Goal: Task Accomplishment & Management: Use online tool/utility

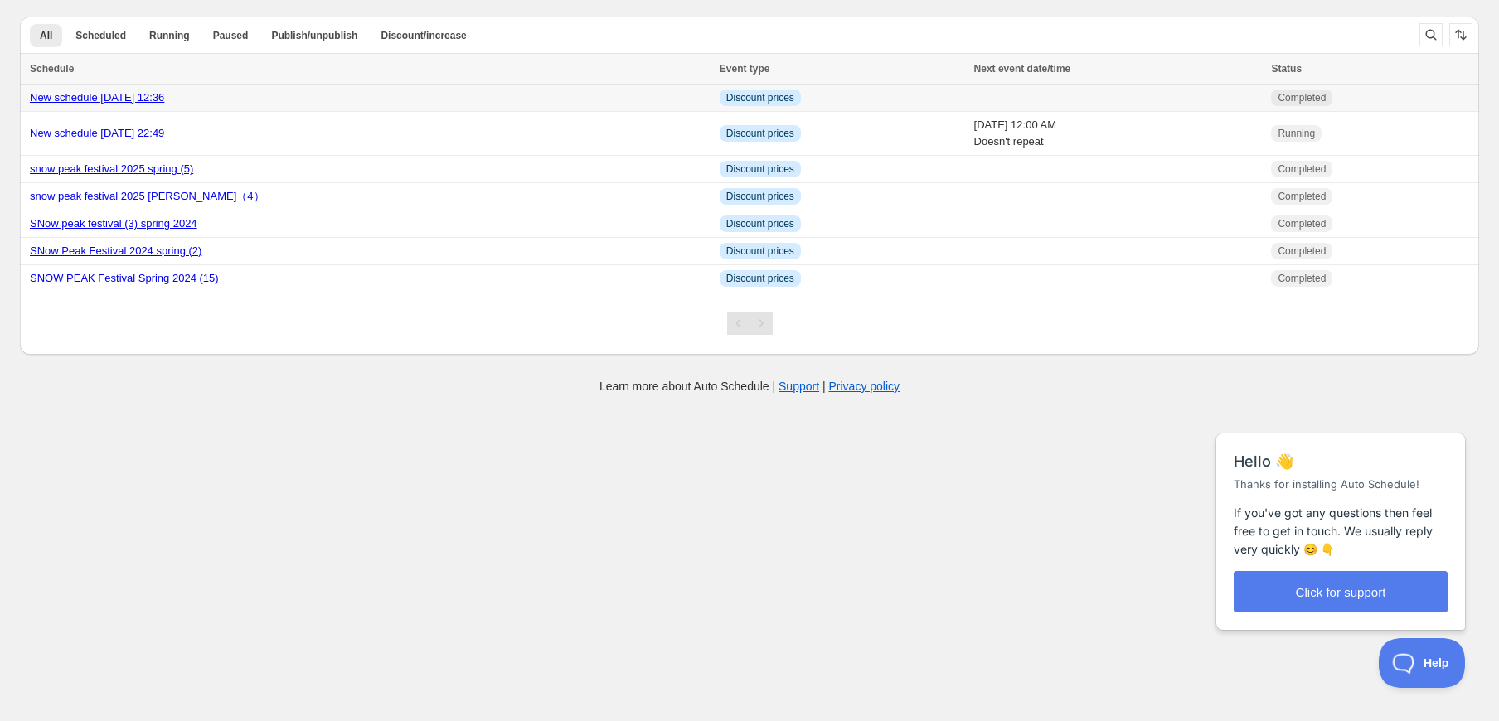
click at [358, 108] on td "New schedule [DATE] 12:36" at bounding box center [367, 98] width 695 height 27
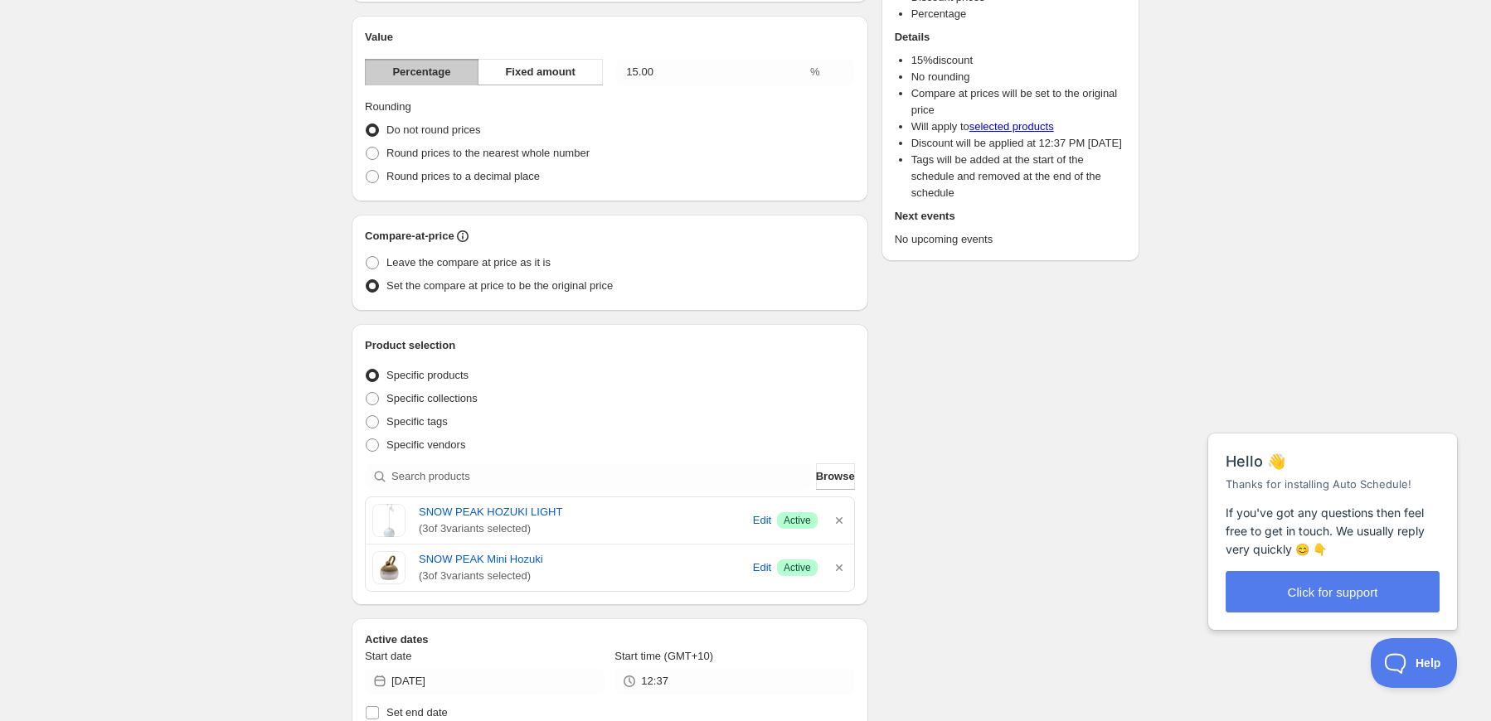
scroll to position [415, 0]
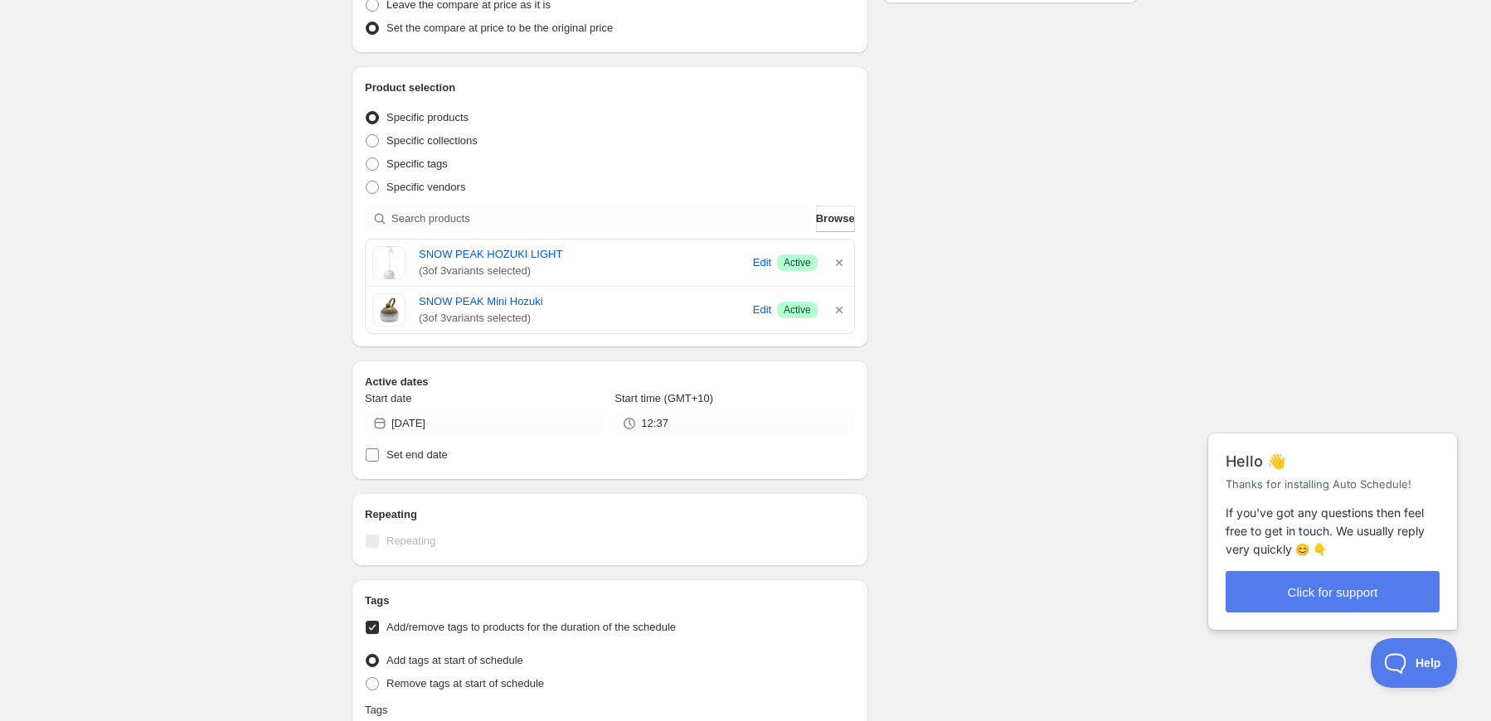
click at [420, 459] on span "Set end date" at bounding box center [416, 455] width 61 height 12
click at [379, 459] on input "Set end date" at bounding box center [372, 455] width 13 height 13
checkbox input "true"
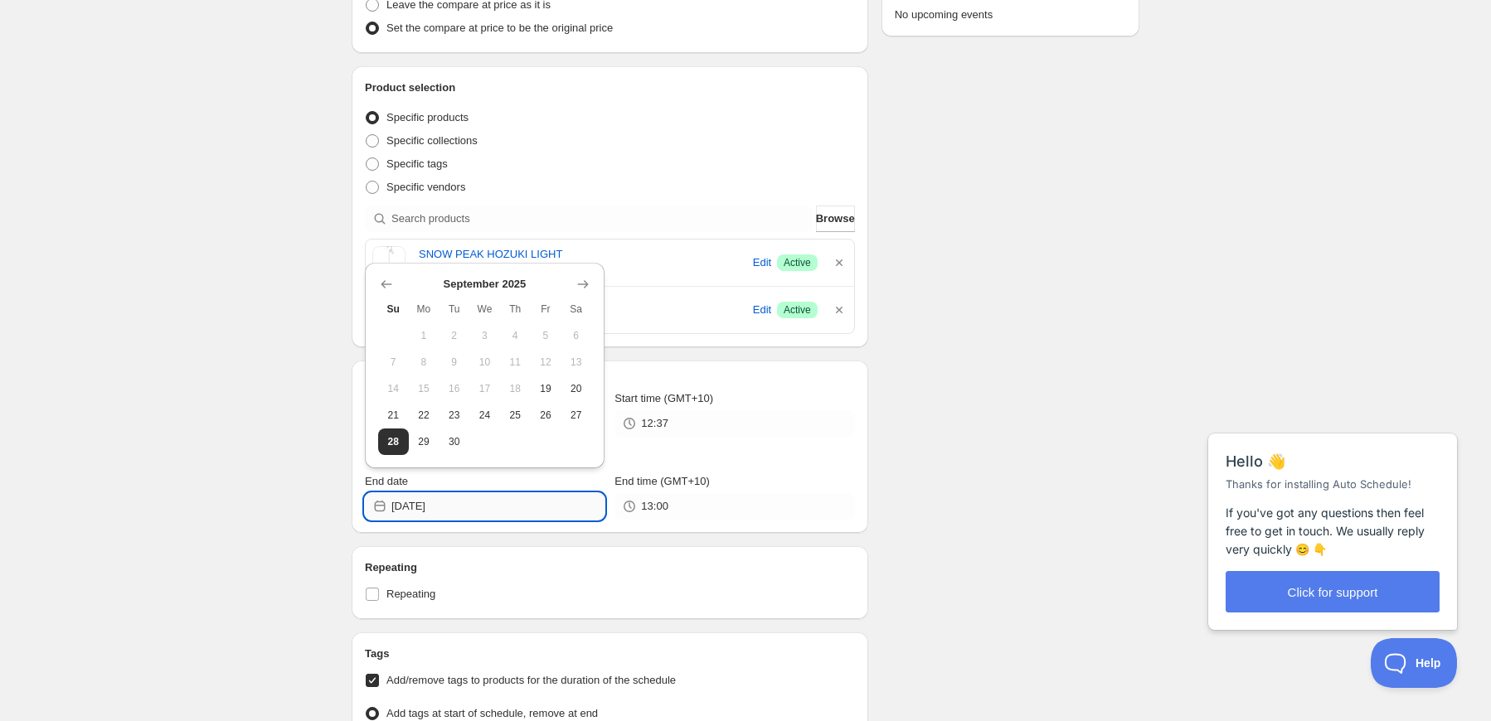
click at [516, 511] on input "[DATE]" at bounding box center [497, 506] width 213 height 27
click at [579, 280] on icon "Show next month, October 2025" at bounding box center [583, 284] width 17 height 17
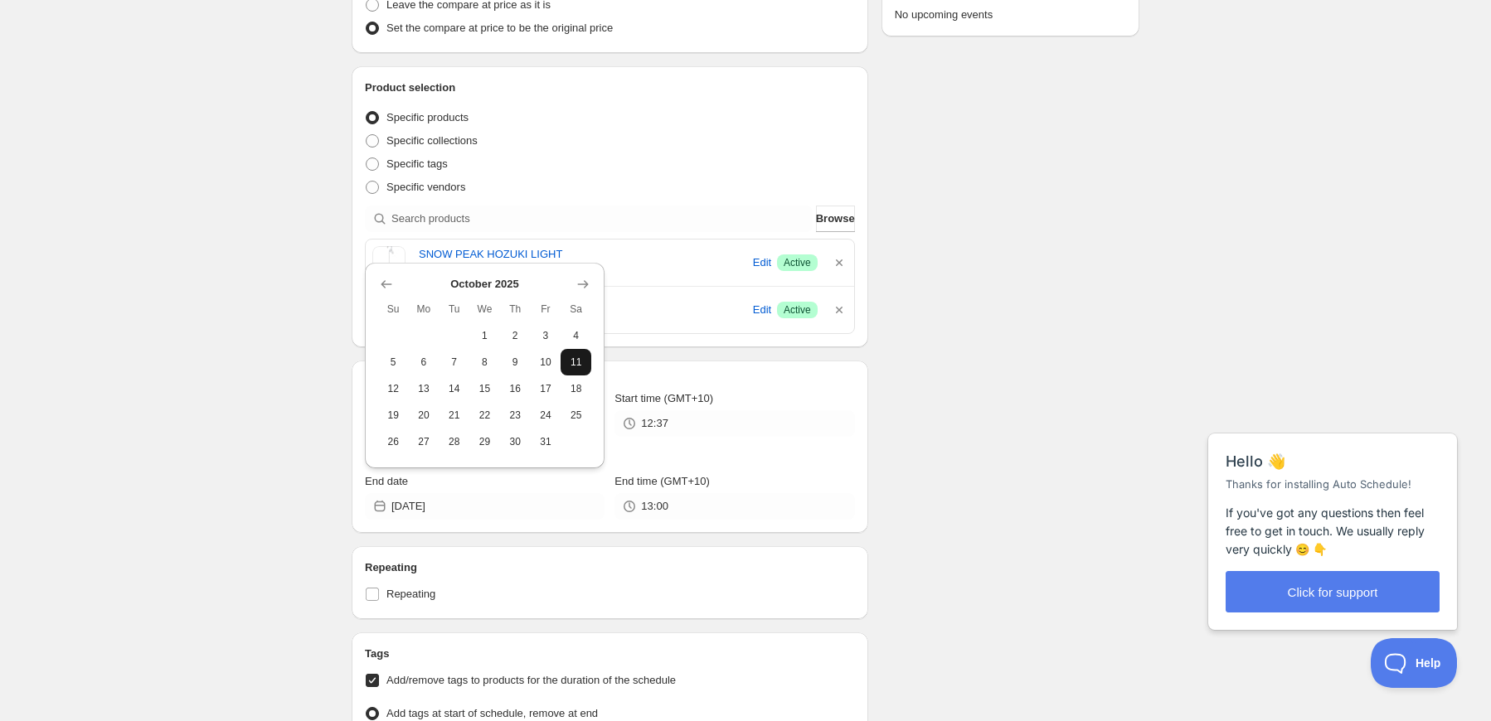
click at [580, 361] on span "11" at bounding box center [575, 362] width 17 height 13
type input "[DATE]"
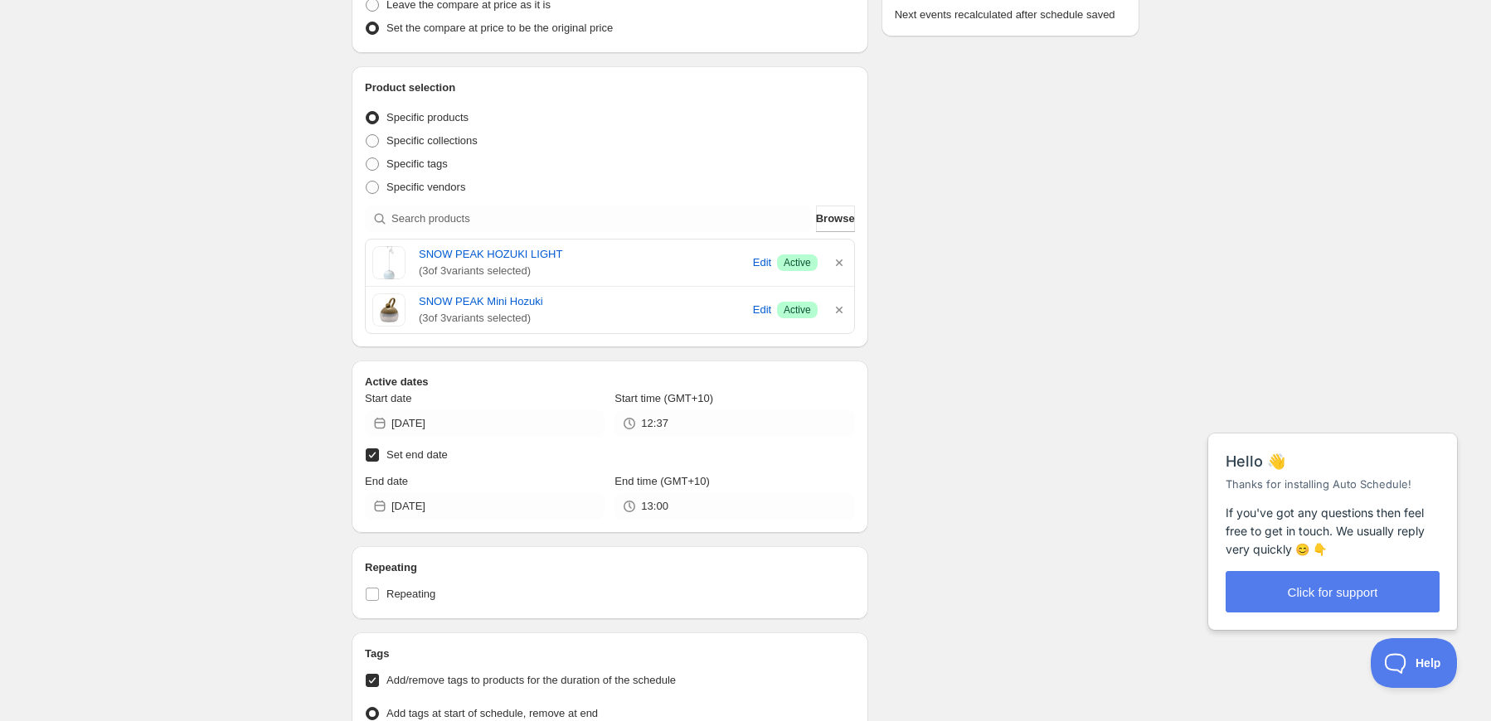
click at [962, 429] on div "Schedule name New schedule [DATE] 12:36 Your customers won't see this Value Per…" at bounding box center [738, 362] width 801 height 1455
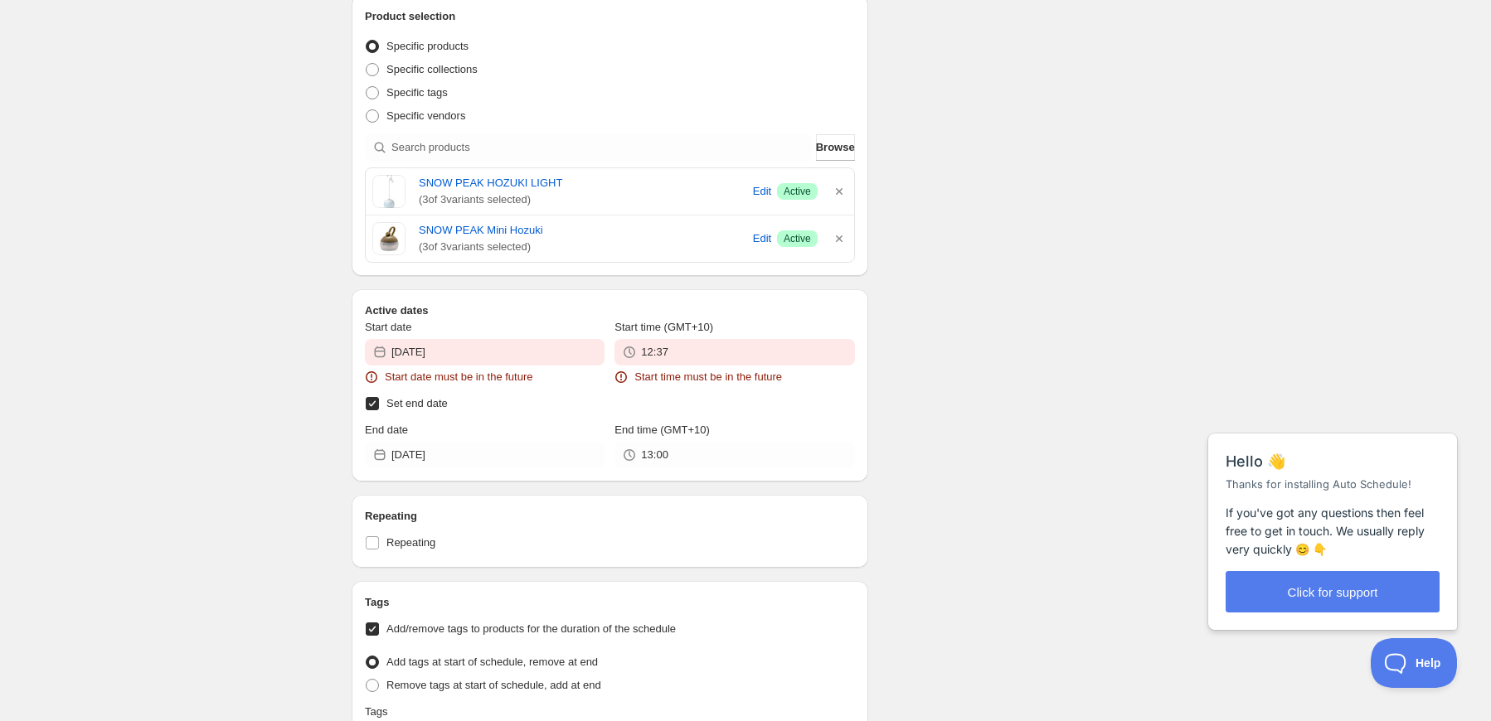
scroll to position [625, 0]
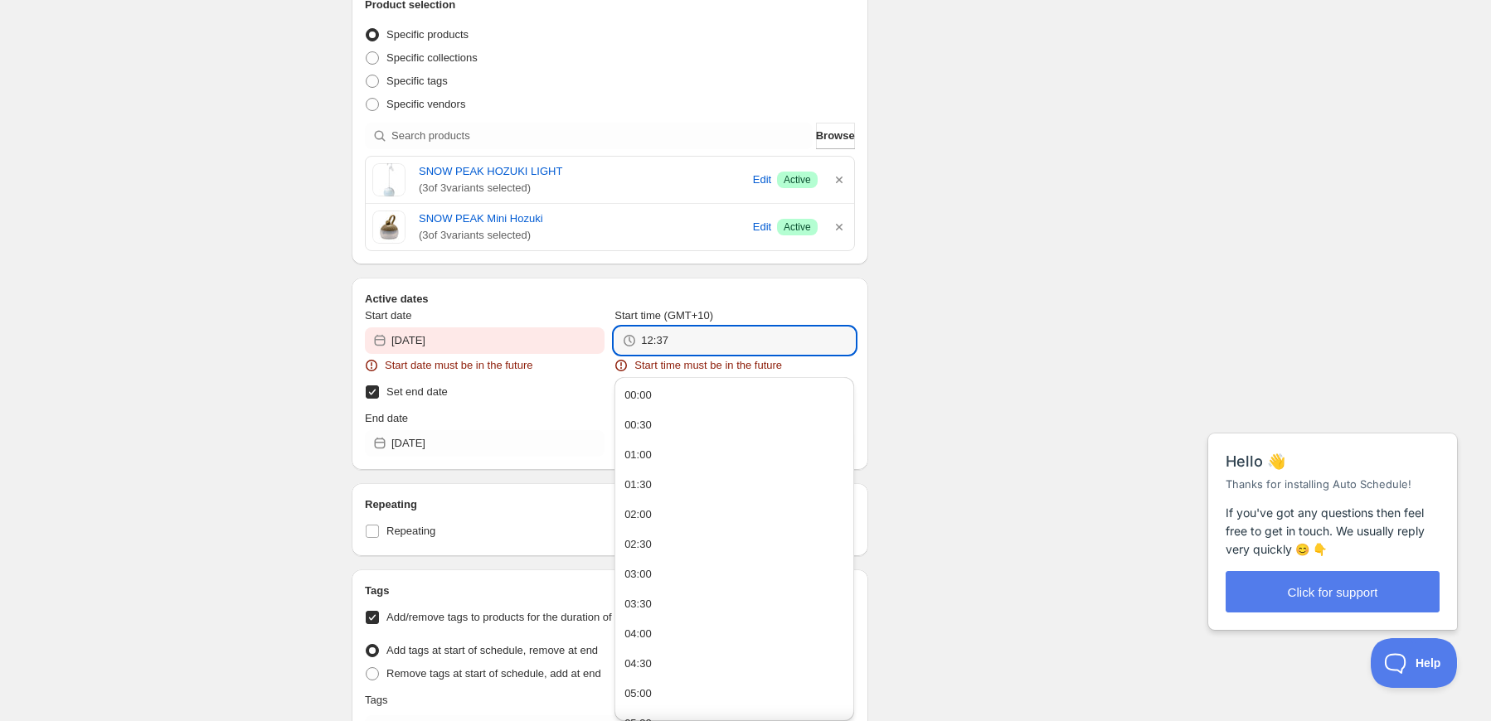
drag, startPoint x: 682, startPoint y: 344, endPoint x: 632, endPoint y: 339, distance: 50.0
click at [632, 339] on div "12:37" at bounding box center [734, 341] width 240 height 27
click at [945, 338] on div "There were some issues with your form submission Start date must be in the futu…" at bounding box center [738, 226] width 801 height 1603
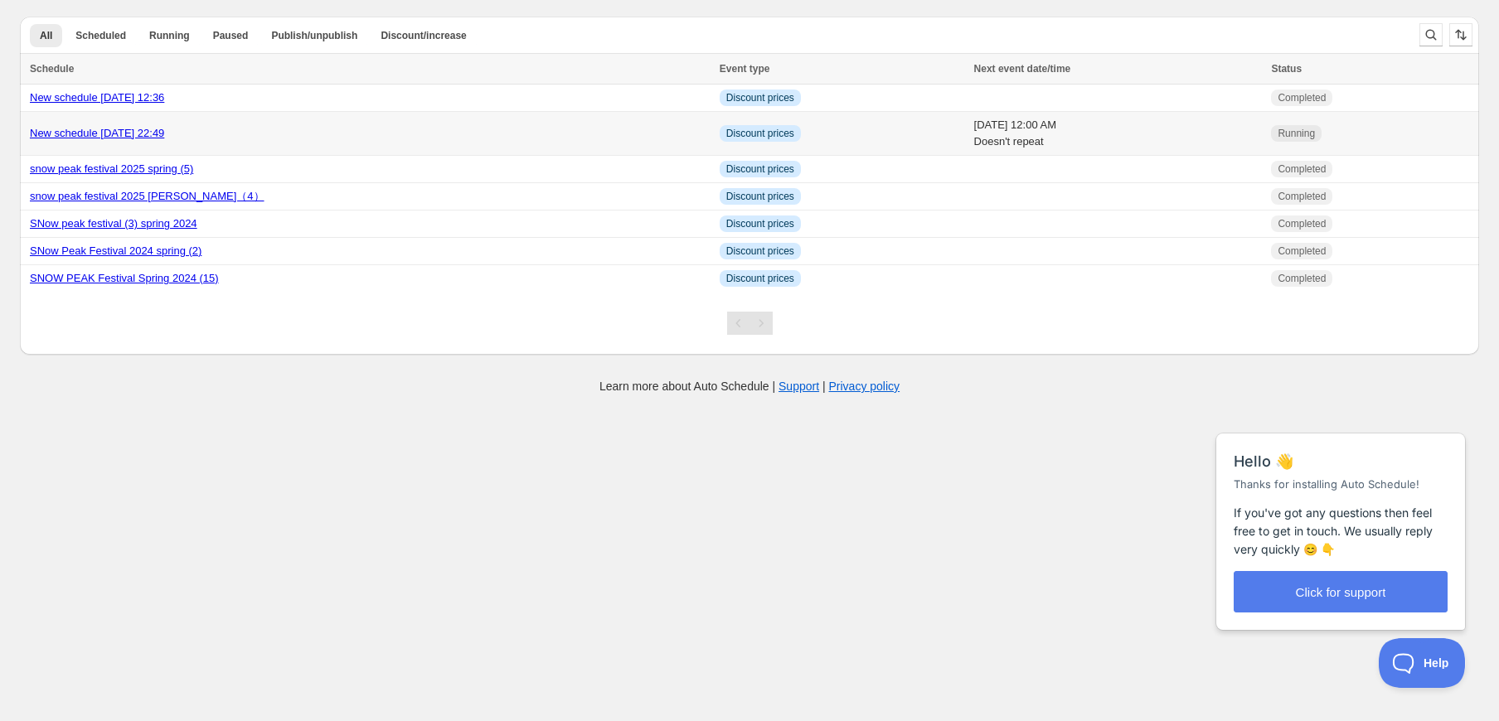
click at [517, 133] on div "New schedule [DATE] 22:49" at bounding box center [370, 133] width 680 height 17
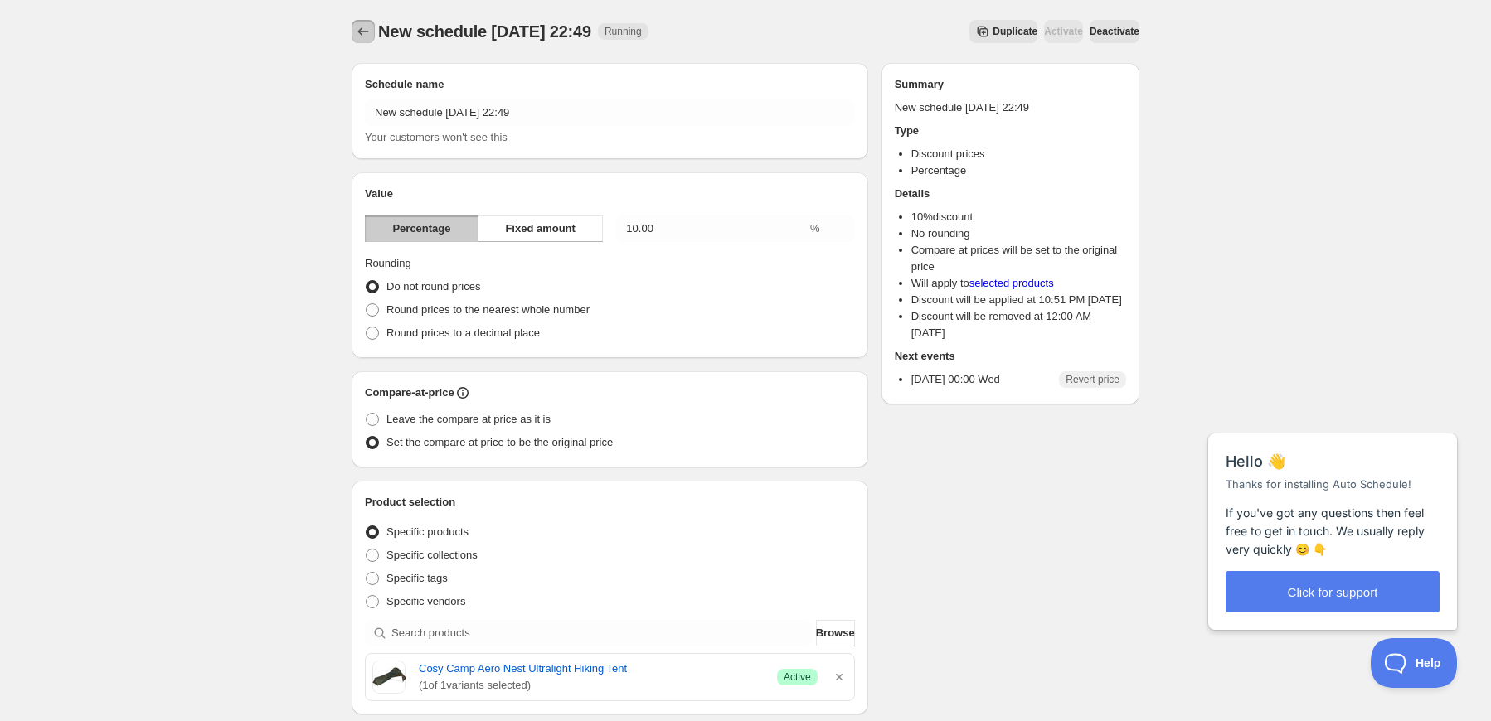
click at [365, 29] on icon "Schedules" at bounding box center [363, 31] width 17 height 17
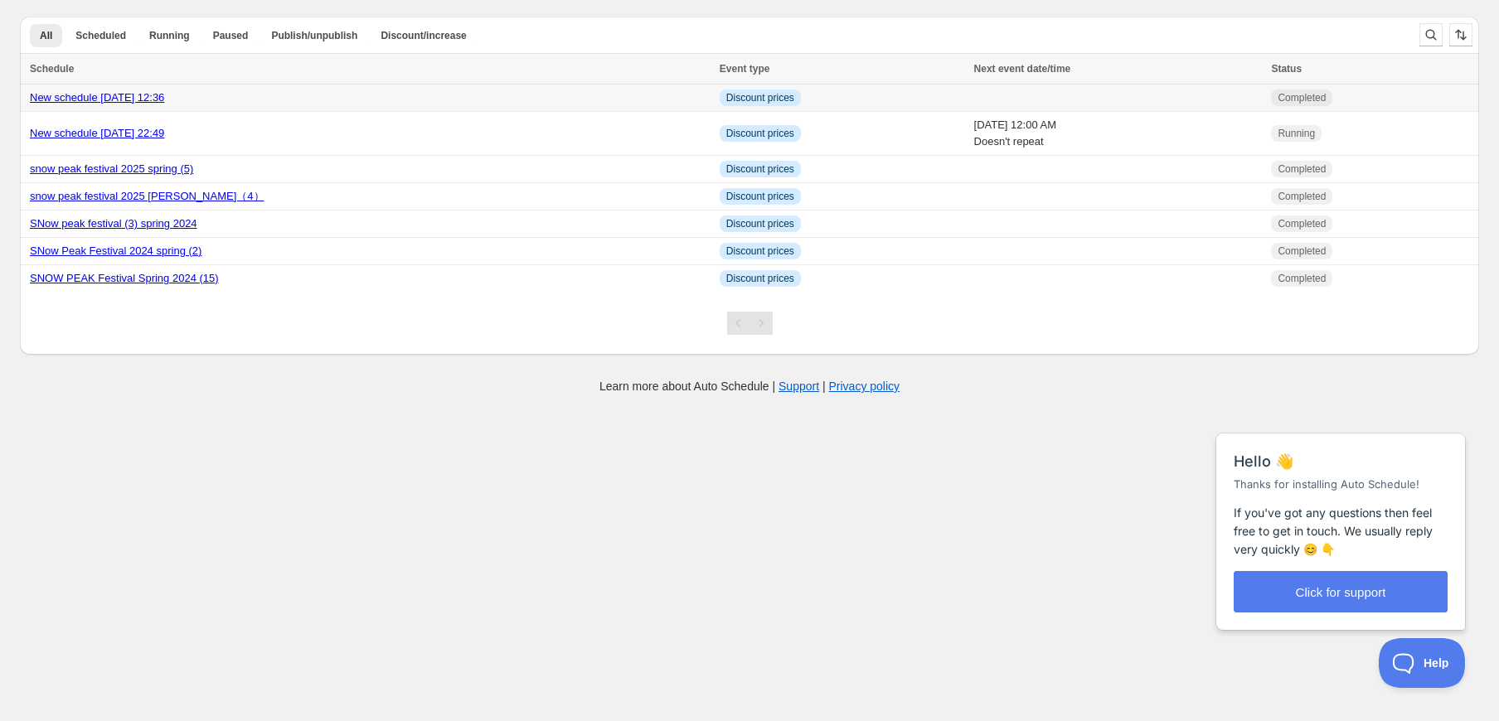
click at [376, 88] on td "New schedule [DATE] 12:36" at bounding box center [367, 98] width 695 height 27
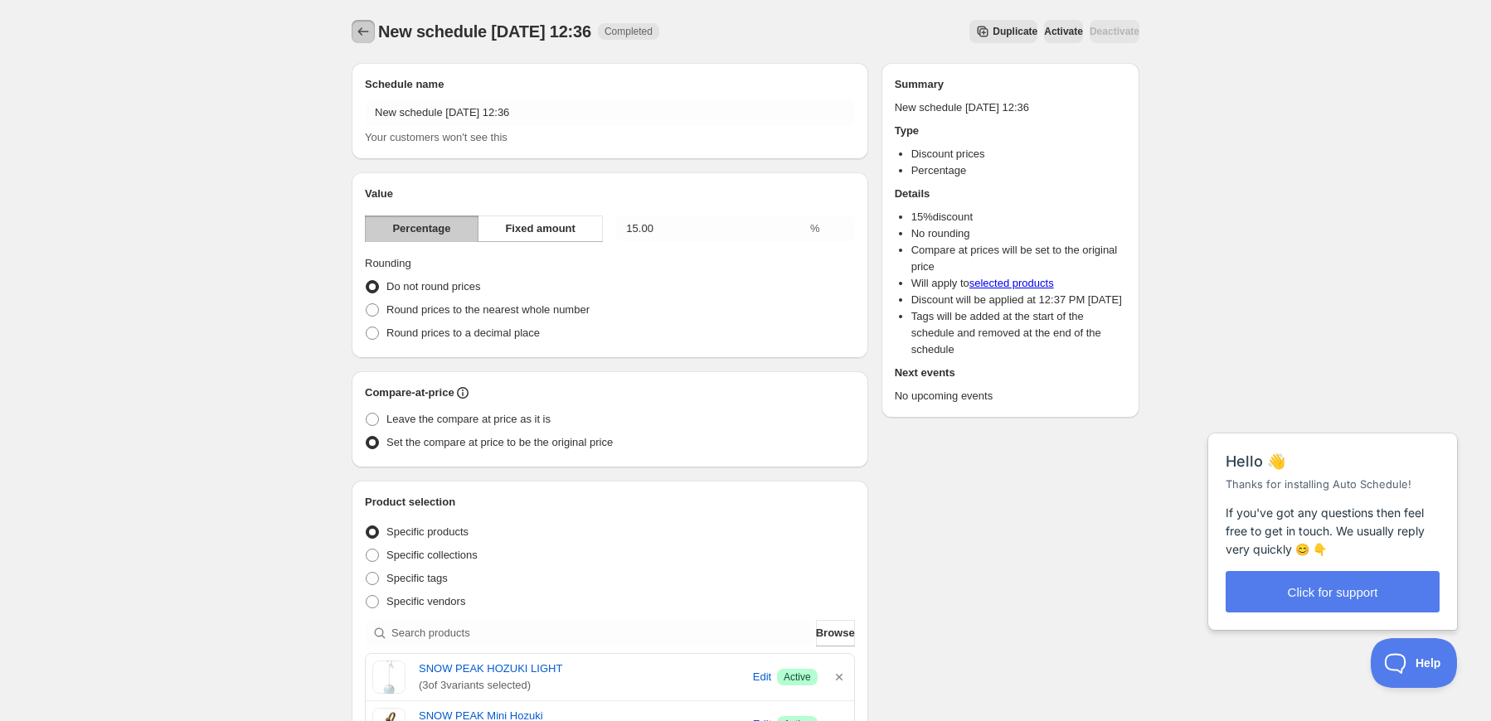
click at [352, 27] on button "Schedules" at bounding box center [363, 31] width 23 height 23
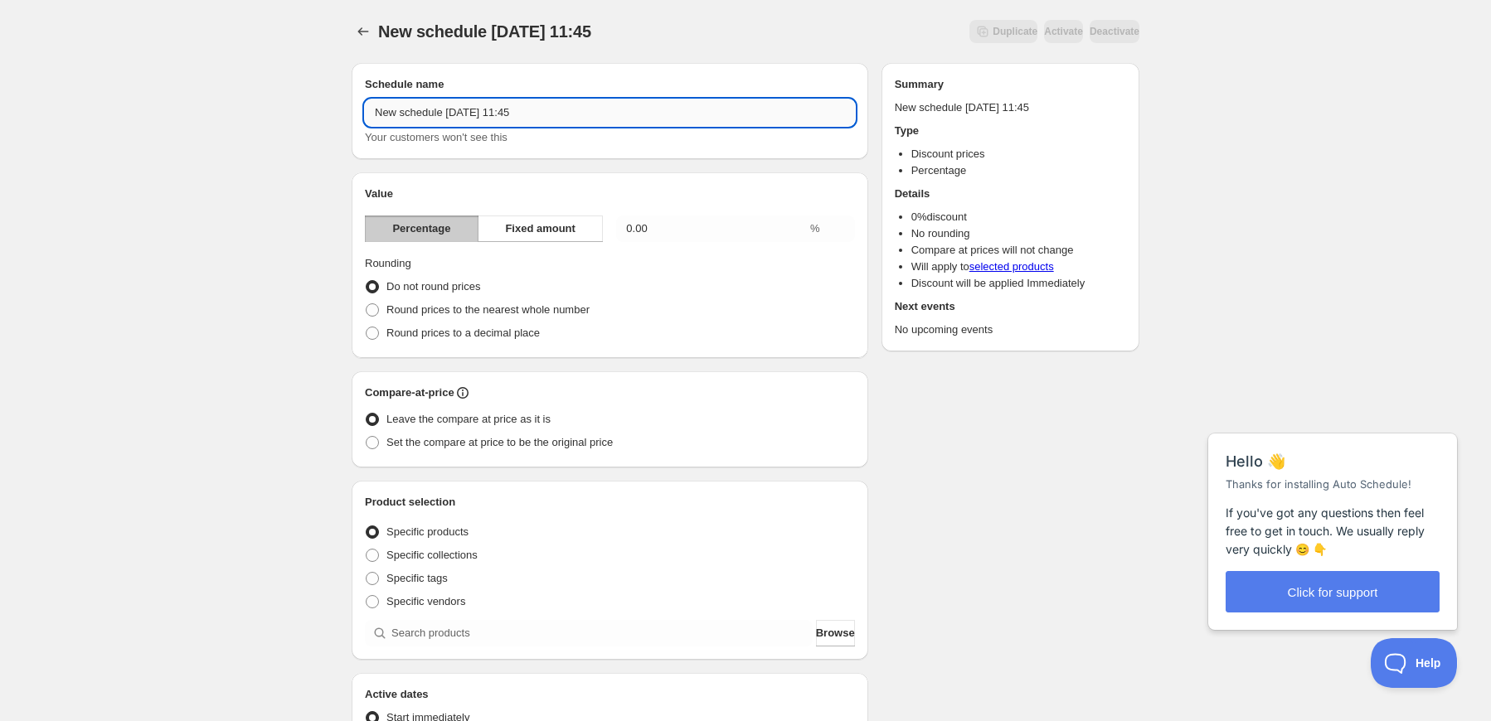
click at [653, 116] on input "New schedule [DATE] 11:45" at bounding box center [610, 112] width 490 height 27
drag, startPoint x: 651, startPoint y: 117, endPoint x: 322, endPoint y: 97, distance: 329.8
click at [322, 97] on div "New schedule [DATE] 11:45. This page is ready New schedule [DATE] 11:45 Duplica…" at bounding box center [745, 613] width 1491 height 1227
type input "Anniversity"
click at [545, 221] on button "Fixed amount" at bounding box center [540, 229] width 125 height 27
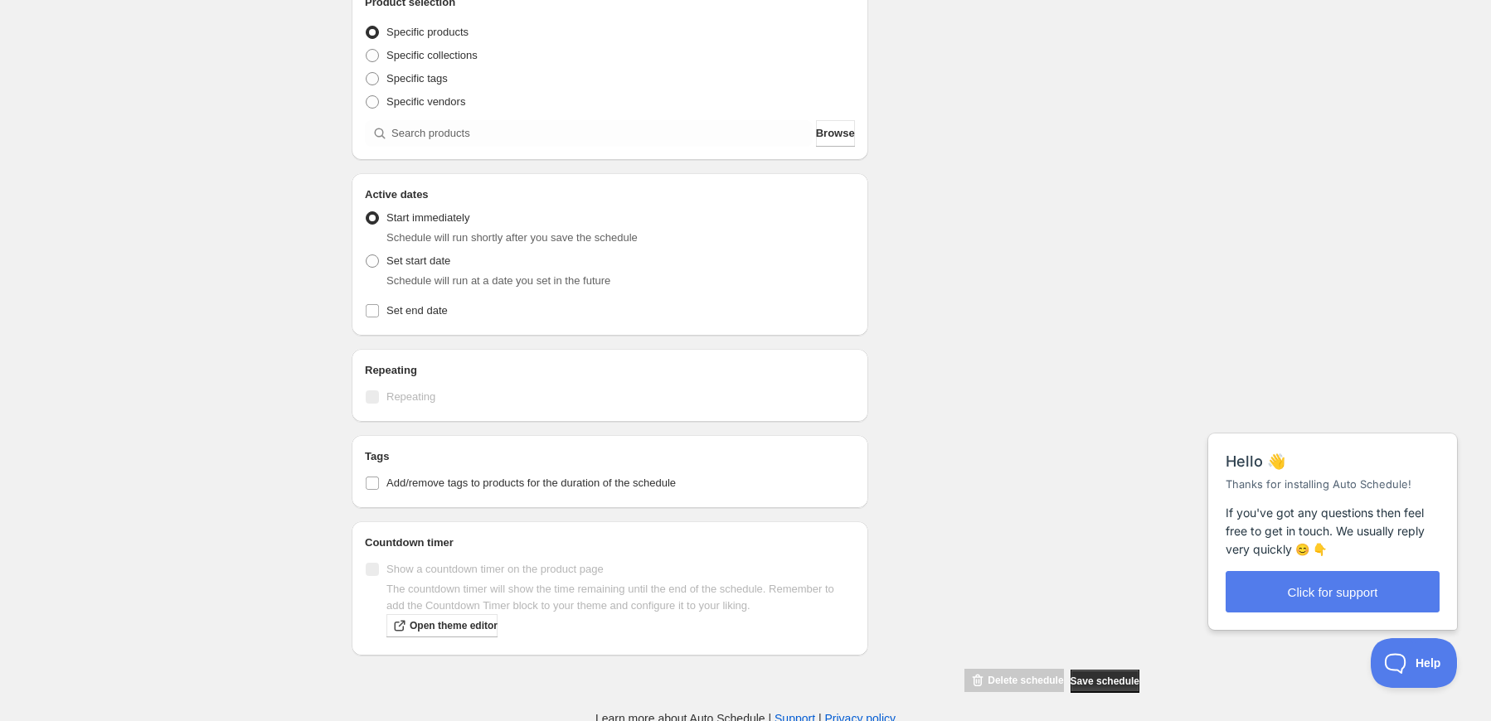
scroll to position [400, 0]
click at [590, 480] on span "Add/remove tags to products for the duration of the schedule" at bounding box center [530, 479] width 289 height 12
click at [379, 480] on input "Add/remove tags to products for the duration of the schedule" at bounding box center [372, 479] width 13 height 13
checkbox input "true"
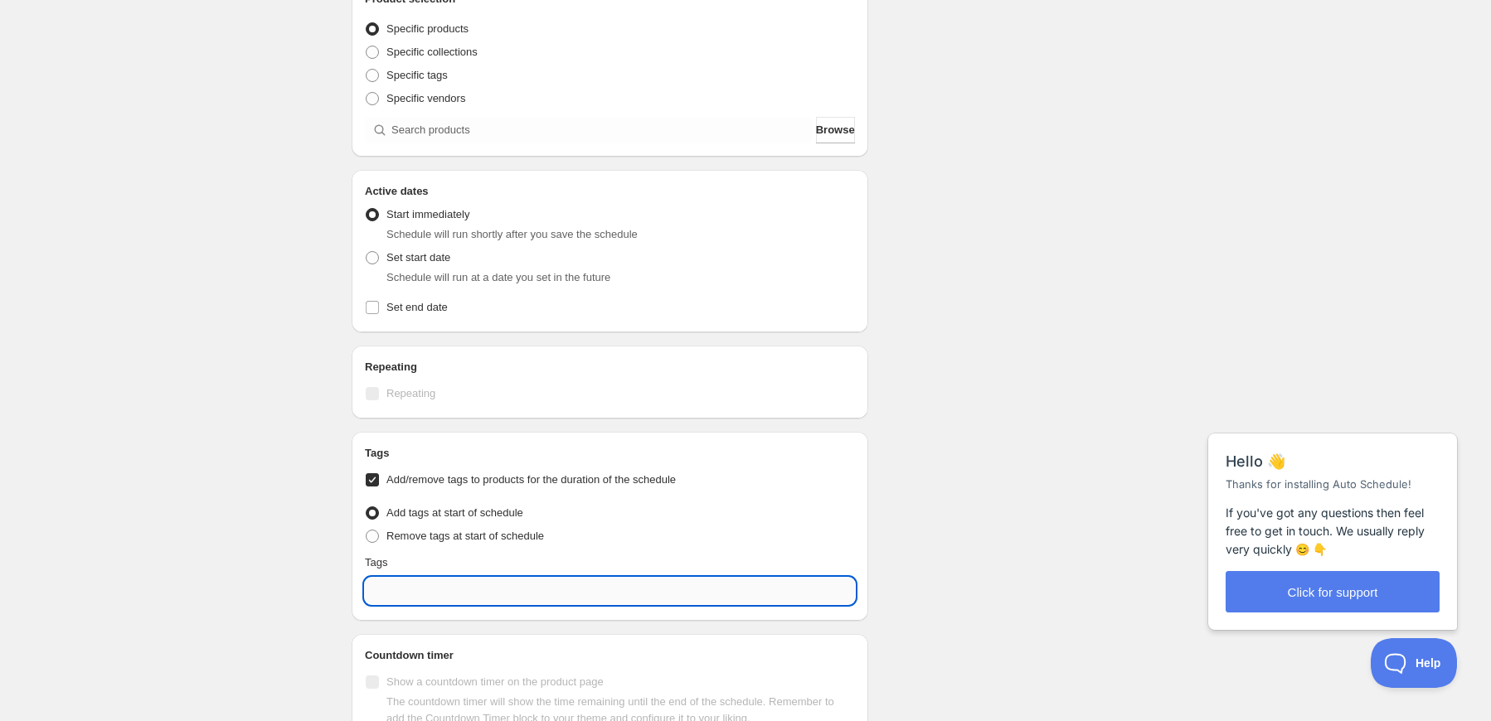
click at [502, 588] on input "text" at bounding box center [610, 591] width 490 height 27
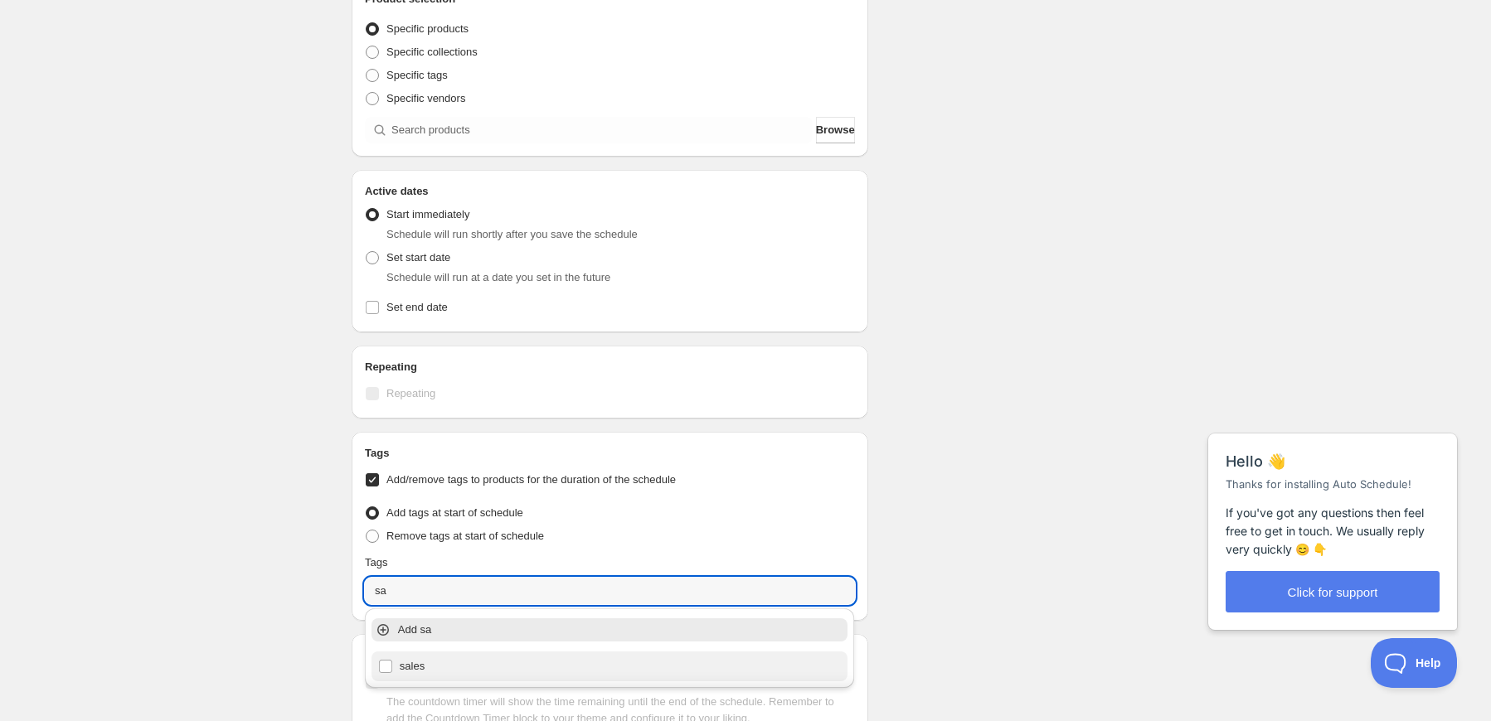
click at [468, 675] on div "sales" at bounding box center [609, 666] width 463 height 23
type input "sales"
checkbox input "true"
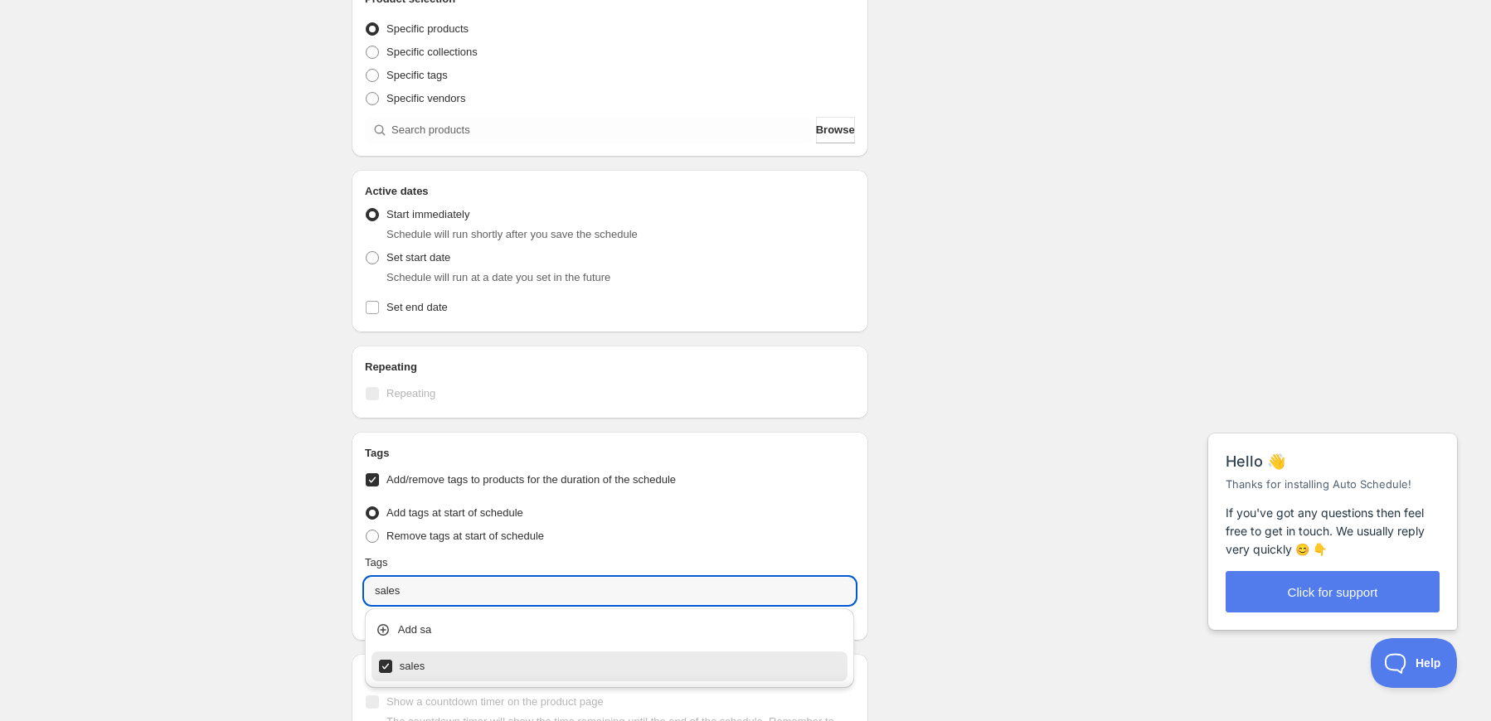
type input "sales"
click at [1028, 371] on div "Schedule name Anniversity Your customers won't see this Value Percentage Fixed …" at bounding box center [738, 237] width 801 height 1177
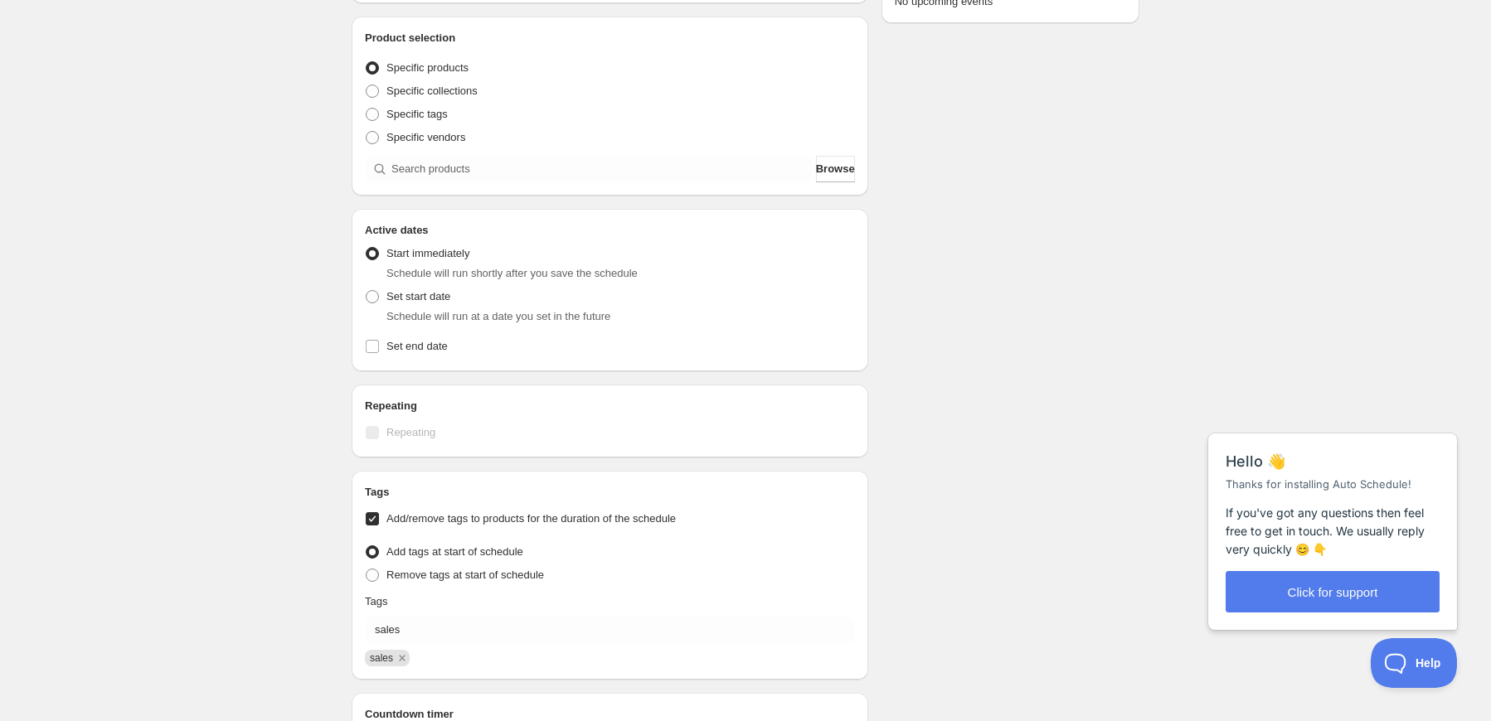
scroll to position [152, 0]
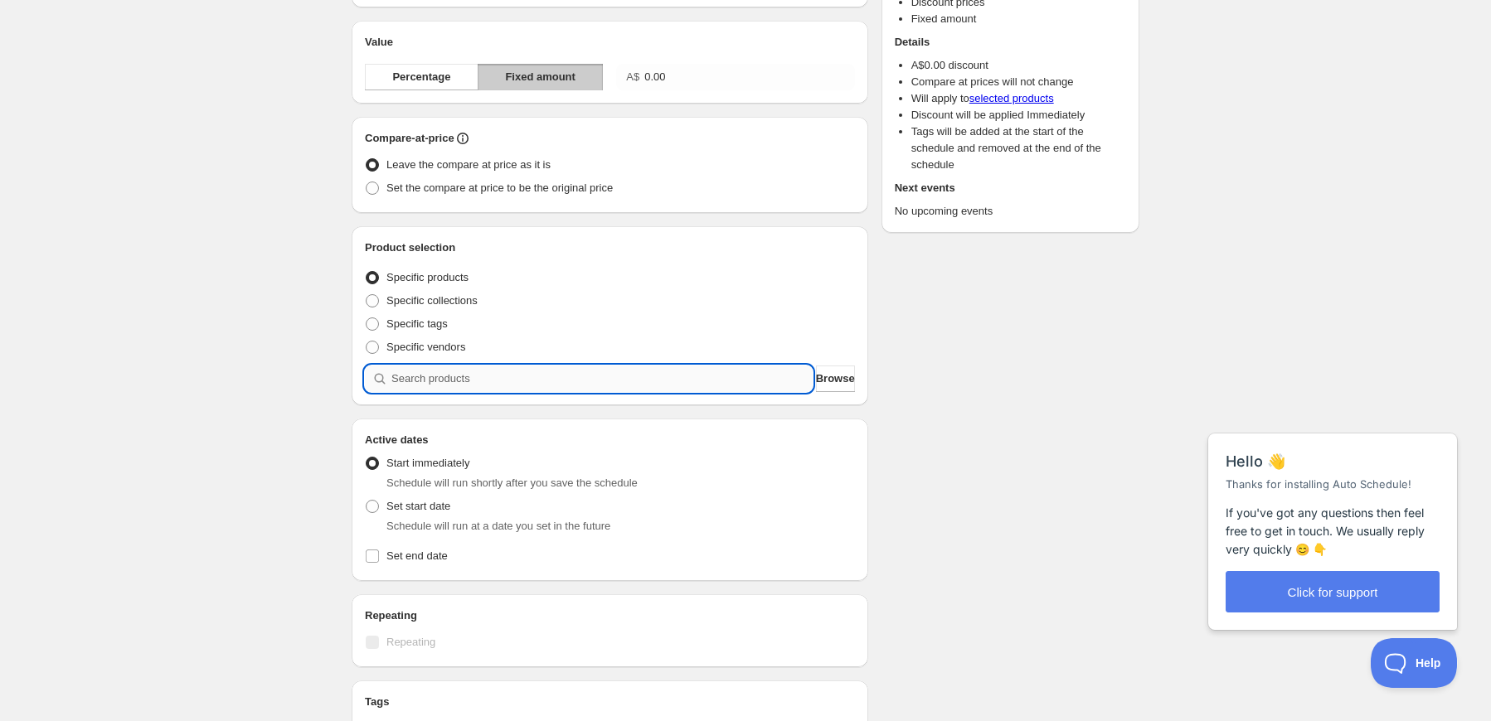
click at [574, 379] on input "search" at bounding box center [601, 379] width 421 height 27
type input "s"
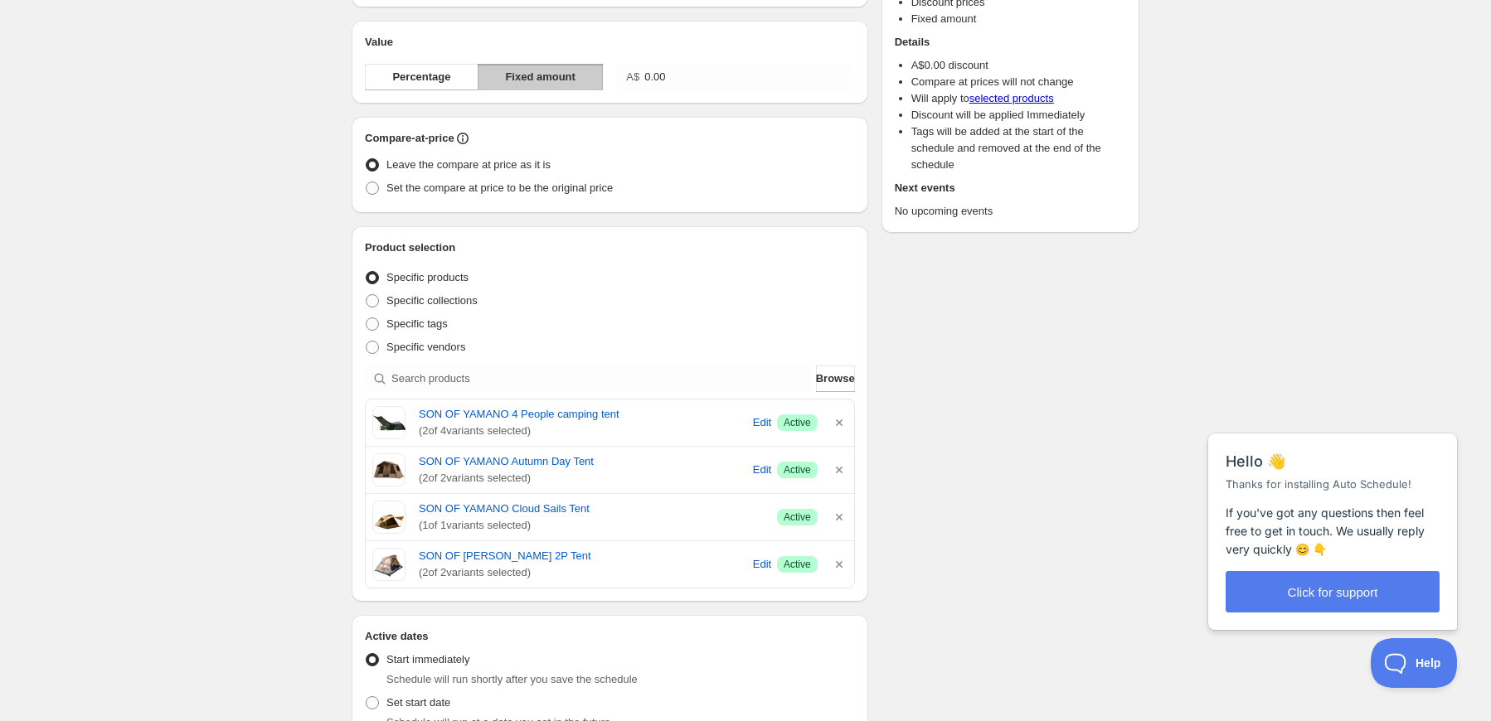
click at [672, 95] on div "Value Percentage Fixed amount A$ 0.00" at bounding box center [610, 62] width 517 height 83
click at [682, 72] on input "0.00" at bounding box center [749, 77] width 210 height 27
click at [427, 68] on button "Percentage" at bounding box center [422, 77] width 114 height 27
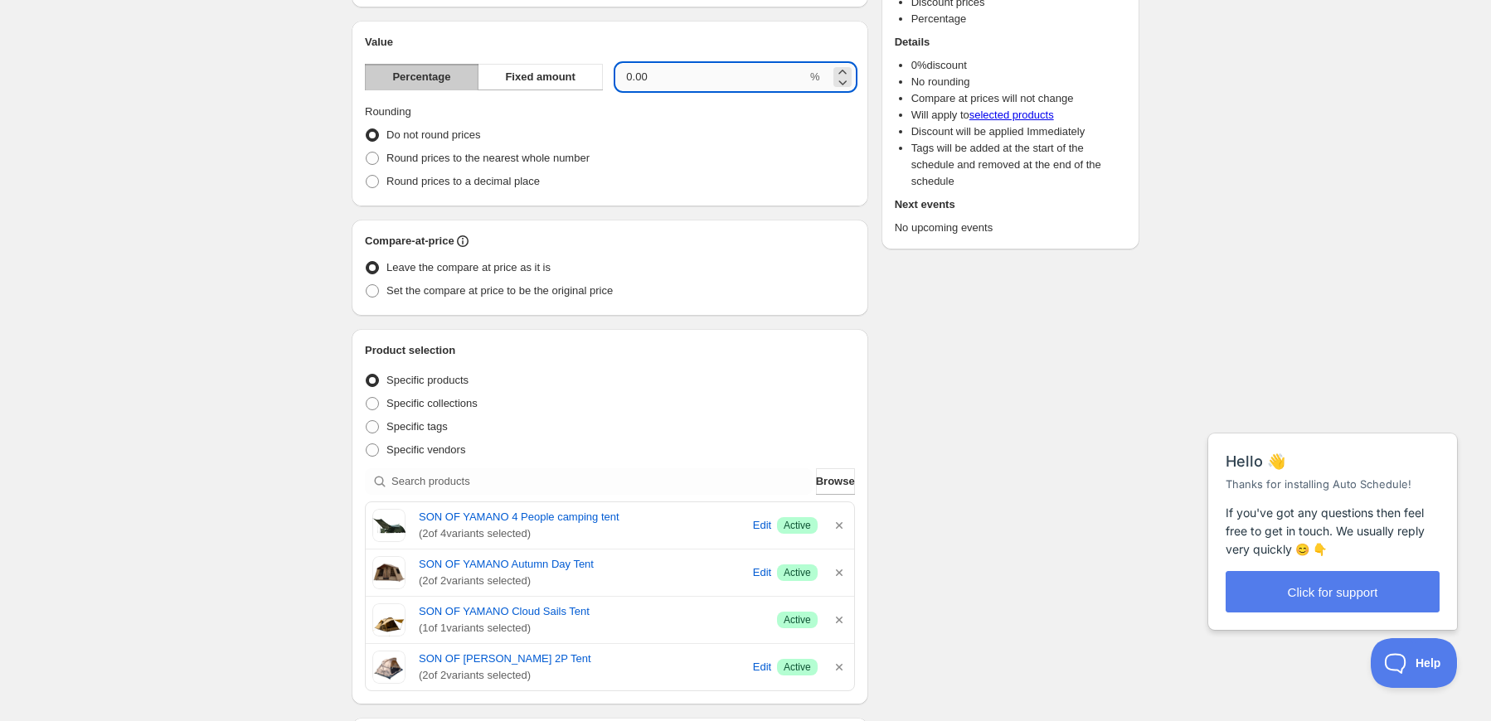
click at [671, 74] on input "0.00" at bounding box center [711, 77] width 191 height 27
click at [842, 520] on icon "button" at bounding box center [839, 525] width 17 height 17
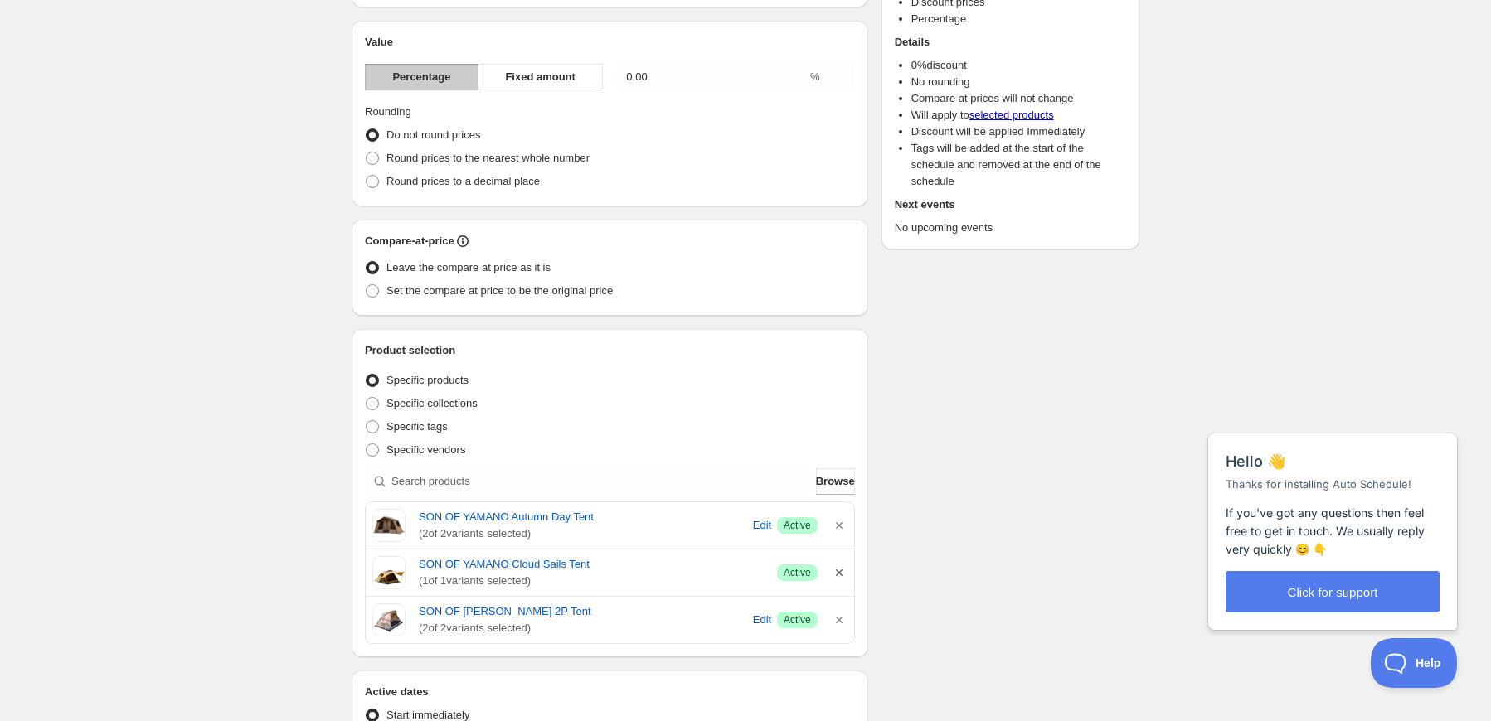
click at [837, 570] on icon "button" at bounding box center [839, 573] width 17 height 17
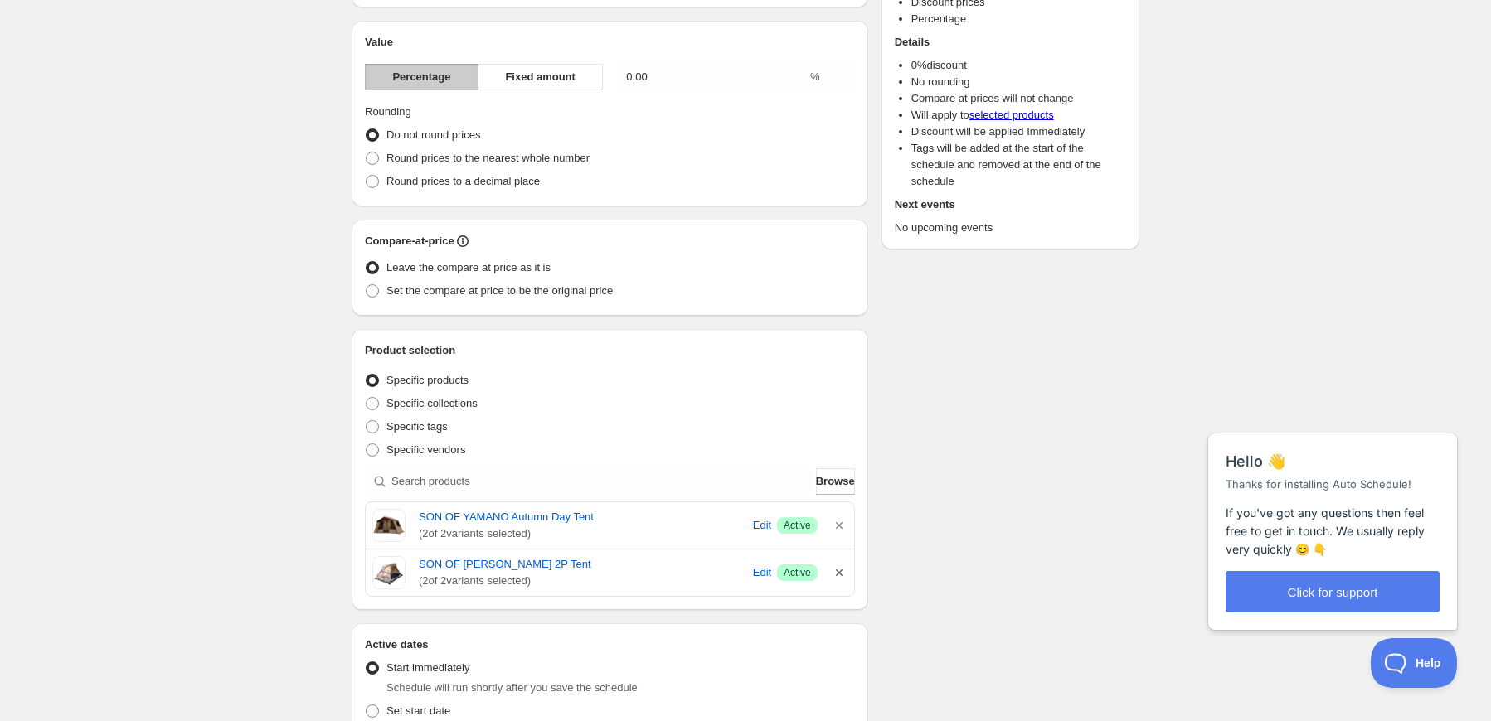
click at [842, 569] on icon "button" at bounding box center [839, 573] width 17 height 17
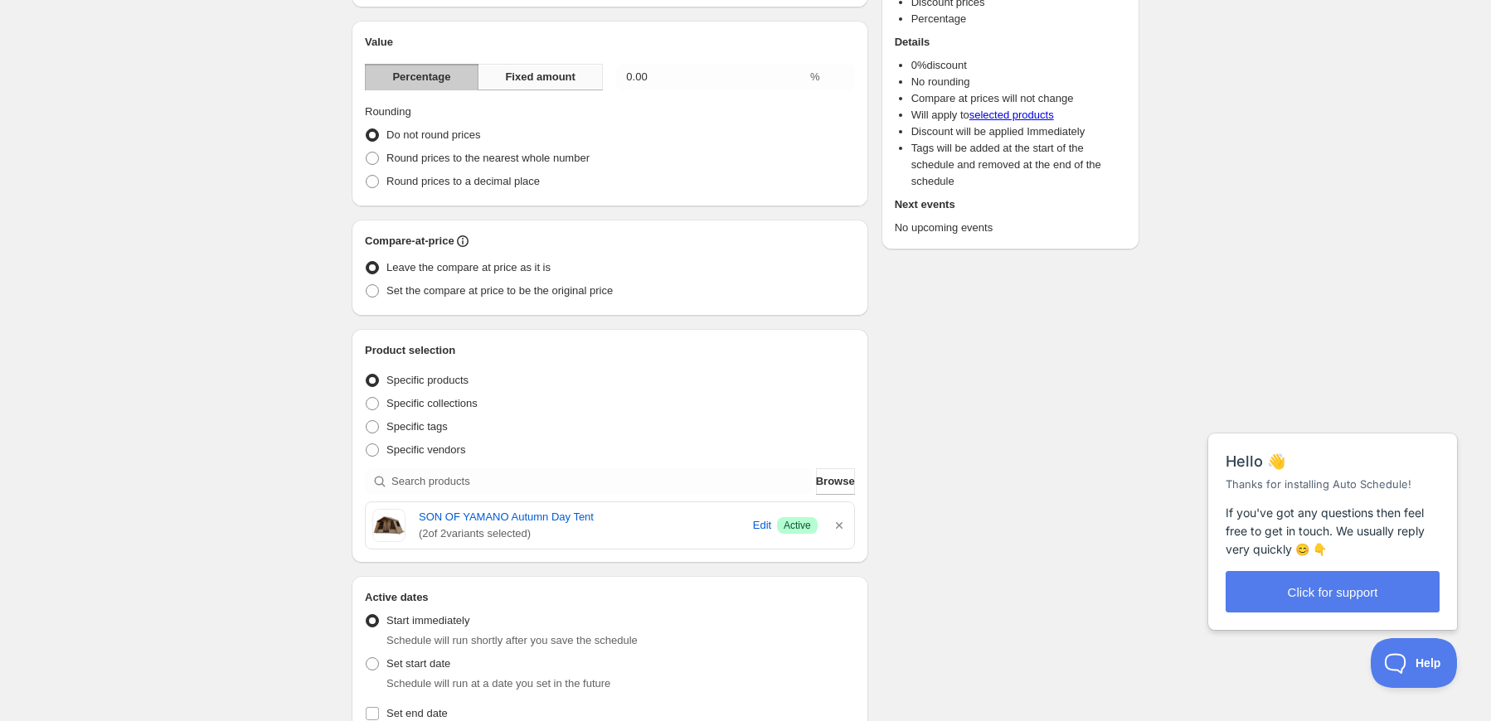
click at [570, 74] on span "Fixed amount" at bounding box center [540, 77] width 70 height 17
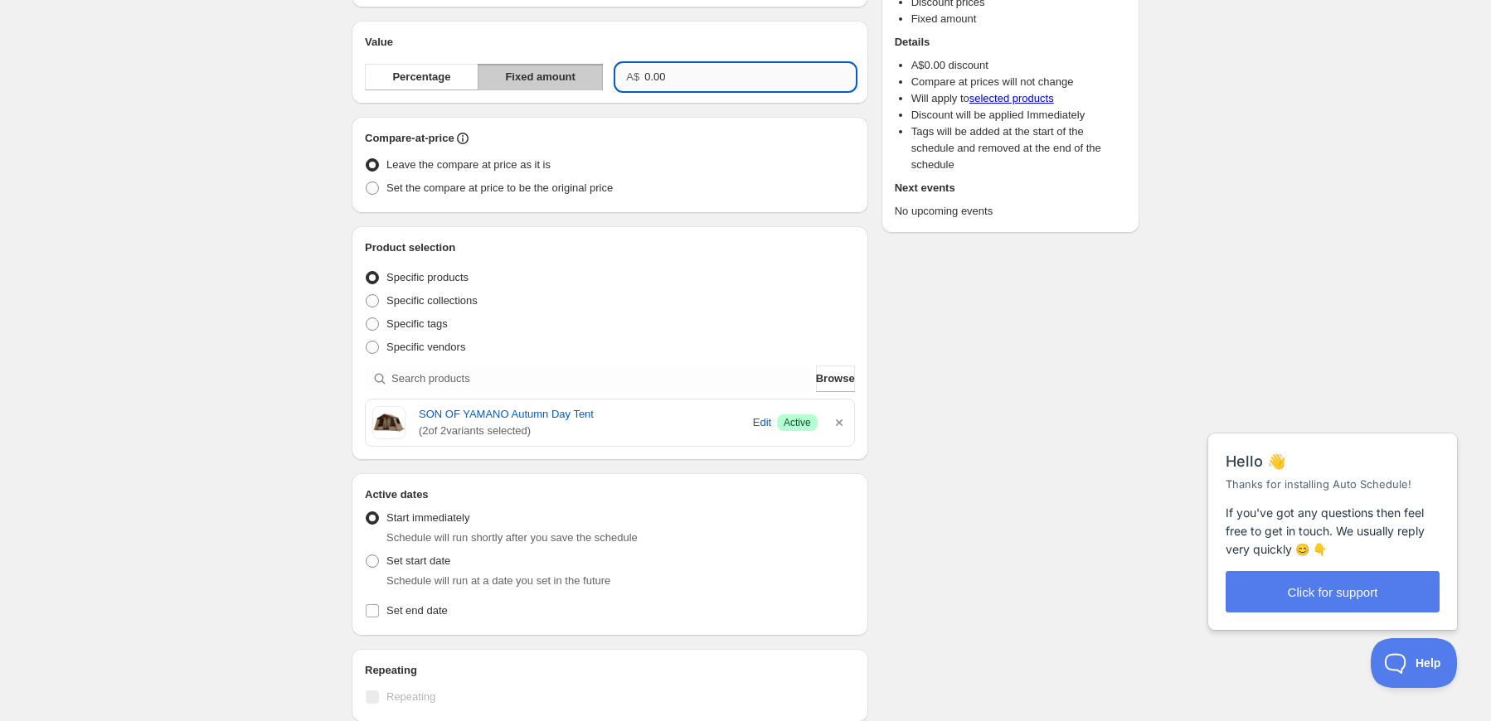
click at [696, 78] on input "0.00" at bounding box center [749, 77] width 210 height 27
drag, startPoint x: 719, startPoint y: 75, endPoint x: 615, endPoint y: 61, distance: 104.6
click at [615, 61] on div "Value Percentage Fixed amount A$ 0.00250" at bounding box center [610, 62] width 490 height 56
type input "250.00"
click at [752, 162] on div "Leave the compare at price as it is" at bounding box center [610, 164] width 490 height 23
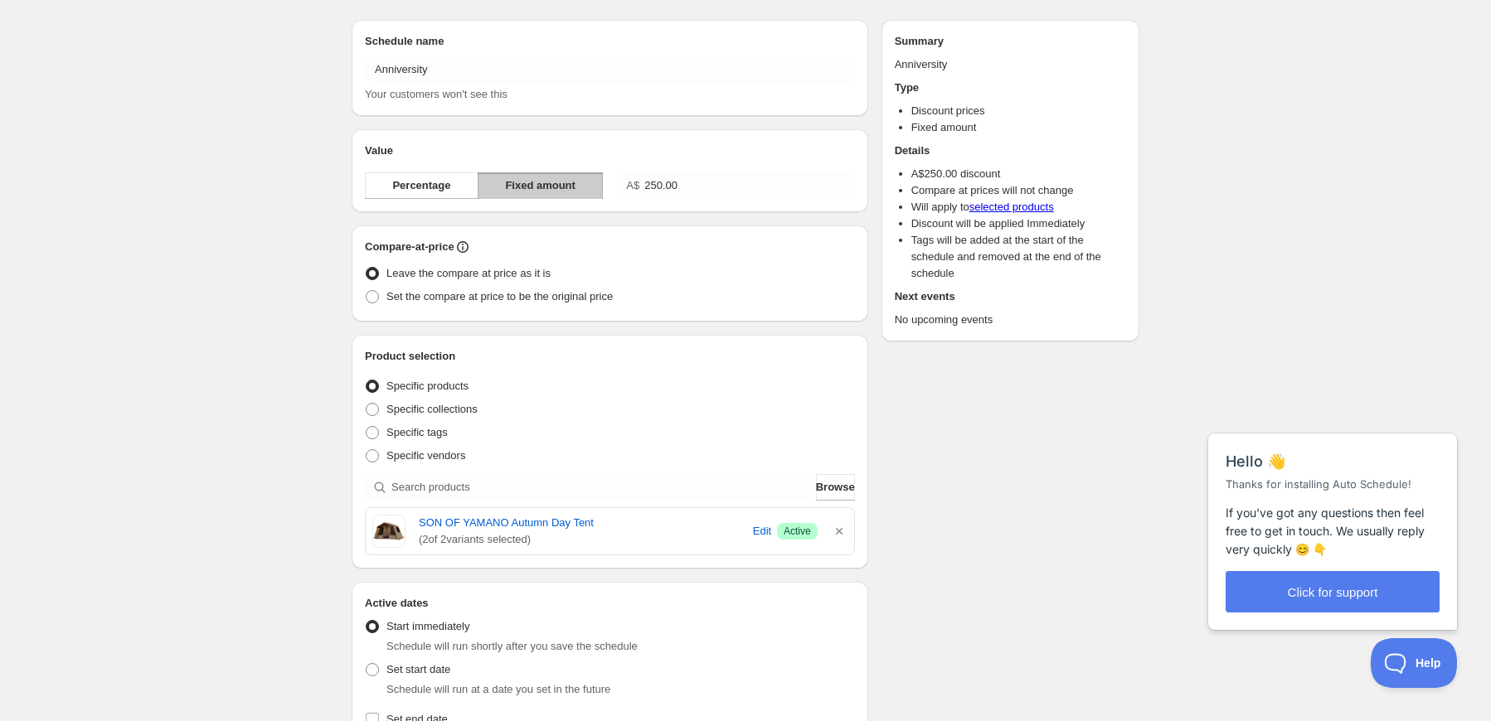
scroll to position [0, 0]
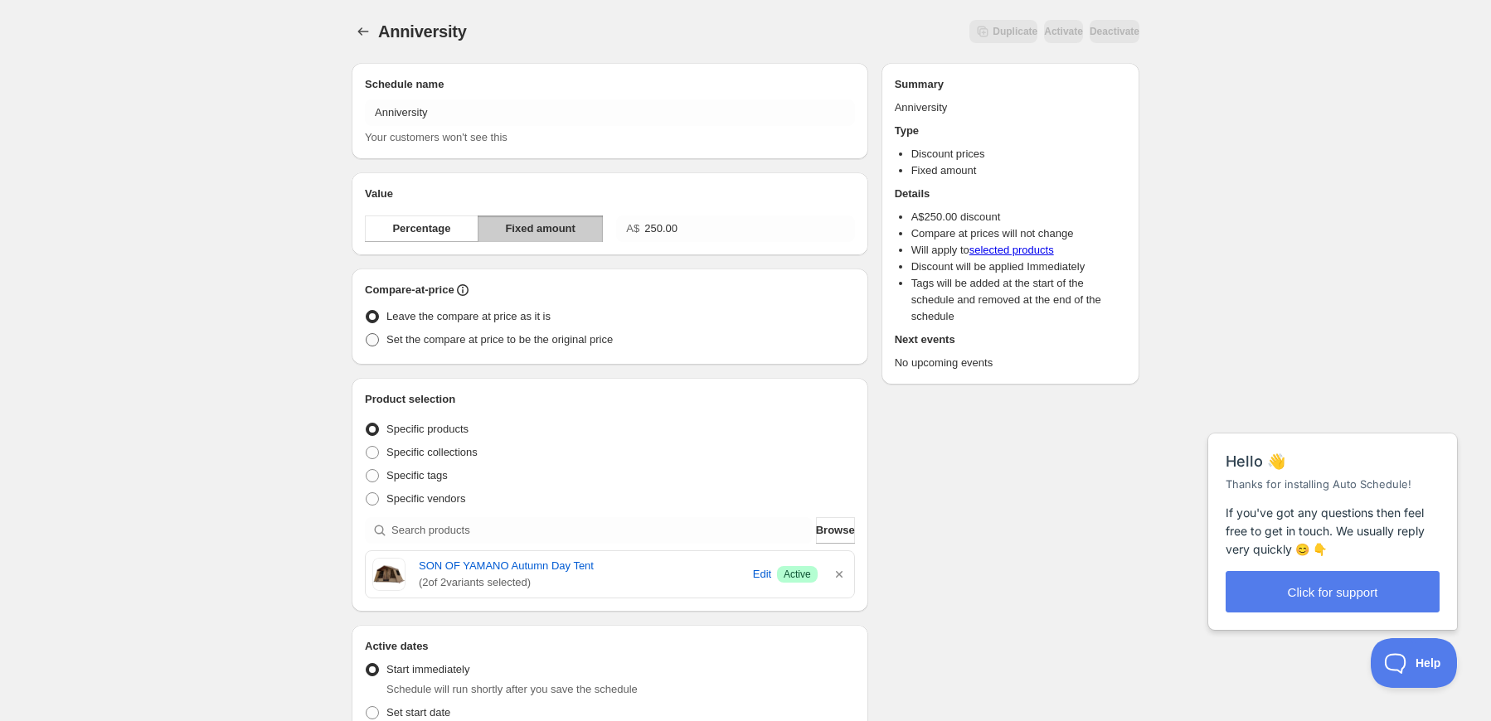
click at [578, 336] on span "Set the compare at price to be the original price" at bounding box center [499, 339] width 226 height 12
click at [366, 334] on input "Set the compare at price to be the original price" at bounding box center [366, 333] width 1 height 1
radio input "true"
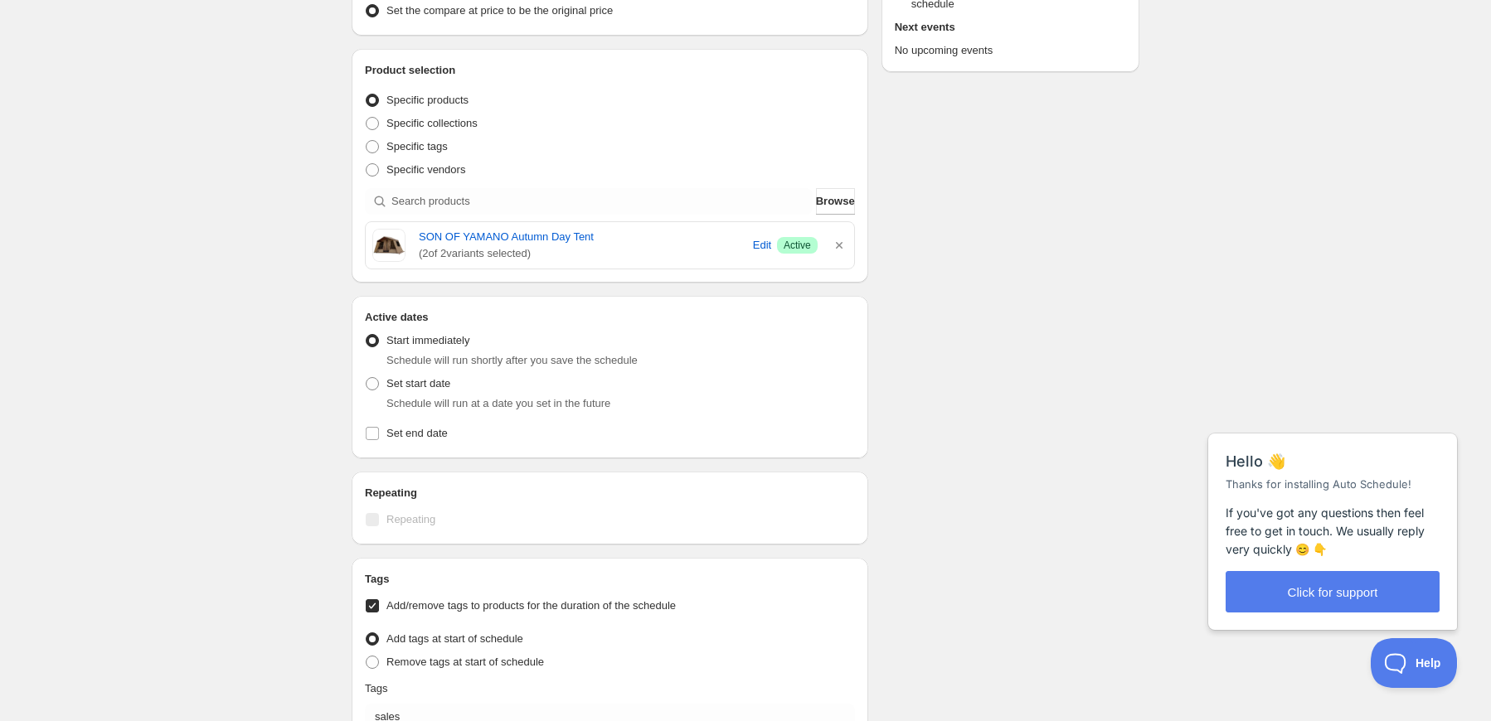
scroll to position [332, 0]
click at [924, 211] on div "Schedule name Anniversity Your customers won't see this Value Percentage Fixed …" at bounding box center [738, 334] width 801 height 1232
click at [421, 376] on span "Set start date" at bounding box center [418, 381] width 64 height 12
click at [366, 376] on input "Set start date" at bounding box center [366, 375] width 1 height 1
radio input "true"
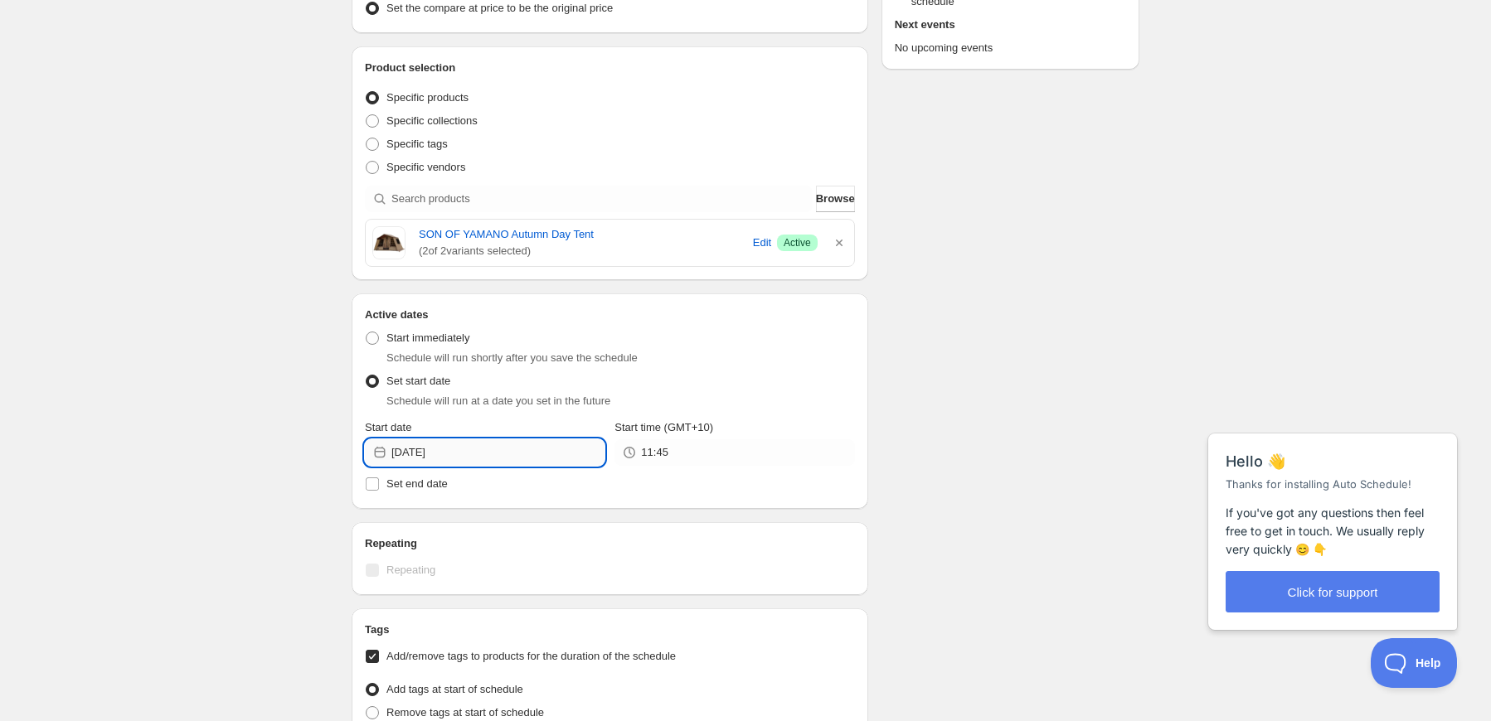
click at [537, 450] on input "[DATE]" at bounding box center [497, 452] width 213 height 27
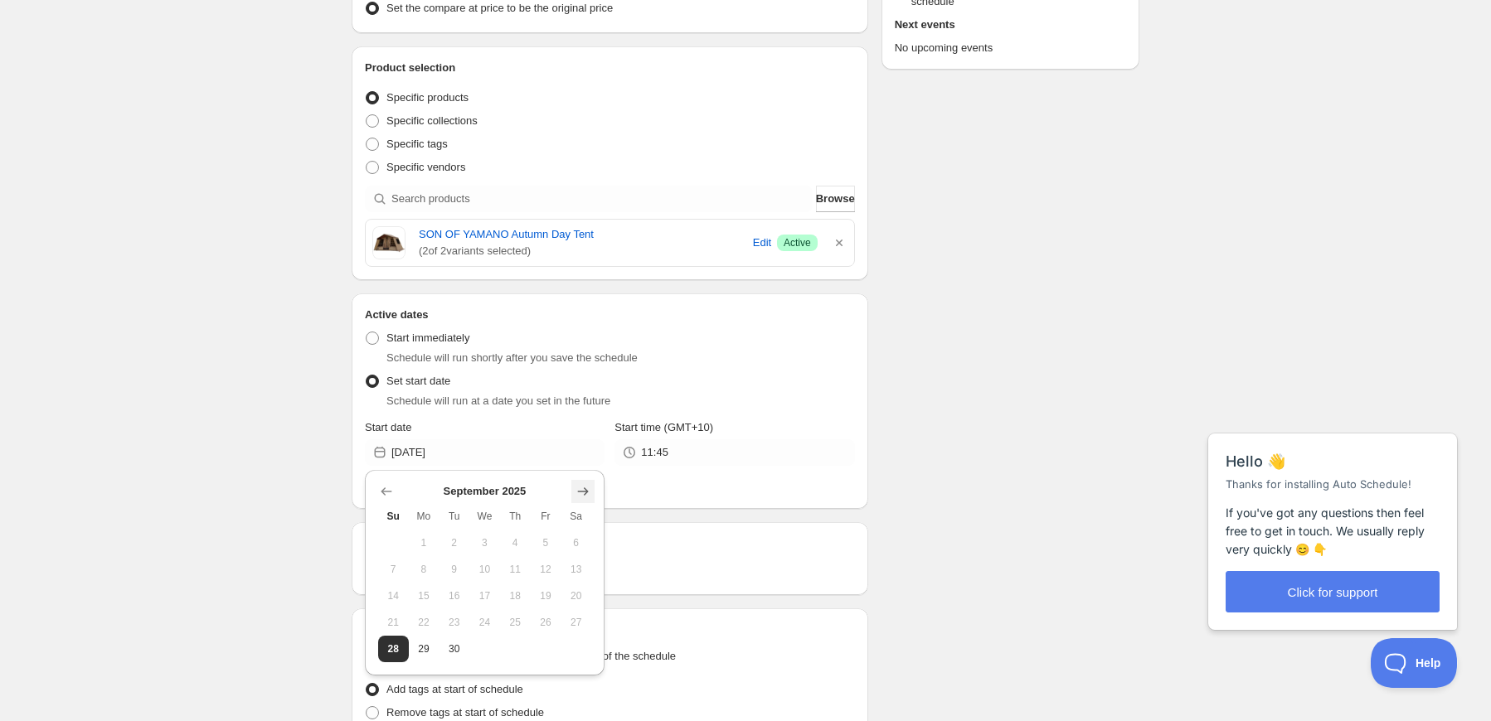
click at [582, 484] on icon "Show next month, October 2025" at bounding box center [583, 491] width 17 height 17
click at [478, 546] on span "1" at bounding box center [484, 542] width 17 height 13
type input "[DATE]"
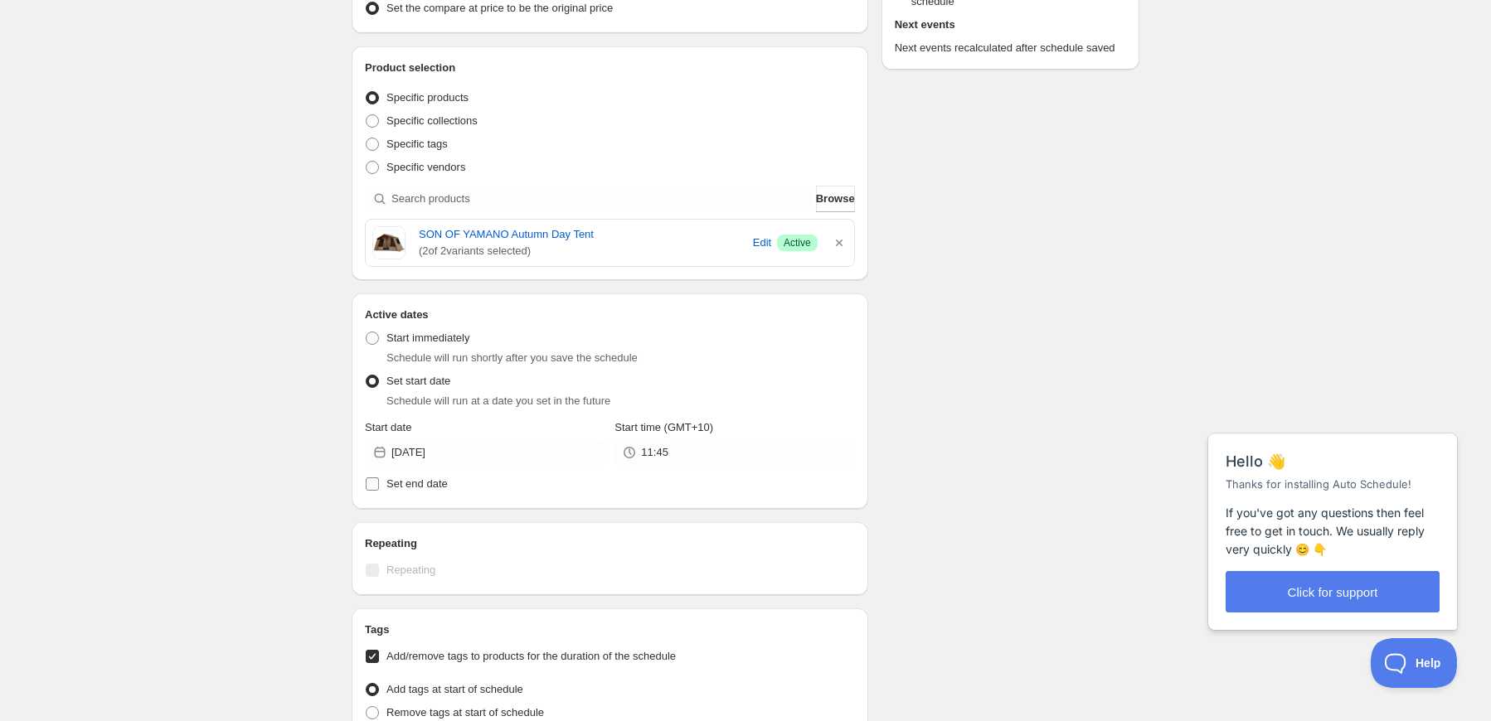
click at [416, 480] on span "Set end date" at bounding box center [416, 484] width 61 height 12
click at [379, 480] on input "Set end date" at bounding box center [372, 484] width 13 height 13
checkbox input "true"
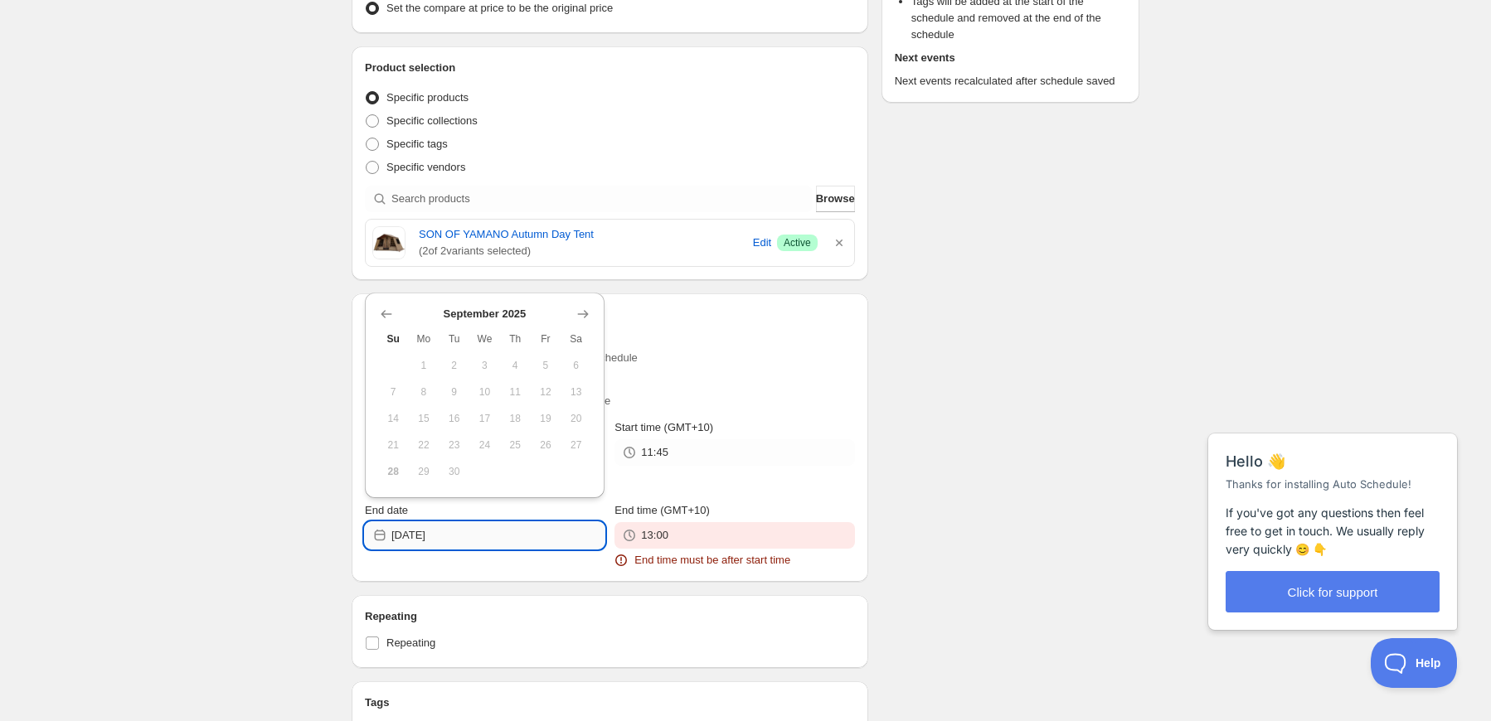
click at [547, 530] on input "[DATE]" at bounding box center [497, 535] width 213 height 27
click at [575, 321] on icon "Show next month, October 2025" at bounding box center [583, 314] width 17 height 17
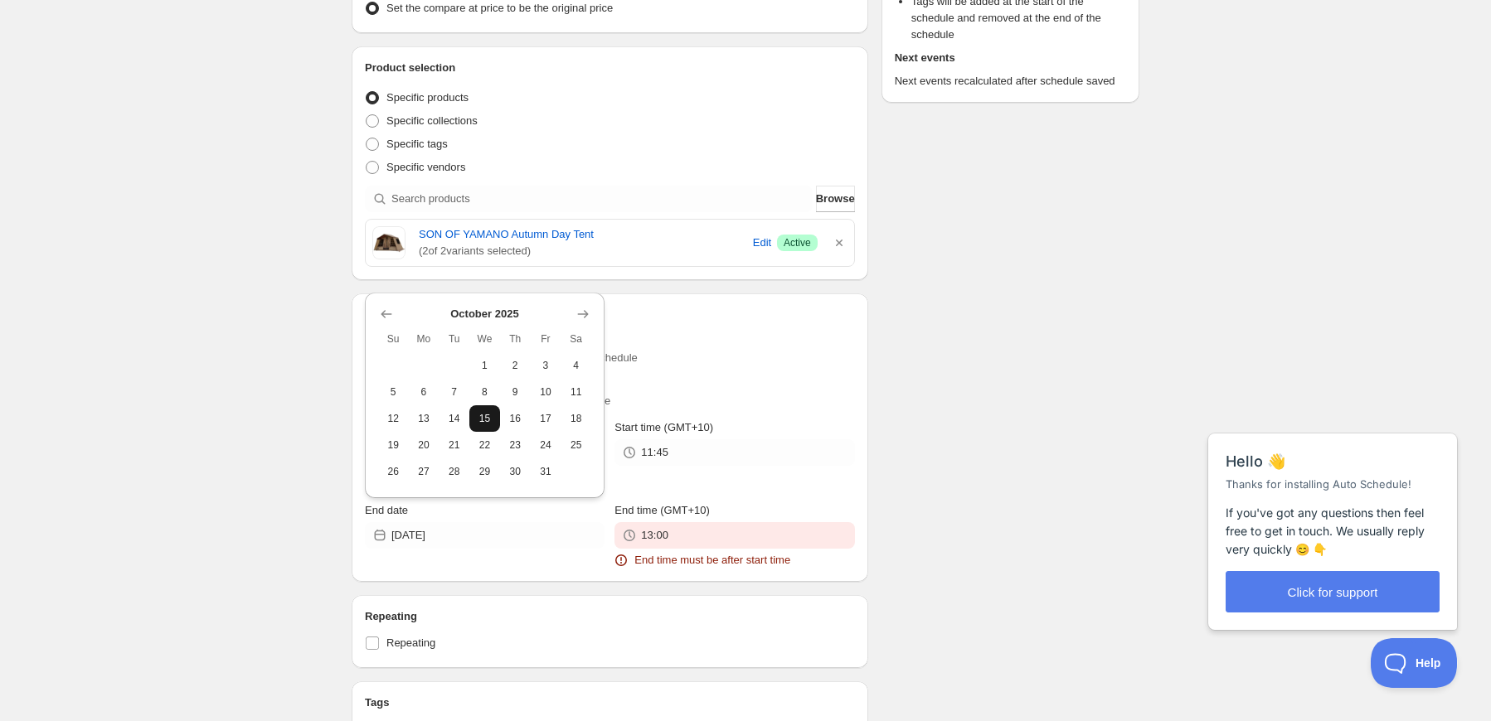
click at [491, 415] on span "15" at bounding box center [484, 418] width 17 height 13
type input "[DATE]"
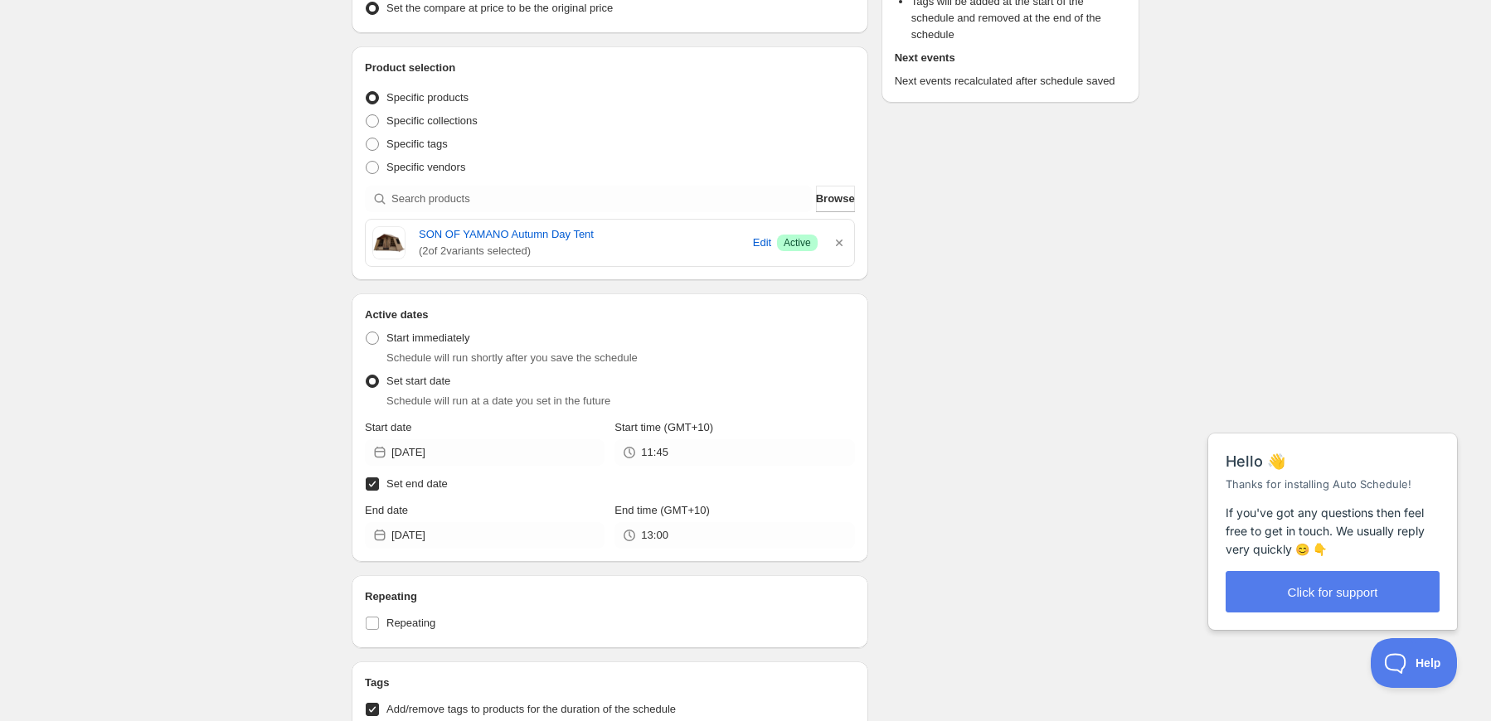
click at [952, 395] on div "Schedule name Anniversity Your customers won't see this Value Percentage Fixed …" at bounding box center [738, 387] width 801 height 1338
click at [686, 450] on input "11:45" at bounding box center [747, 452] width 213 height 27
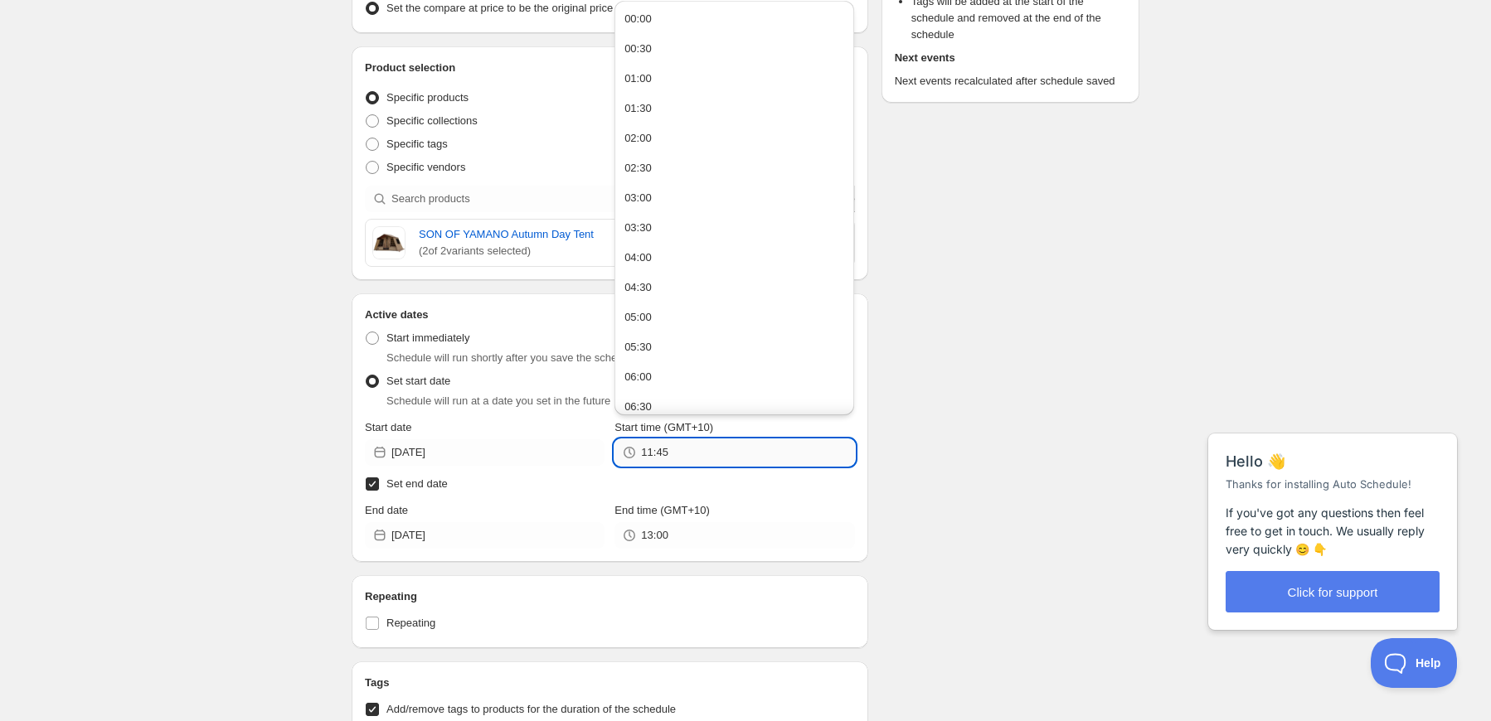
drag, startPoint x: 690, startPoint y: 453, endPoint x: 641, endPoint y: 452, distance: 48.9
click at [641, 452] on input "11:45" at bounding box center [747, 452] width 213 height 27
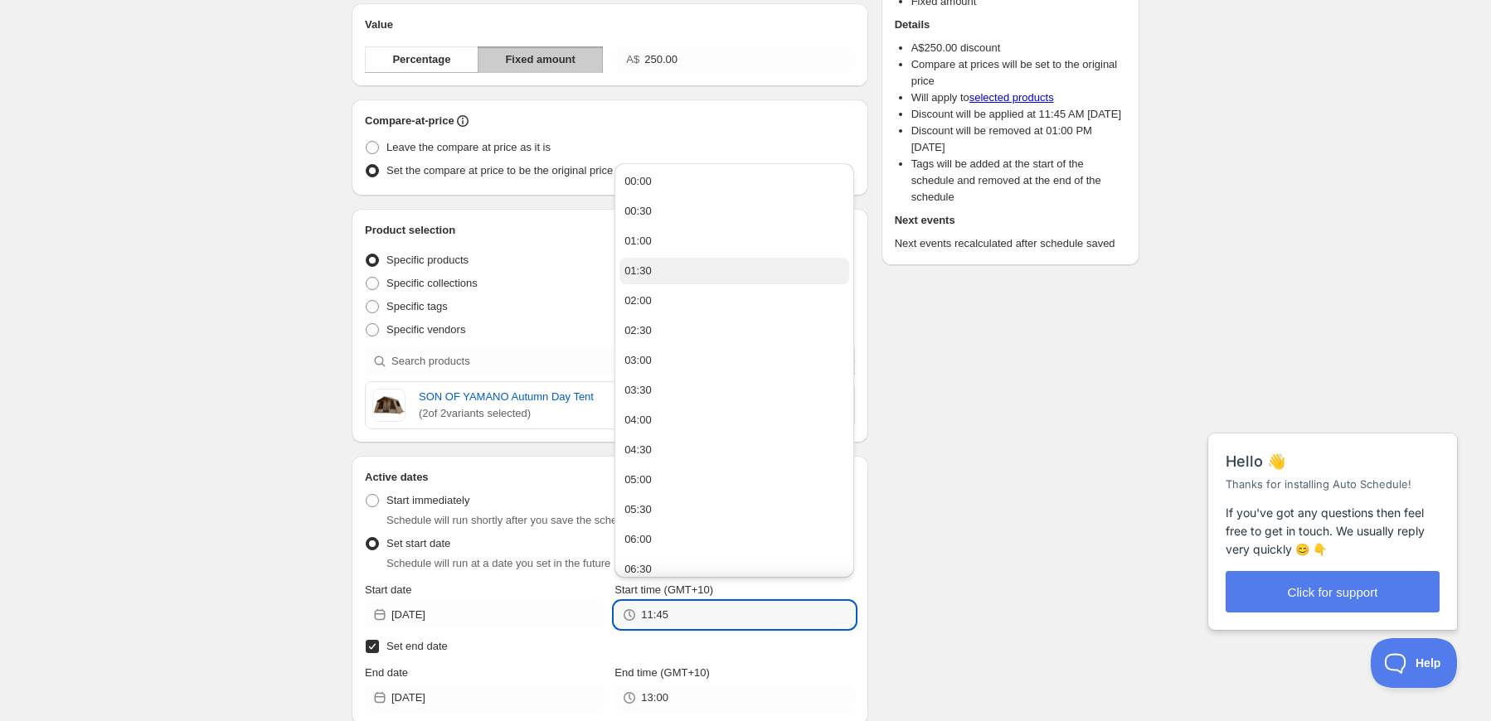
scroll to position [166, 0]
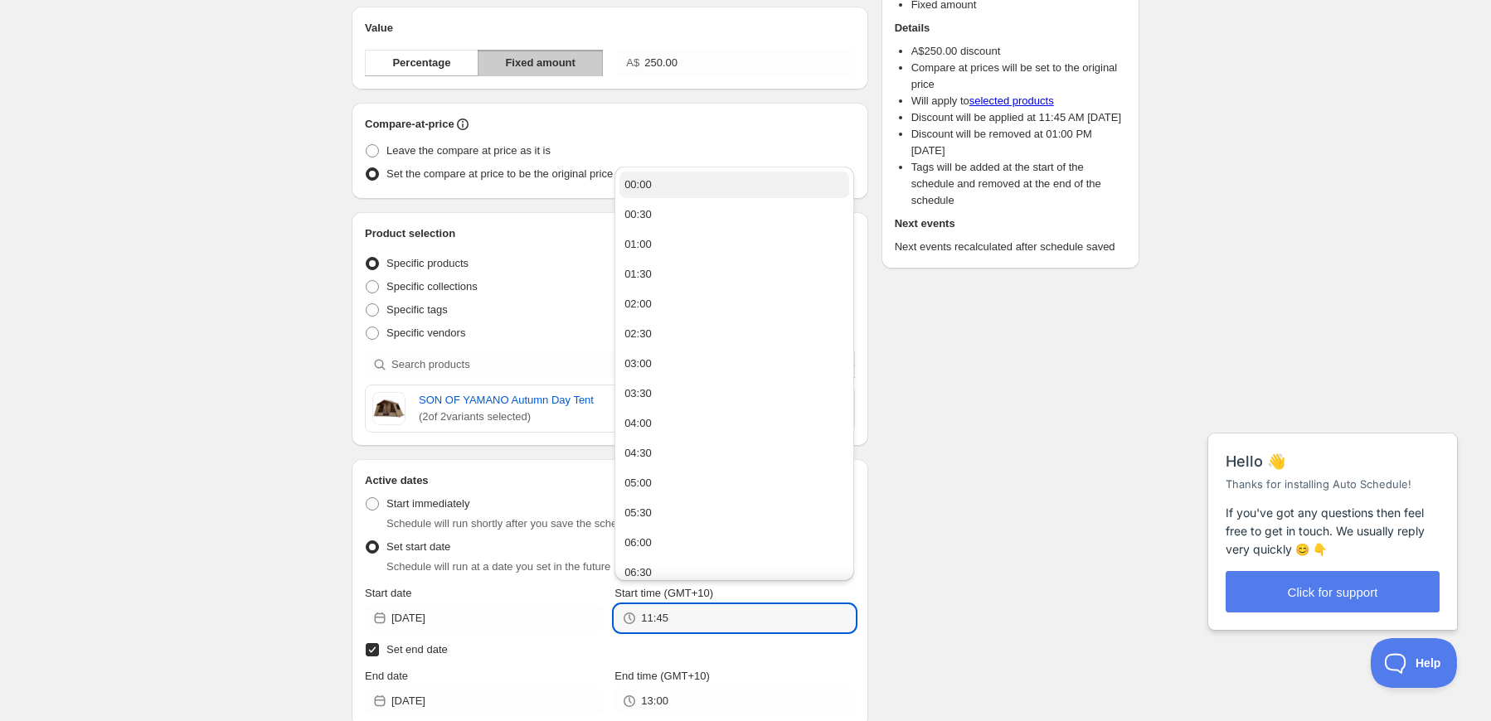
click at [705, 186] on button "00:00" at bounding box center [734, 185] width 230 height 27
type input "00:00"
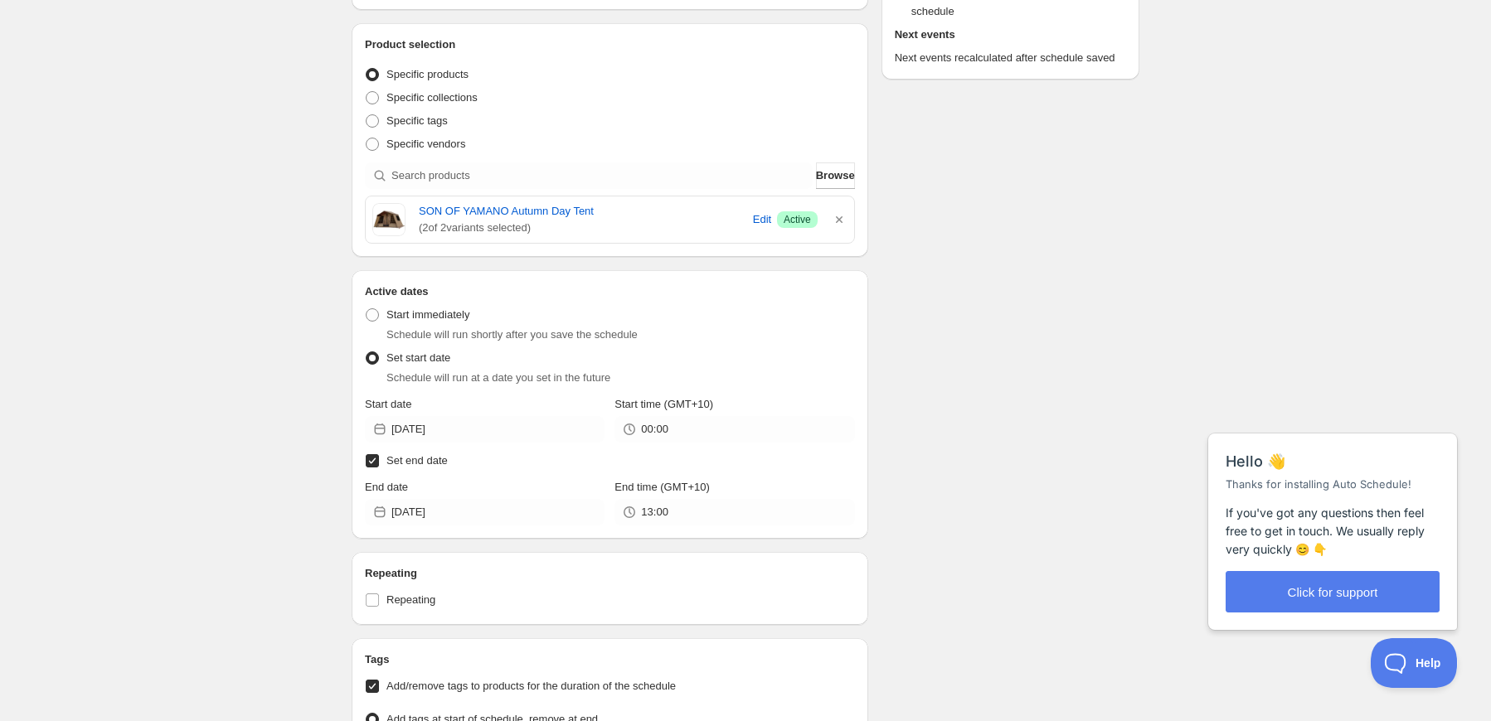
scroll to position [415, 0]
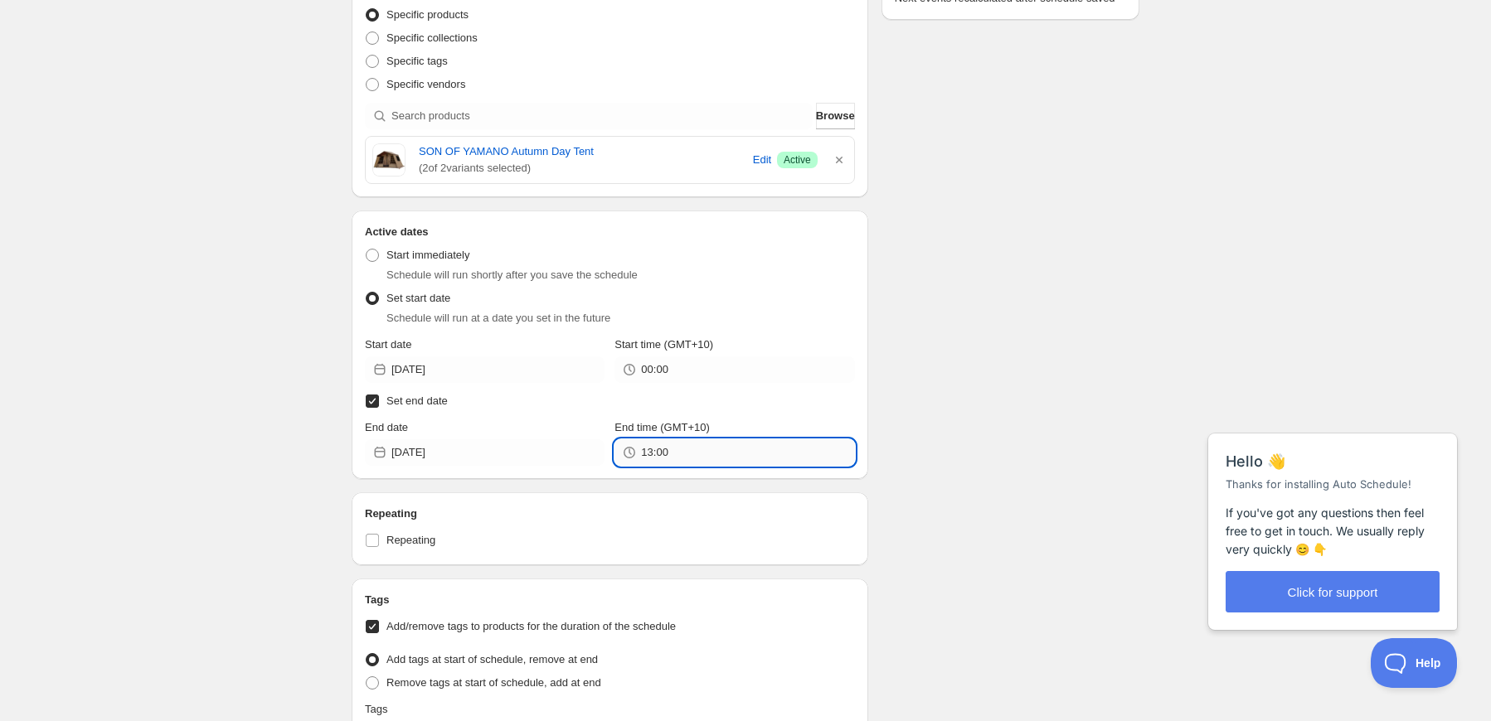
click at [693, 451] on input "13:00" at bounding box center [747, 452] width 213 height 27
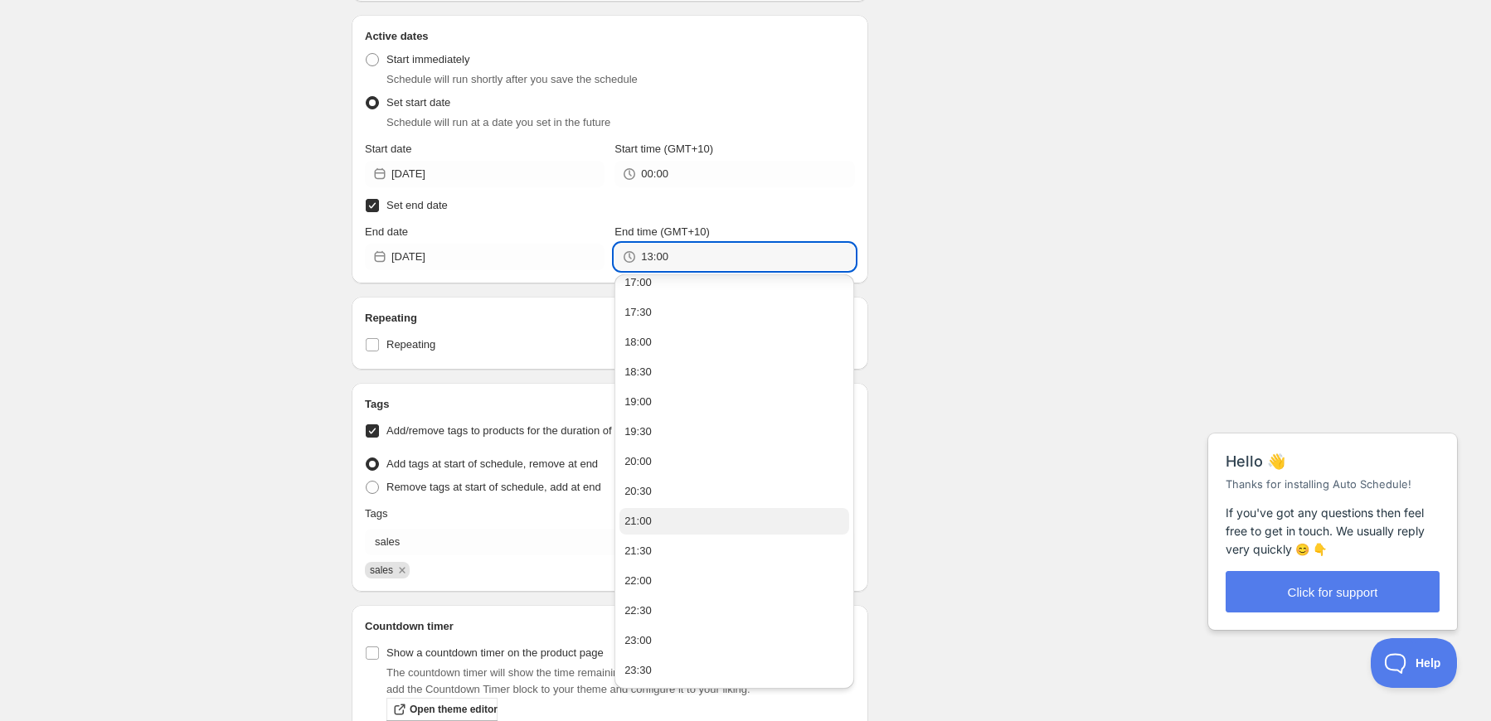
scroll to position [697, 0]
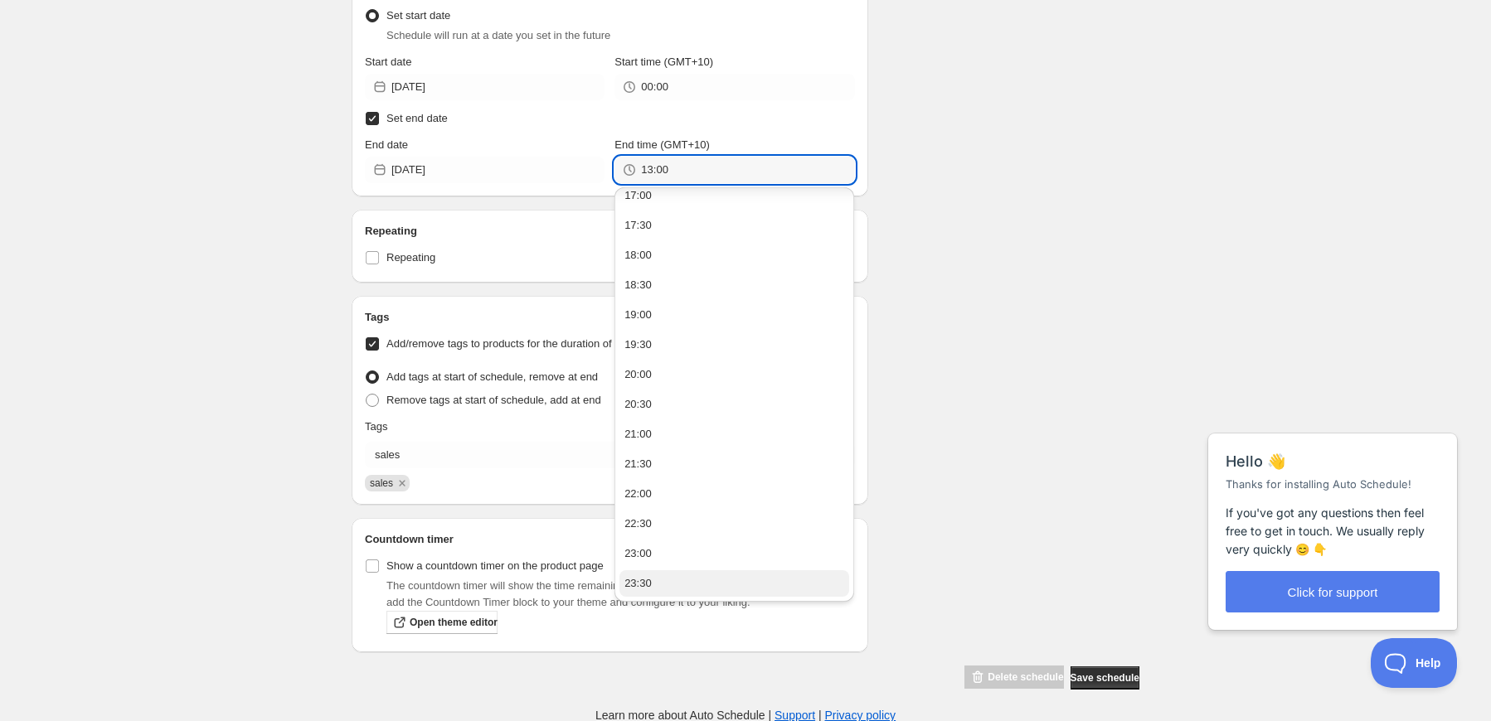
click at [643, 576] on div "23:30" at bounding box center [637, 583] width 27 height 17
type input "23:30"
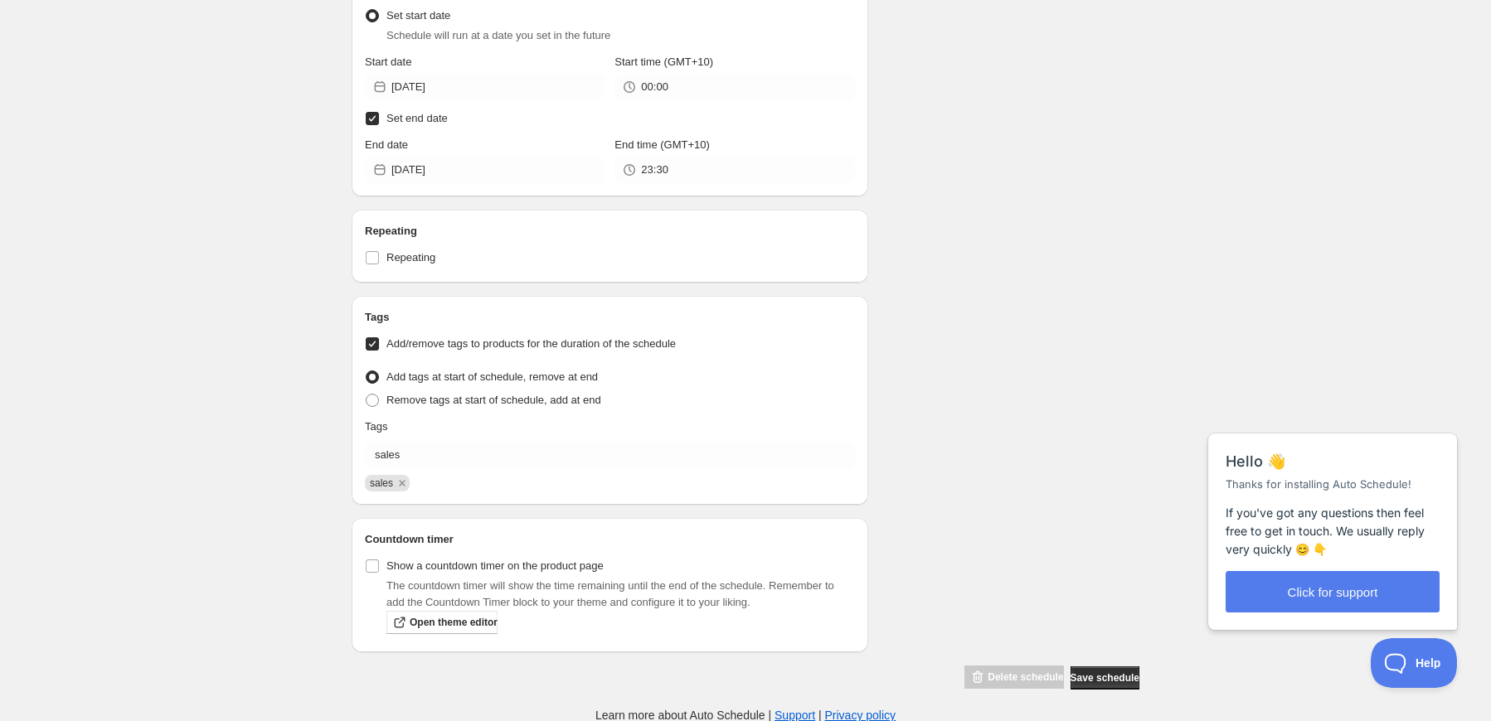
click at [957, 310] on div "Schedule name Anniversity Your customers won't see this Value Percentage Fixed …" at bounding box center [738, 21] width 801 height 1338
click at [580, 565] on span "Show a countdown timer on the product page" at bounding box center [494, 566] width 217 height 12
click at [379, 565] on input "Show a countdown timer on the product page" at bounding box center [372, 566] width 13 height 13
checkbox input "true"
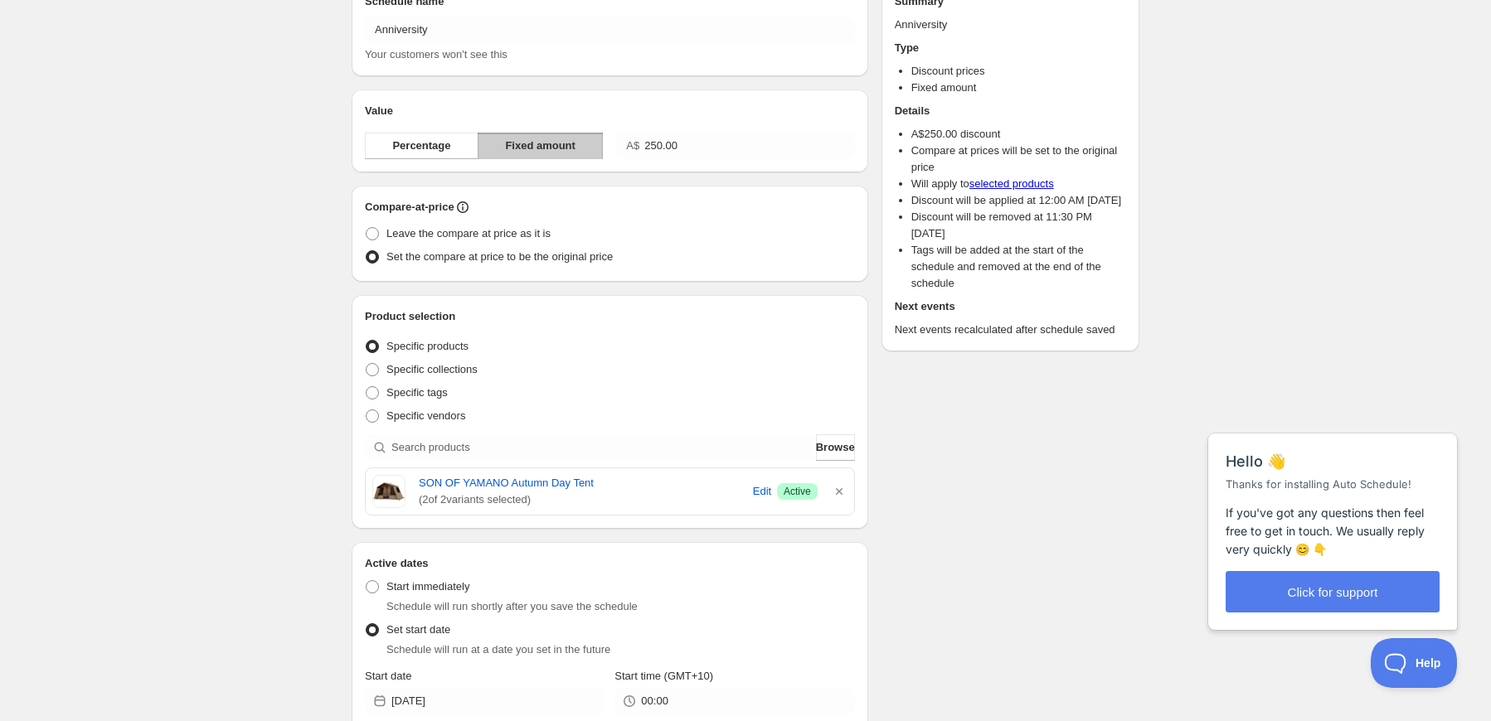
scroll to position [0, 0]
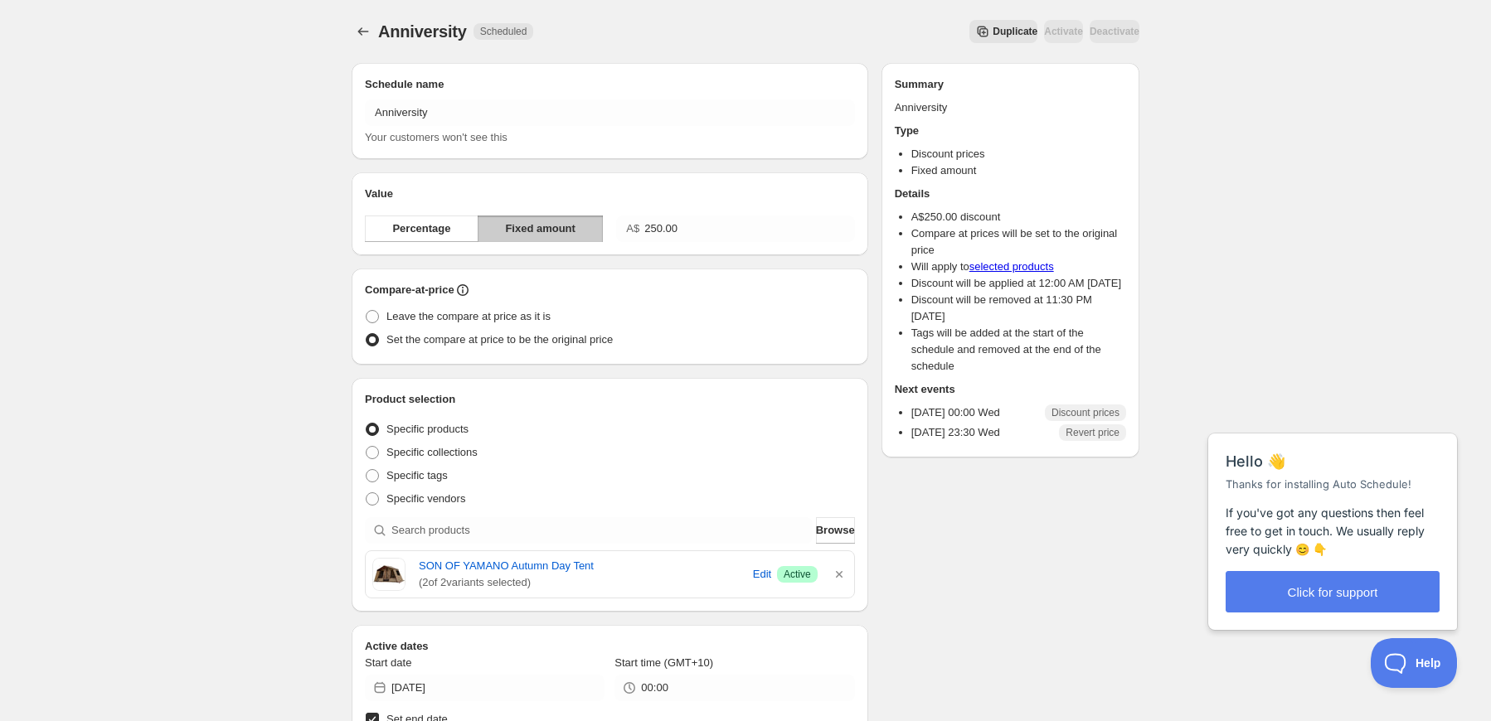
click at [992, 32] on span "Duplicate" at bounding box center [1014, 31] width 45 height 13
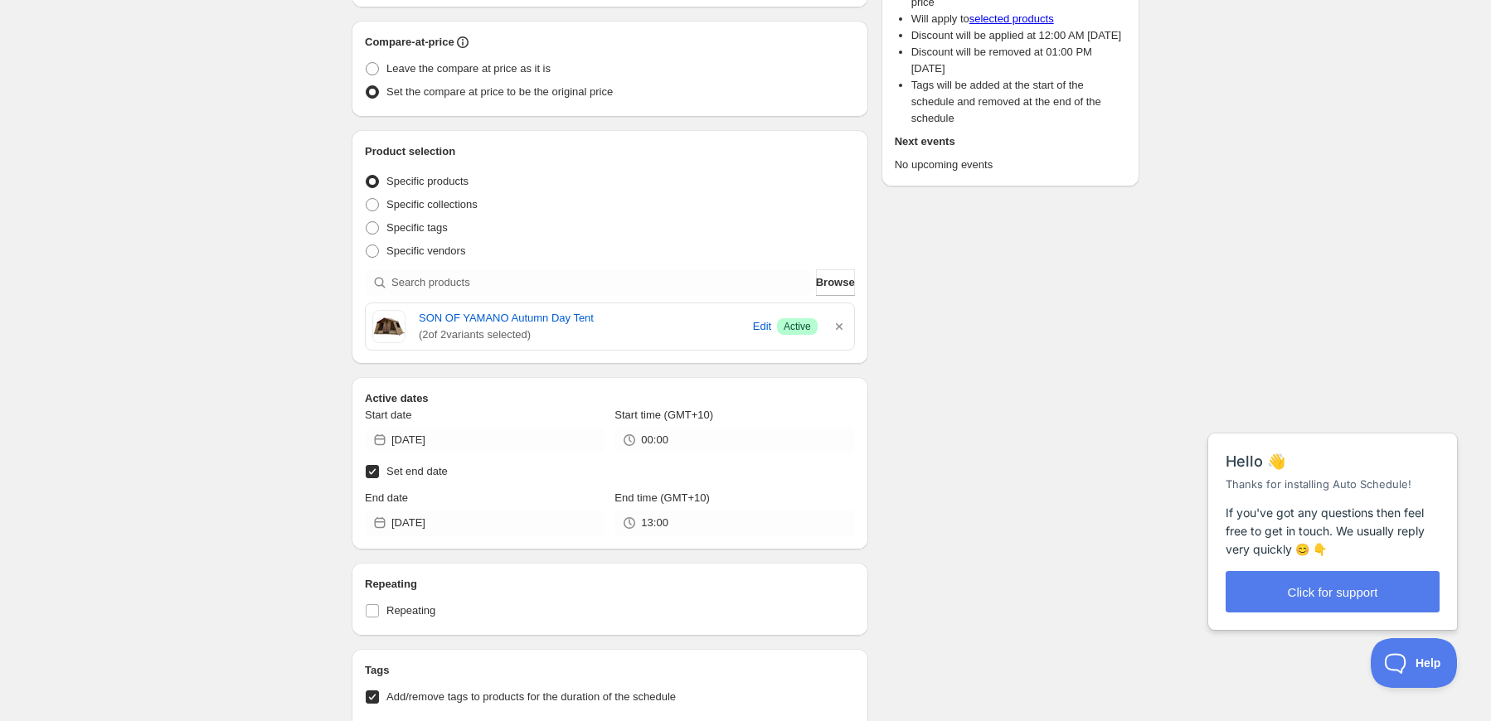
scroll to position [249, 0]
click at [835, 324] on icon "button" at bounding box center [839, 326] width 17 height 17
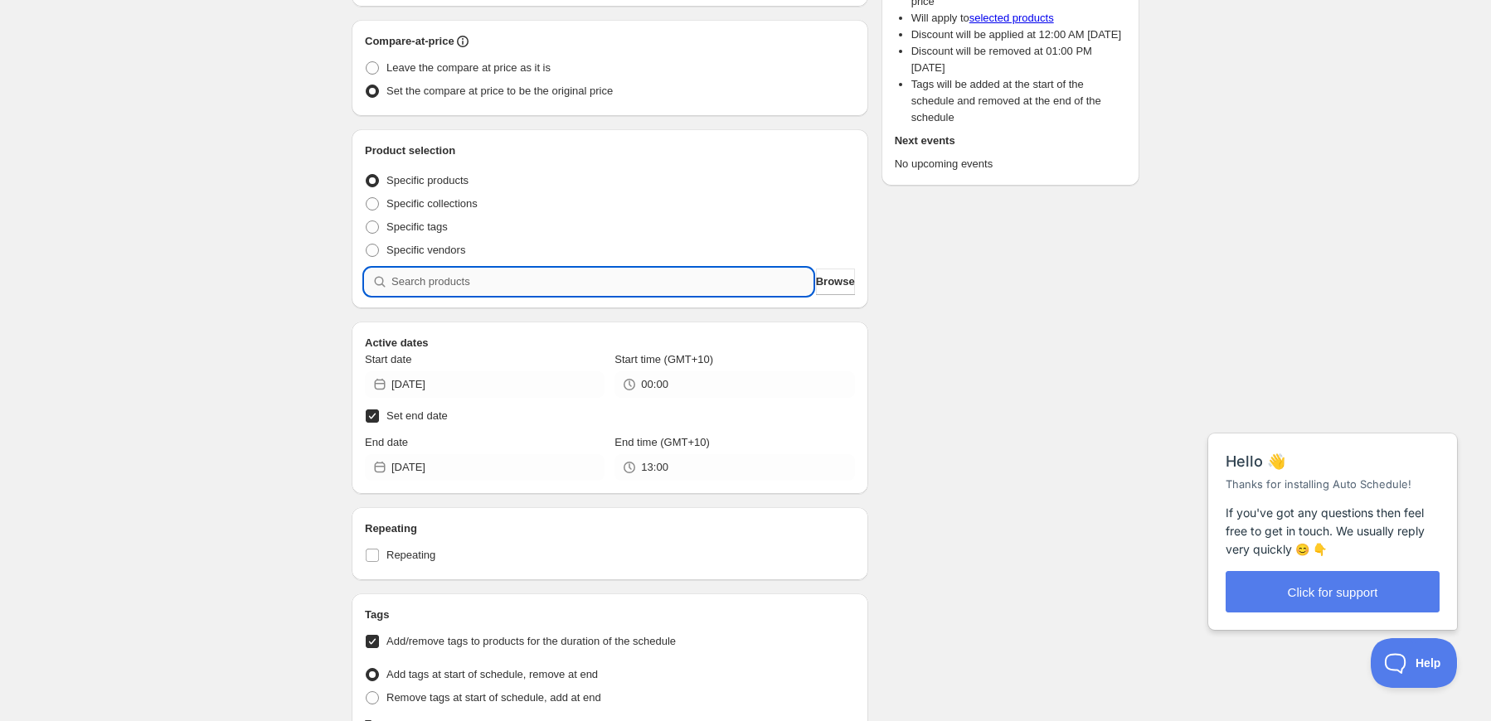
click at [672, 275] on input "search" at bounding box center [601, 282] width 421 height 27
type input "c"
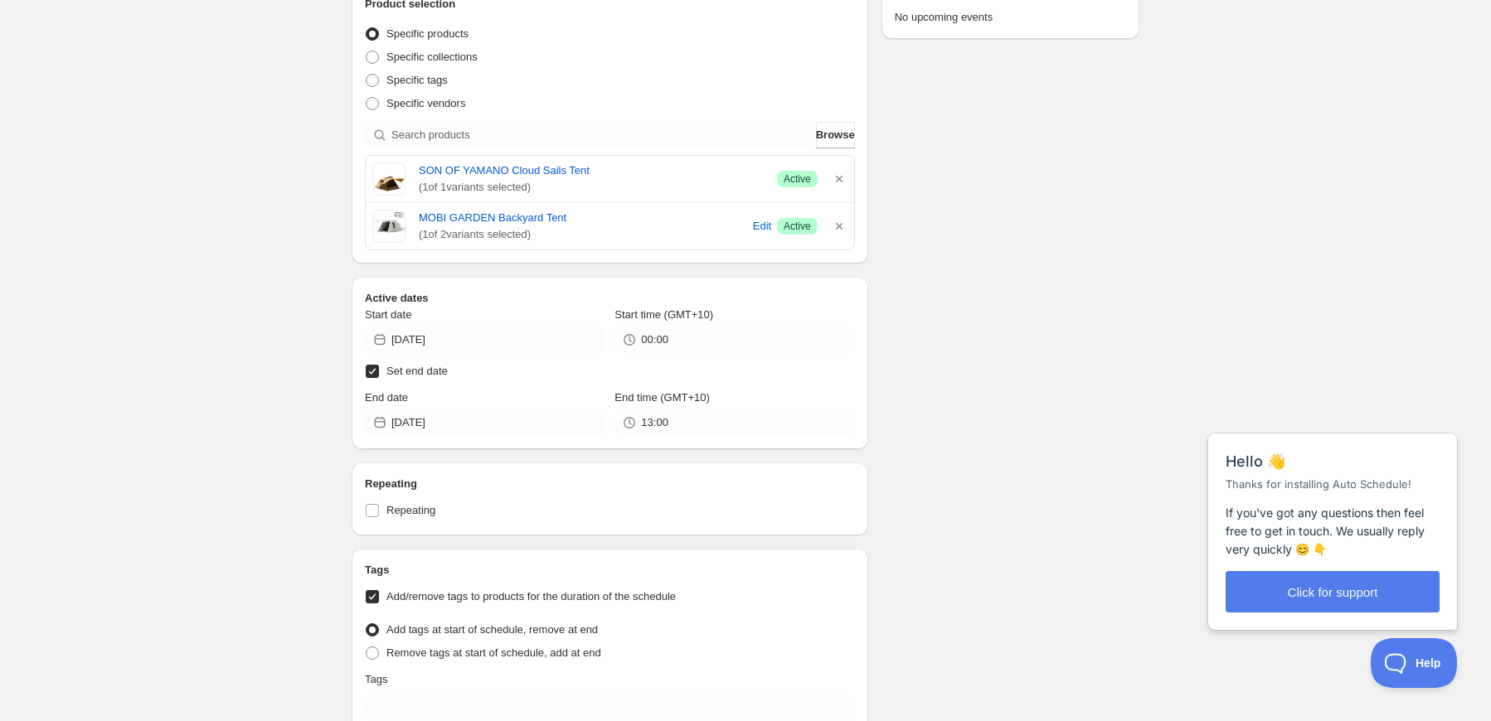
scroll to position [83, 0]
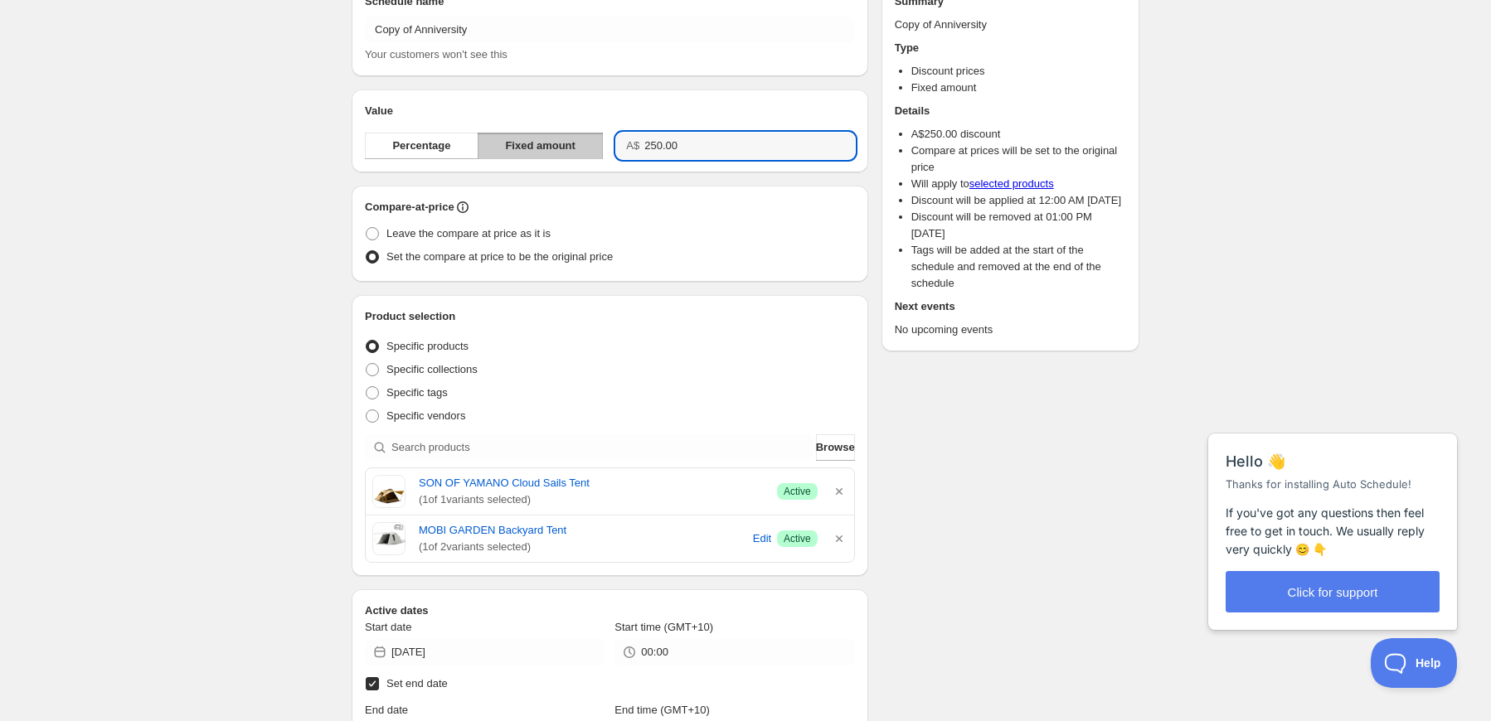
drag, startPoint x: 690, startPoint y: 149, endPoint x: 623, endPoint y: 142, distance: 67.6
click at [623, 142] on div "A$ 250.00" at bounding box center [735, 146] width 238 height 27
type input "150.00"
click at [700, 222] on div "Leave the compare at price as it is" at bounding box center [610, 233] width 490 height 23
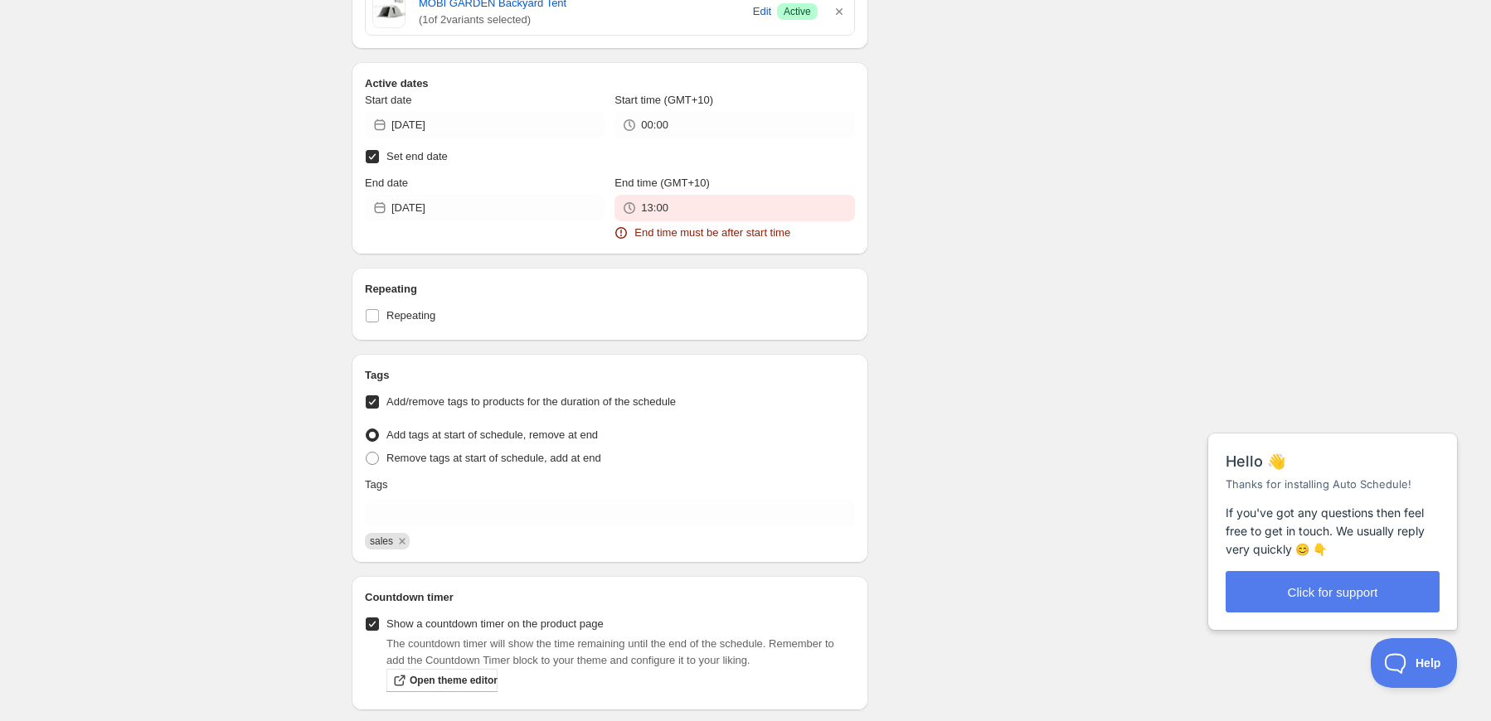
scroll to position [779, 0]
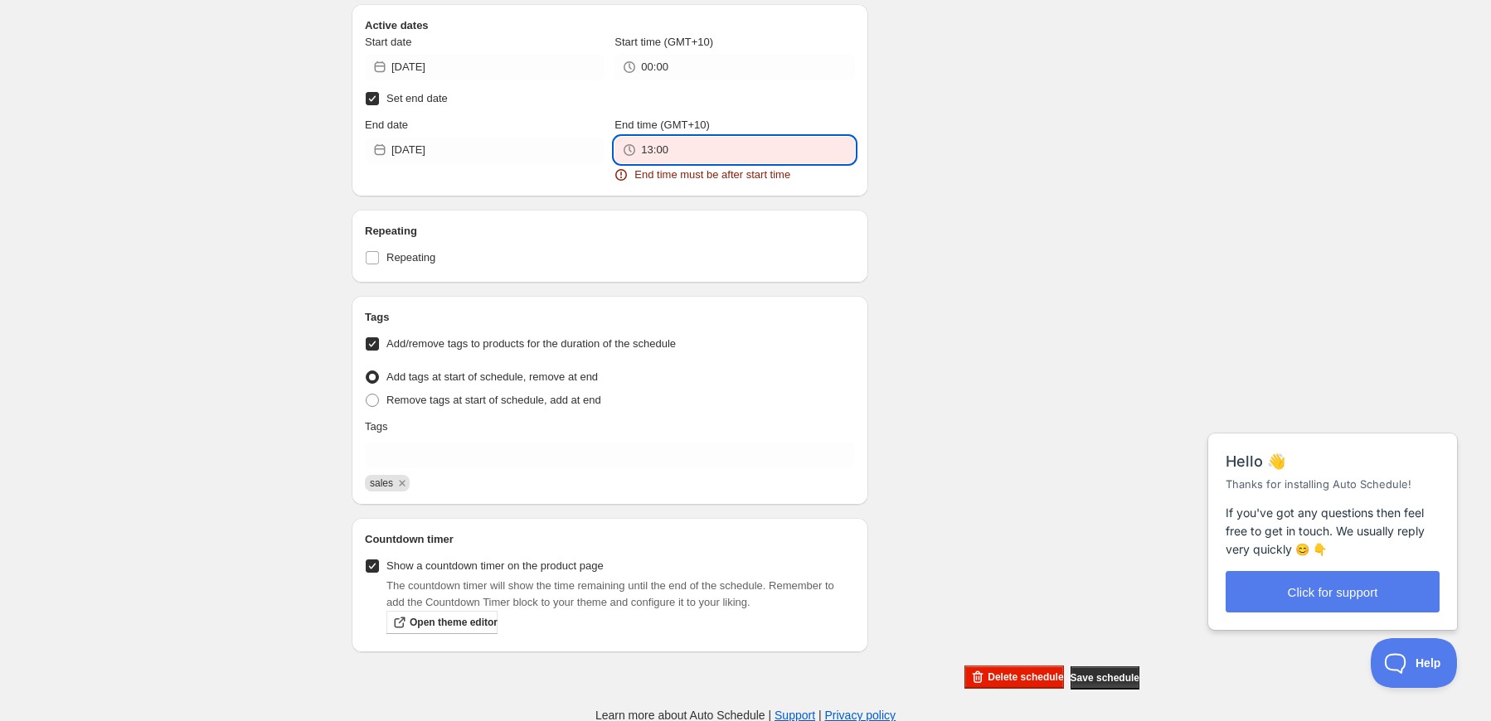
click at [675, 145] on input "13:00" at bounding box center [747, 150] width 213 height 27
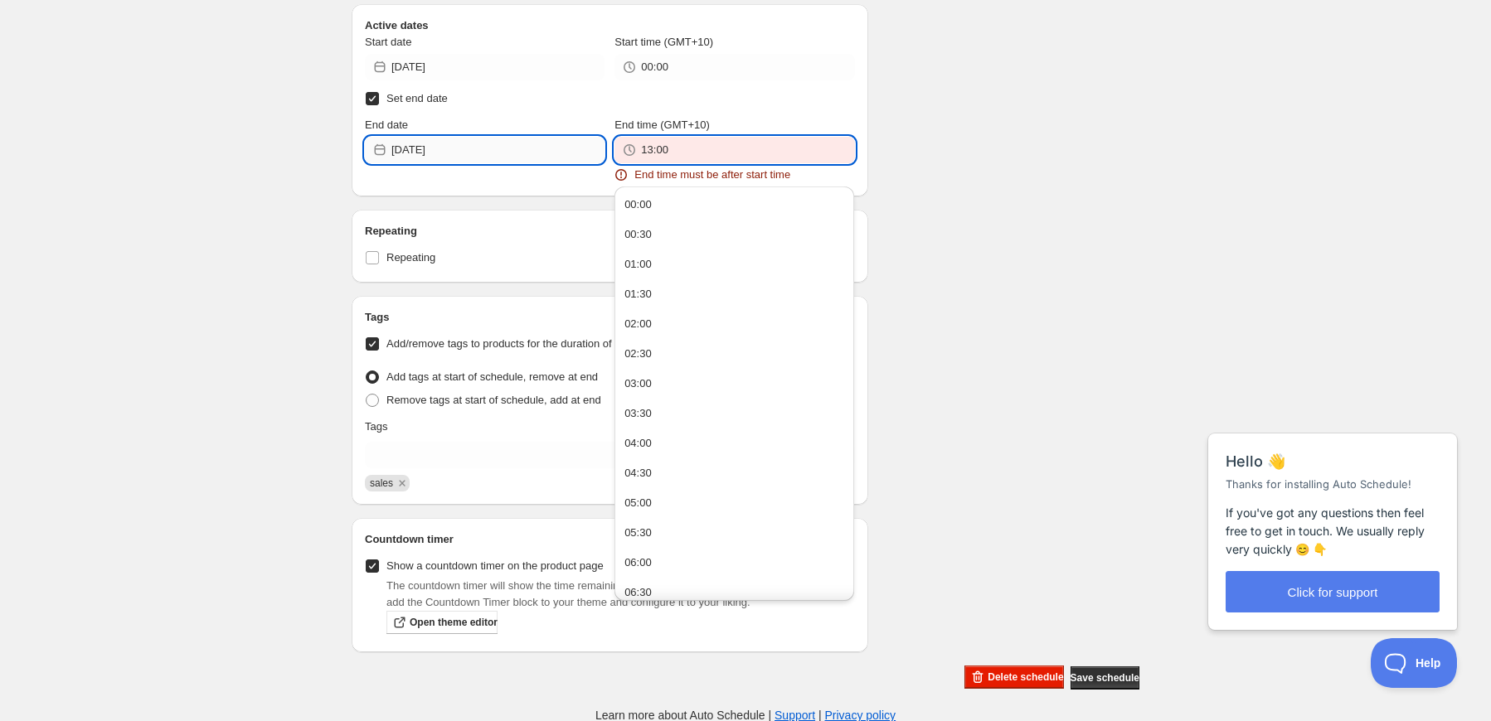
click at [538, 147] on input "[DATE]" at bounding box center [497, 150] width 213 height 27
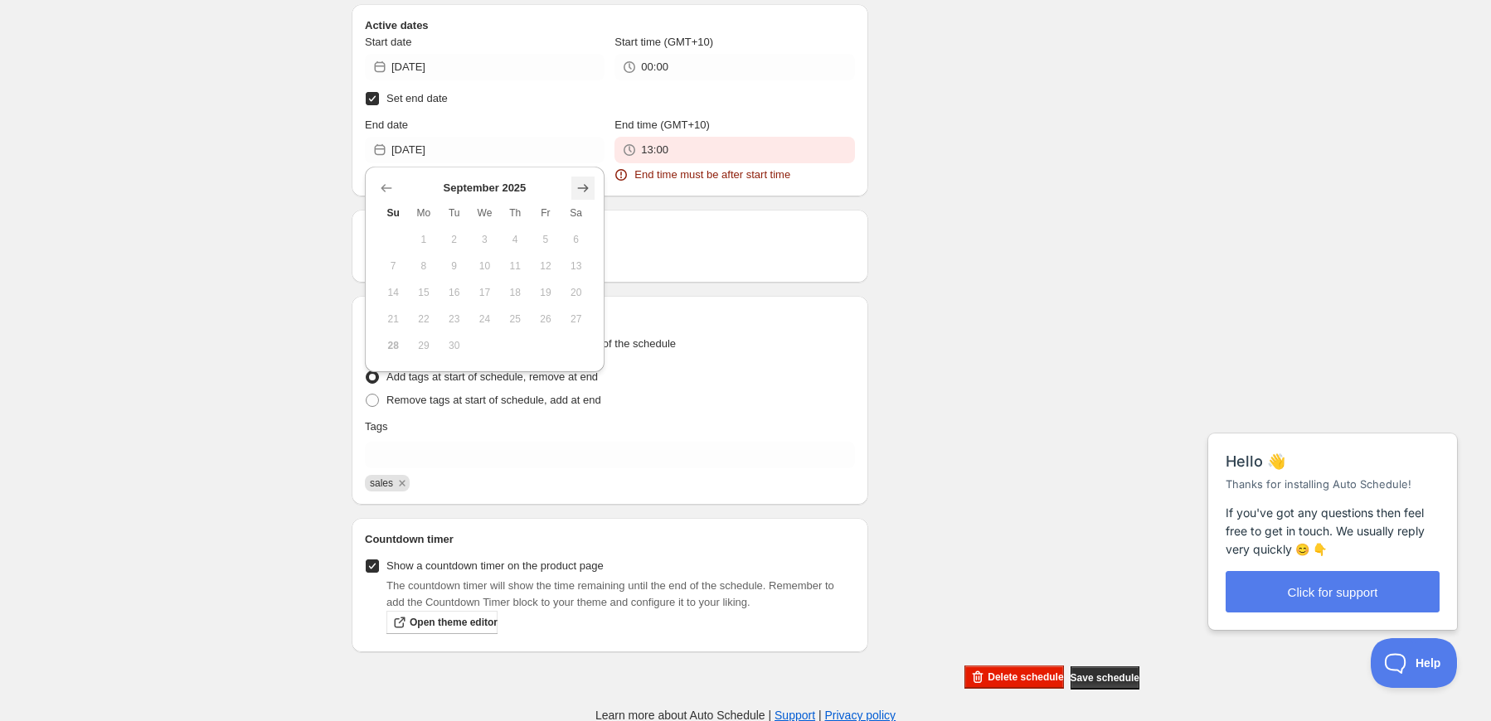
click at [584, 182] on icon "Show next month, October 2025" at bounding box center [583, 188] width 17 height 17
click at [491, 286] on span "15" at bounding box center [484, 292] width 17 height 13
type input "[DATE]"
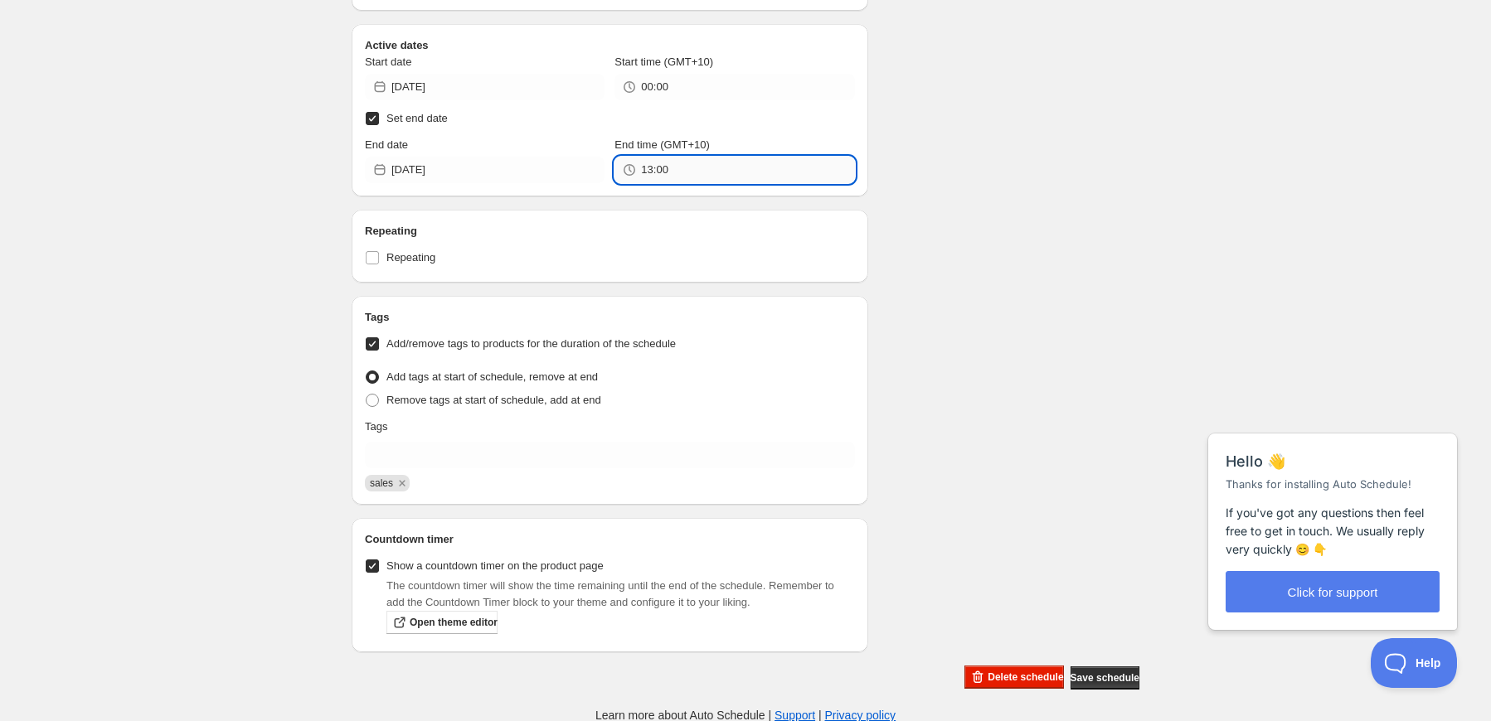
click at [707, 169] on input "13:00" at bounding box center [747, 170] width 213 height 27
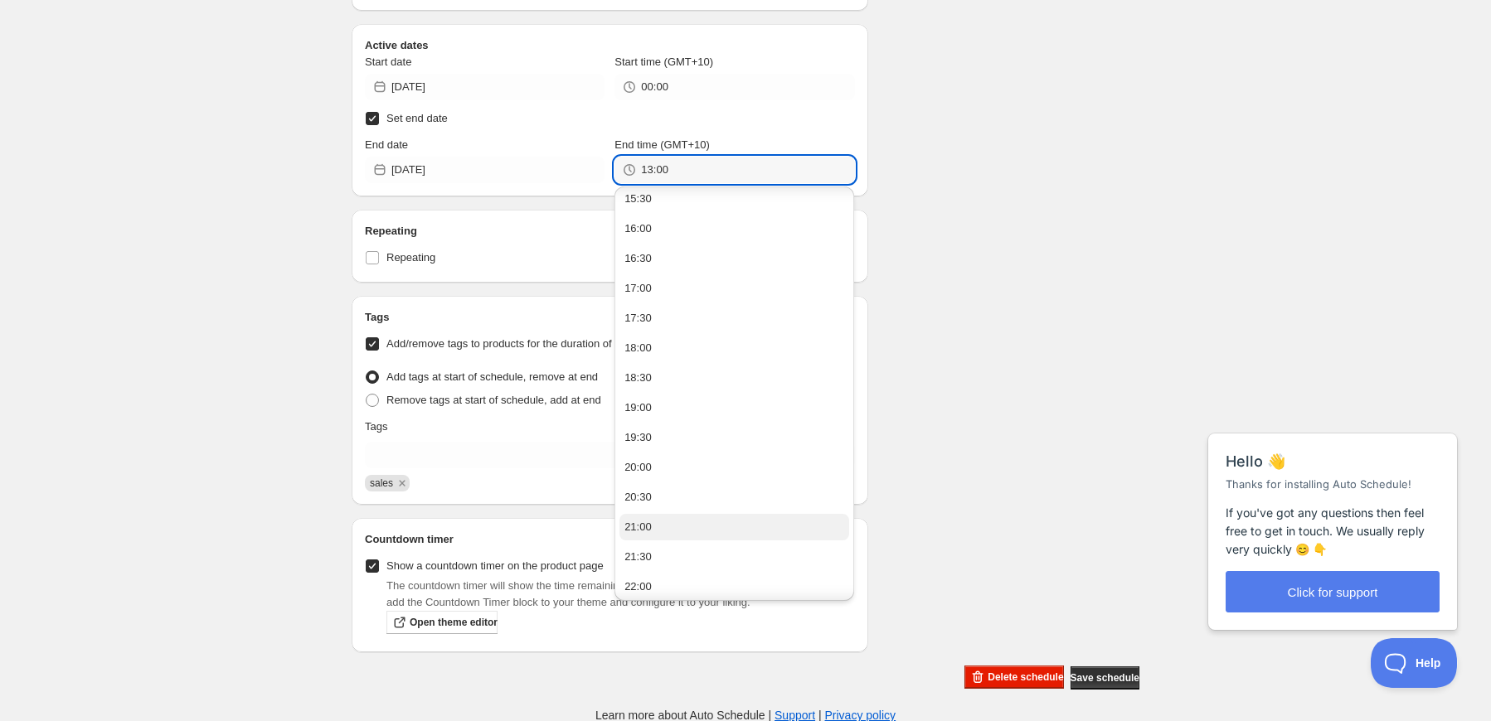
scroll to position [1025, 0]
click at [677, 579] on button "23:30" at bounding box center [734, 583] width 230 height 27
type input "23:30"
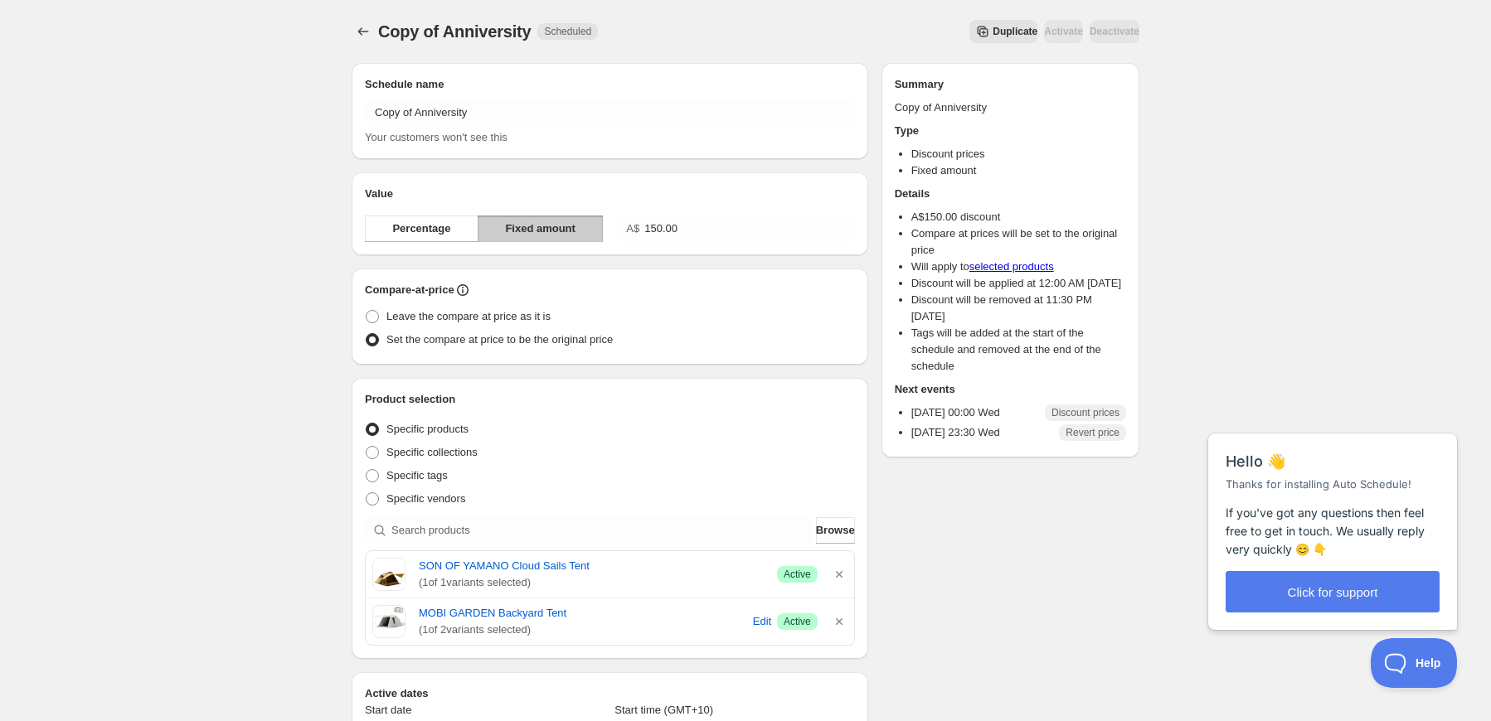
scroll to position [0, 0]
click at [992, 32] on span "Duplicate" at bounding box center [1014, 31] width 45 height 13
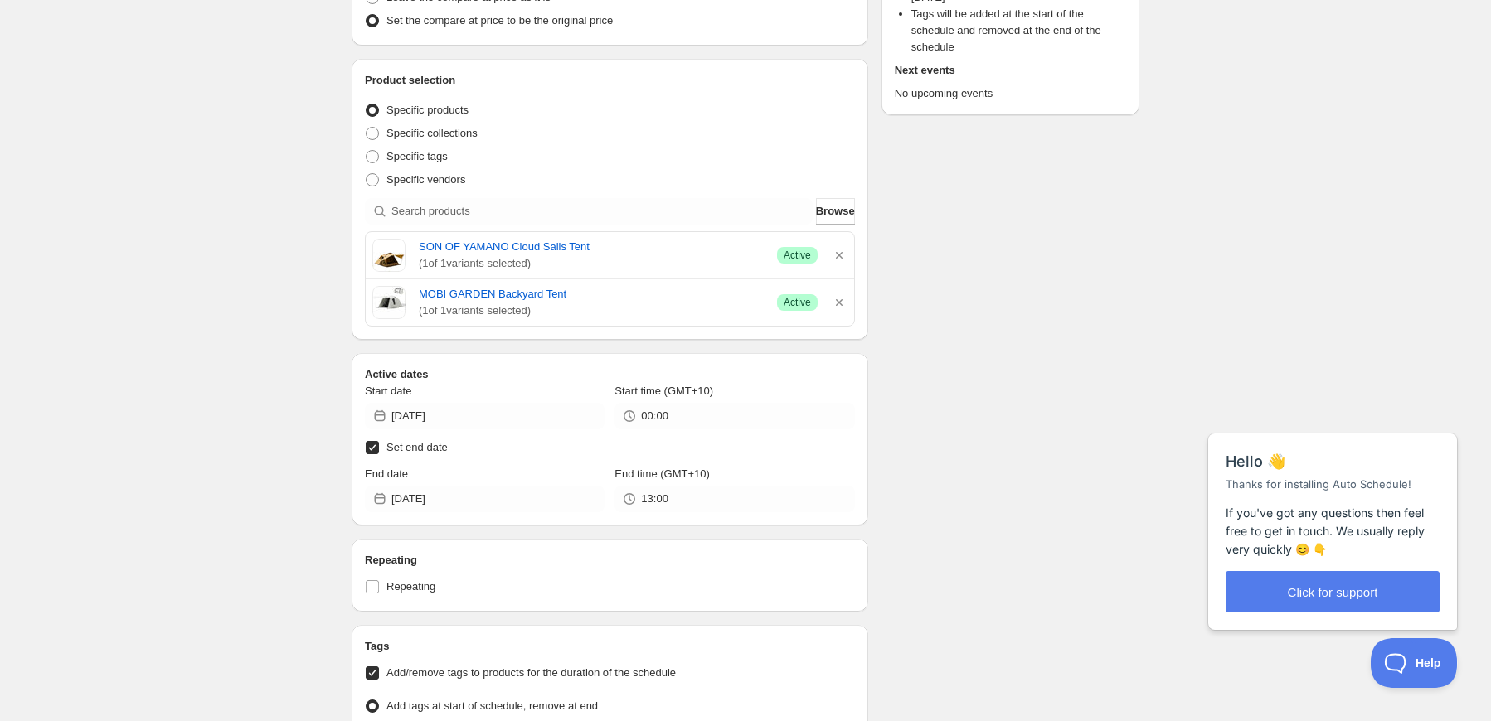
scroll to position [332, 0]
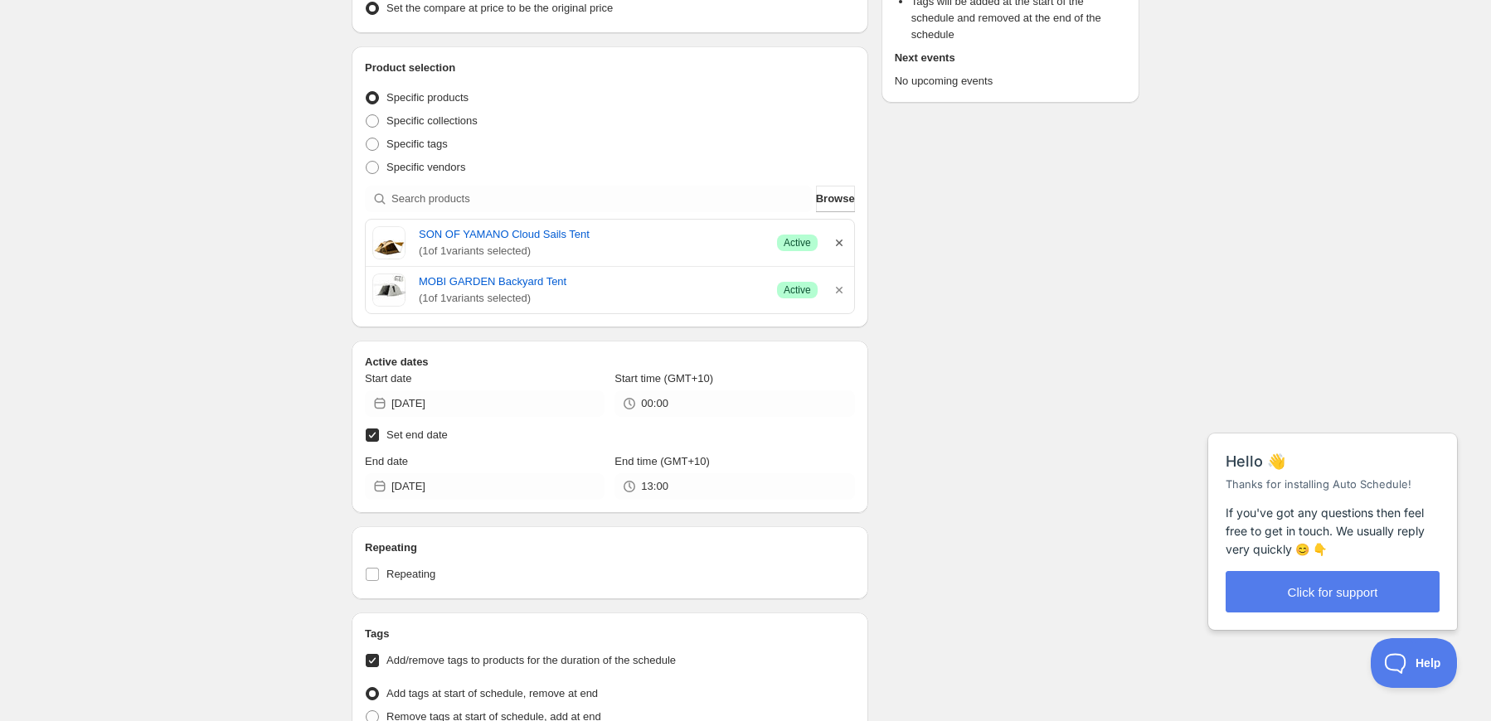
click at [838, 248] on icon "button" at bounding box center [839, 243] width 17 height 17
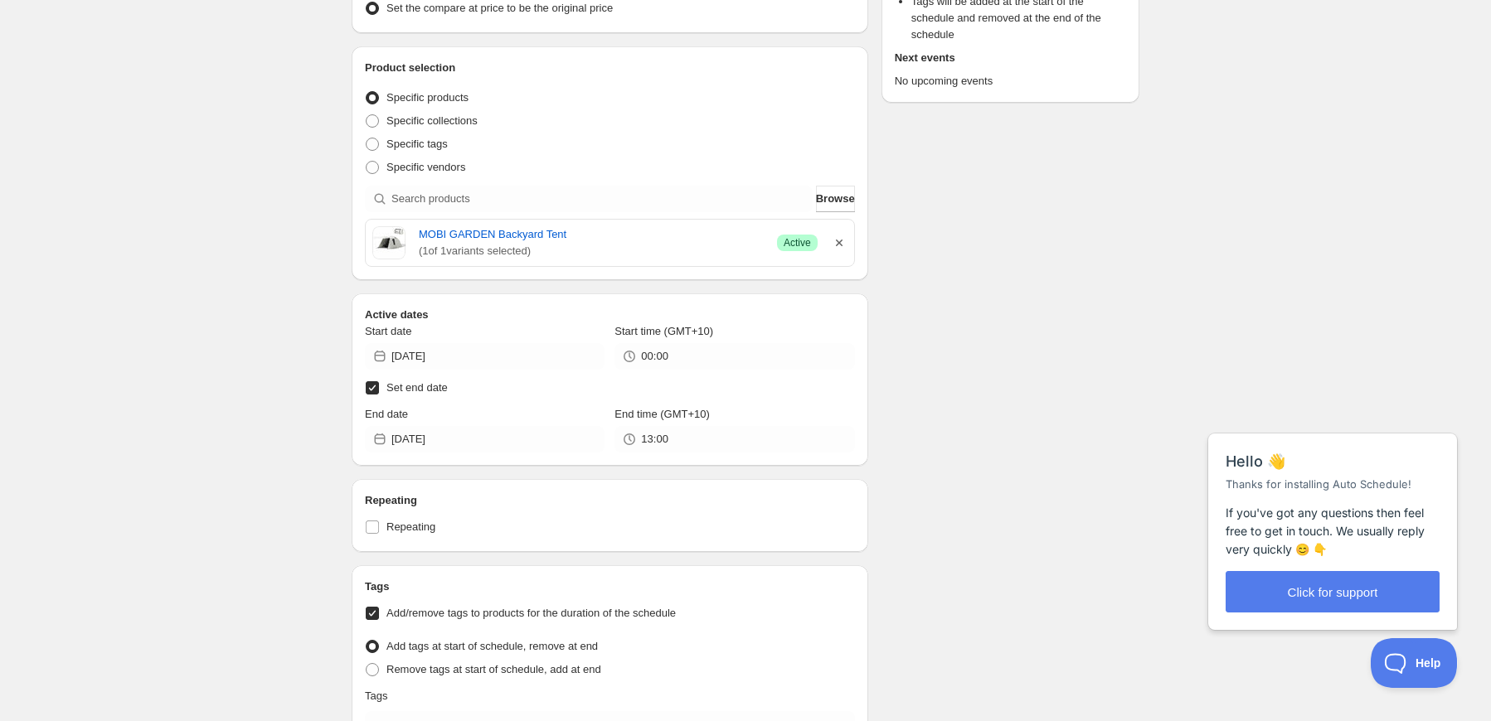
click at [841, 243] on icon "button" at bounding box center [839, 243] width 17 height 17
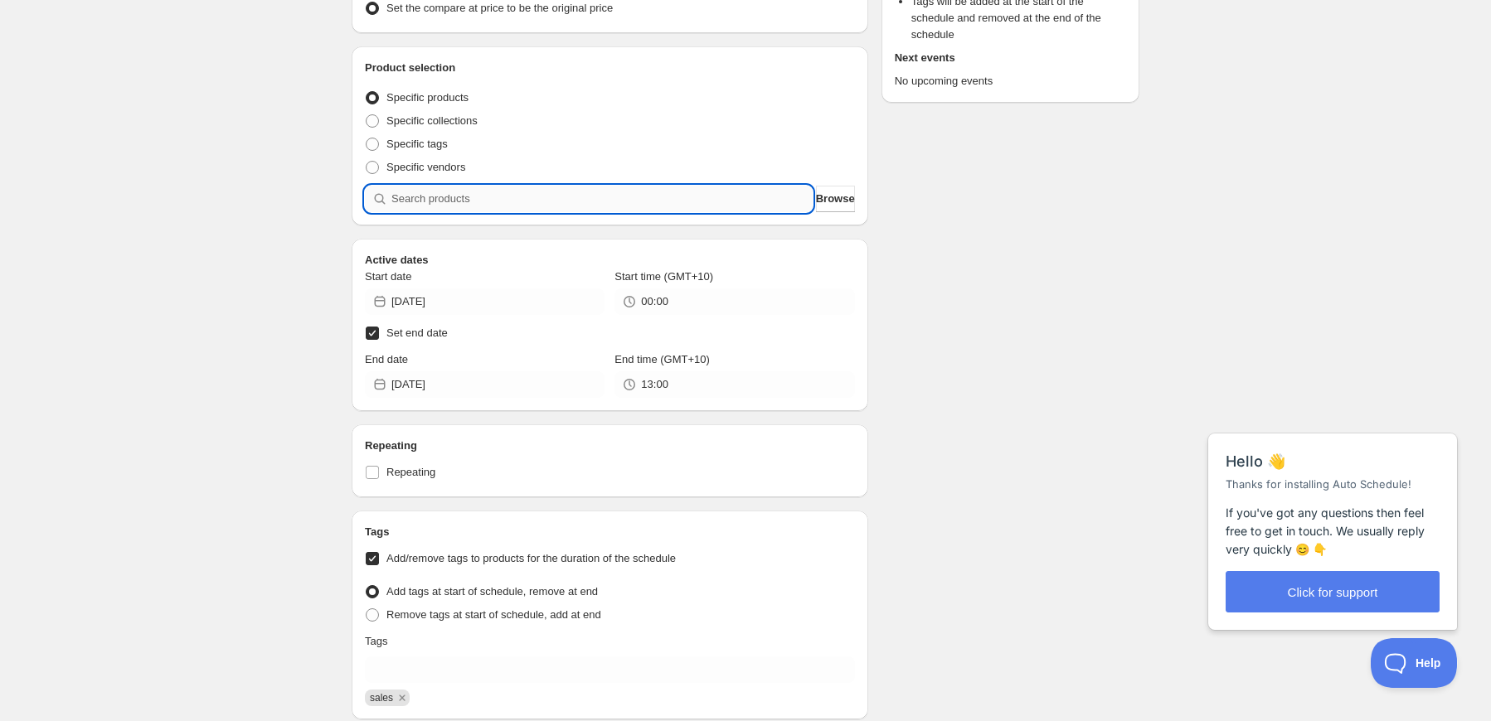
click at [700, 202] on input "search" at bounding box center [601, 199] width 421 height 27
type input "o"
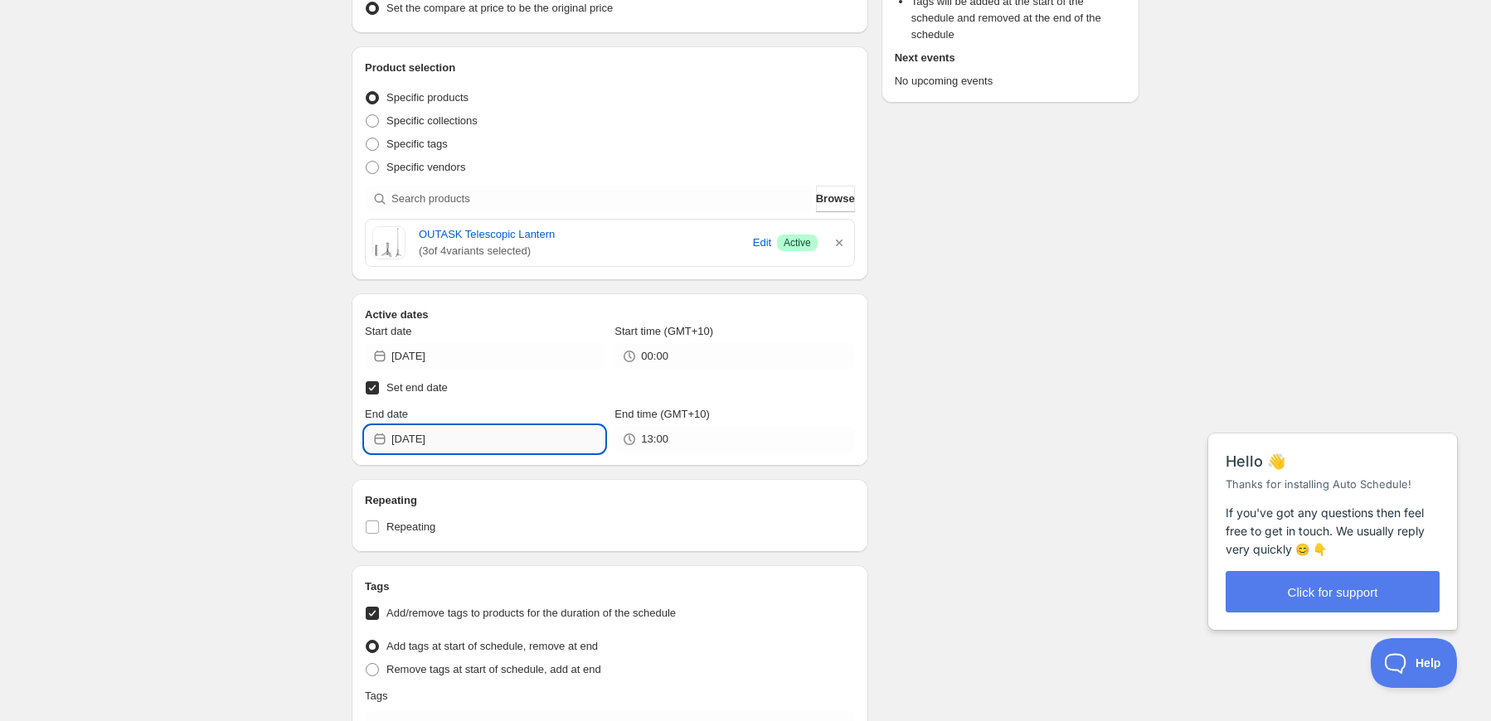
click at [517, 441] on input "[DATE]" at bounding box center [497, 439] width 213 height 27
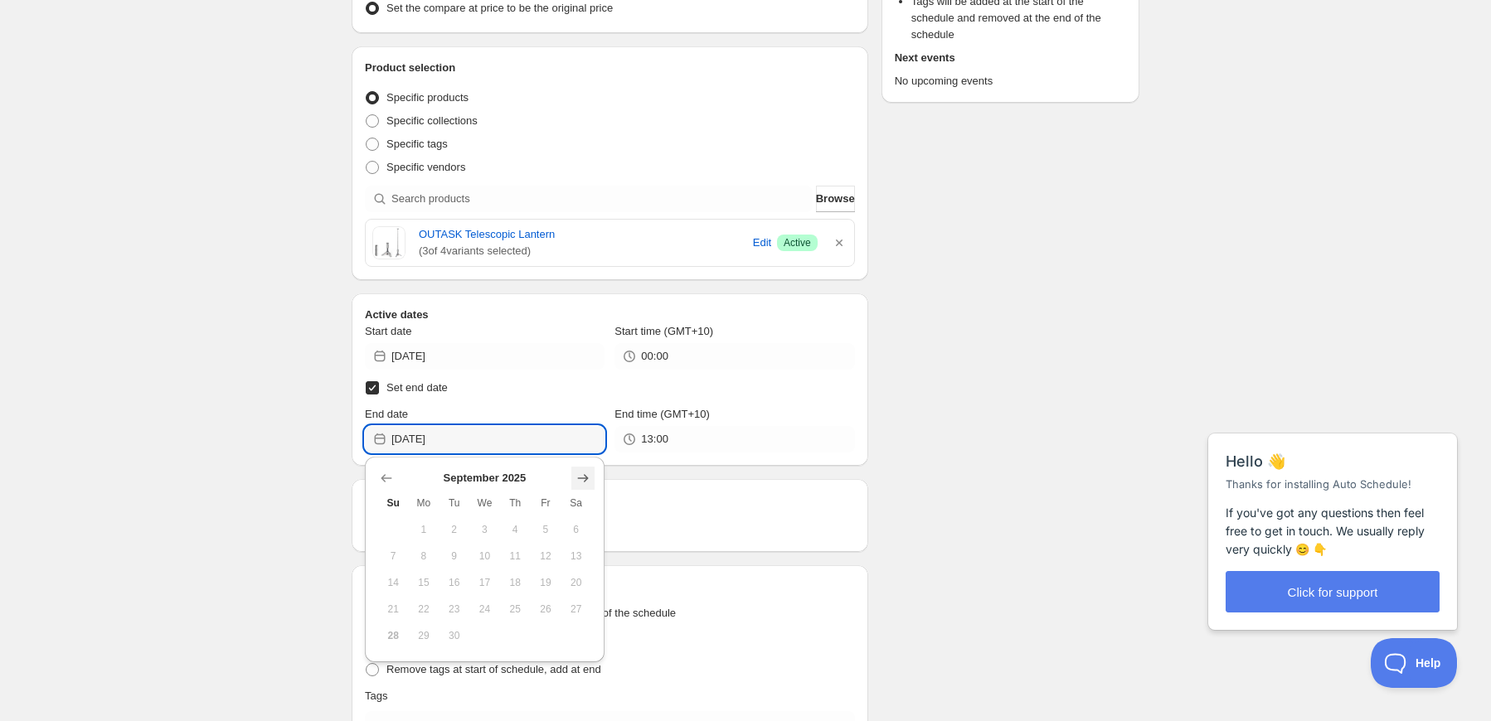
click at [582, 474] on icon "Show next month, October 2025" at bounding box center [583, 478] width 17 height 17
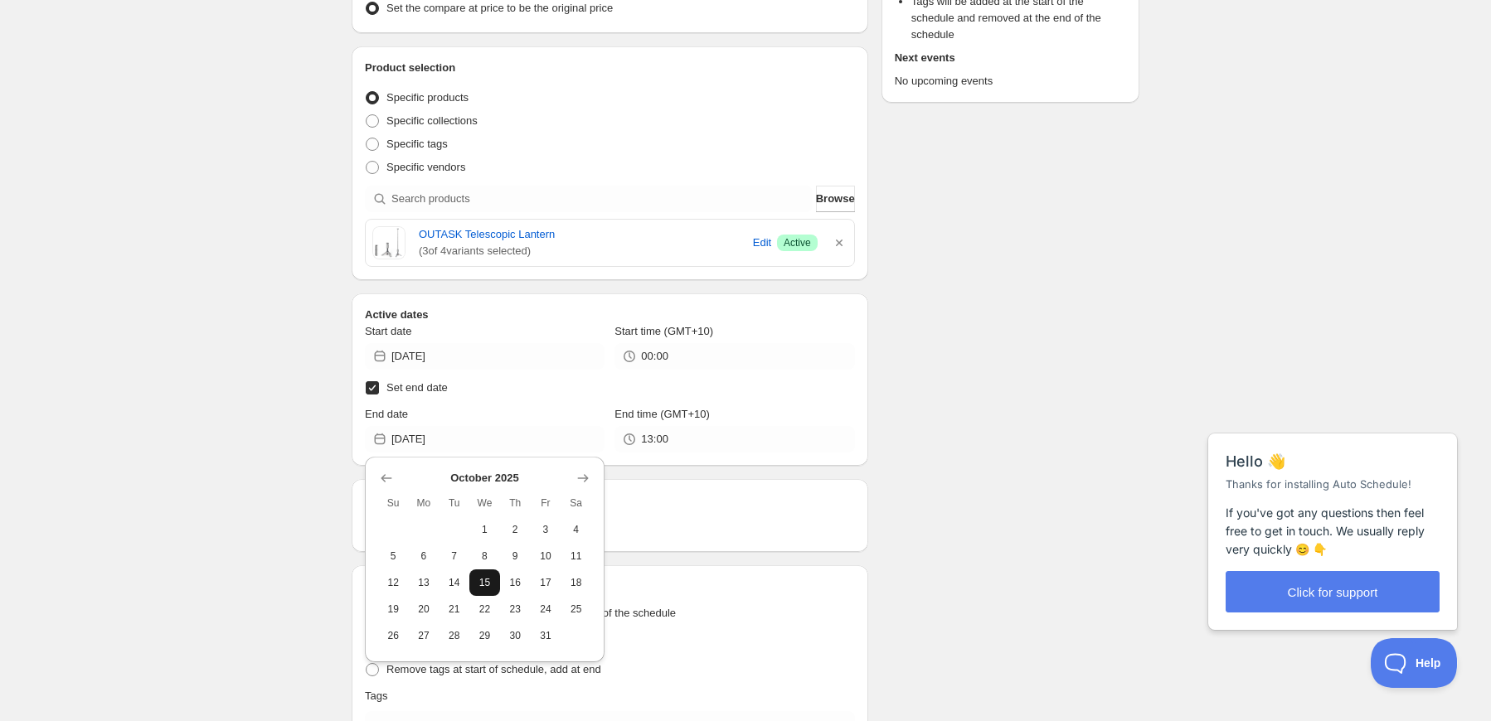
click at [489, 579] on span "15" at bounding box center [484, 582] width 17 height 13
type input "[DATE]"
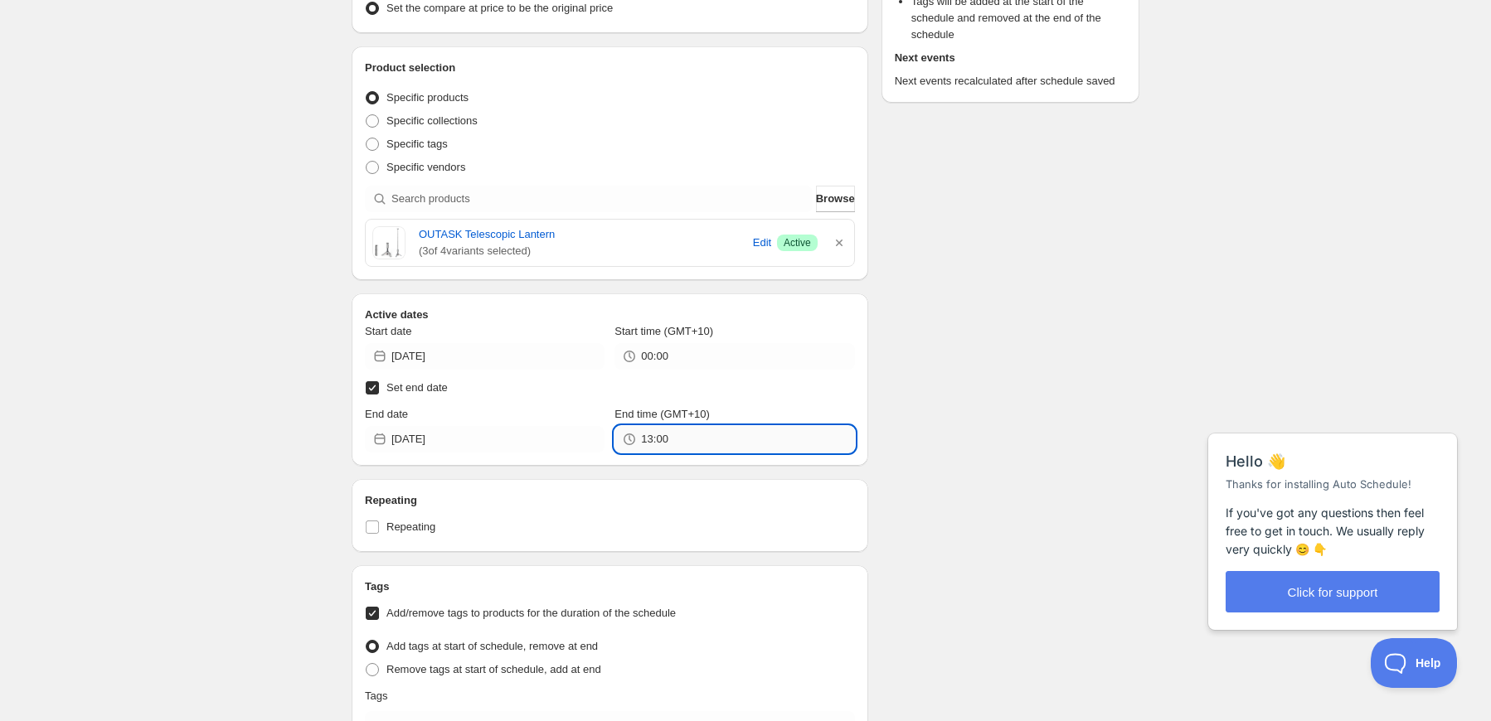
click at [692, 448] on input "13:00" at bounding box center [747, 439] width 213 height 27
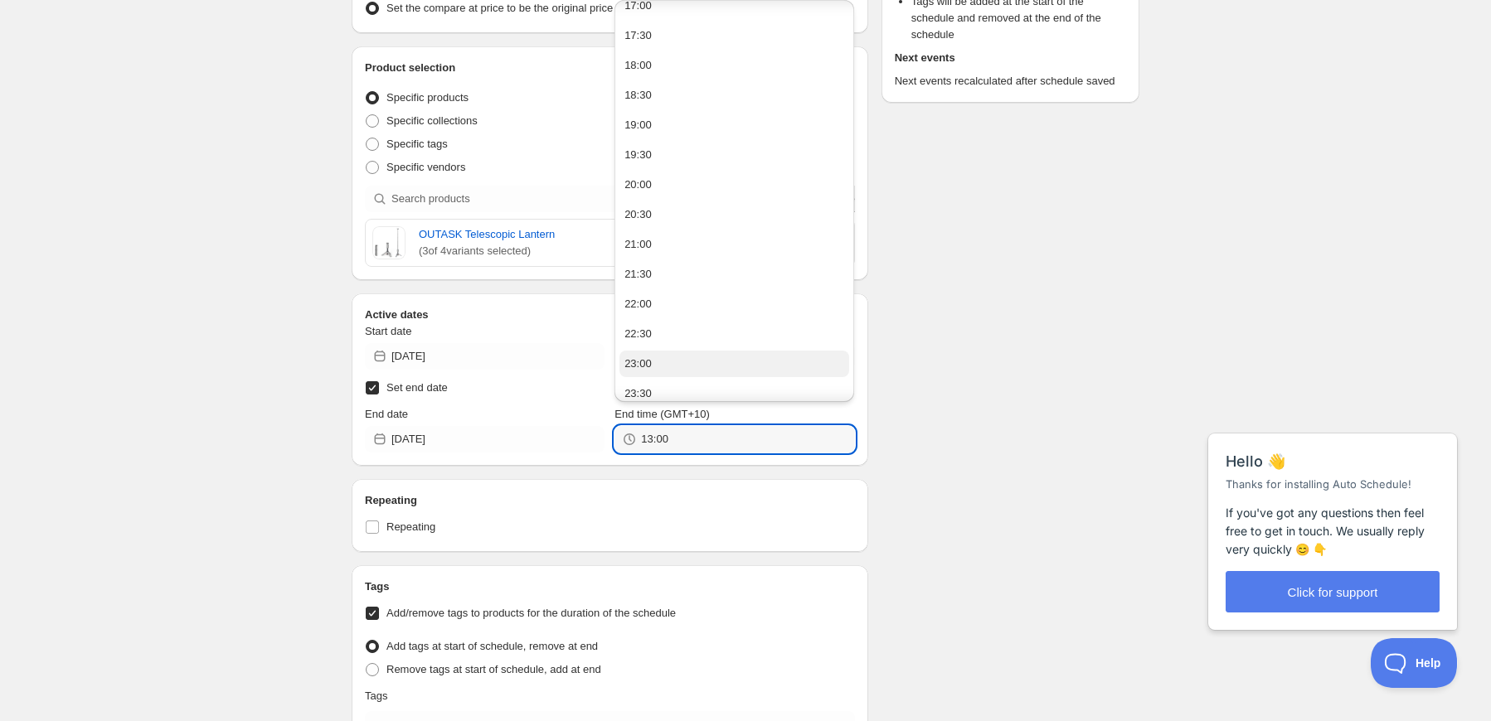
scroll to position [1037, 0]
click at [676, 380] on button "23:30" at bounding box center [734, 384] width 230 height 27
type input "23:30"
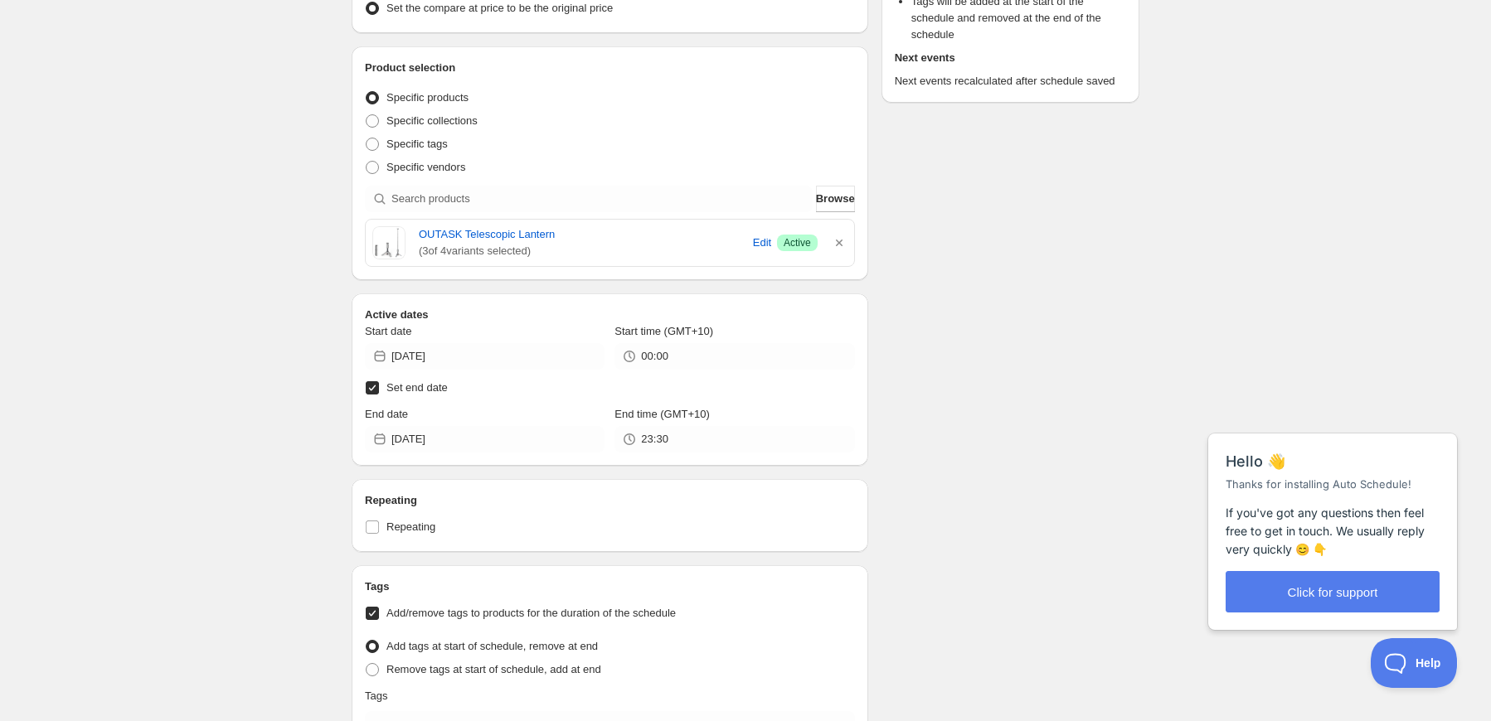
click at [975, 385] on div "Schedule name Copy of Copy of Anniversity Your customers won't see this Value P…" at bounding box center [738, 339] width 801 height 1242
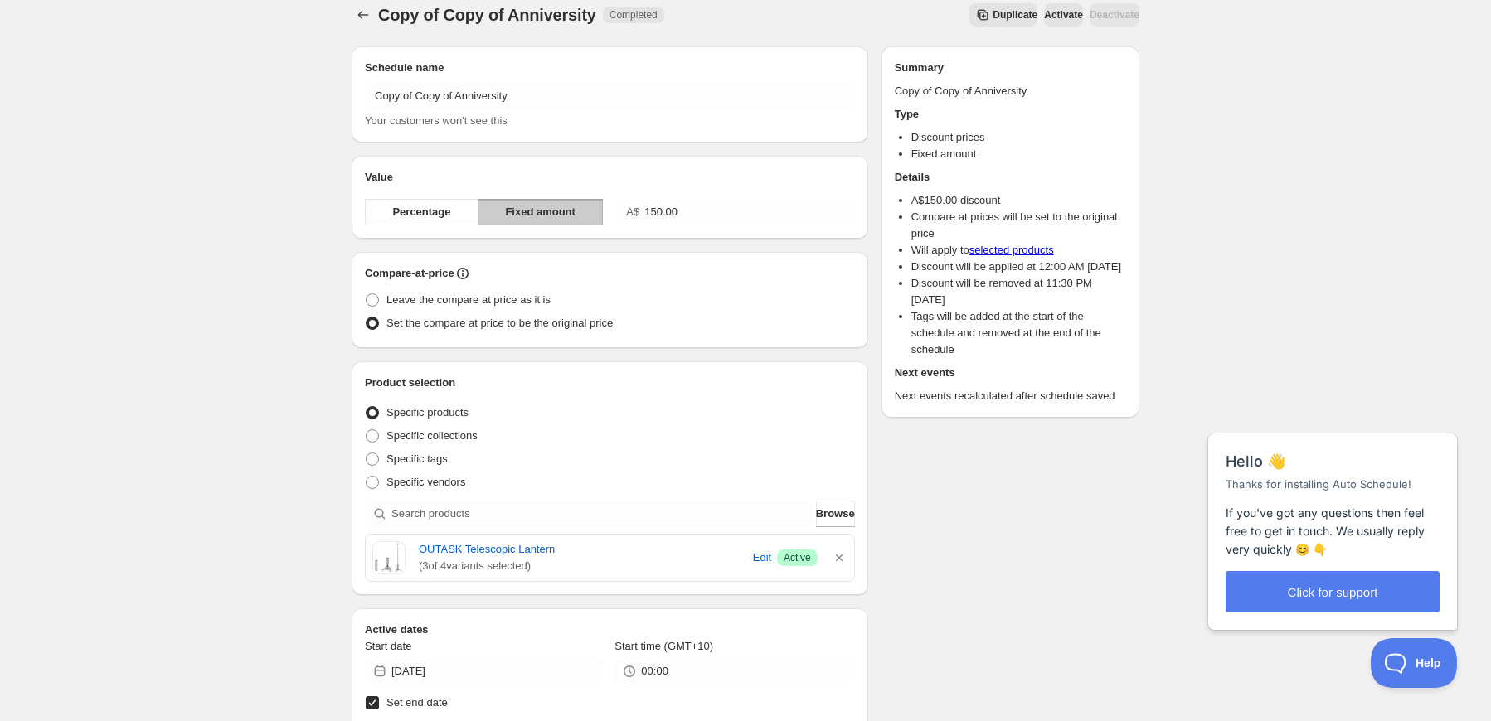
scroll to position [0, 0]
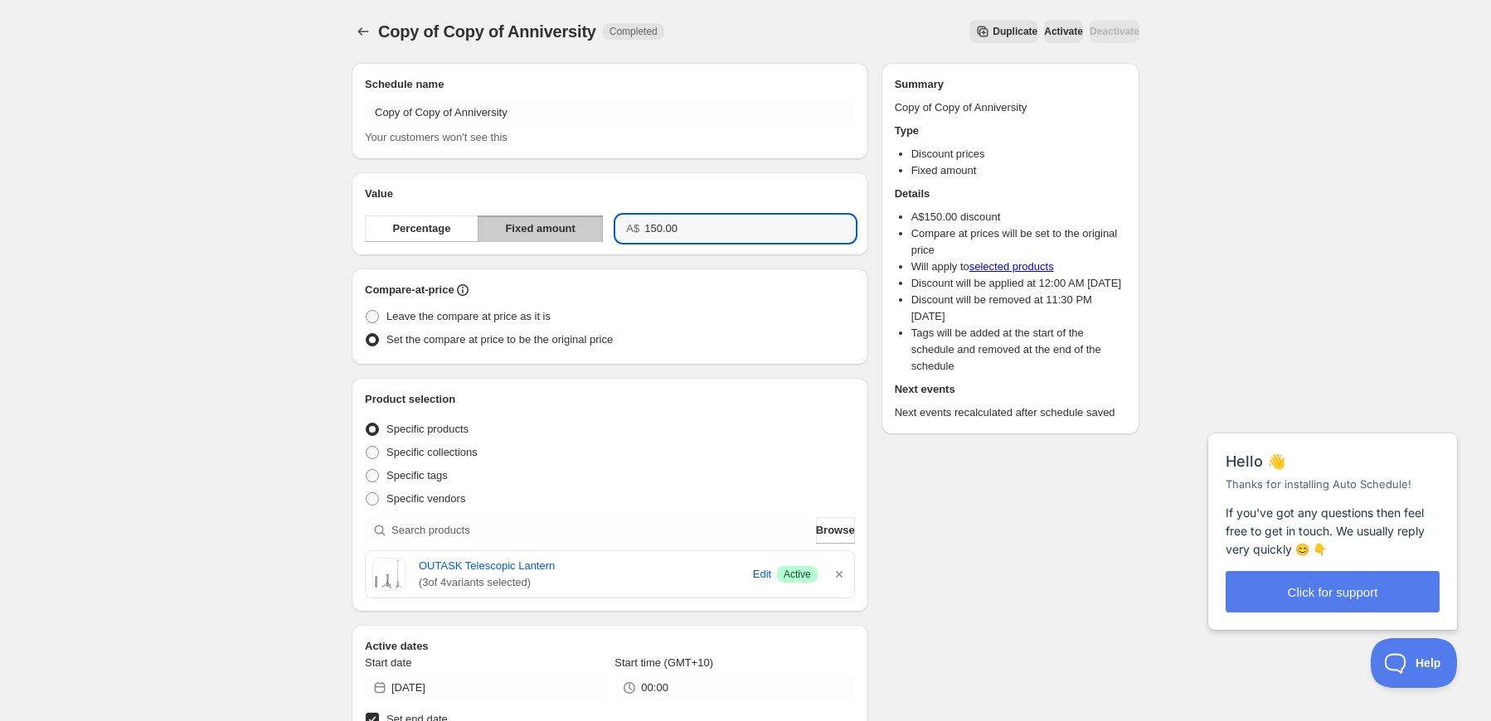
drag, startPoint x: 729, startPoint y: 220, endPoint x: 616, endPoint y: 222, distance: 112.8
click at [616, 222] on div "A$ 150.00" at bounding box center [735, 229] width 238 height 27
type input "40.00"
click at [742, 316] on div "Leave the compare at price as it is" at bounding box center [610, 316] width 490 height 23
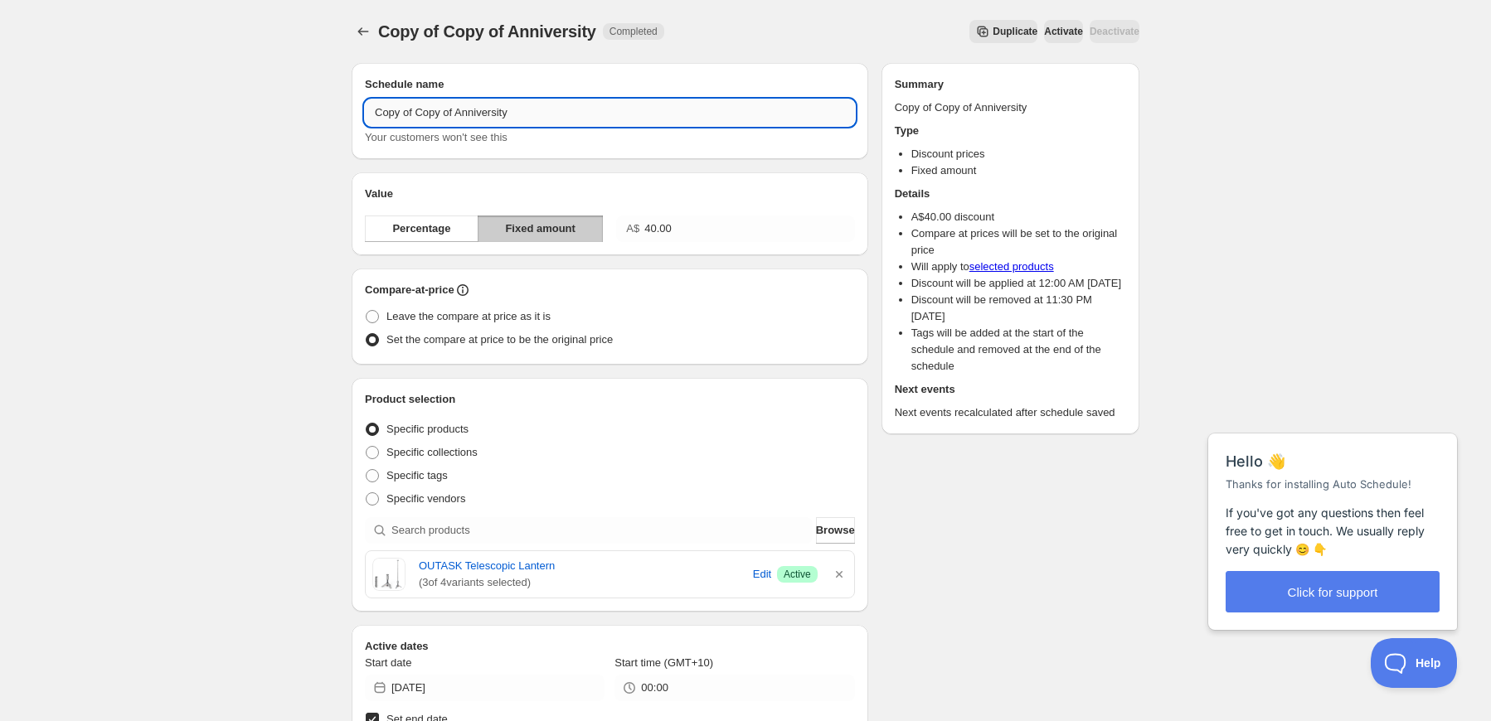
drag, startPoint x: 438, startPoint y: 112, endPoint x: 417, endPoint y: 112, distance: 20.7
click at [417, 112] on input "Copy of Copy of Anniversity" at bounding box center [610, 112] width 490 height 27
click at [529, 116] on input "Copy of Copy of Anniversity" at bounding box center [610, 112] width 490 height 27
click at [750, 303] on div "Compare-at-price Leave the compare at price as it is Set the compare at price t…" at bounding box center [610, 317] width 490 height 70
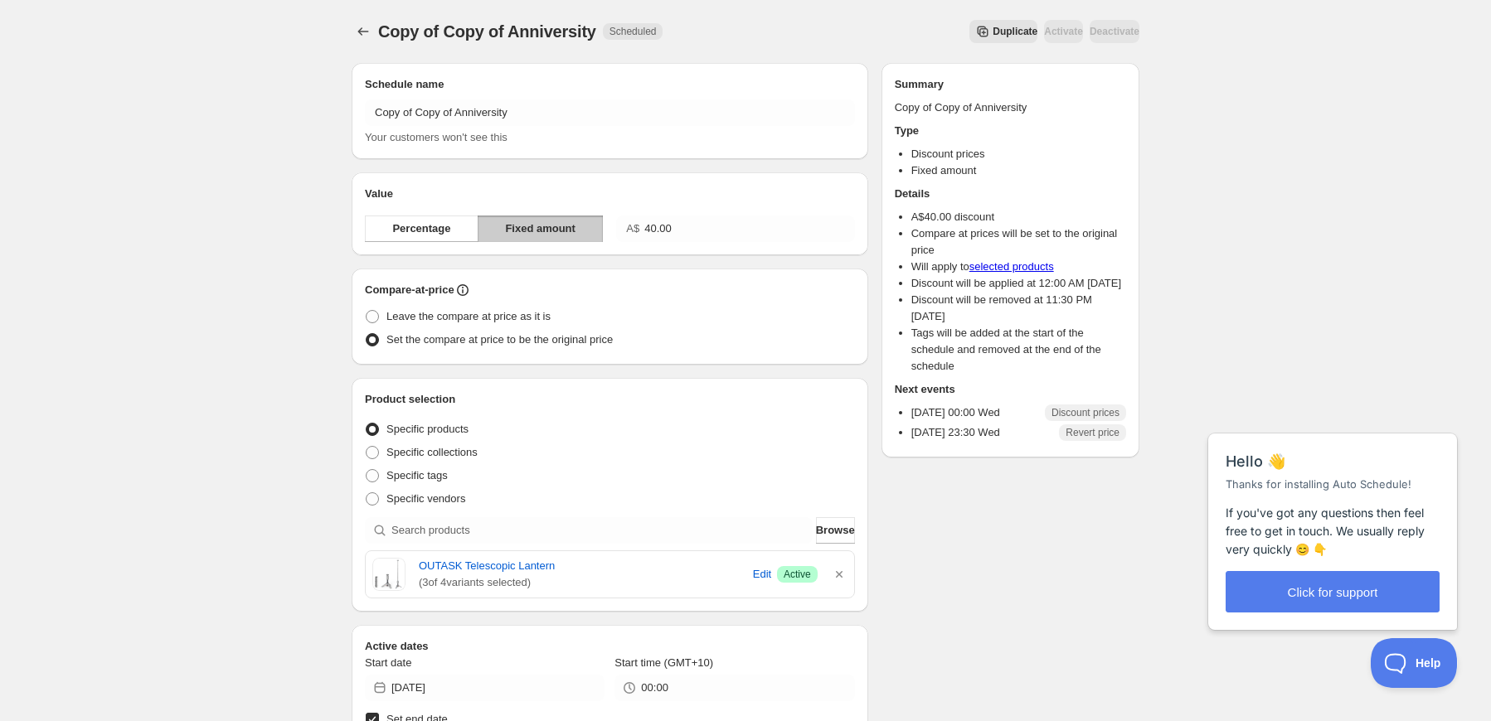
click at [992, 30] on span "Duplicate" at bounding box center [1014, 31] width 45 height 13
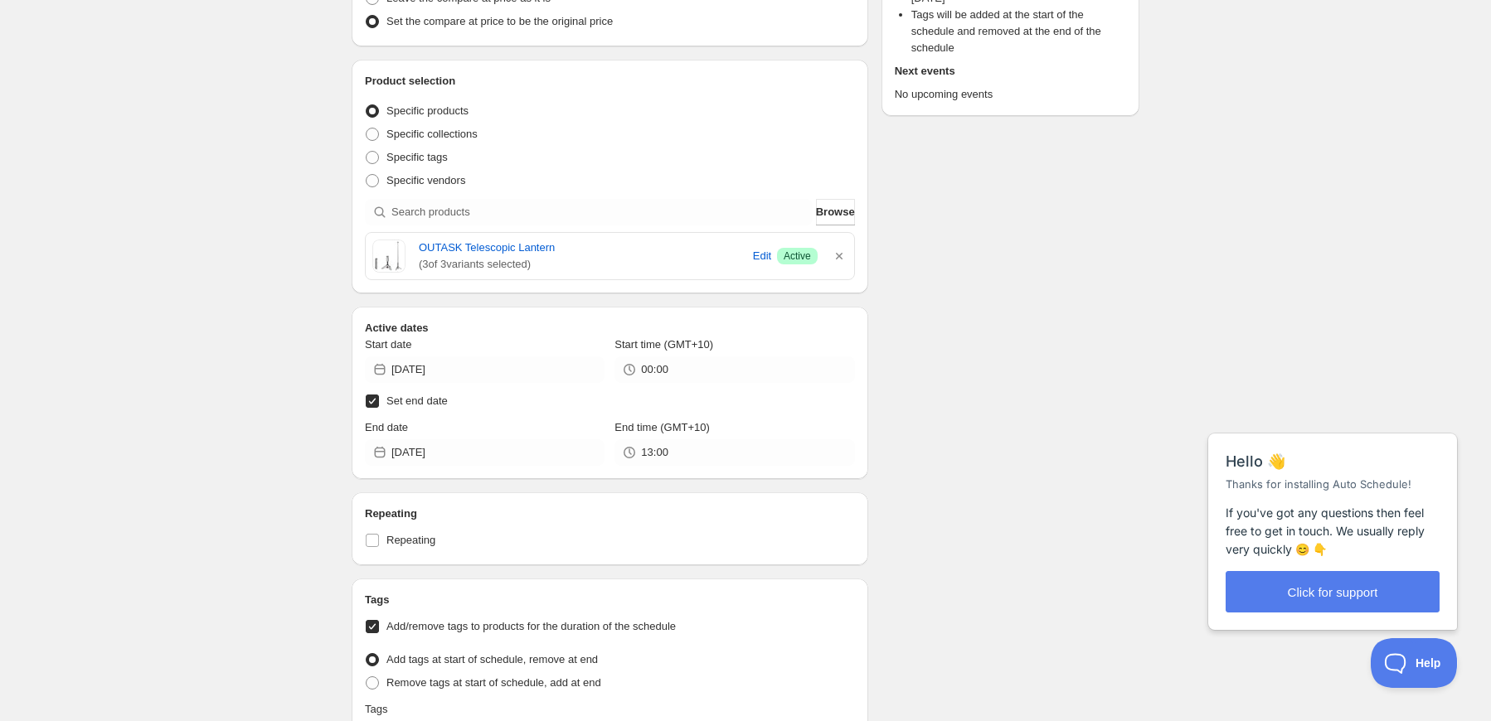
scroll to position [332, 0]
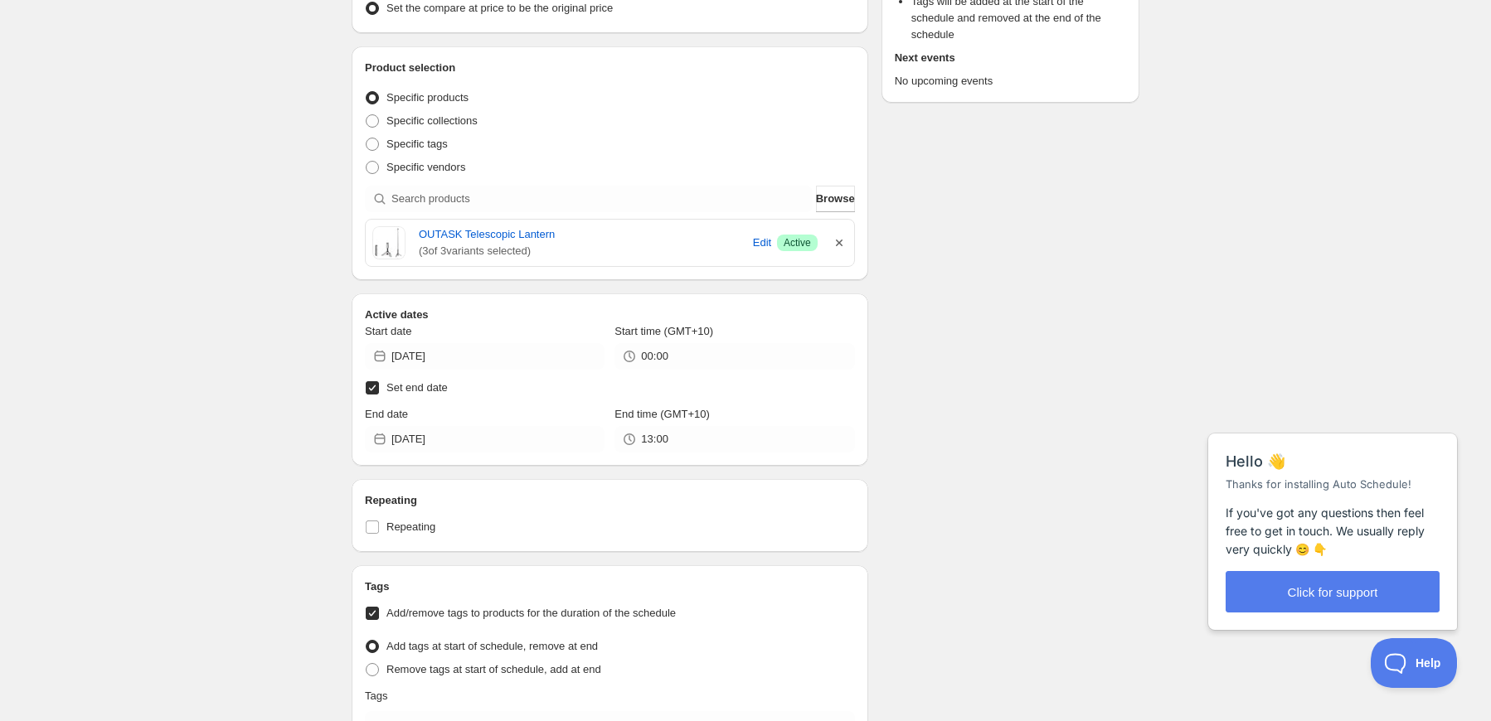
click at [836, 240] on icon "button" at bounding box center [839, 243] width 17 height 17
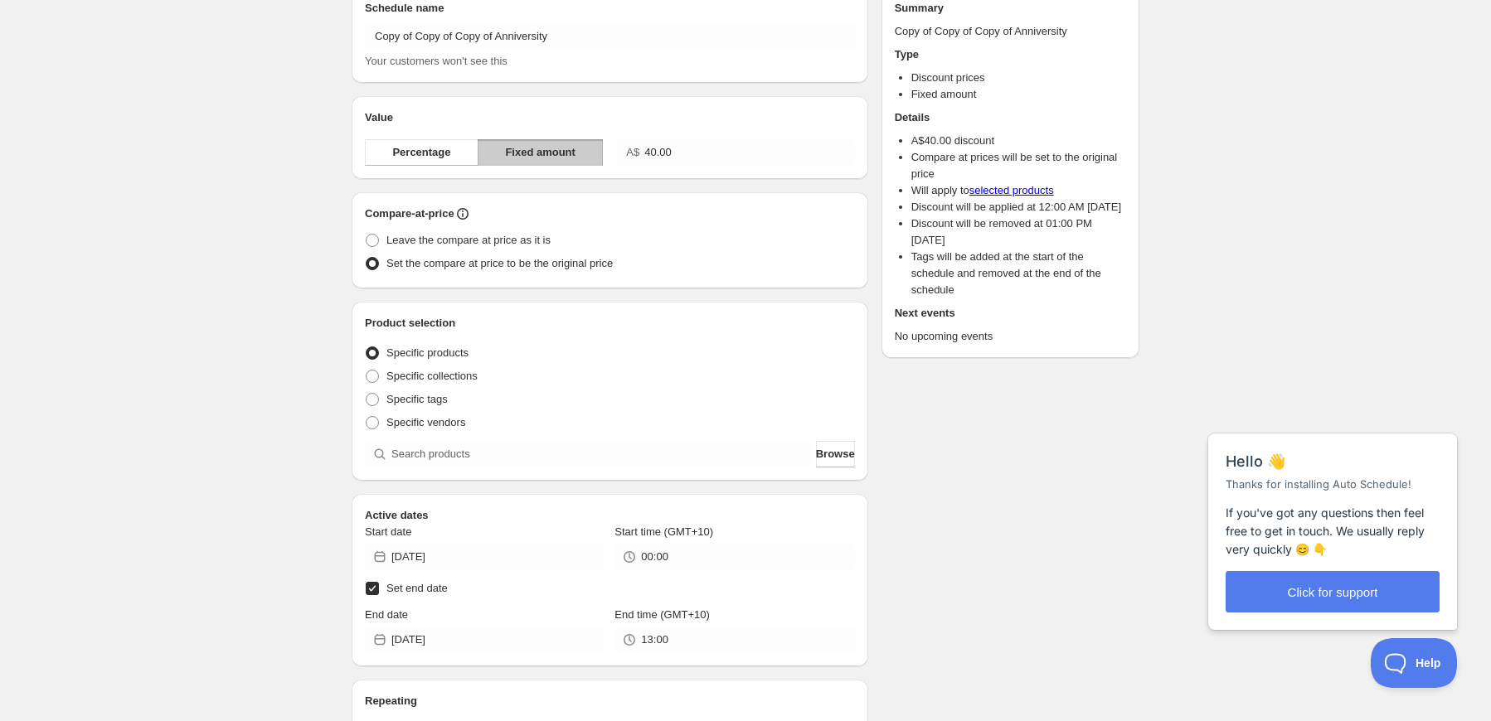
scroll to position [83, 0]
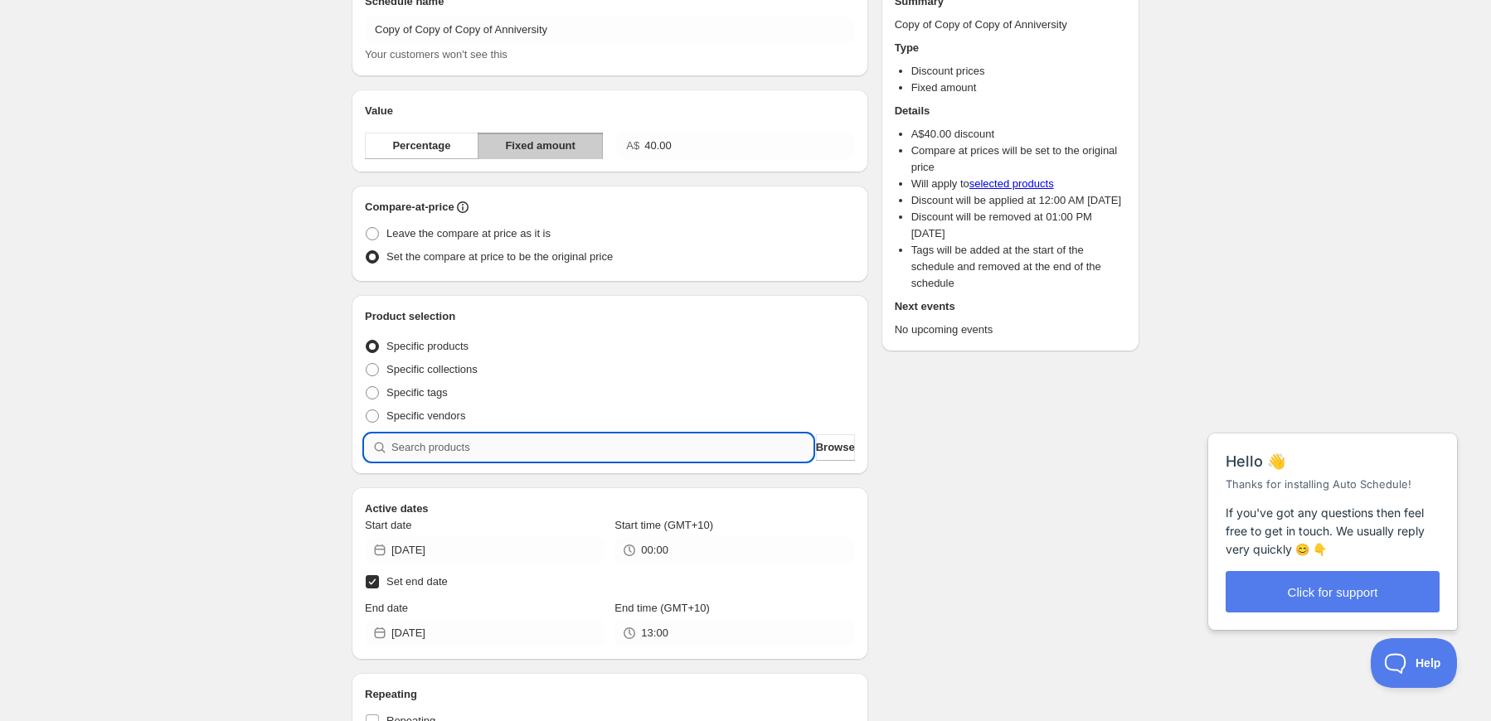
click at [546, 450] on input "search" at bounding box center [601, 447] width 421 height 27
type input "a"
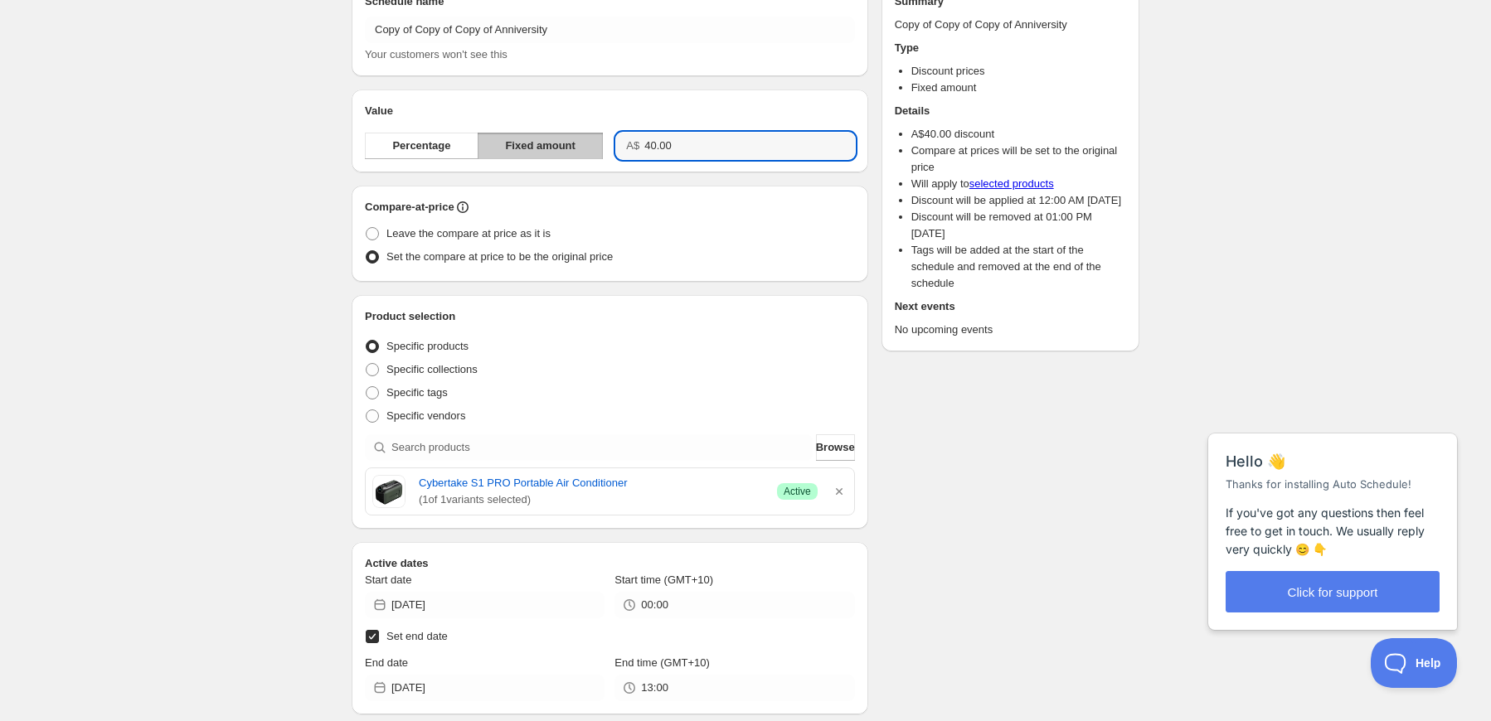
drag, startPoint x: 687, startPoint y: 139, endPoint x: 632, endPoint y: 136, distance: 54.8
click at [632, 136] on div "A$ 40.00" at bounding box center [735, 146] width 238 height 27
type input "250.00"
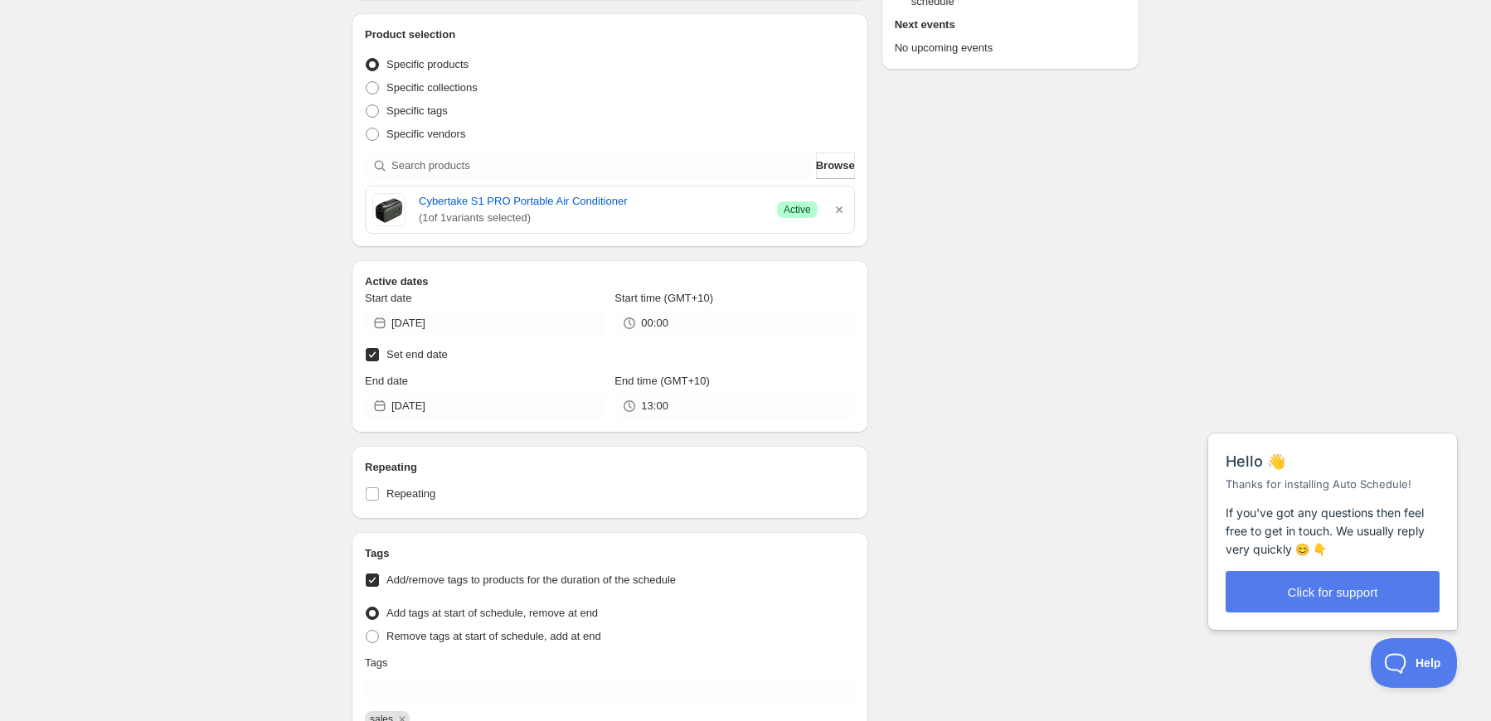
scroll to position [415, 0]
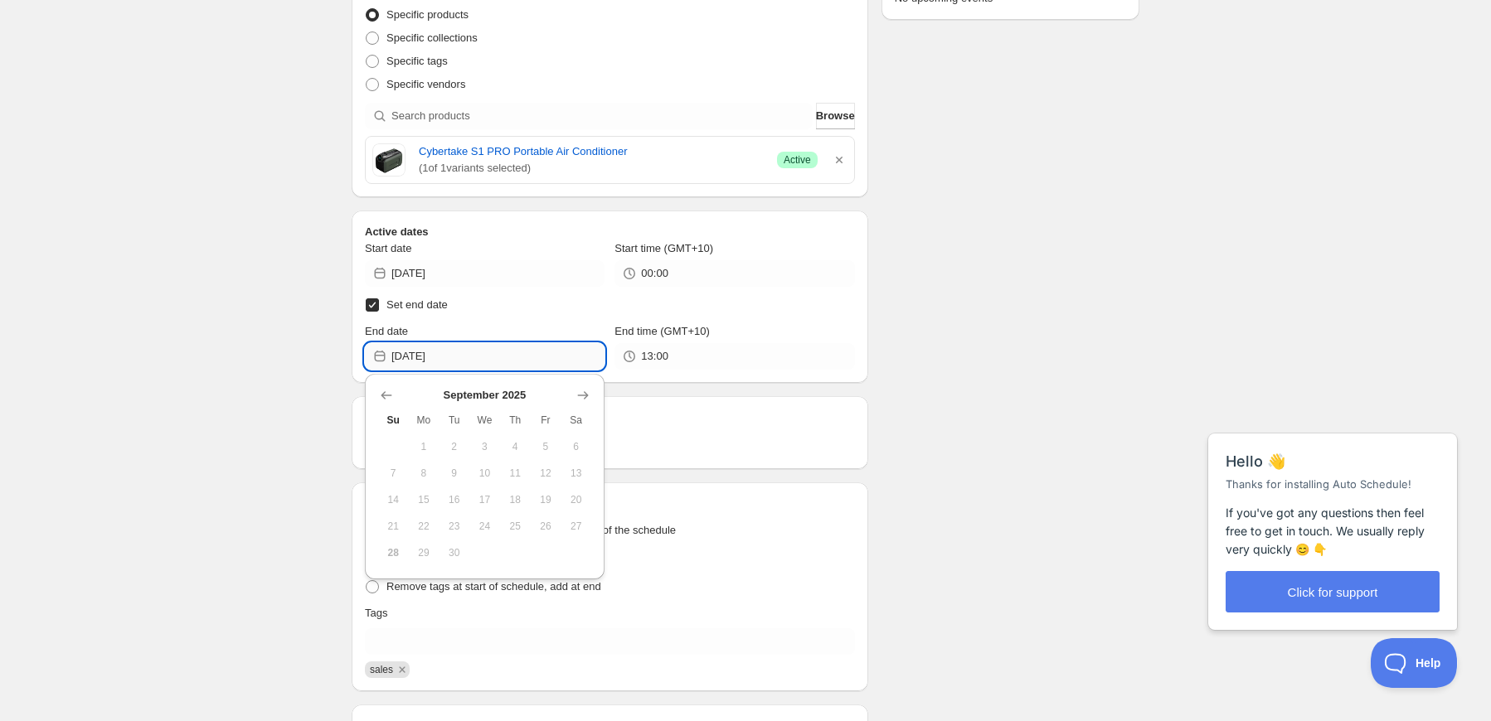
click at [521, 355] on input "[DATE]" at bounding box center [497, 356] width 213 height 27
click at [580, 395] on icon "Show next month, October 2025" at bounding box center [583, 395] width 11 height 8
click at [483, 490] on button "15" at bounding box center [484, 500] width 31 height 27
type input "[DATE]"
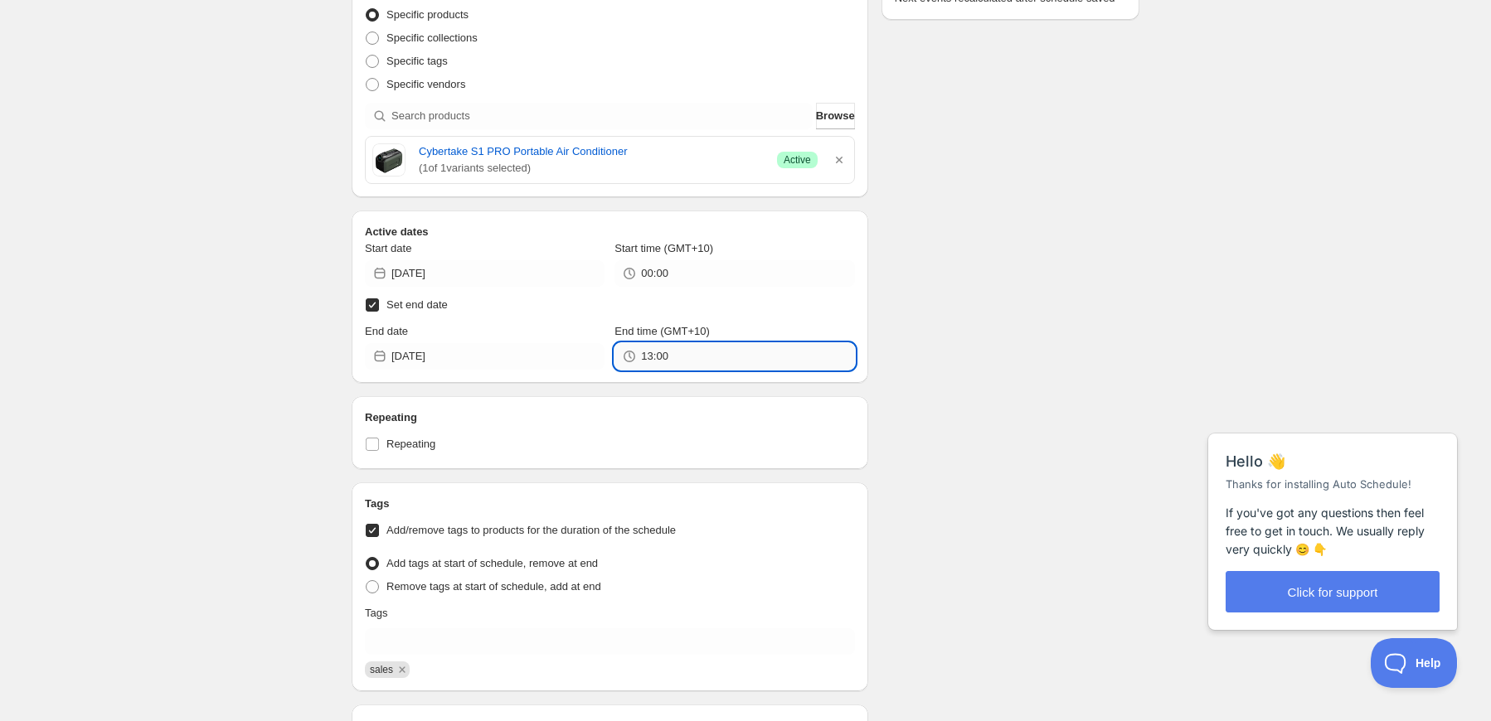
click at [706, 354] on input "13:00" at bounding box center [747, 356] width 213 height 27
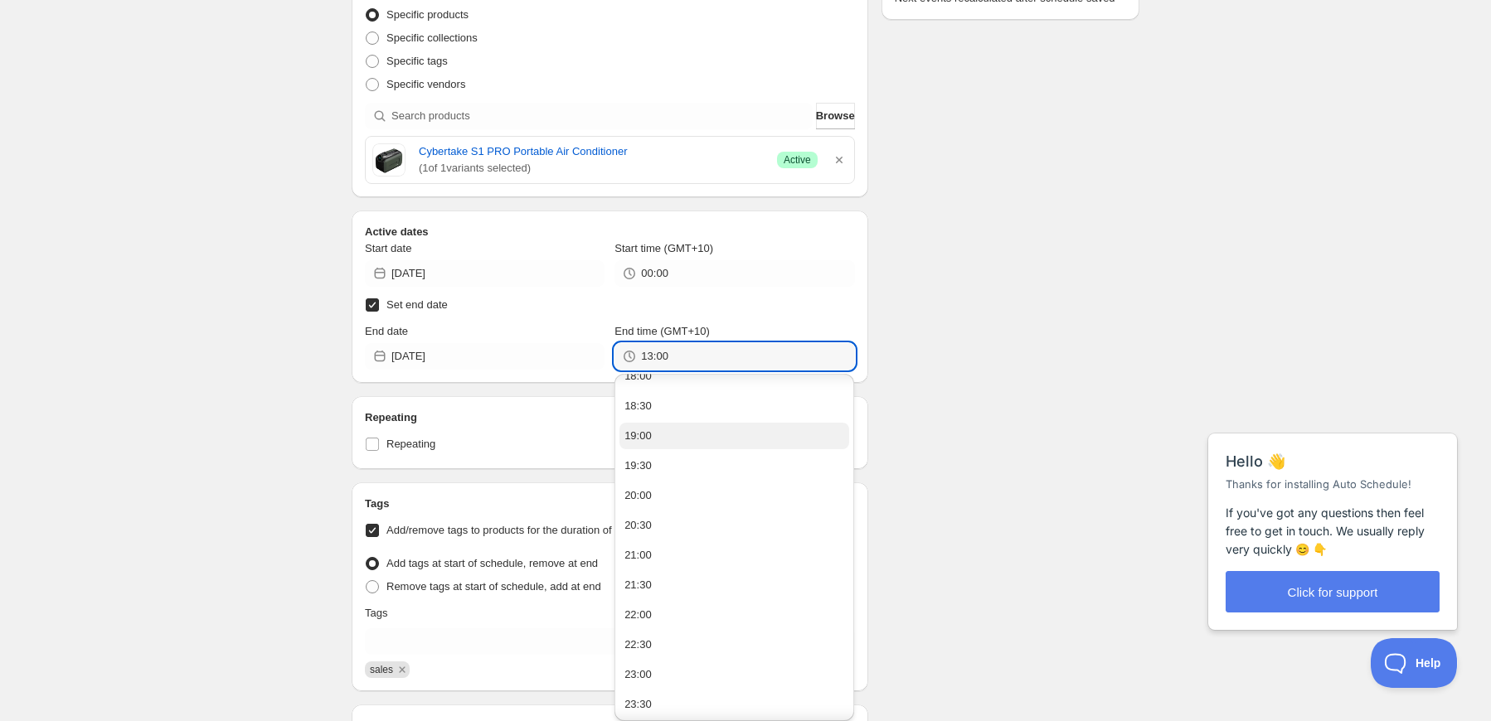
scroll to position [1091, 0]
click at [690, 699] on button "23:30" at bounding box center [734, 704] width 230 height 27
type input "23:30"
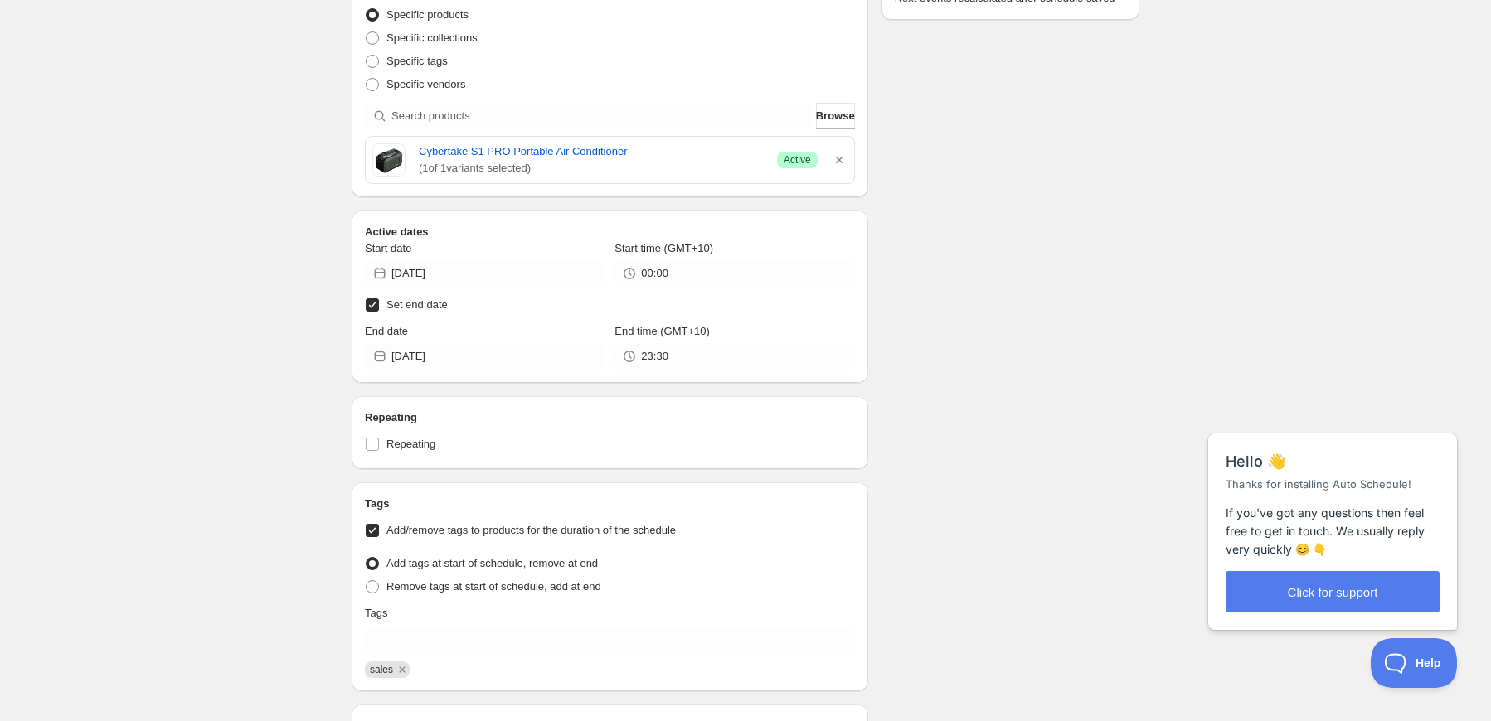
click at [941, 468] on div "Schedule name Copy of Copy of Copy of Anniversity Your customers won't see this…" at bounding box center [738, 256] width 801 height 1242
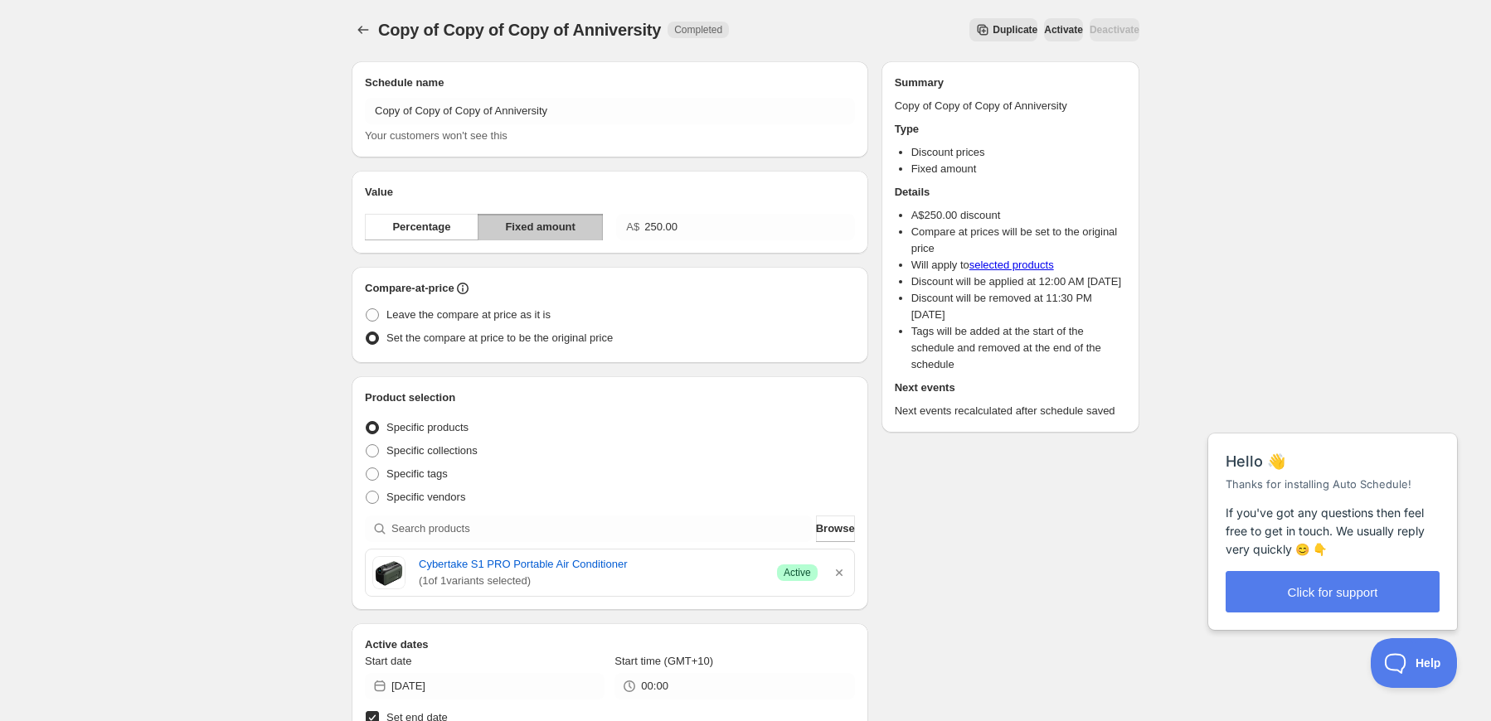
scroll to position [0, 0]
click at [992, 35] on span "Duplicate" at bounding box center [1014, 31] width 45 height 13
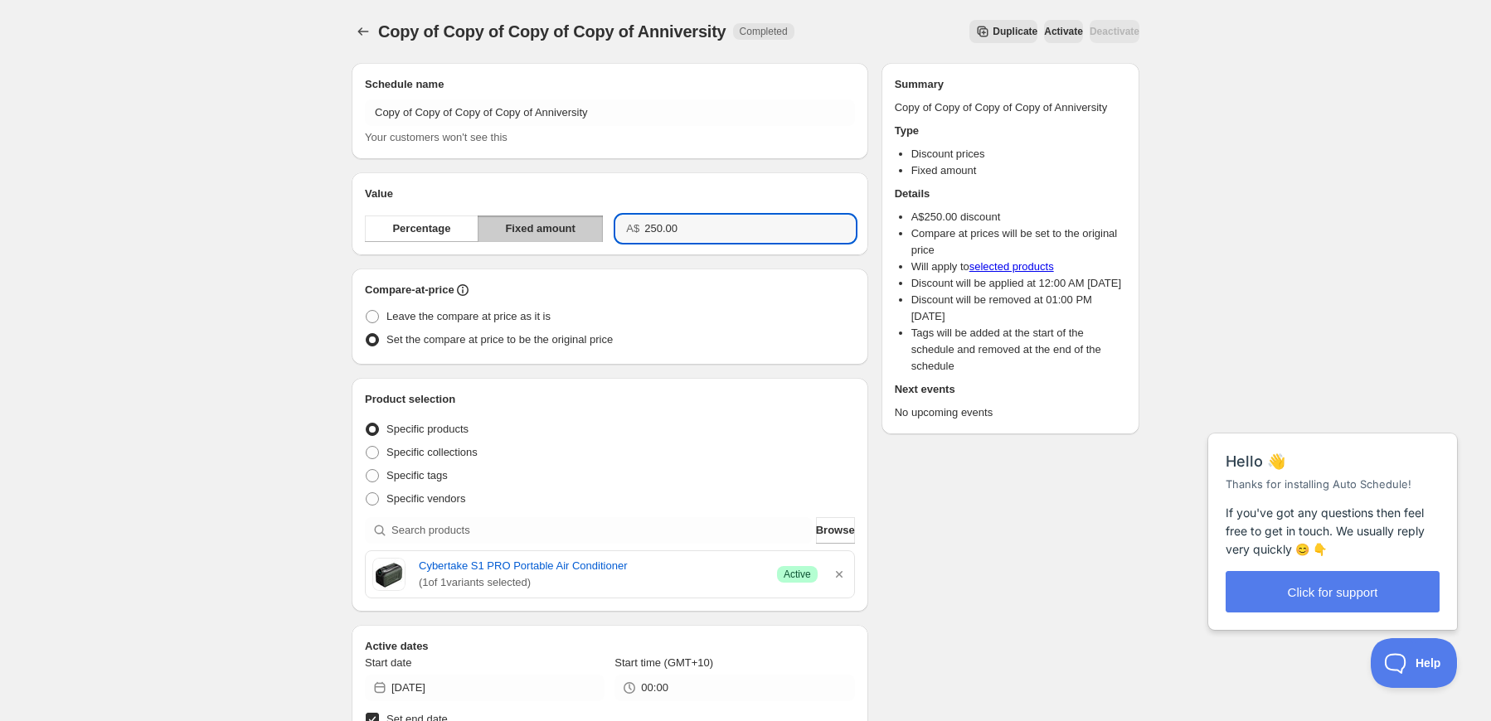
drag, startPoint x: 716, startPoint y: 237, endPoint x: 629, endPoint y: 226, distance: 87.7
click at [629, 226] on div "A$ 250.00" at bounding box center [735, 229] width 238 height 27
drag, startPoint x: 694, startPoint y: 226, endPoint x: 607, endPoint y: 220, distance: 87.3
click at [607, 220] on div "Percentage Fixed amount A$ 42.1" at bounding box center [610, 229] width 490 height 27
type input "24.10"
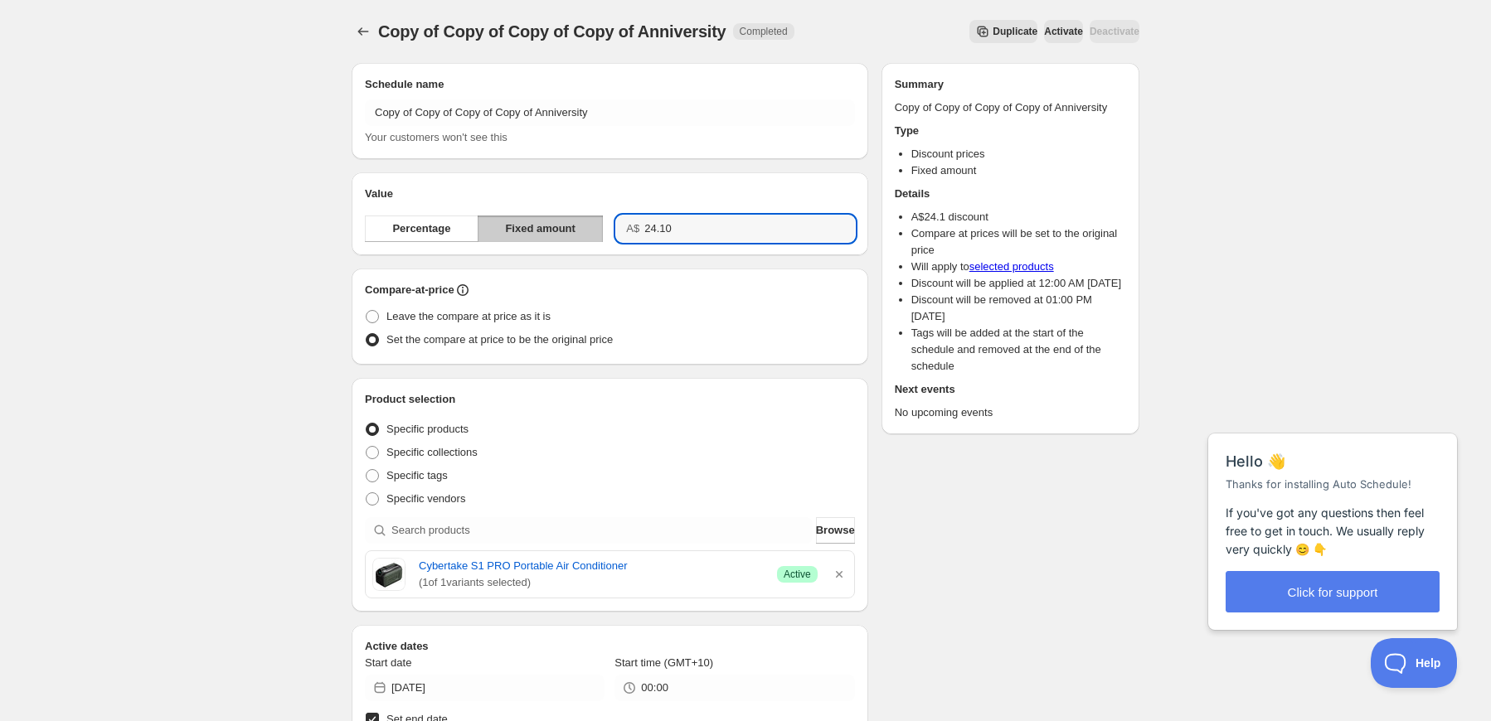
click at [747, 424] on div "Specific products" at bounding box center [610, 429] width 490 height 23
click at [844, 580] on icon "button" at bounding box center [839, 574] width 17 height 17
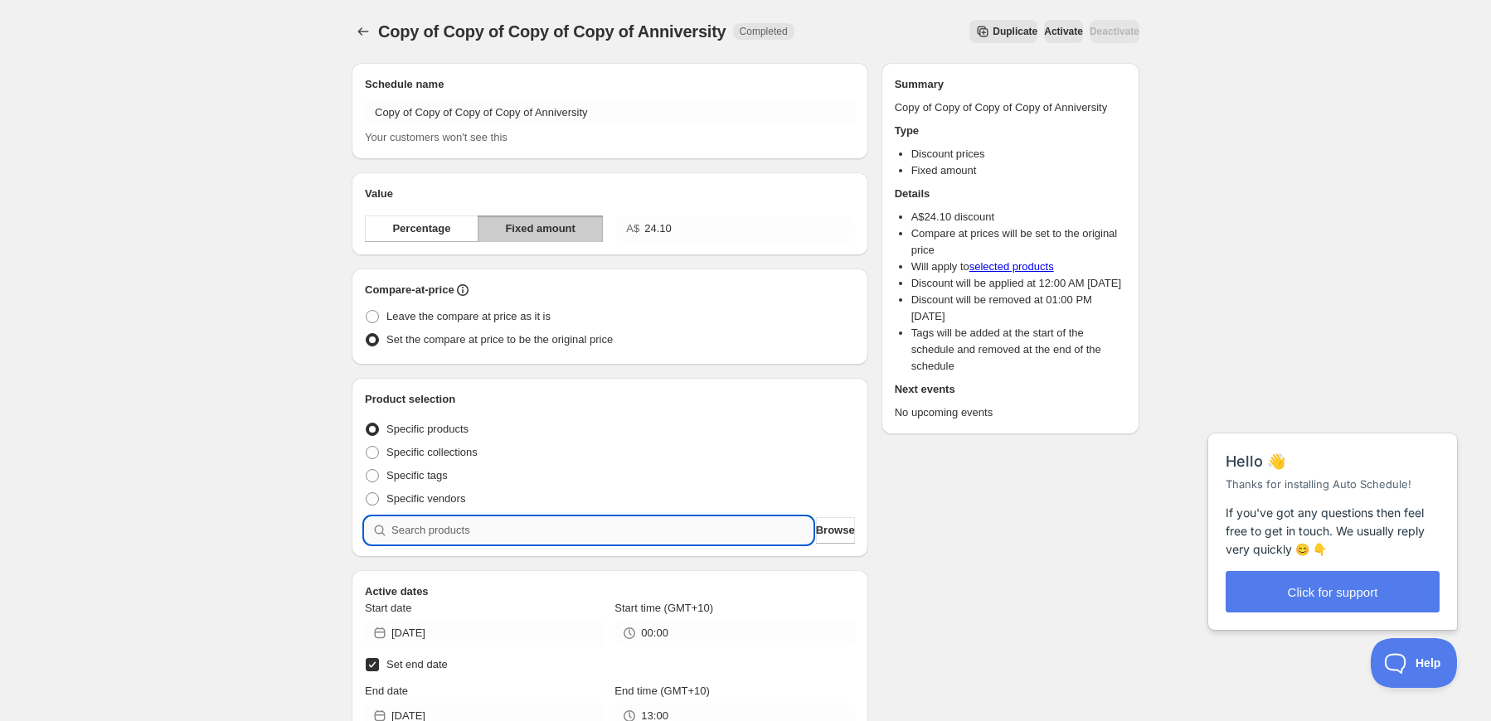
click at [735, 531] on input "search" at bounding box center [601, 530] width 421 height 27
type input "s"
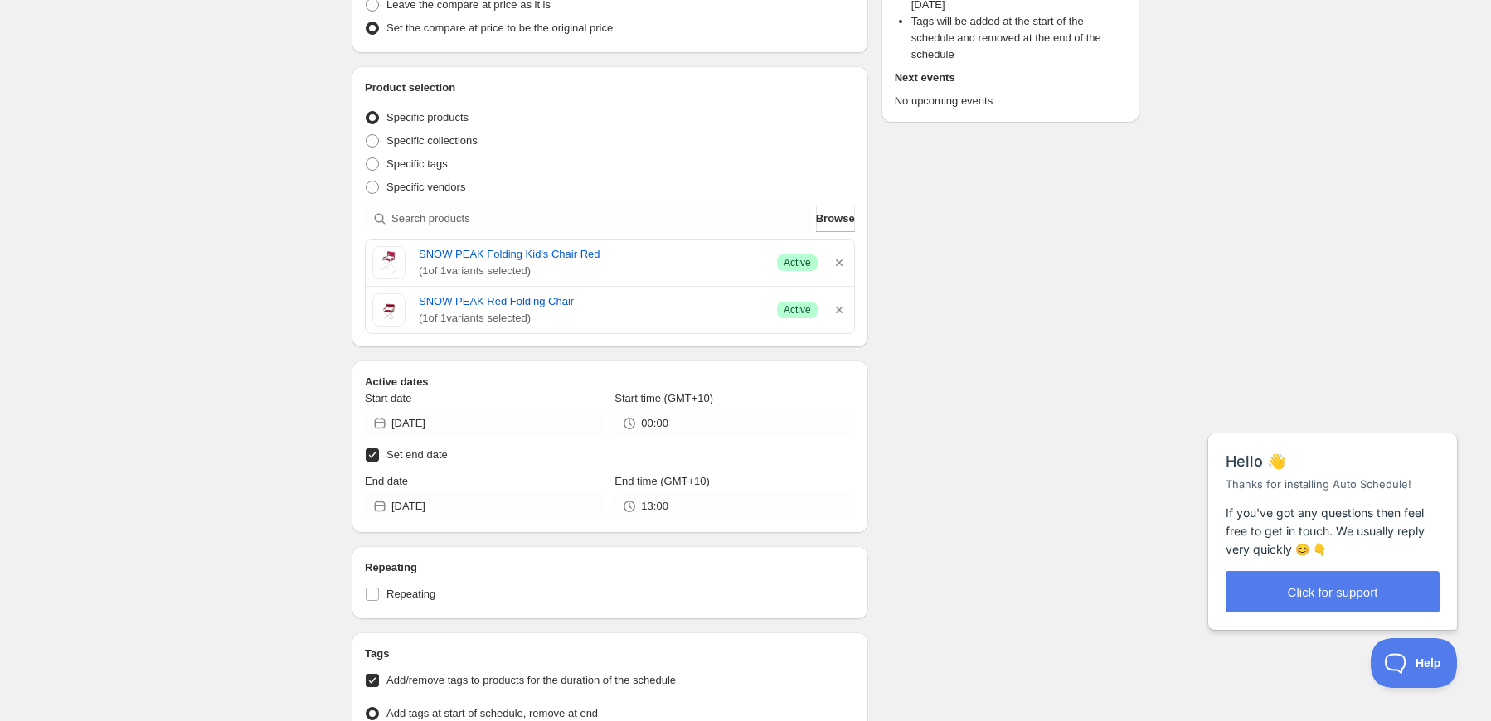
scroll to position [332, 0]
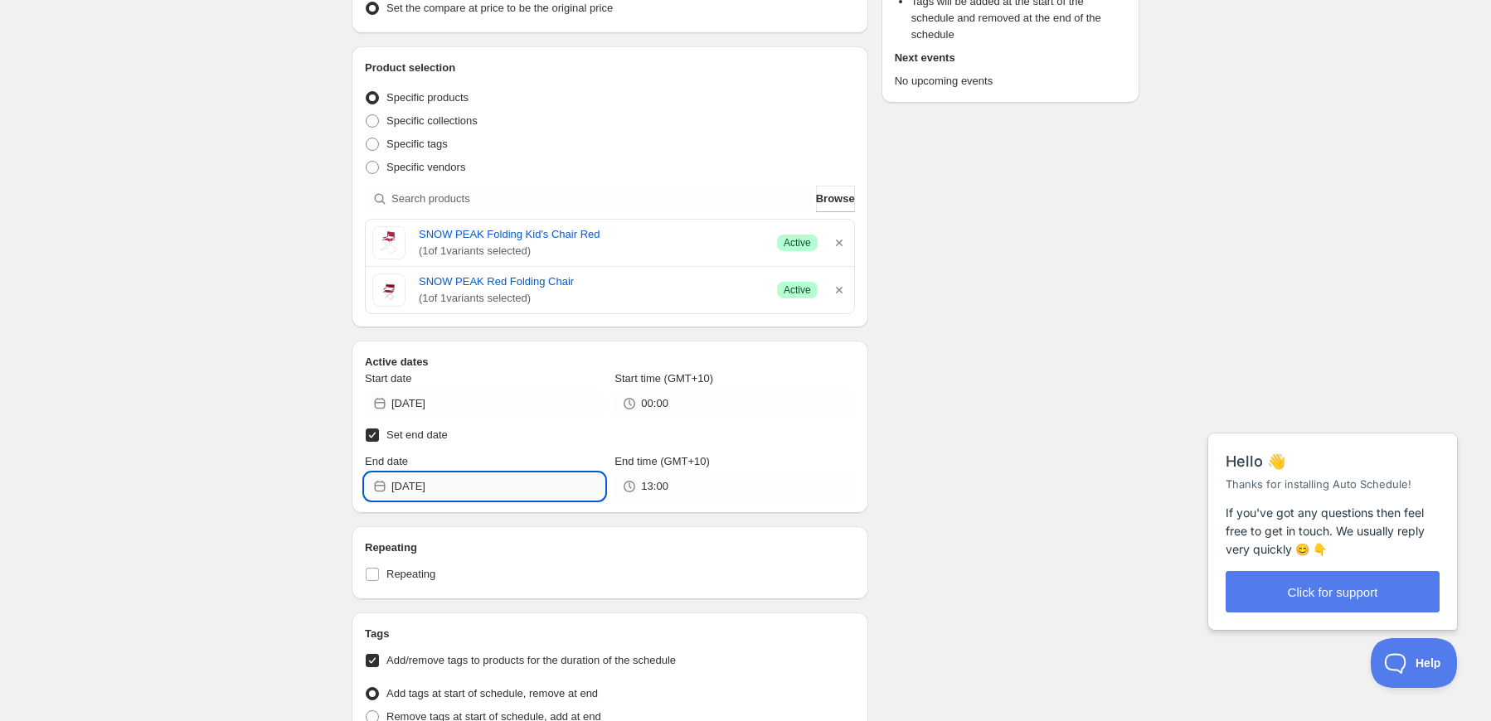
click at [524, 488] on input "[DATE]" at bounding box center [497, 486] width 213 height 27
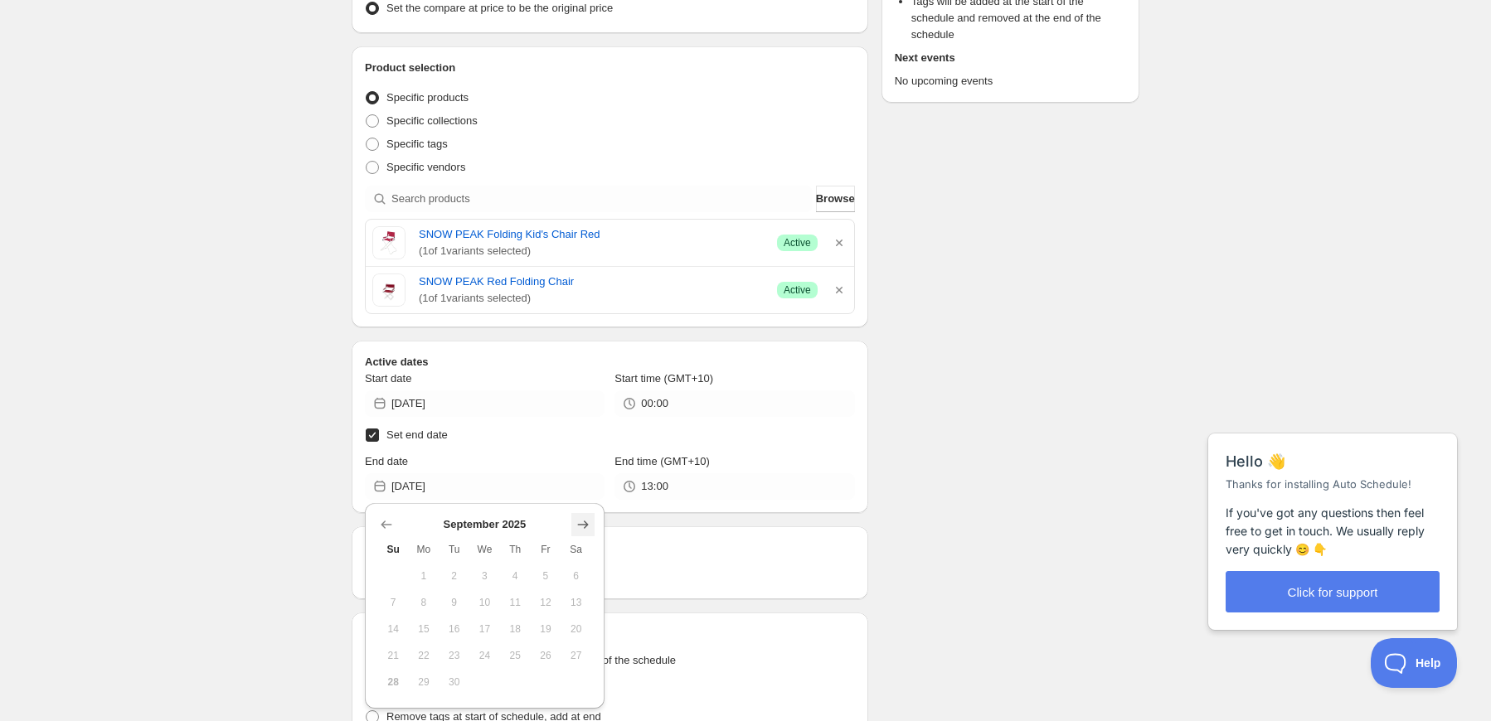
click at [590, 515] on button "Show next month, October 2025" at bounding box center [582, 524] width 23 height 23
click at [488, 628] on span "15" at bounding box center [484, 629] width 17 height 13
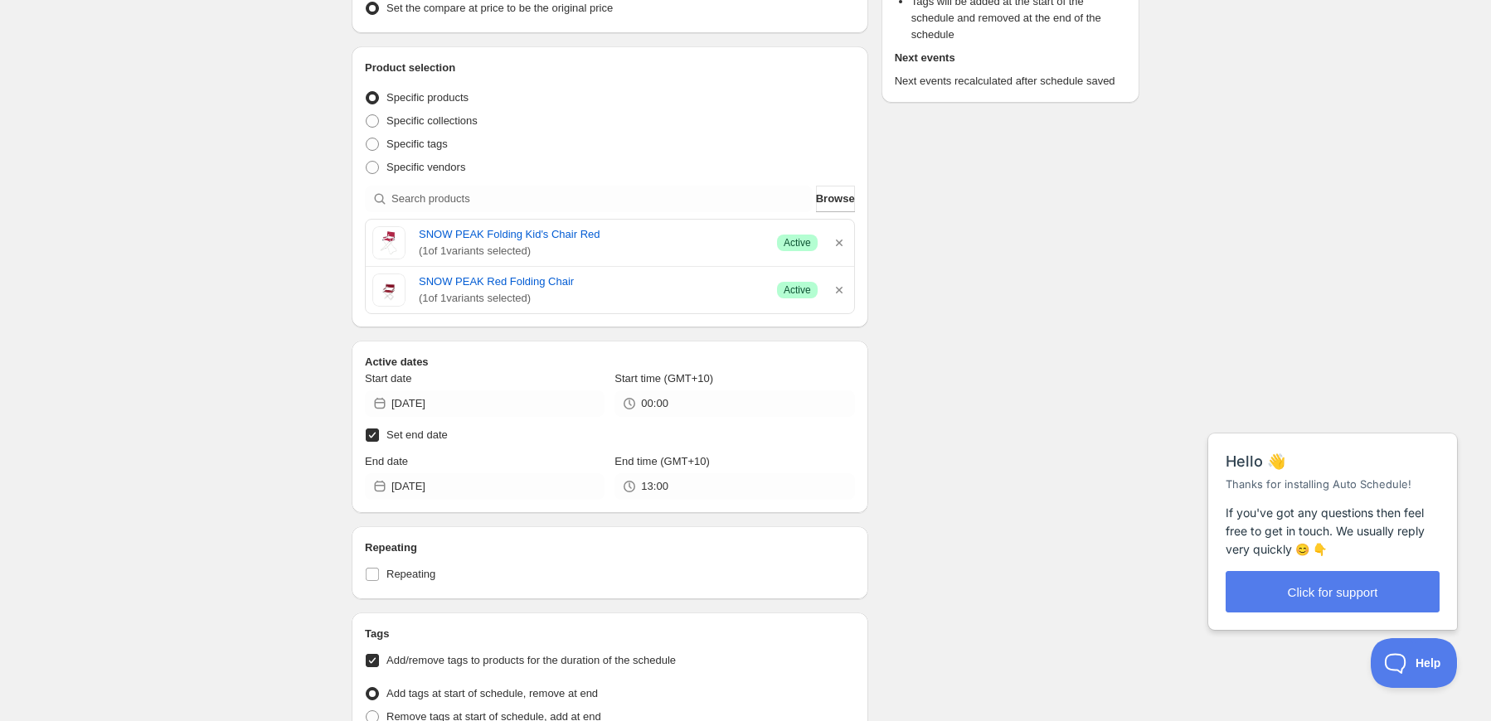
type input "[DATE]"
click at [686, 490] on input "13:00" at bounding box center [747, 486] width 213 height 27
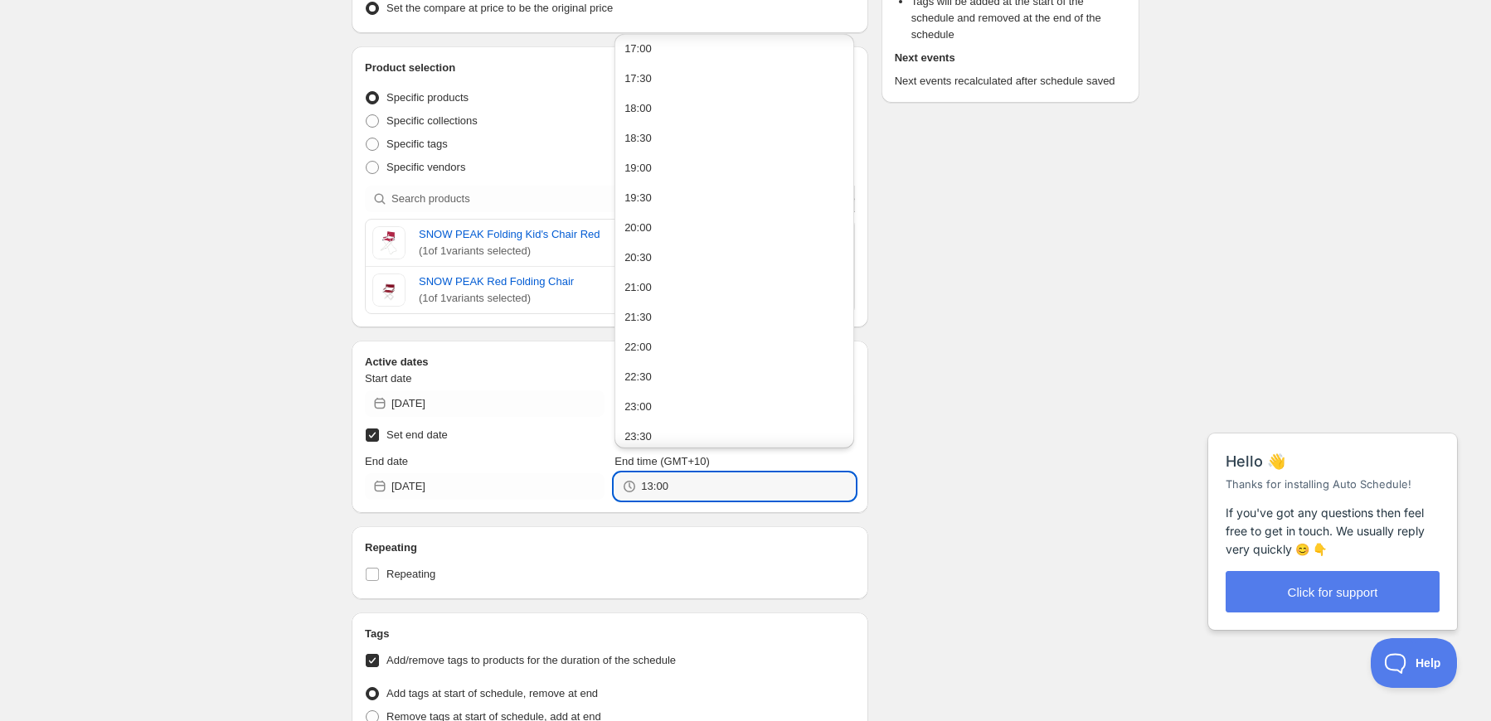
scroll to position [1025, 0]
click at [685, 427] on button "23:30" at bounding box center [734, 430] width 230 height 27
type input "23:30"
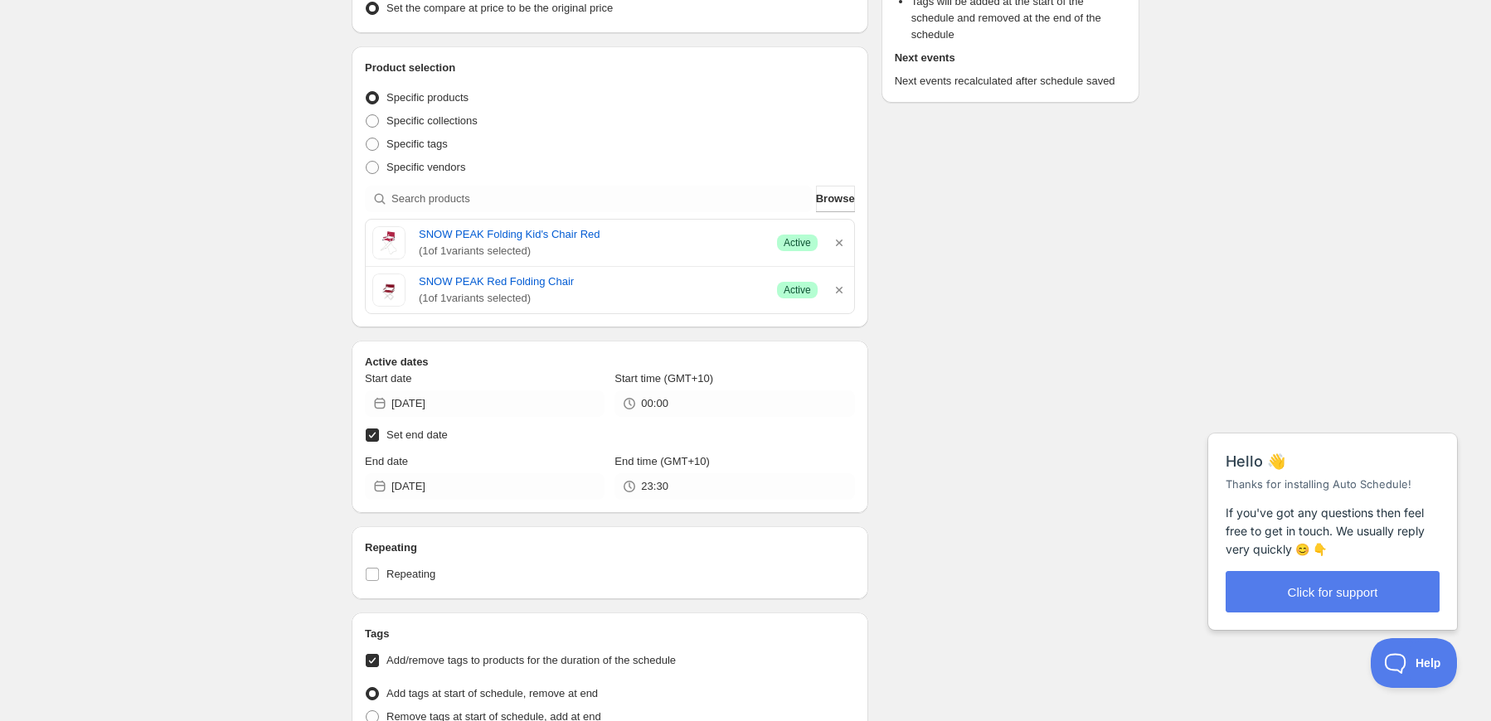
click at [957, 370] on div "Schedule name Copy of Copy of Copy of Copy of Anniversity Your customers won't …" at bounding box center [738, 362] width 801 height 1289
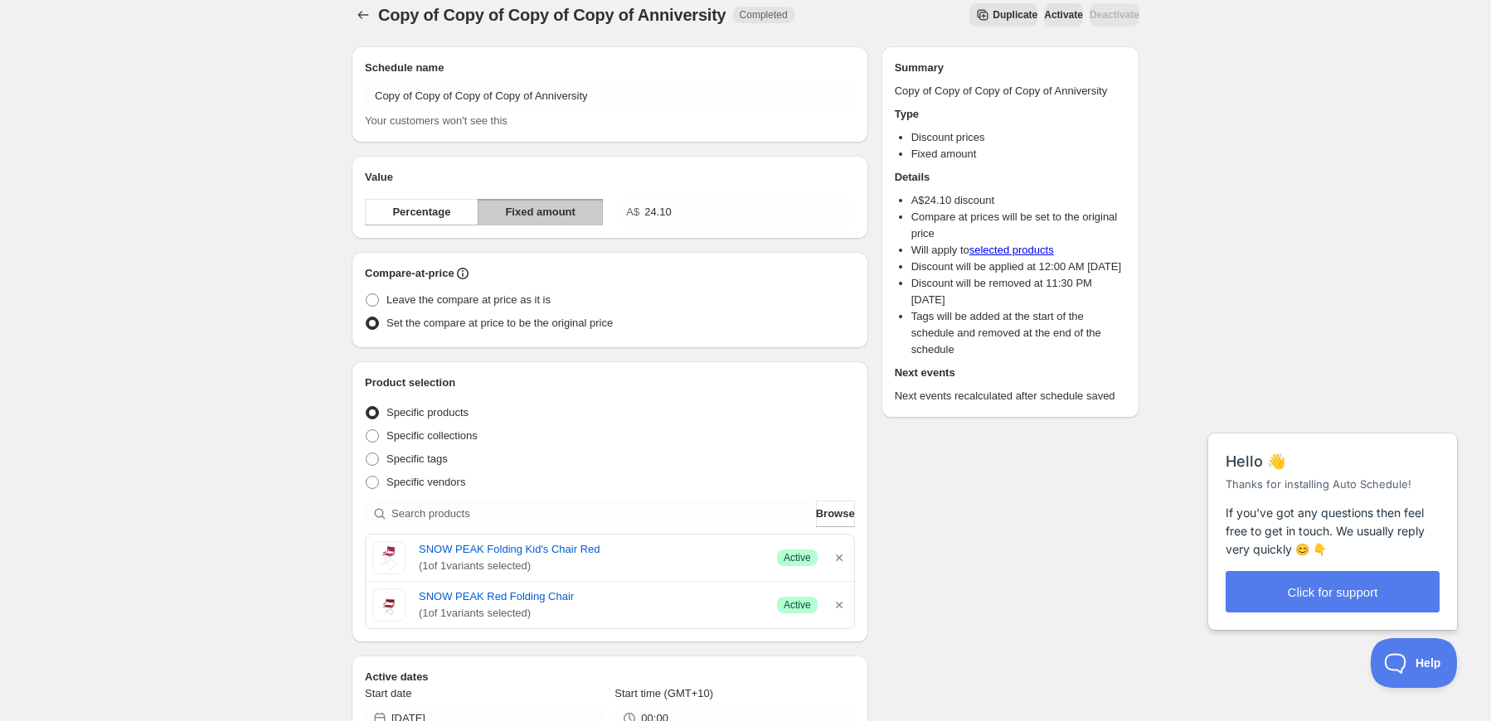
scroll to position [0, 0]
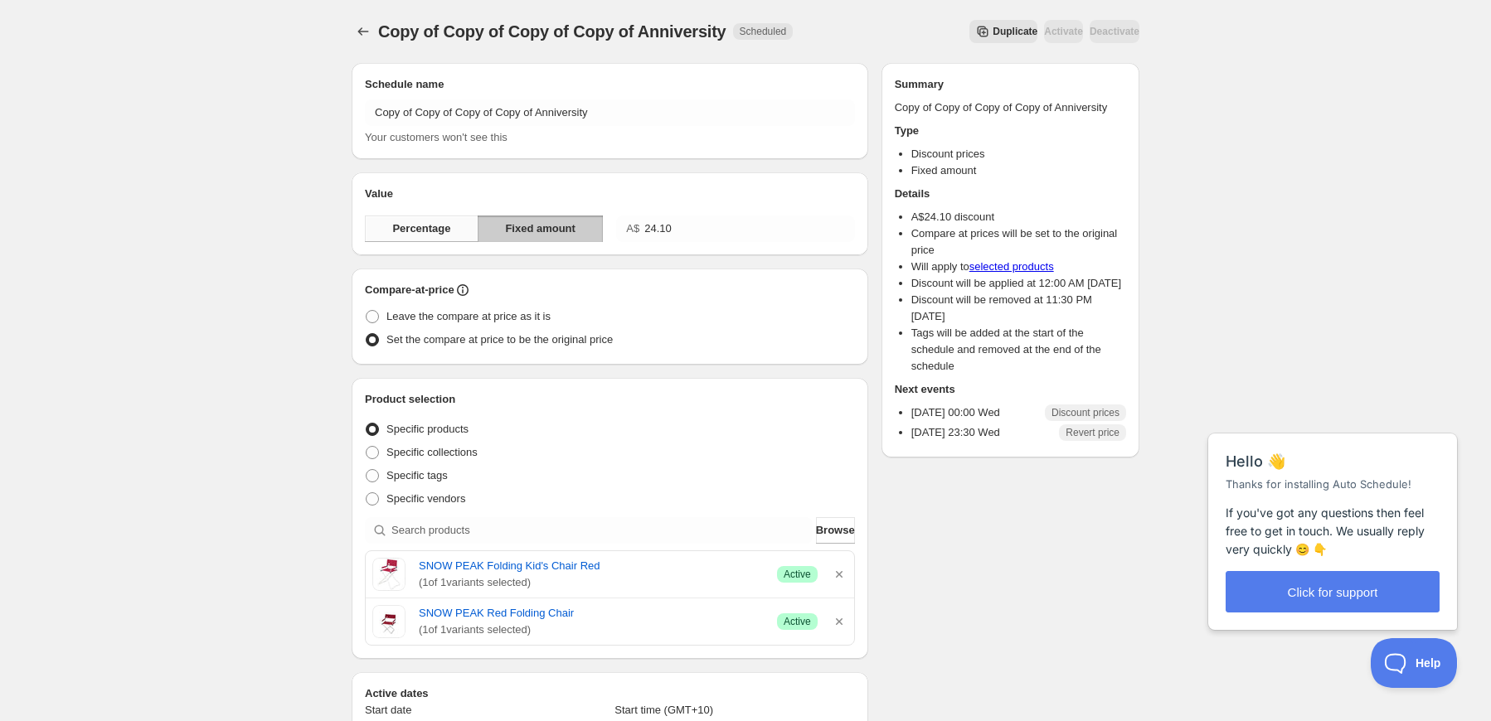
click at [389, 222] on button "Percentage" at bounding box center [422, 229] width 114 height 27
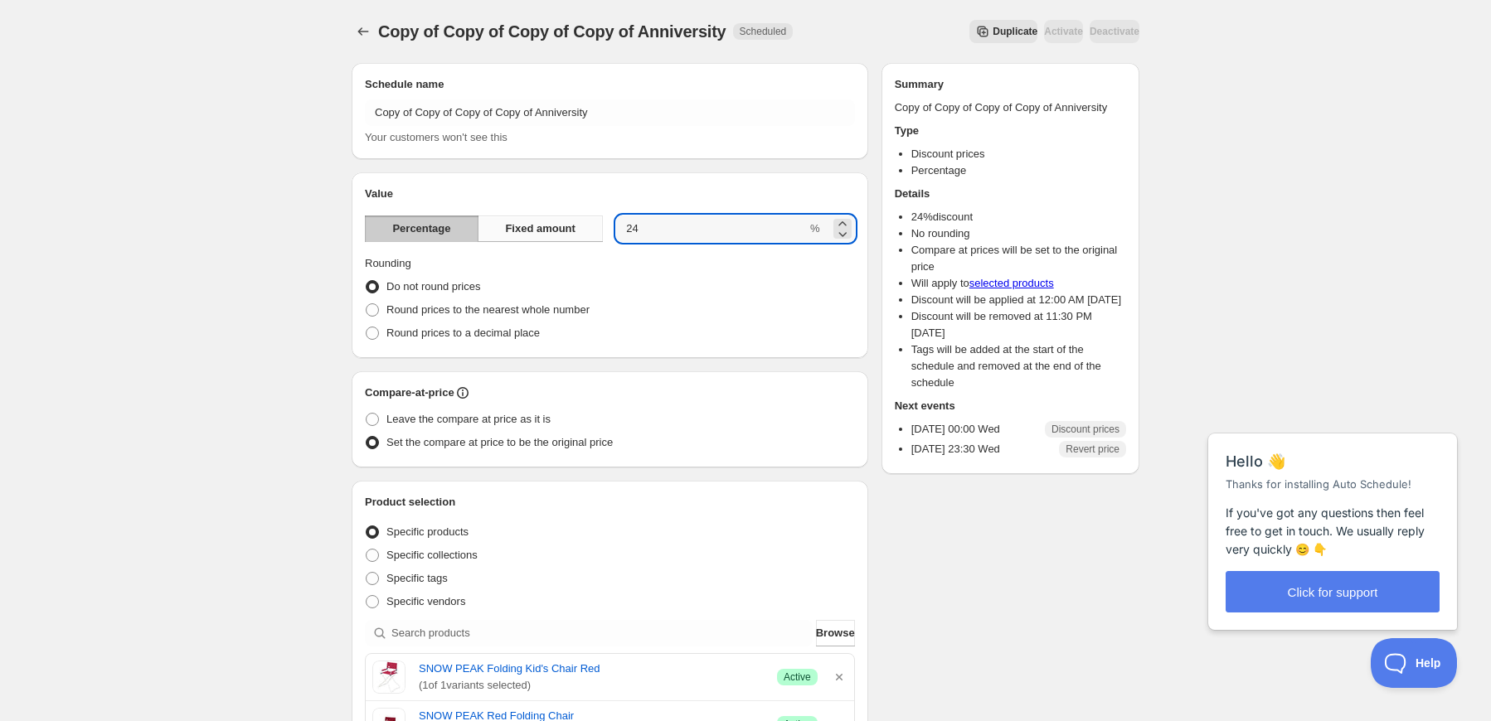
drag, startPoint x: 685, startPoint y: 234, endPoint x: 597, endPoint y: 228, distance: 88.1
click at [597, 228] on div "Percentage Fixed amount 24 %" at bounding box center [610, 229] width 490 height 27
type input "10"
click at [682, 298] on div "Do not round prices" at bounding box center [610, 286] width 490 height 23
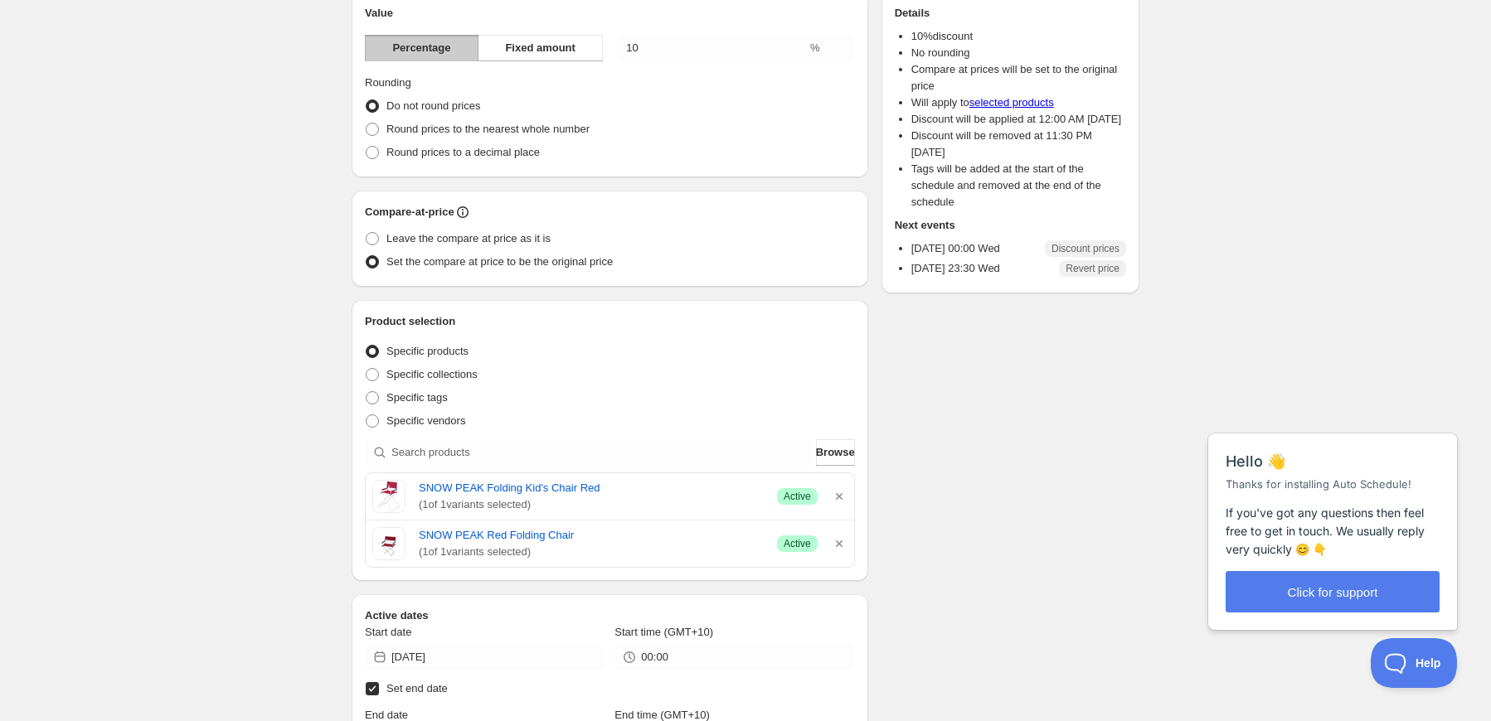
scroll to position [249, 0]
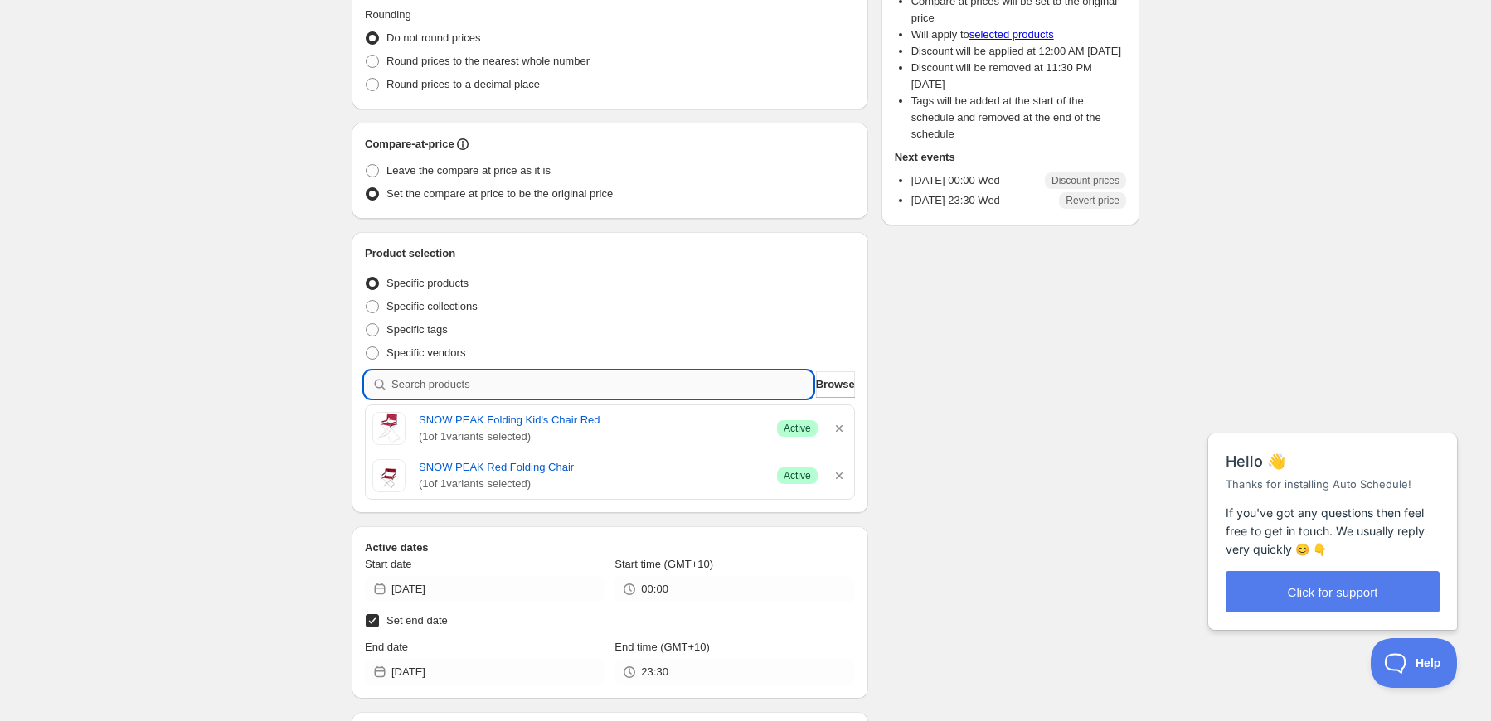
click at [614, 379] on input "search" at bounding box center [601, 384] width 421 height 27
click at [838, 384] on span "Browse" at bounding box center [835, 384] width 39 height 17
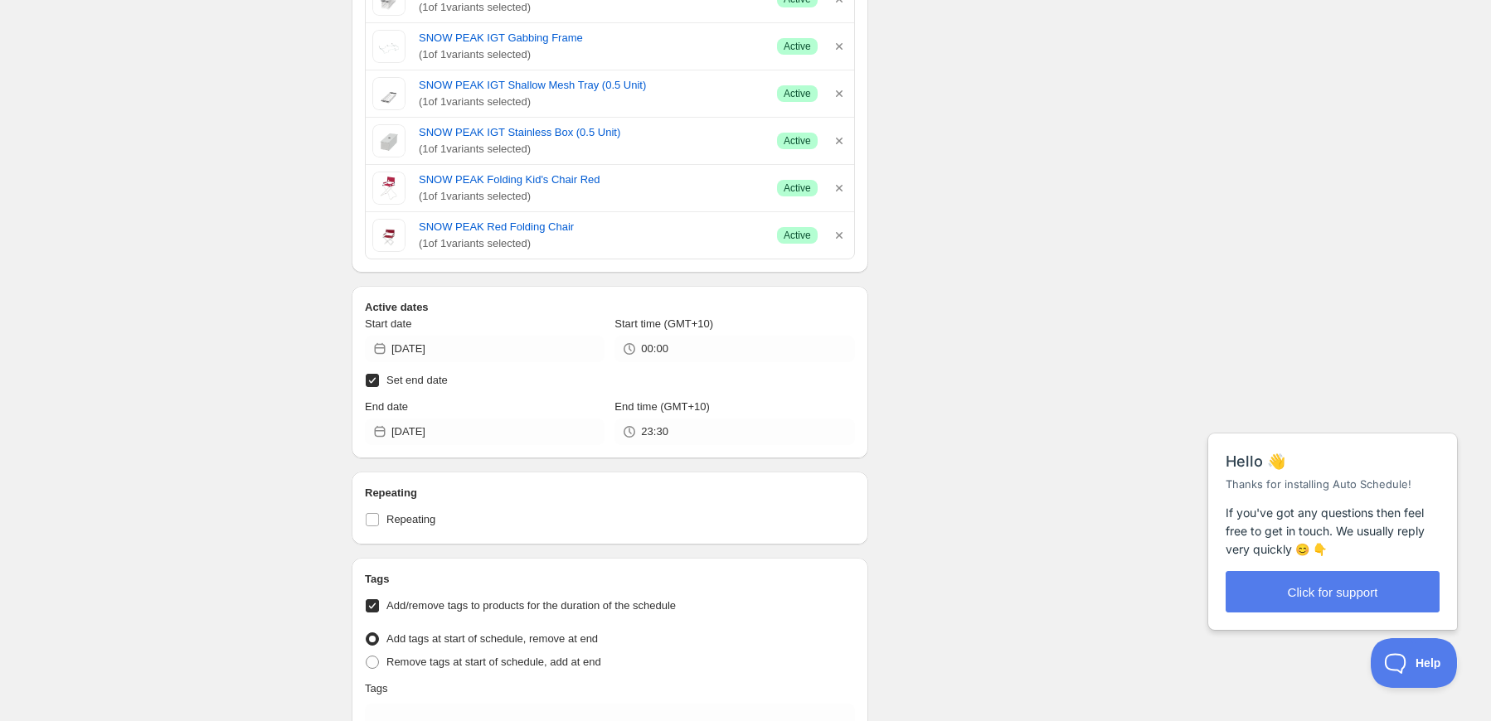
scroll to position [912, 0]
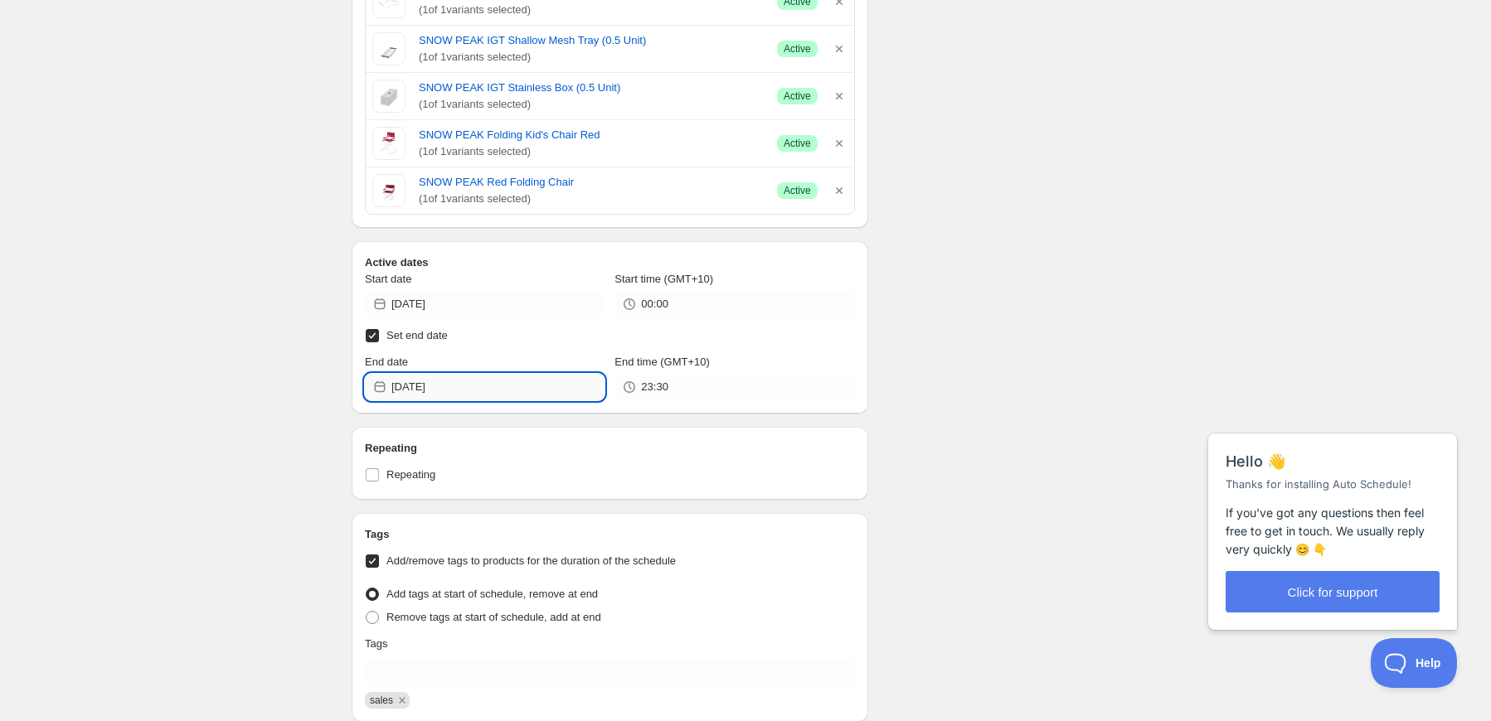
click at [572, 376] on input "[DATE]" at bounding box center [497, 387] width 213 height 27
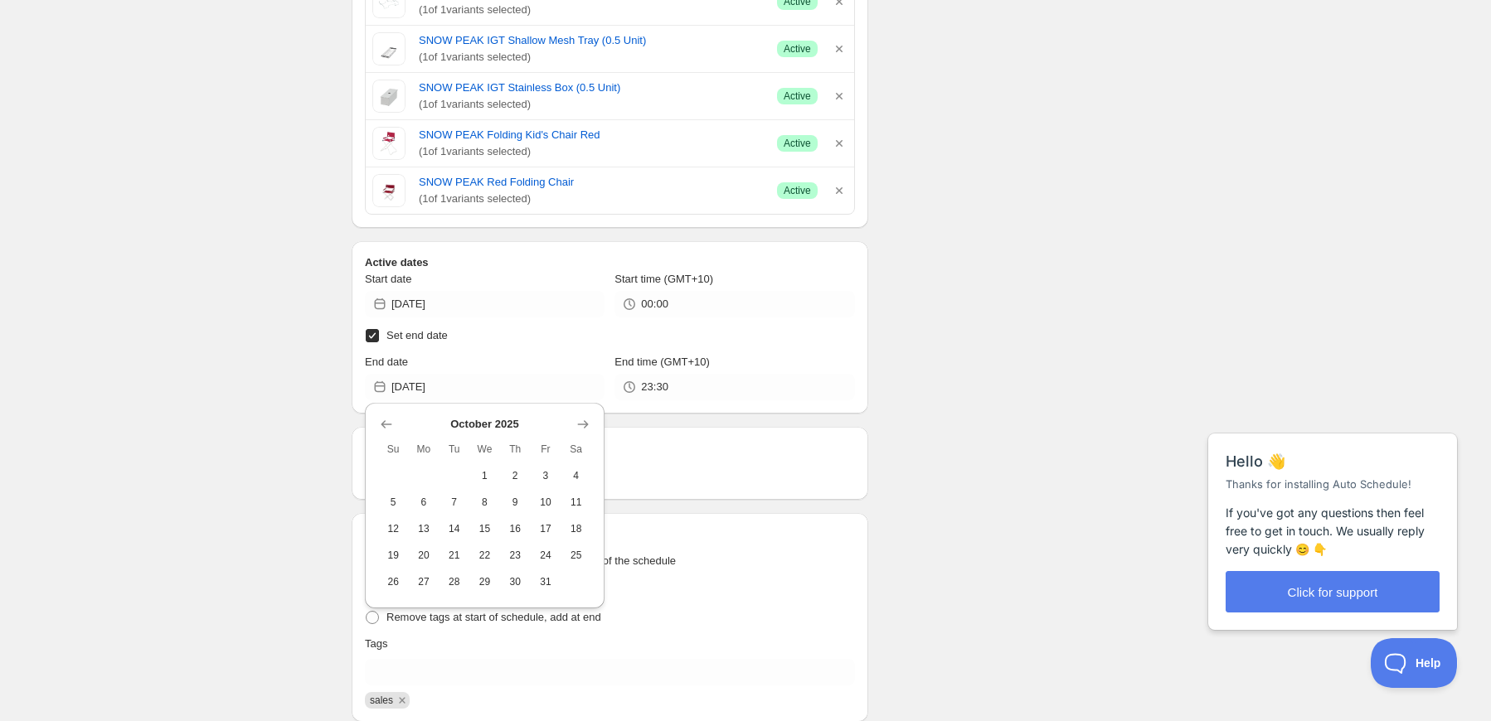
click at [985, 382] on div "Schedule name Copy of Copy of Copy of Copy of Anniversity Your customers won't …" at bounding box center [738, 23] width 801 height 1770
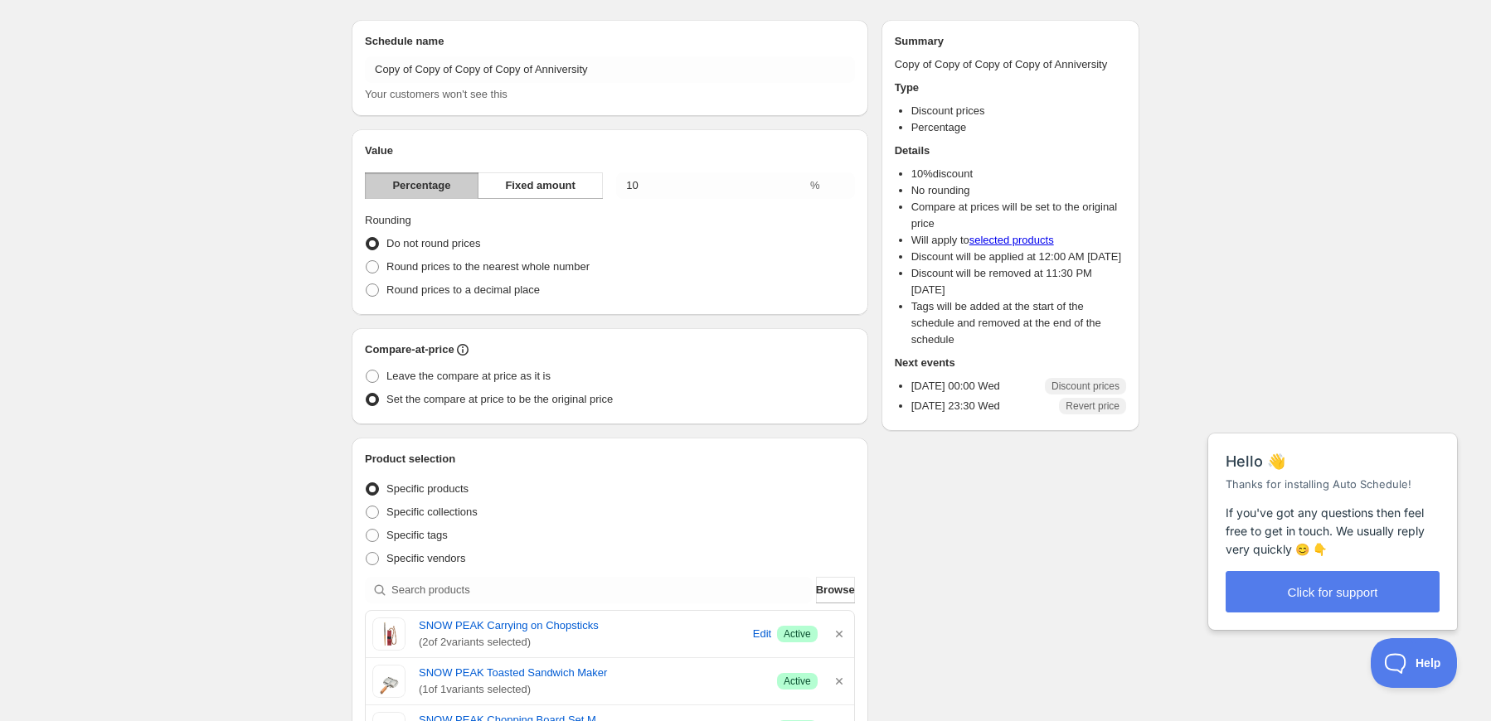
scroll to position [0, 0]
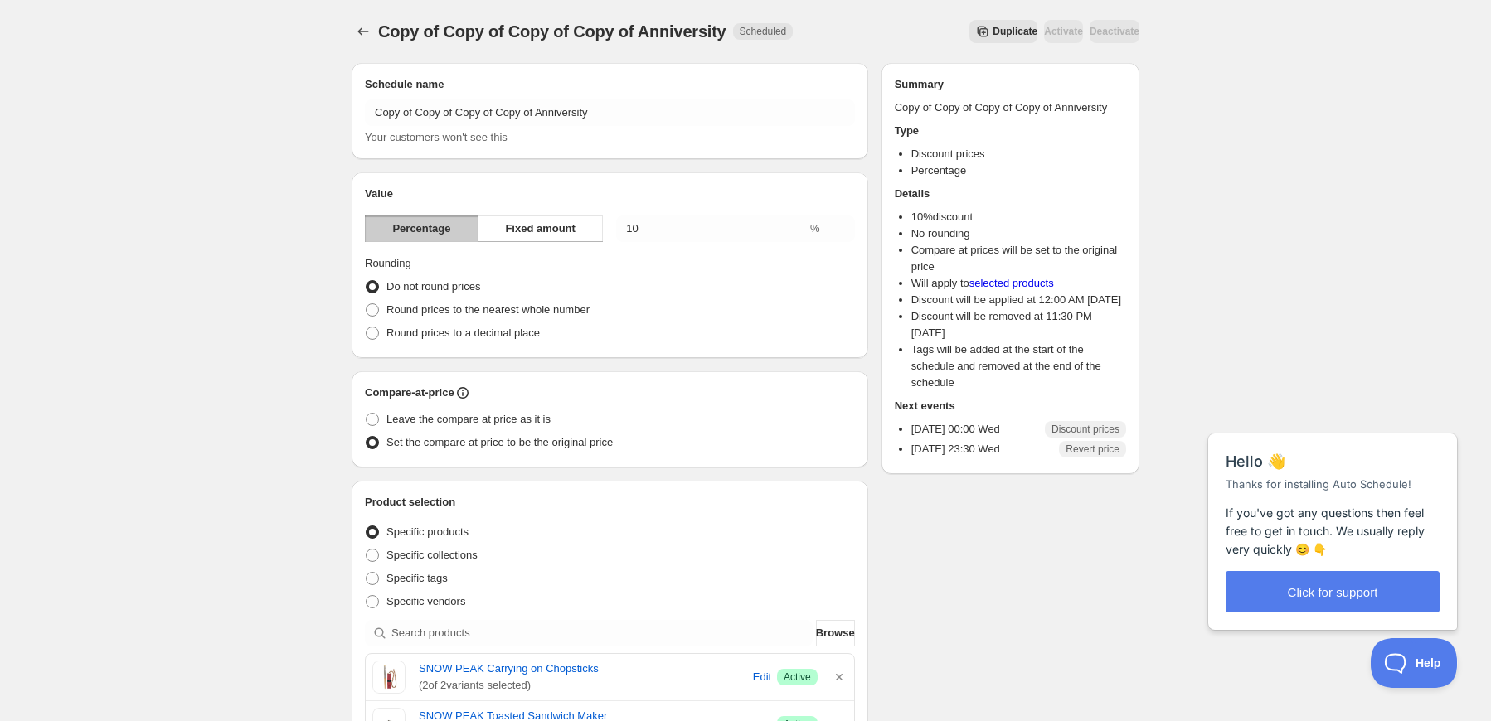
click at [969, 22] on button "Duplicate" at bounding box center [1003, 31] width 68 height 23
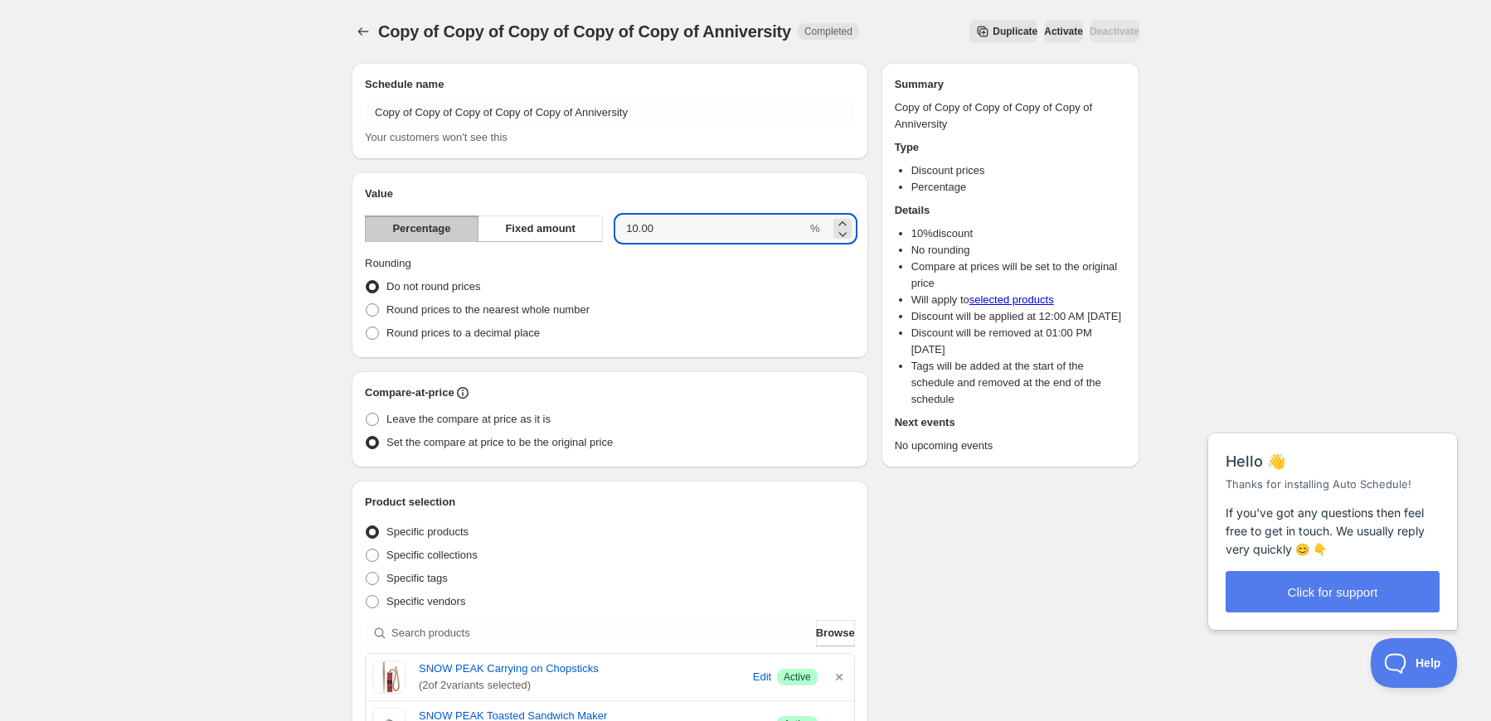
drag, startPoint x: 677, startPoint y: 226, endPoint x: 604, endPoint y: 226, distance: 73.0
click at [604, 226] on div "Percentage Fixed amount 10.00 %" at bounding box center [610, 229] width 490 height 27
click at [633, 287] on div "Do not round prices" at bounding box center [610, 286] width 490 height 23
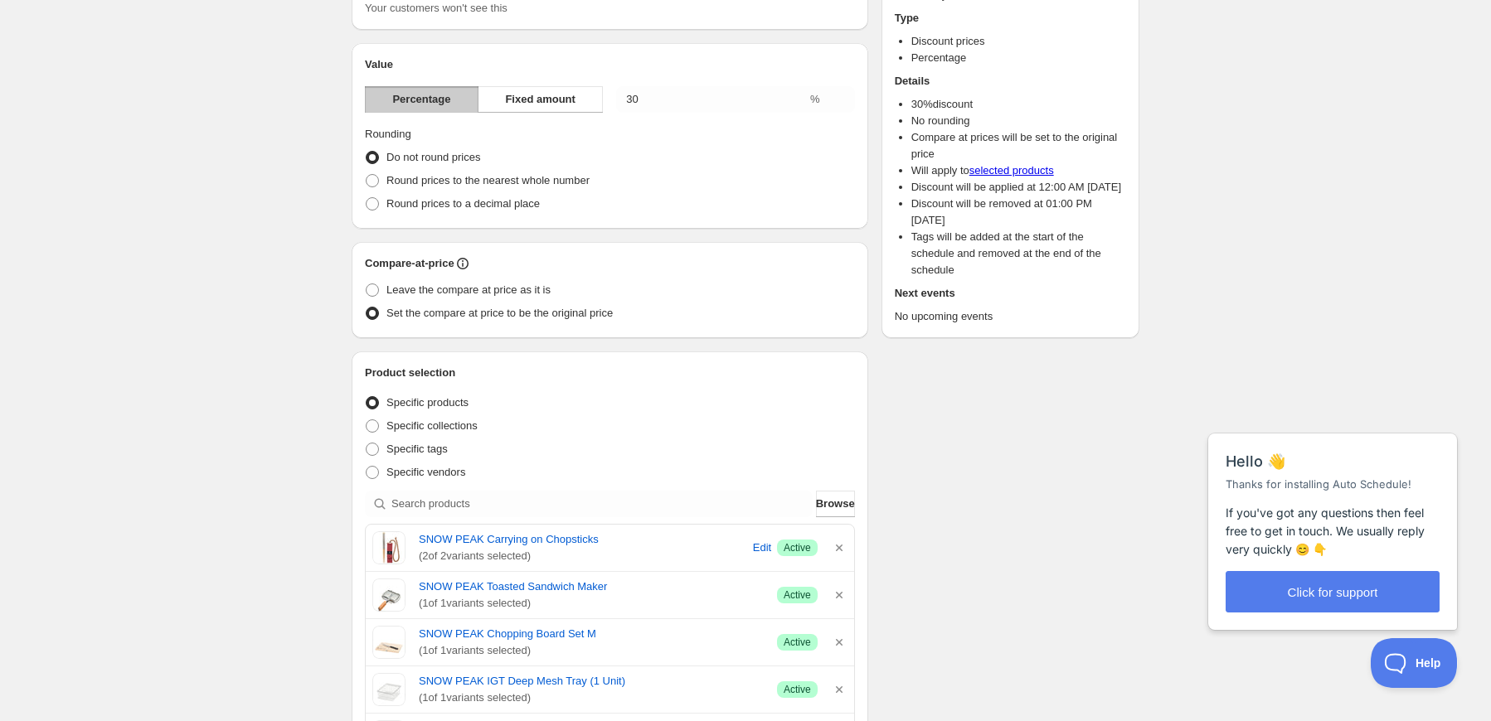
scroll to position [166, 0]
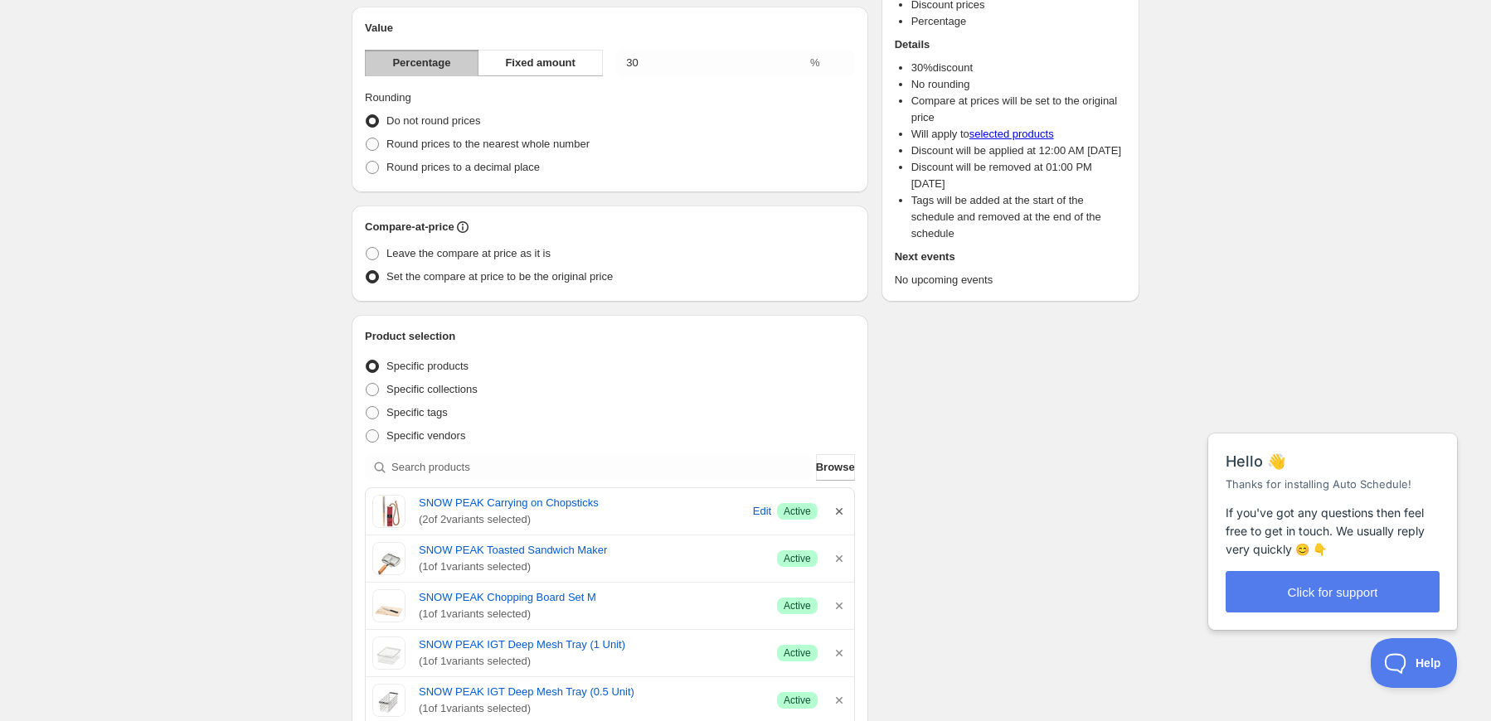
click at [839, 505] on icon "button" at bounding box center [839, 511] width 17 height 17
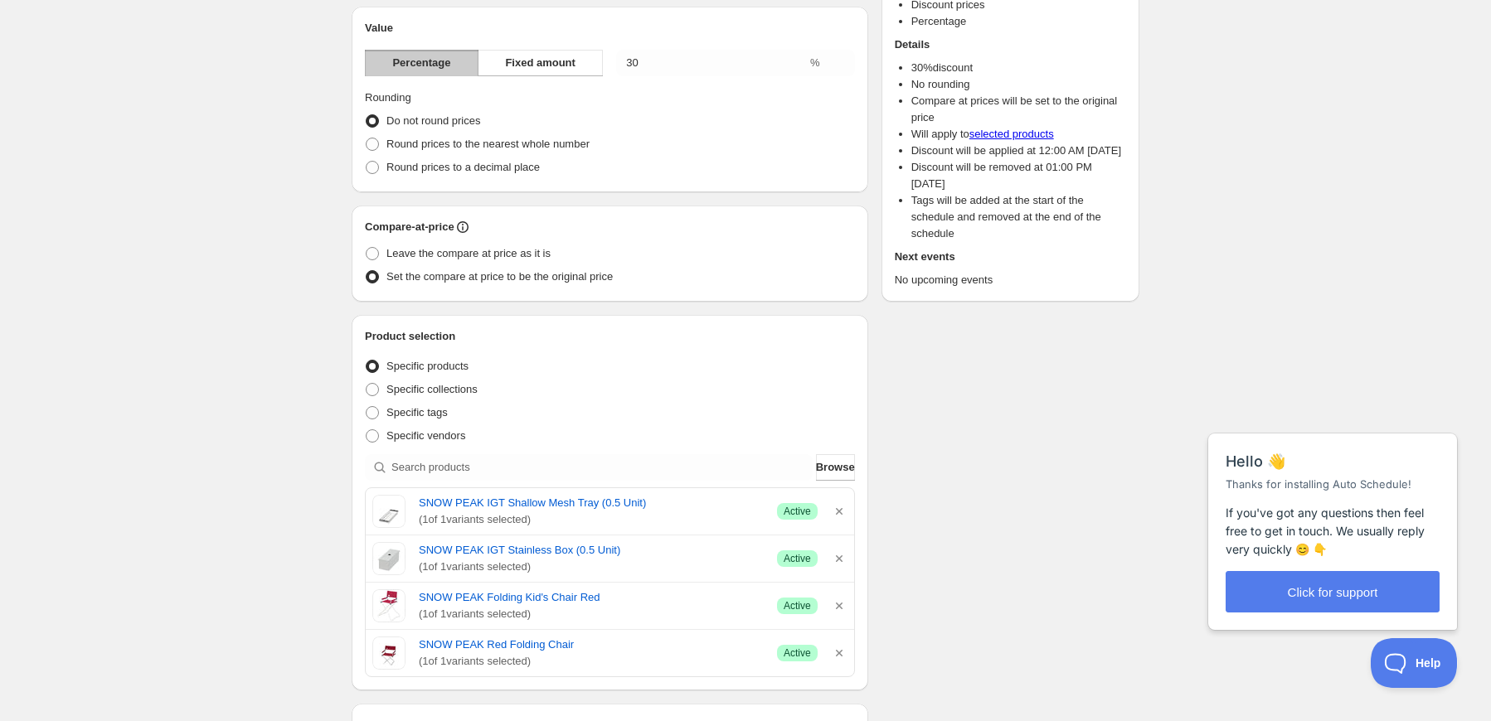
click at [839, 505] on icon "button" at bounding box center [839, 511] width 17 height 17
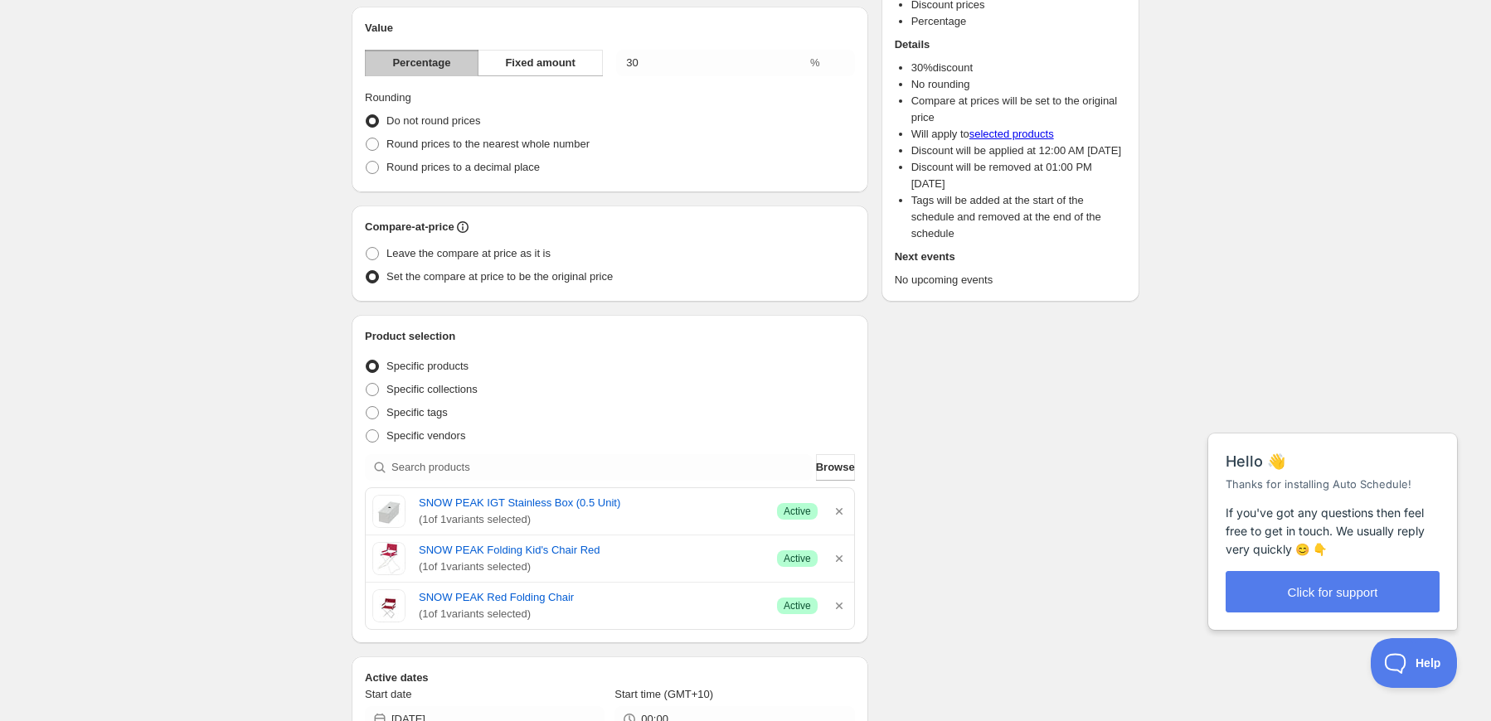
click at [839, 505] on icon "button" at bounding box center [839, 511] width 17 height 17
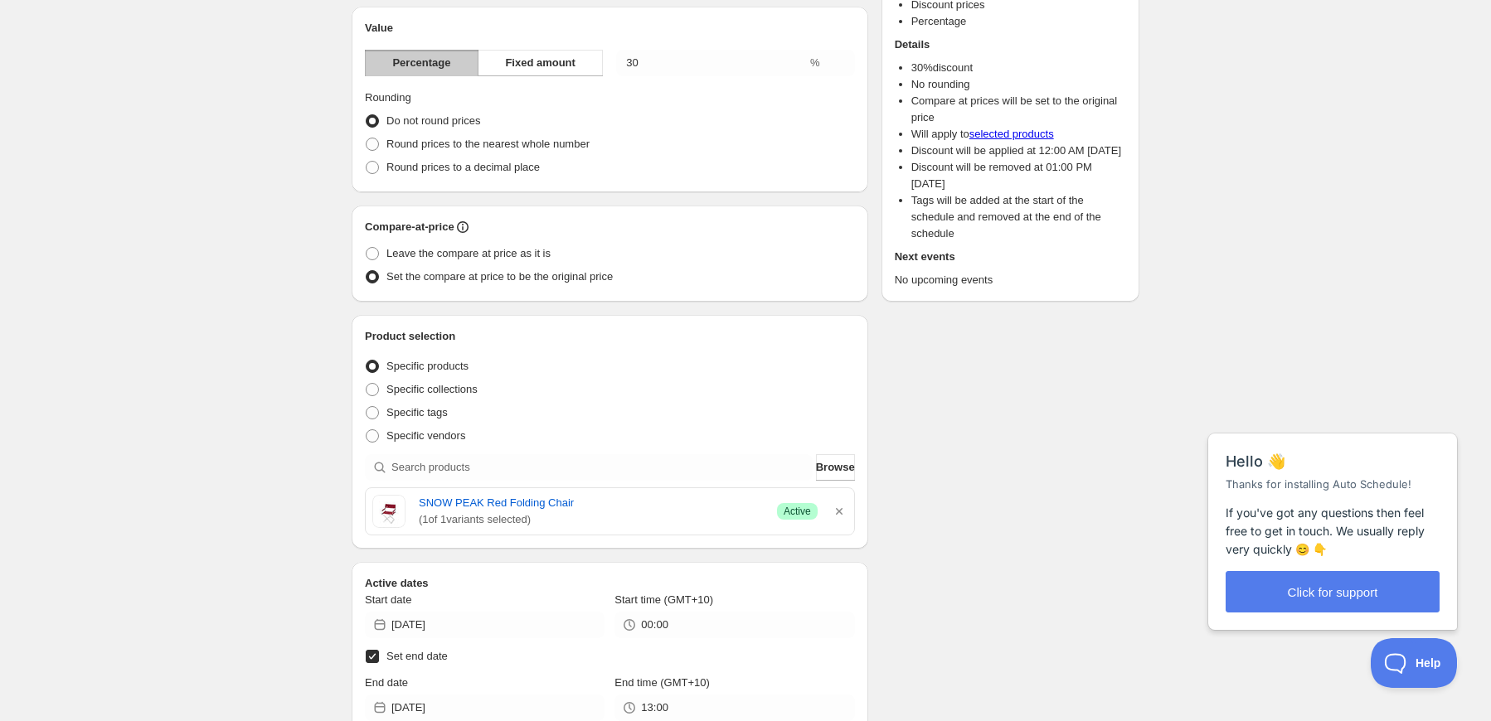
click at [839, 505] on icon "button" at bounding box center [839, 511] width 17 height 17
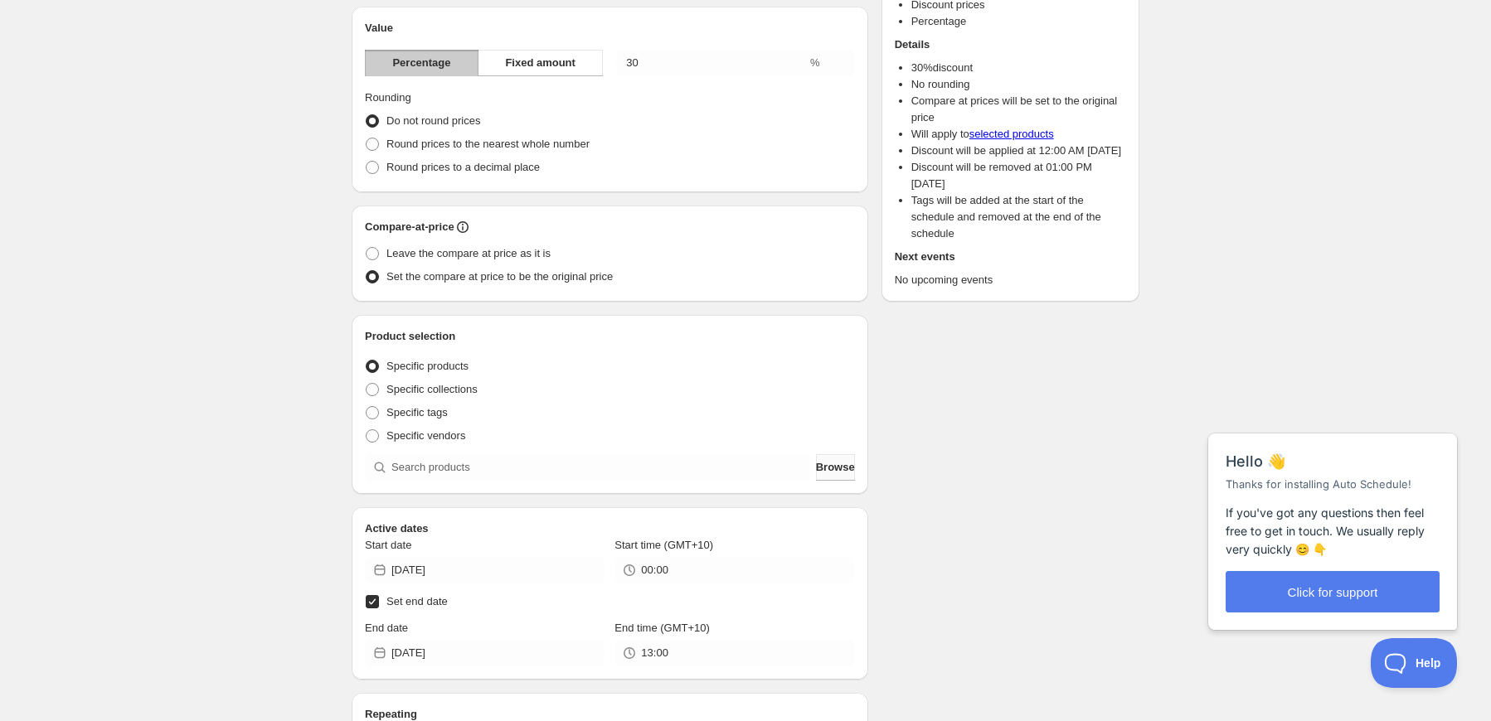
click at [839, 472] on span "Browse" at bounding box center [835, 467] width 39 height 17
drag, startPoint x: 702, startPoint y: 65, endPoint x: 589, endPoint y: 48, distance: 114.8
click at [589, 48] on div "Value Percentage Fixed amount 30 % Rounding Do not round prices Round prices to…" at bounding box center [610, 99] width 490 height 159
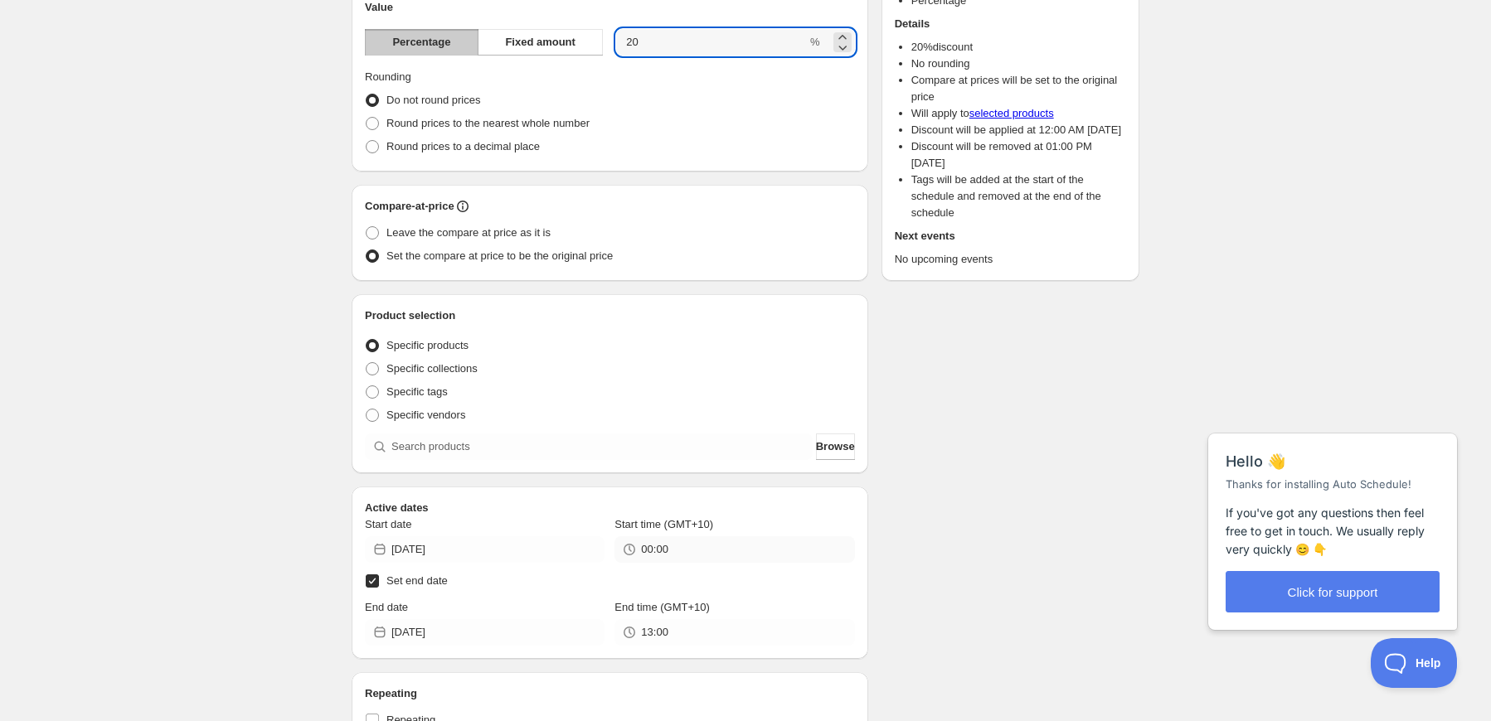
scroll to position [249, 0]
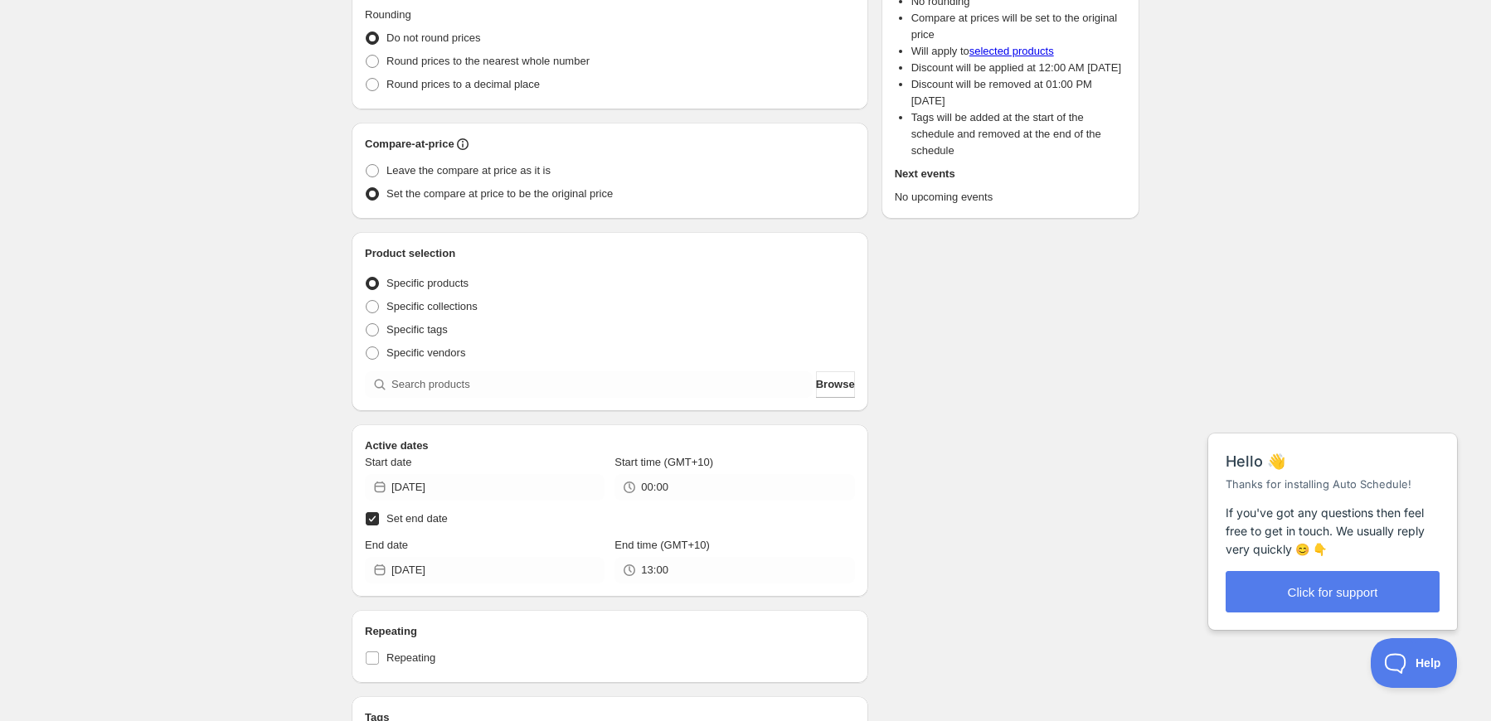
type input "20"
click at [813, 402] on div "Product selection Entity type Specific products Specific collections Specific t…" at bounding box center [610, 321] width 517 height 179
click at [822, 387] on span "Browse" at bounding box center [835, 384] width 39 height 17
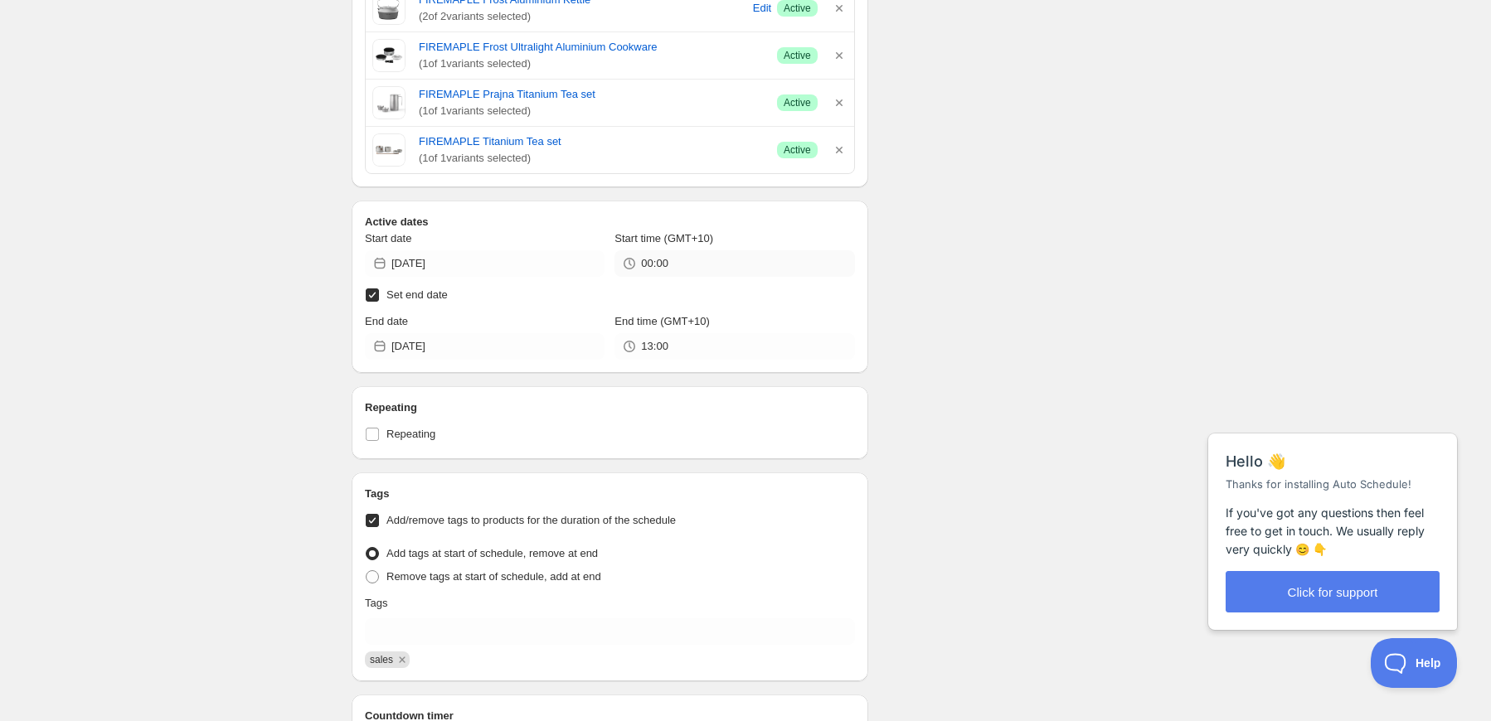
scroll to position [1078, 0]
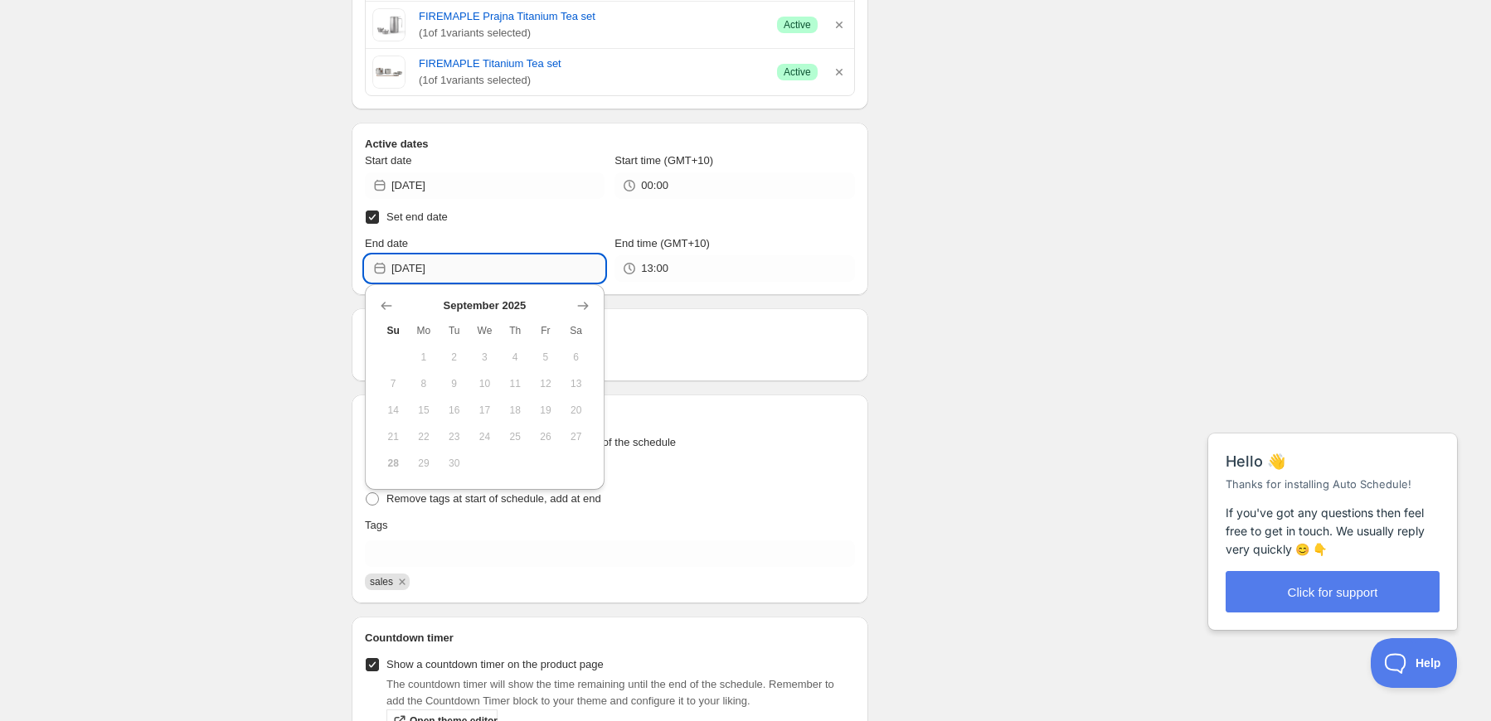
click at [539, 260] on input "[DATE]" at bounding box center [497, 268] width 213 height 27
click at [584, 308] on icon "Show next month, October 2025" at bounding box center [583, 306] width 11 height 8
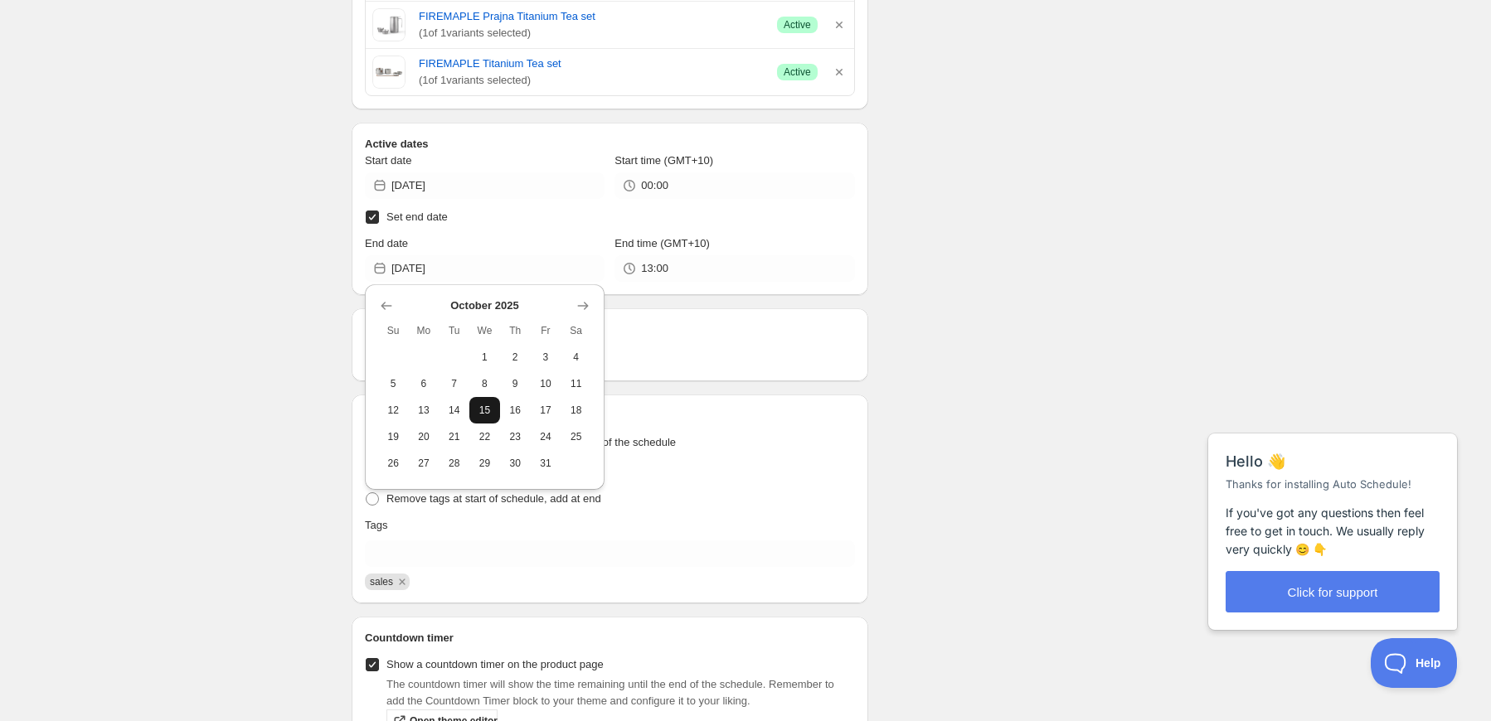
click at [490, 406] on span "15" at bounding box center [484, 410] width 17 height 13
type input "[DATE]"
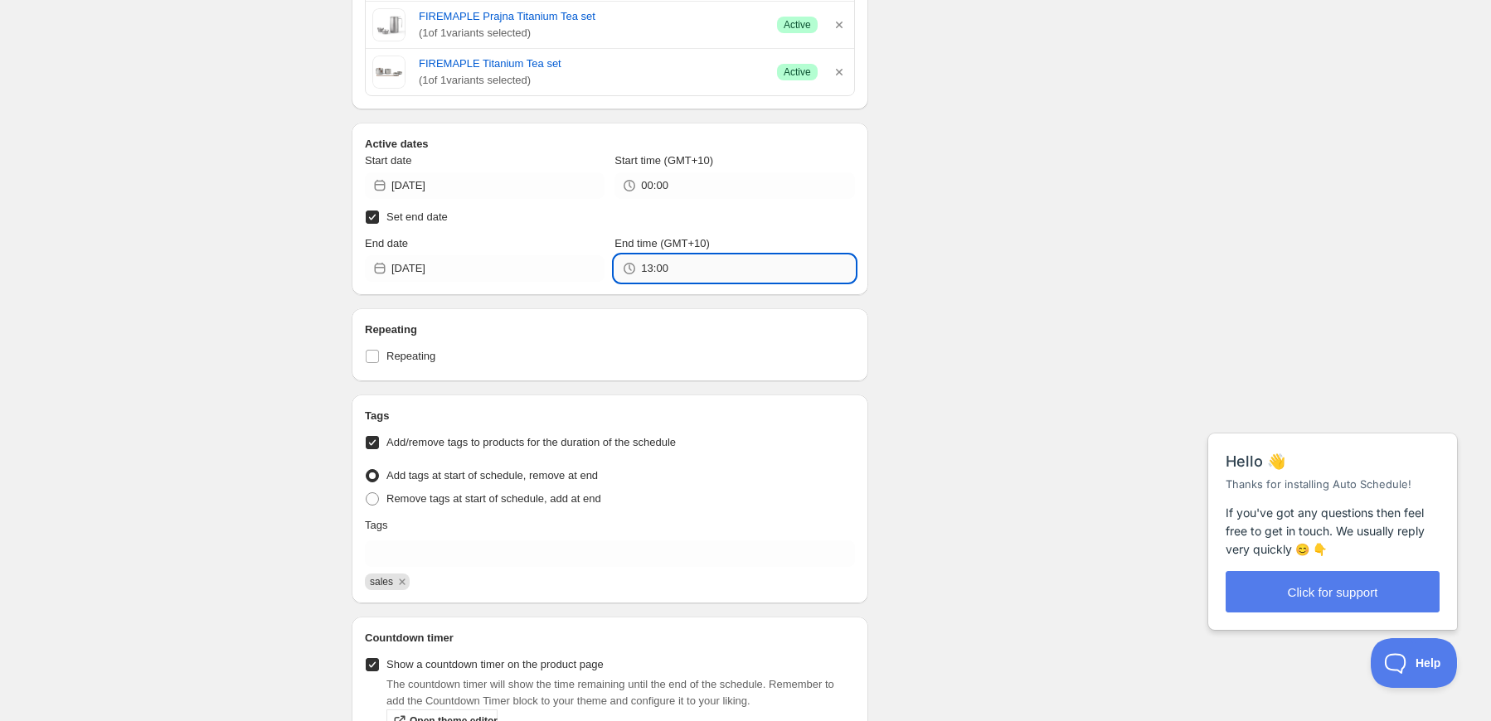
click at [688, 270] on input "13:00" at bounding box center [747, 268] width 213 height 27
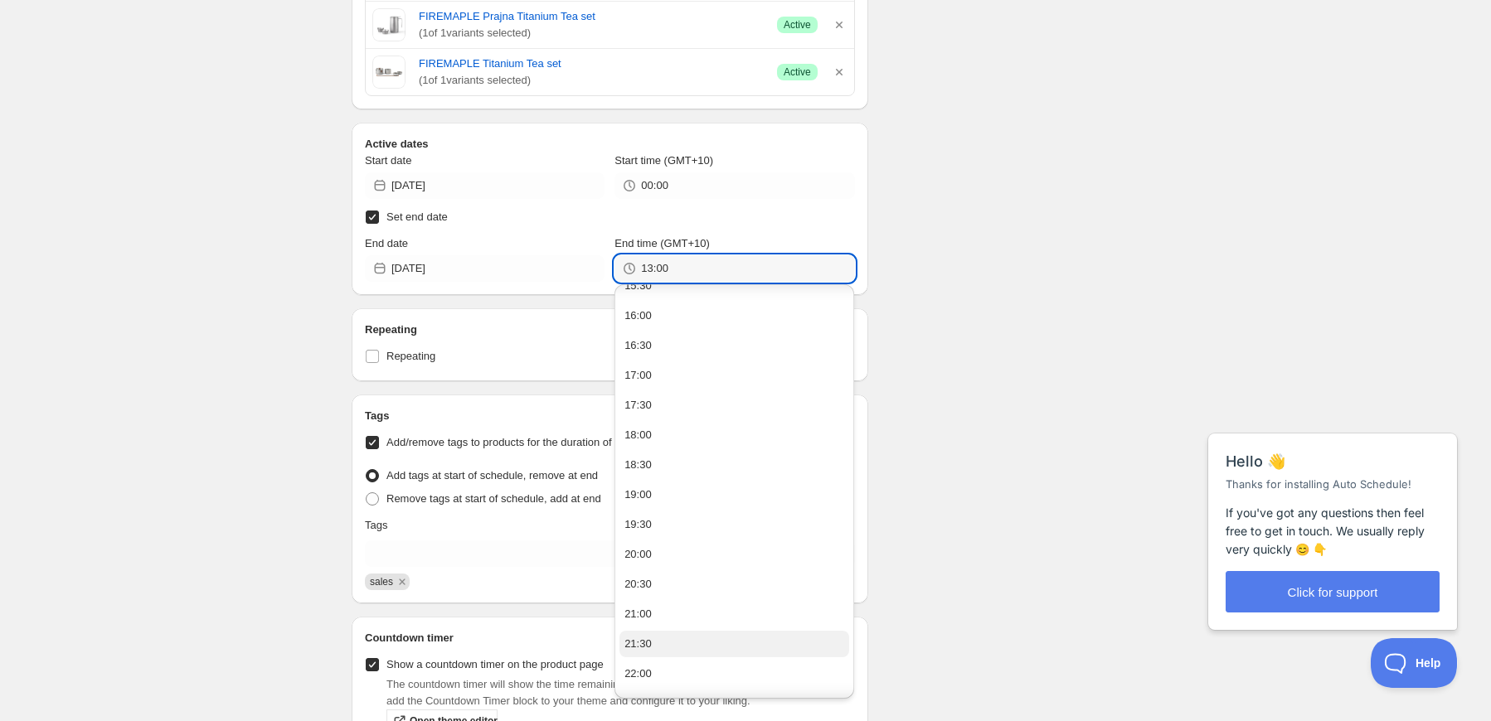
scroll to position [1025, 0]
drag, startPoint x: 716, startPoint y: 668, endPoint x: 716, endPoint y: 659, distance: 9.1
click at [715, 668] on button "23:30" at bounding box center [734, 680] width 230 height 27
type input "23:30"
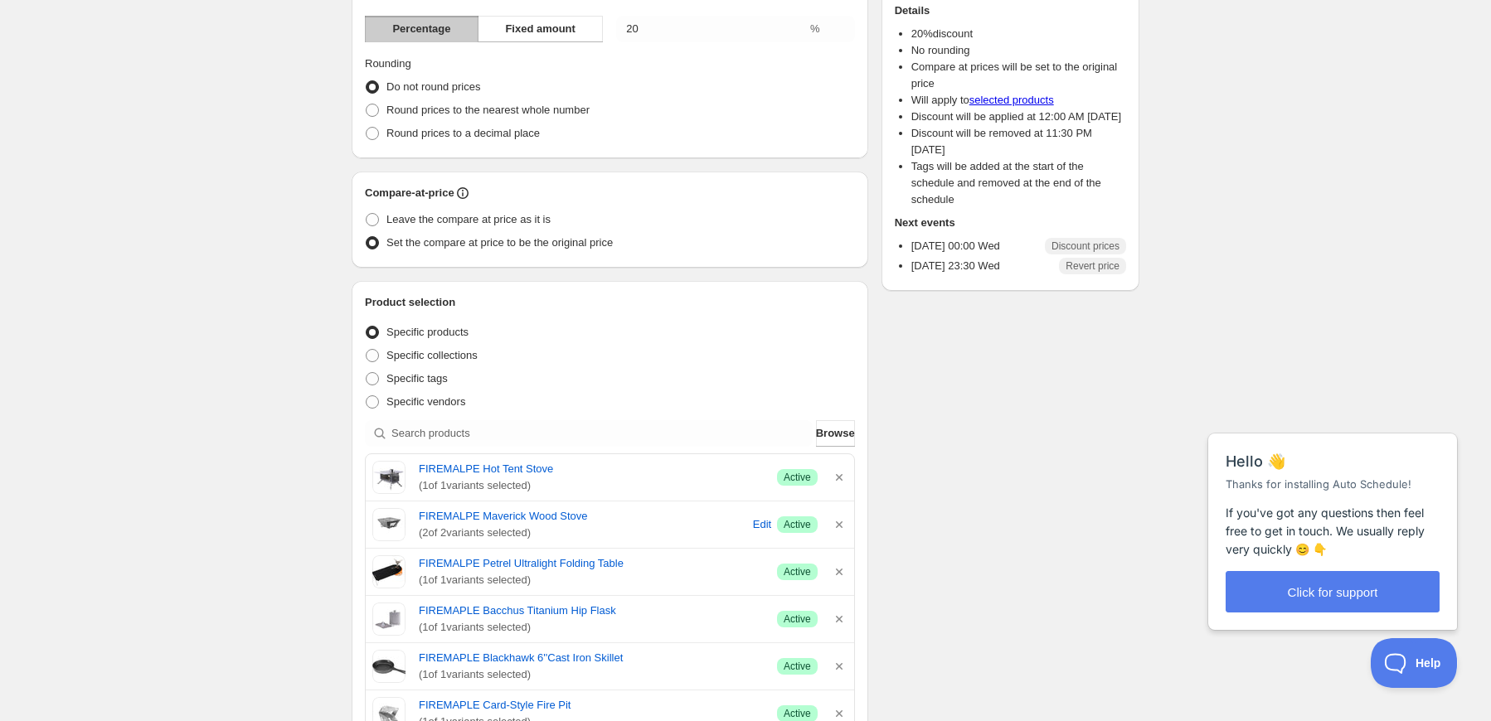
scroll to position [0, 0]
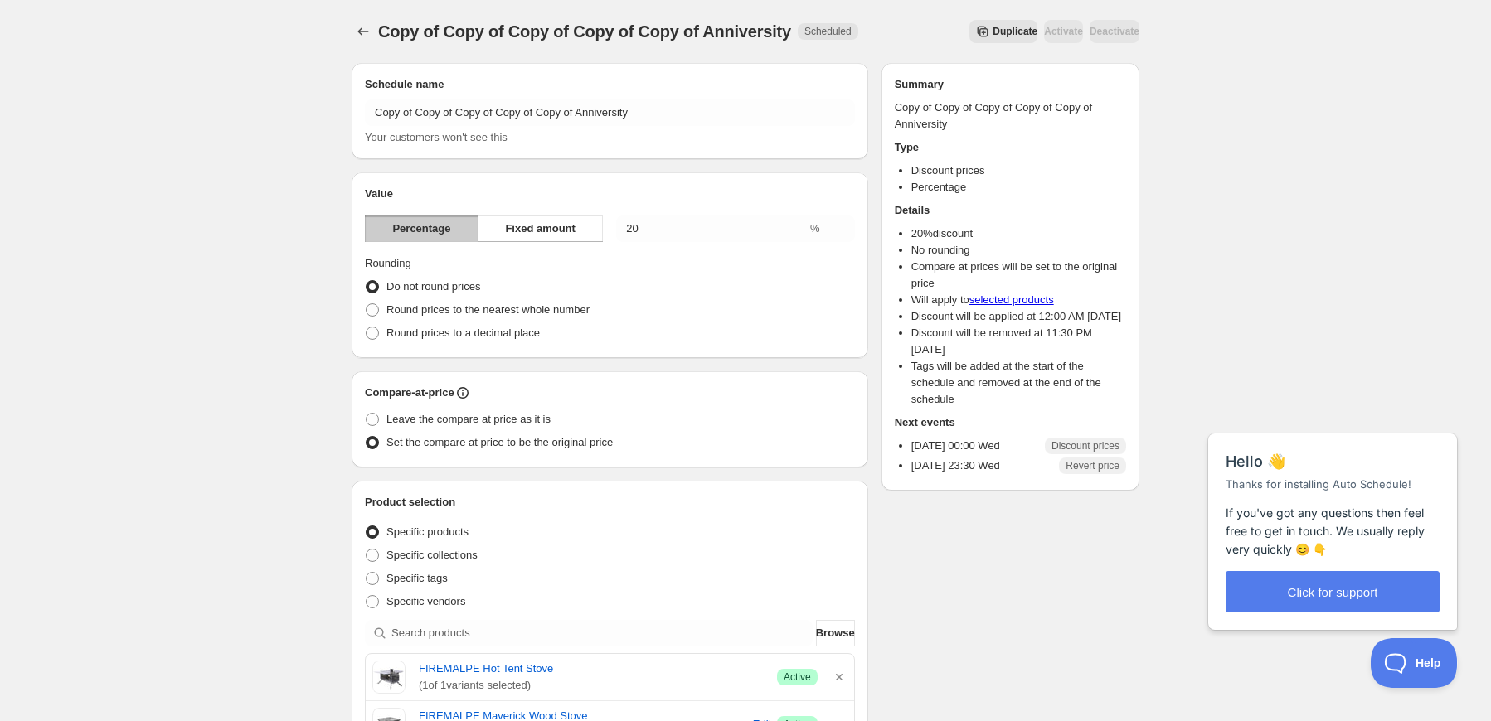
click at [992, 31] on span "Duplicate" at bounding box center [1014, 31] width 45 height 13
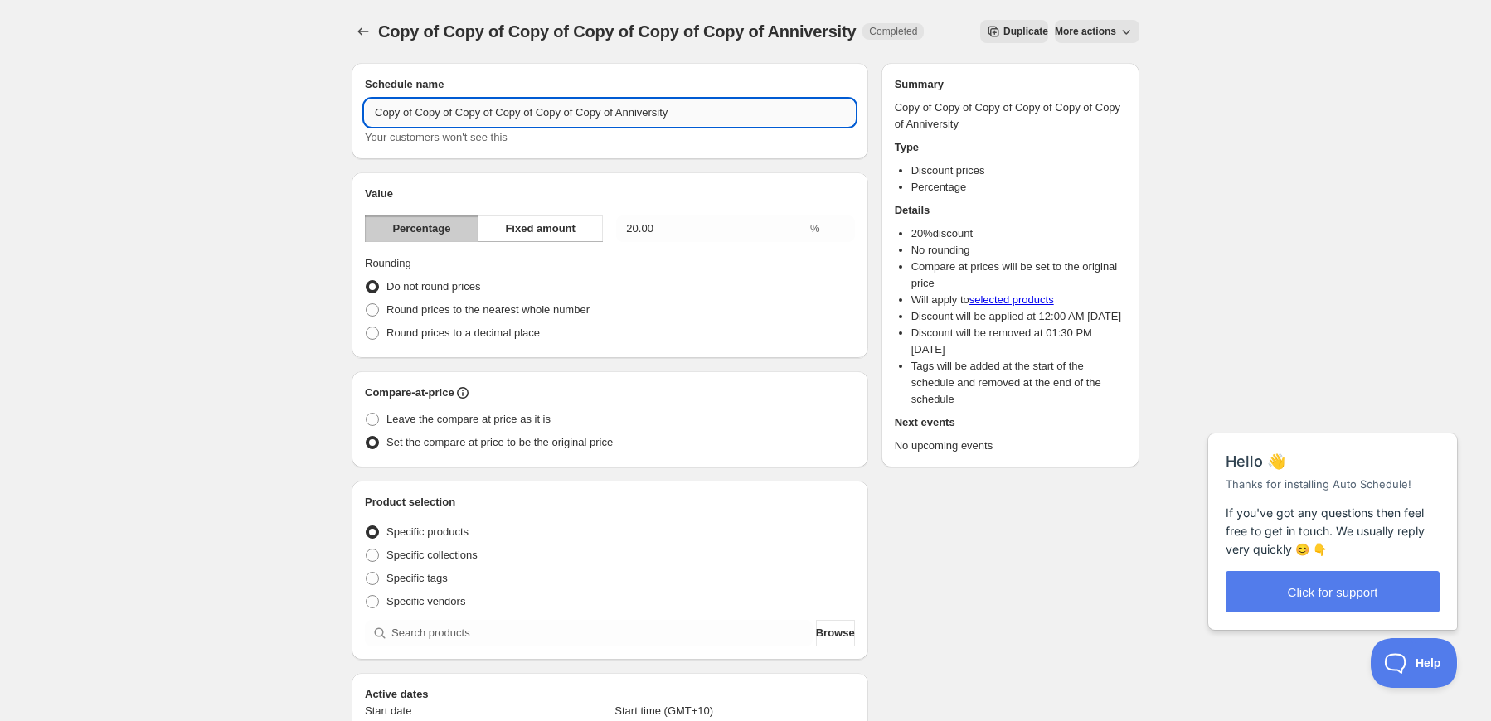
click at [584, 114] on input "Copy of Copy of Copy of Copy of Copy of Copy of Anniversity" at bounding box center [610, 112] width 490 height 27
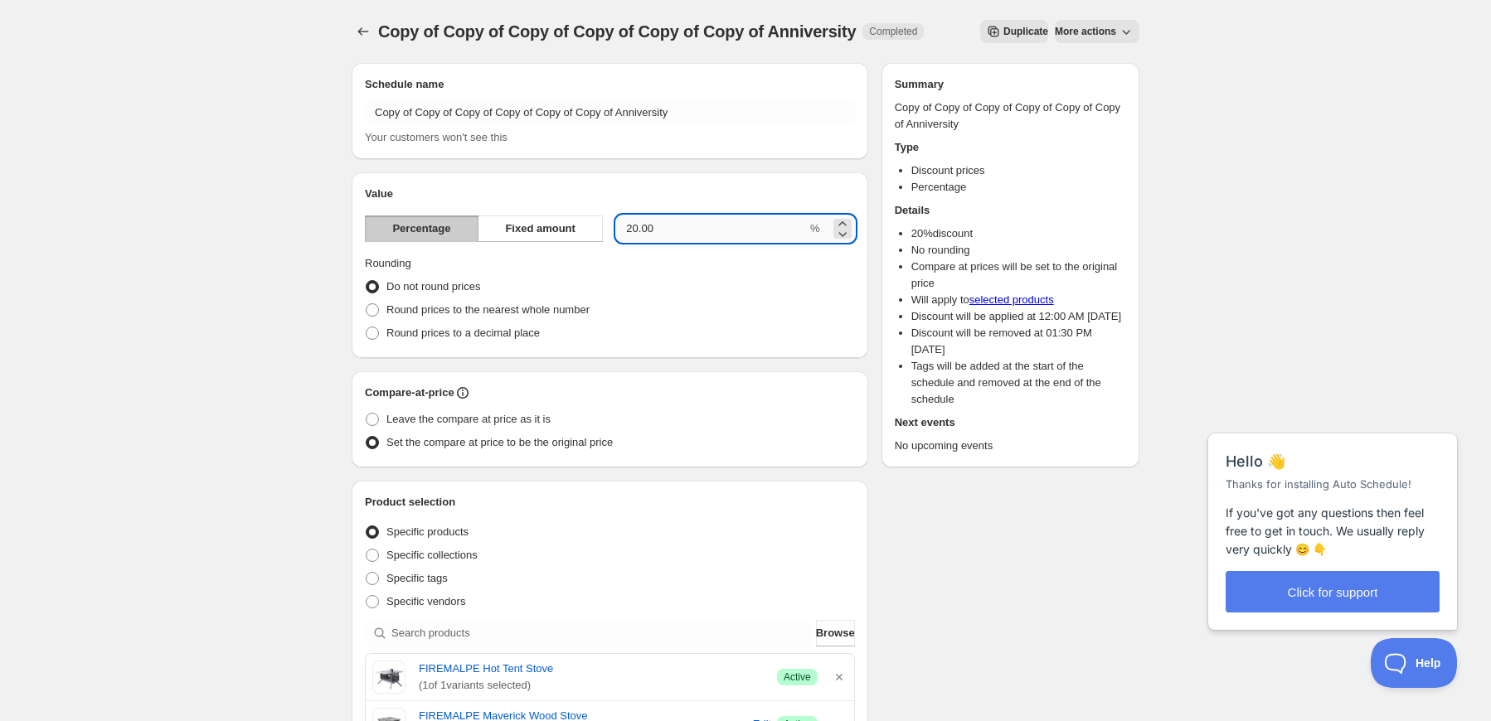
click at [674, 231] on input "20.00" at bounding box center [711, 229] width 191 height 27
drag, startPoint x: 667, startPoint y: 230, endPoint x: 591, endPoint y: 221, distance: 75.9
click at [591, 221] on div "Percentage Fixed amount 20.00 %" at bounding box center [610, 229] width 490 height 27
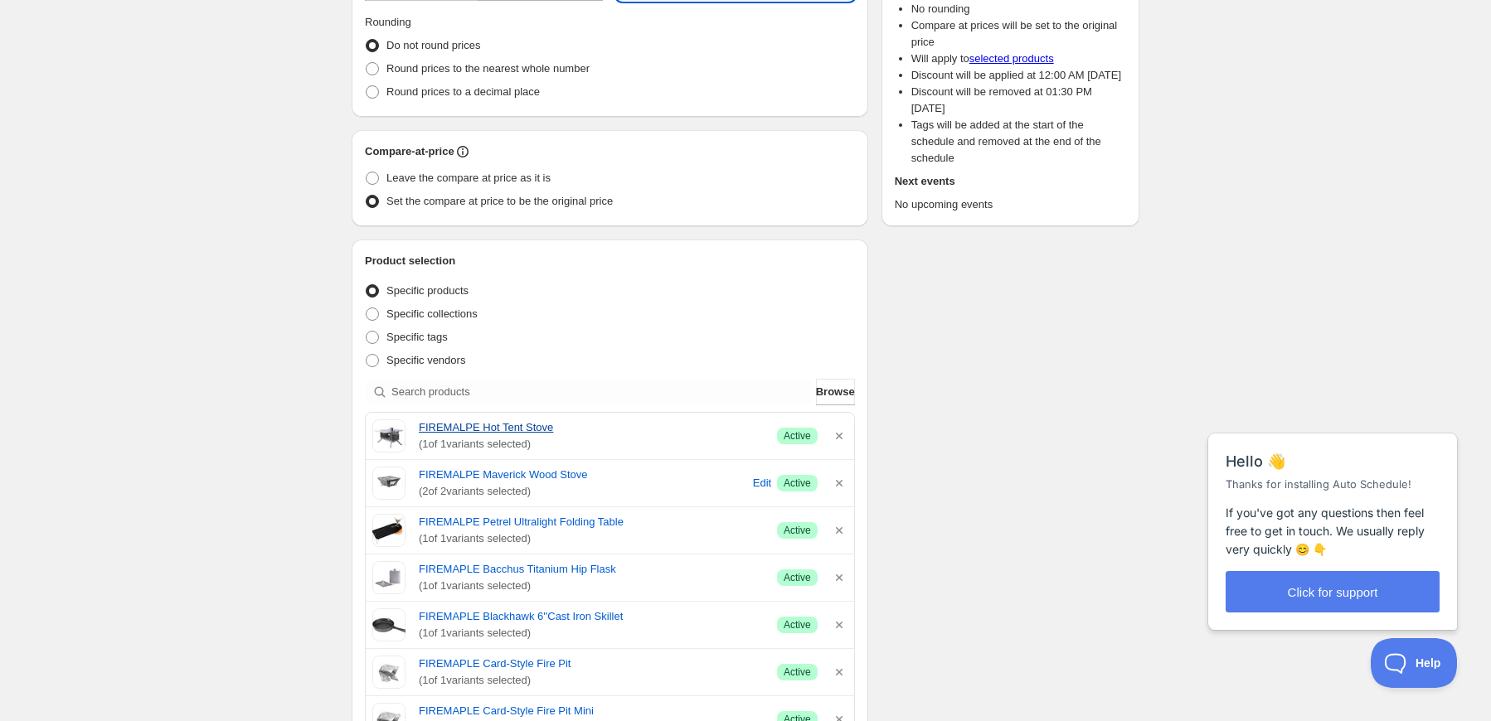
scroll to position [249, 0]
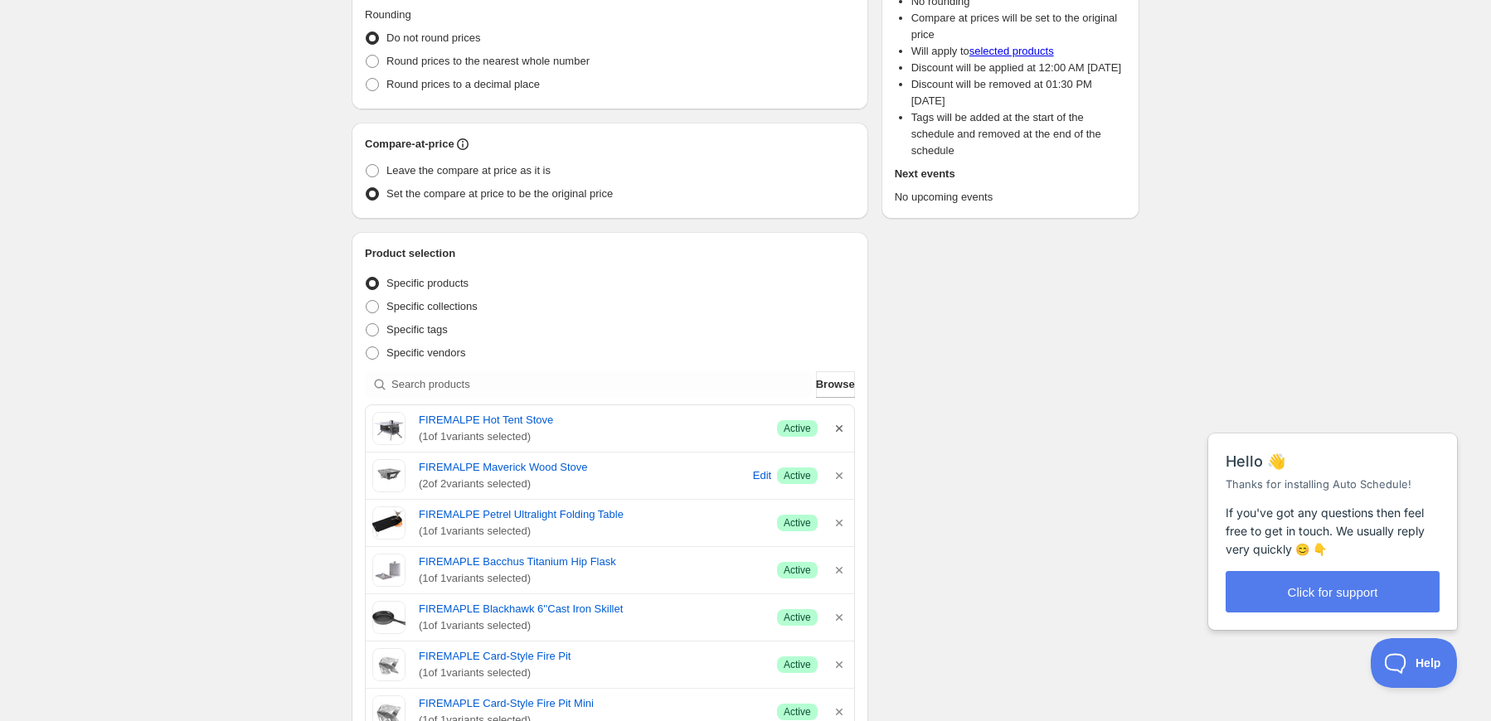
type input "25"
click at [835, 429] on icon "button" at bounding box center [839, 428] width 17 height 17
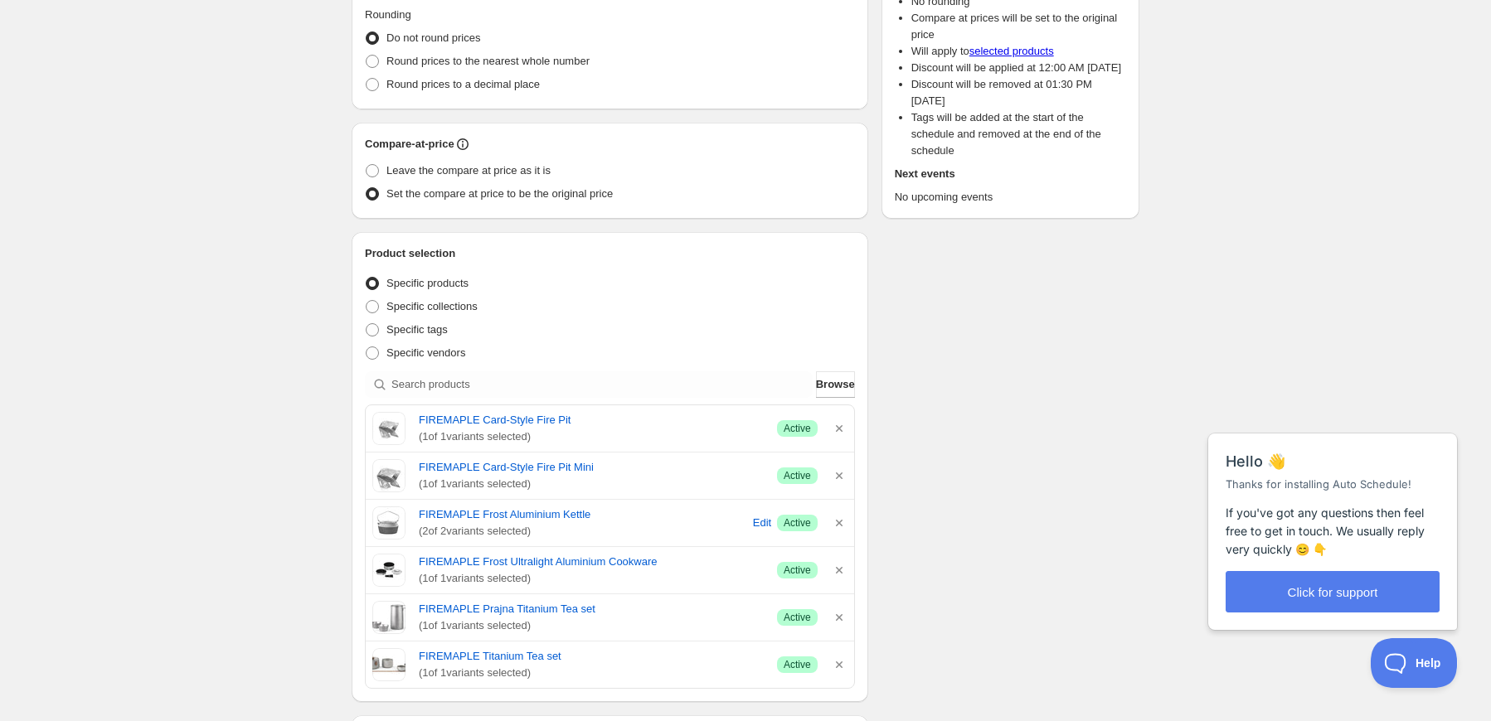
click at [835, 429] on icon "button" at bounding box center [839, 428] width 17 height 17
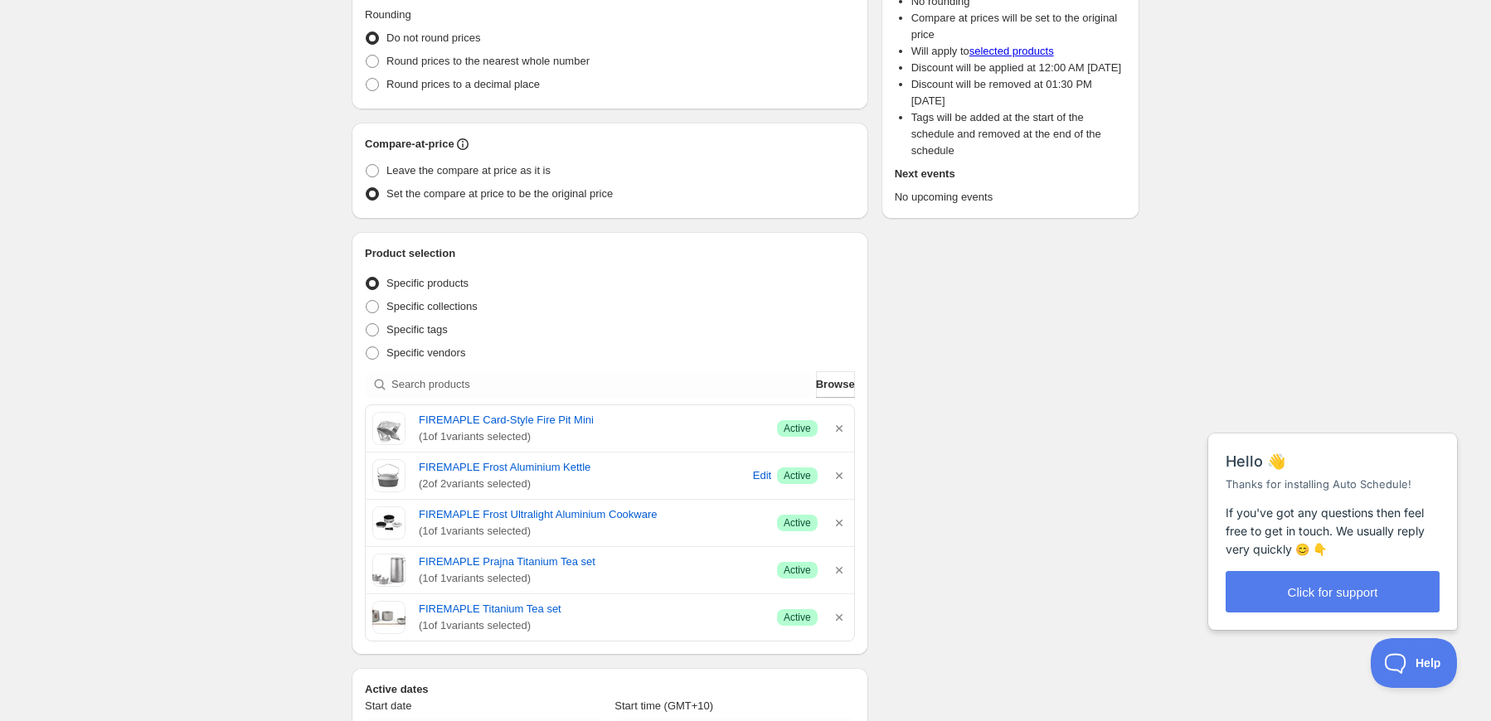
click at [835, 429] on icon "button" at bounding box center [839, 428] width 17 height 17
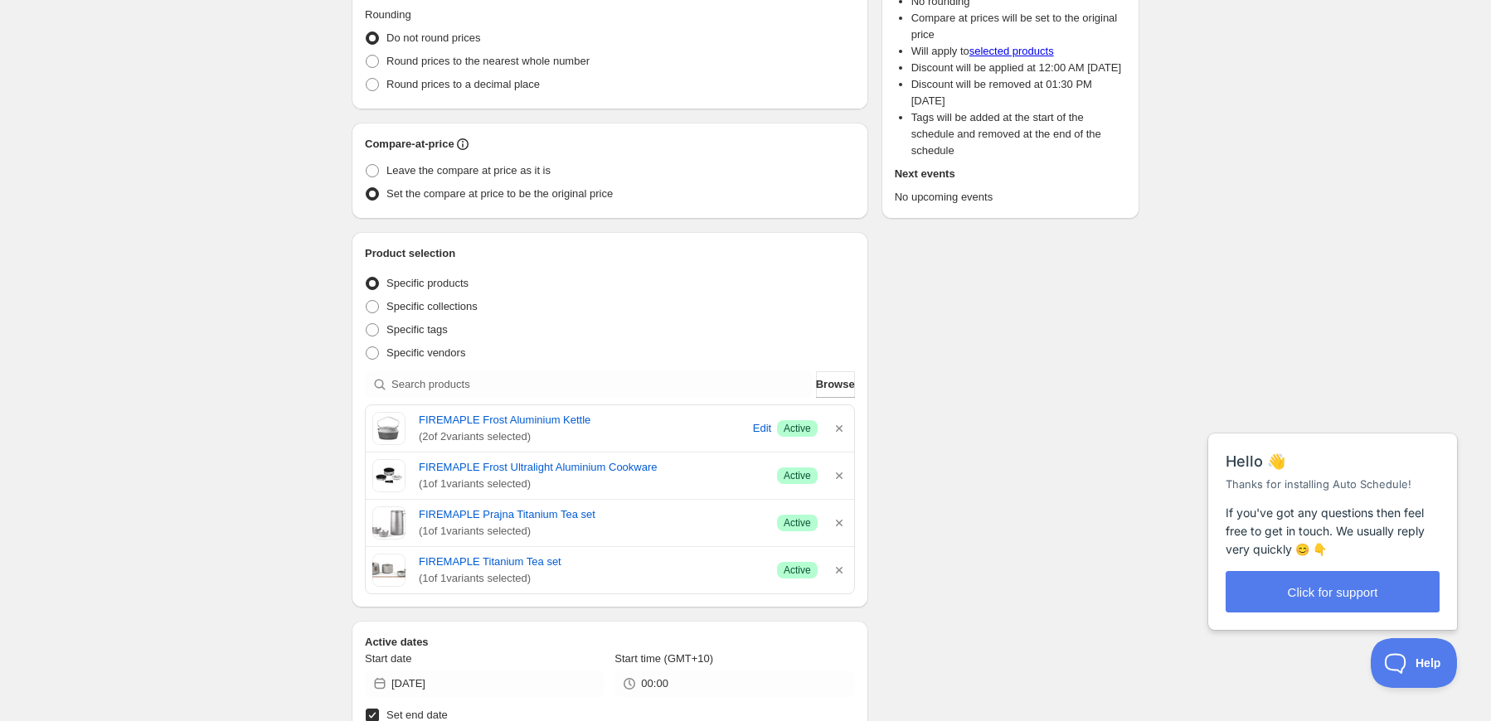
click at [835, 429] on icon "button" at bounding box center [839, 428] width 17 height 17
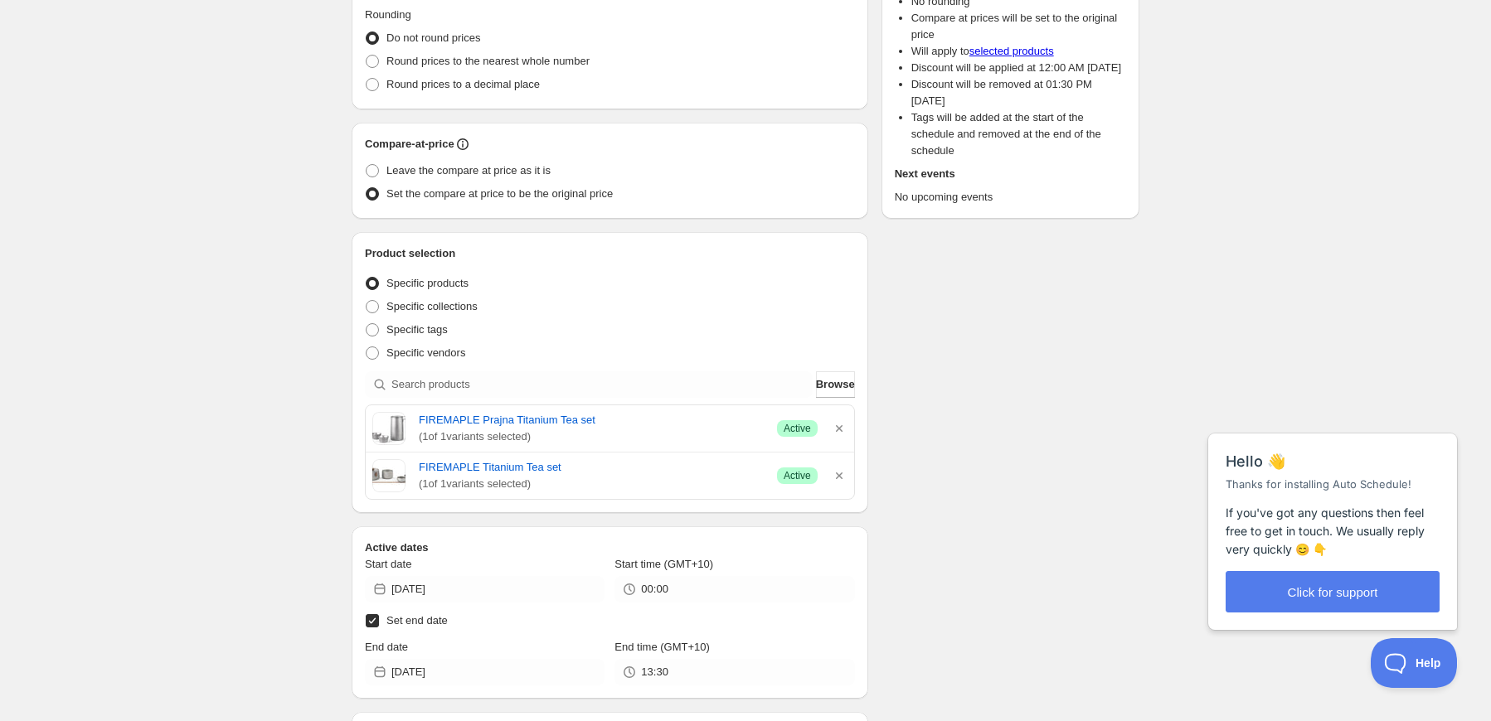
click at [835, 429] on icon "button" at bounding box center [839, 428] width 17 height 17
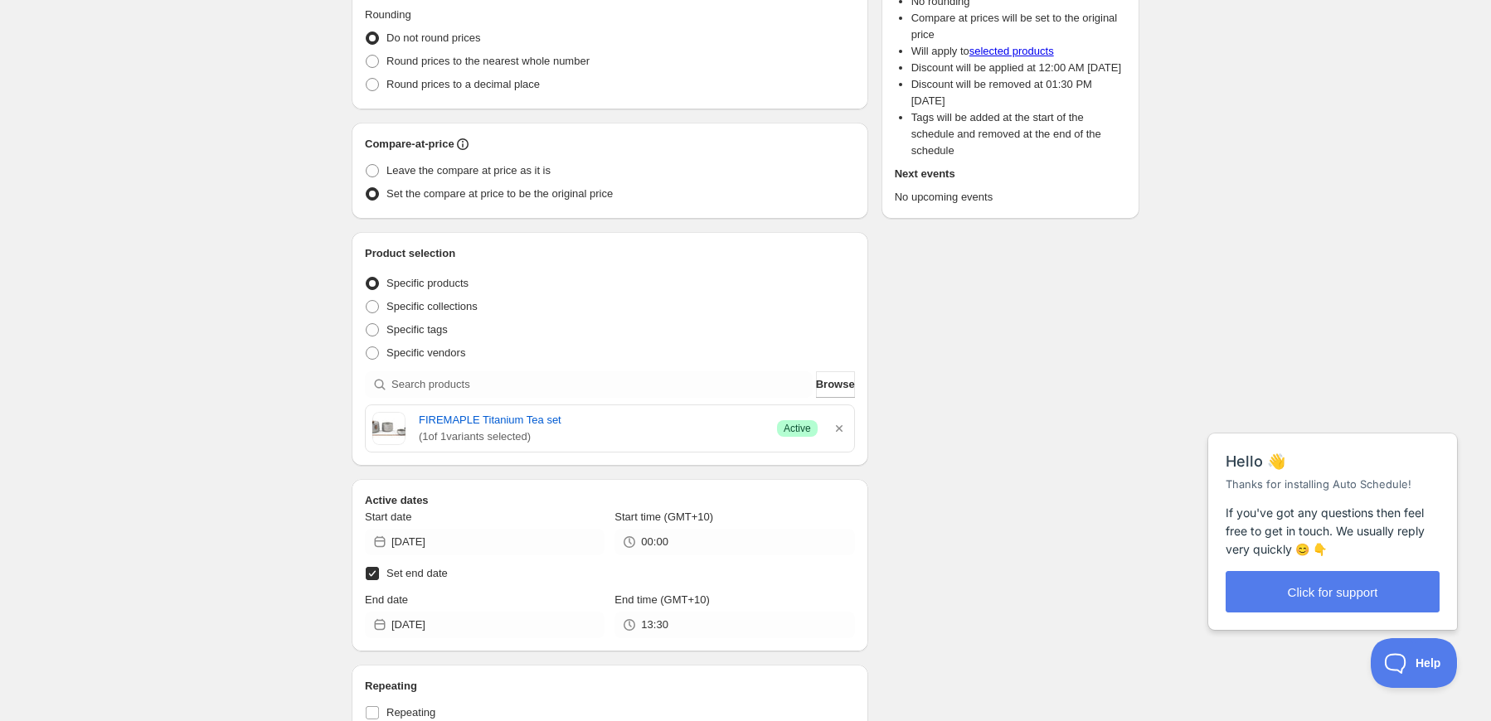
click at [835, 429] on icon "button" at bounding box center [839, 428] width 17 height 17
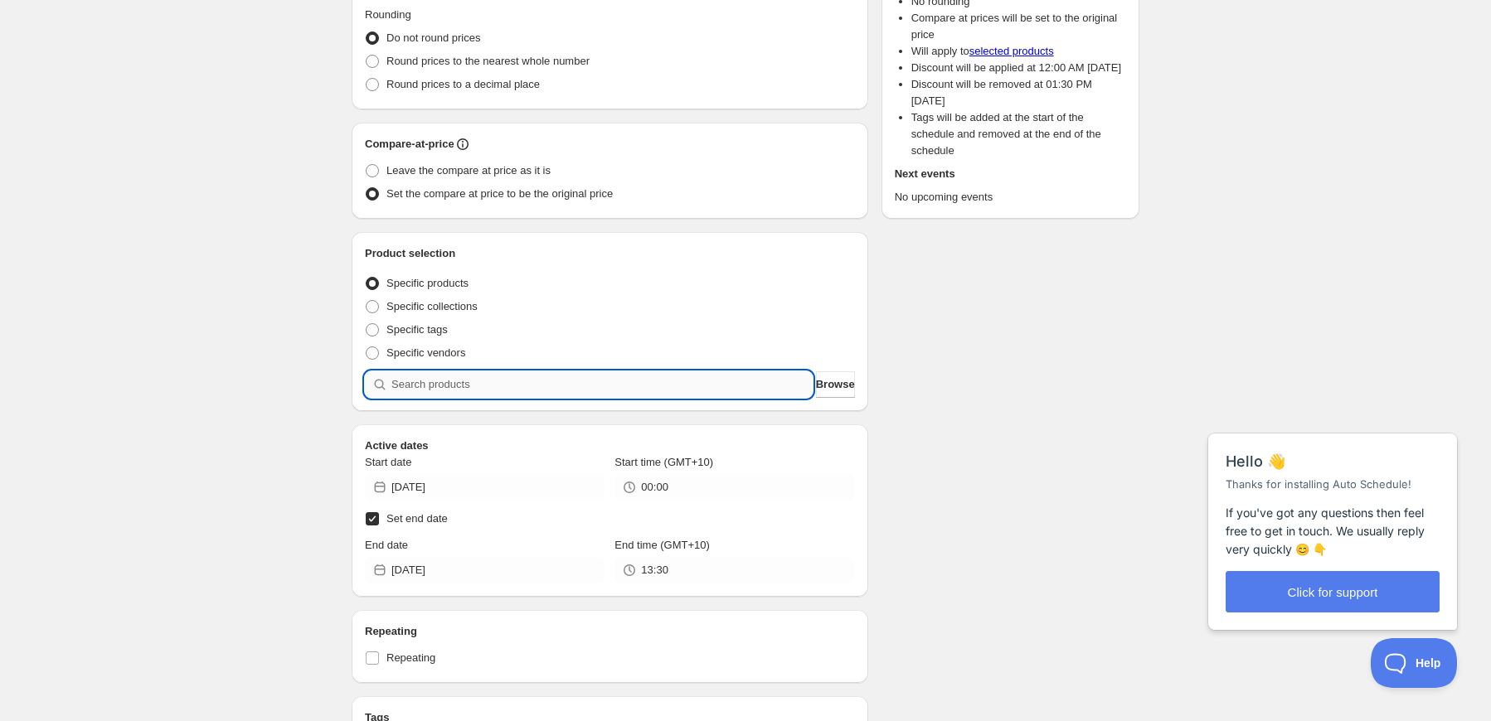
click at [730, 376] on input "search" at bounding box center [601, 384] width 421 height 27
type input "u"
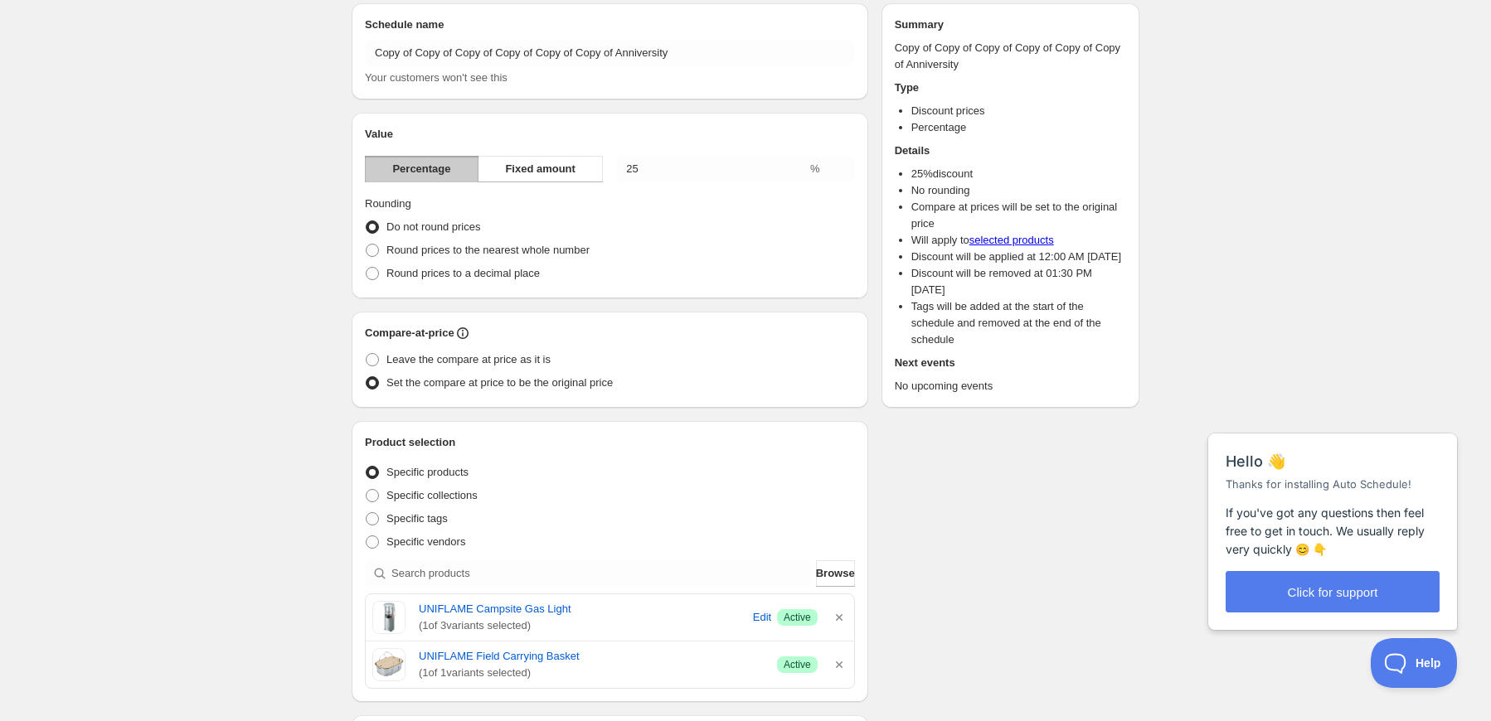
scroll to position [0, 0]
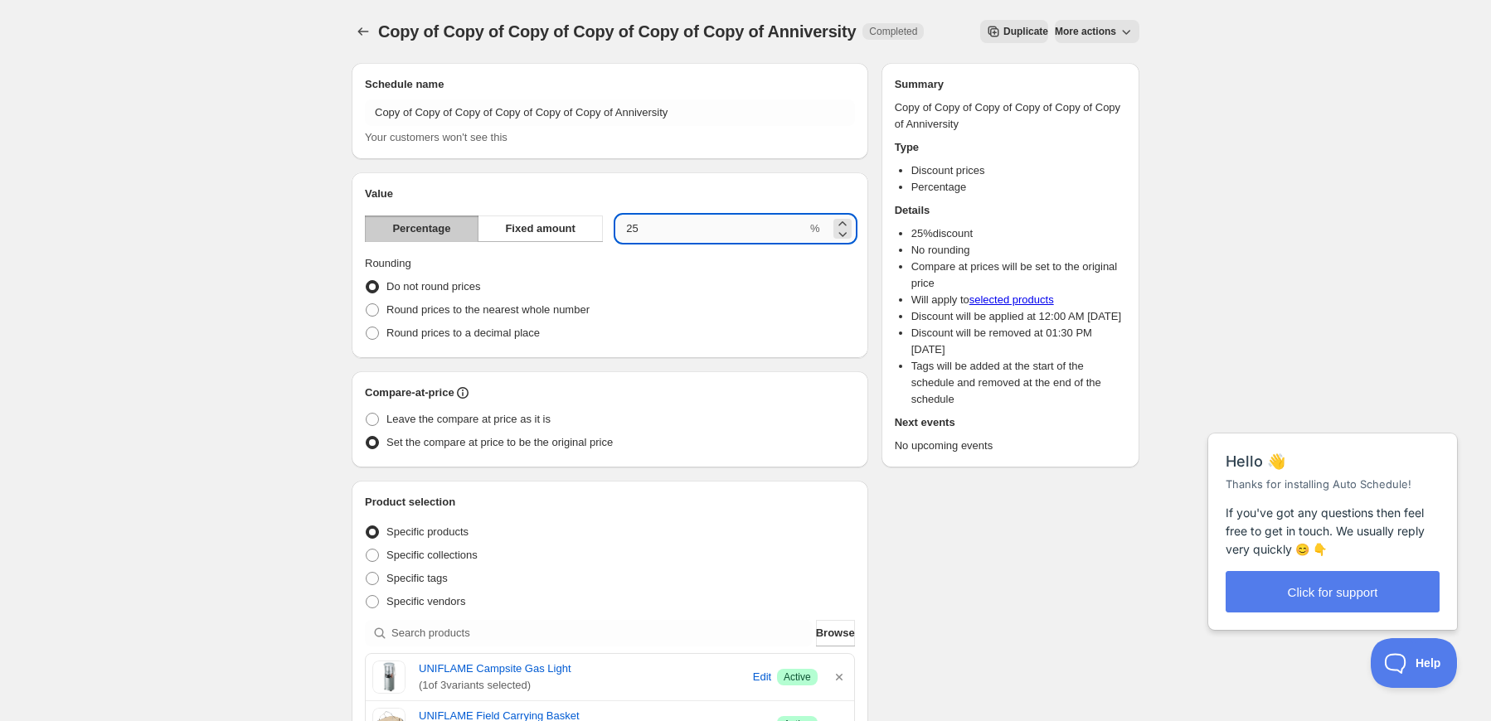
drag, startPoint x: 658, startPoint y: 227, endPoint x: 697, endPoint y: 241, distance: 41.4
click at [697, 241] on input "25" at bounding box center [711, 229] width 191 height 27
click at [716, 281] on div "Do not round prices" at bounding box center [610, 286] width 490 height 23
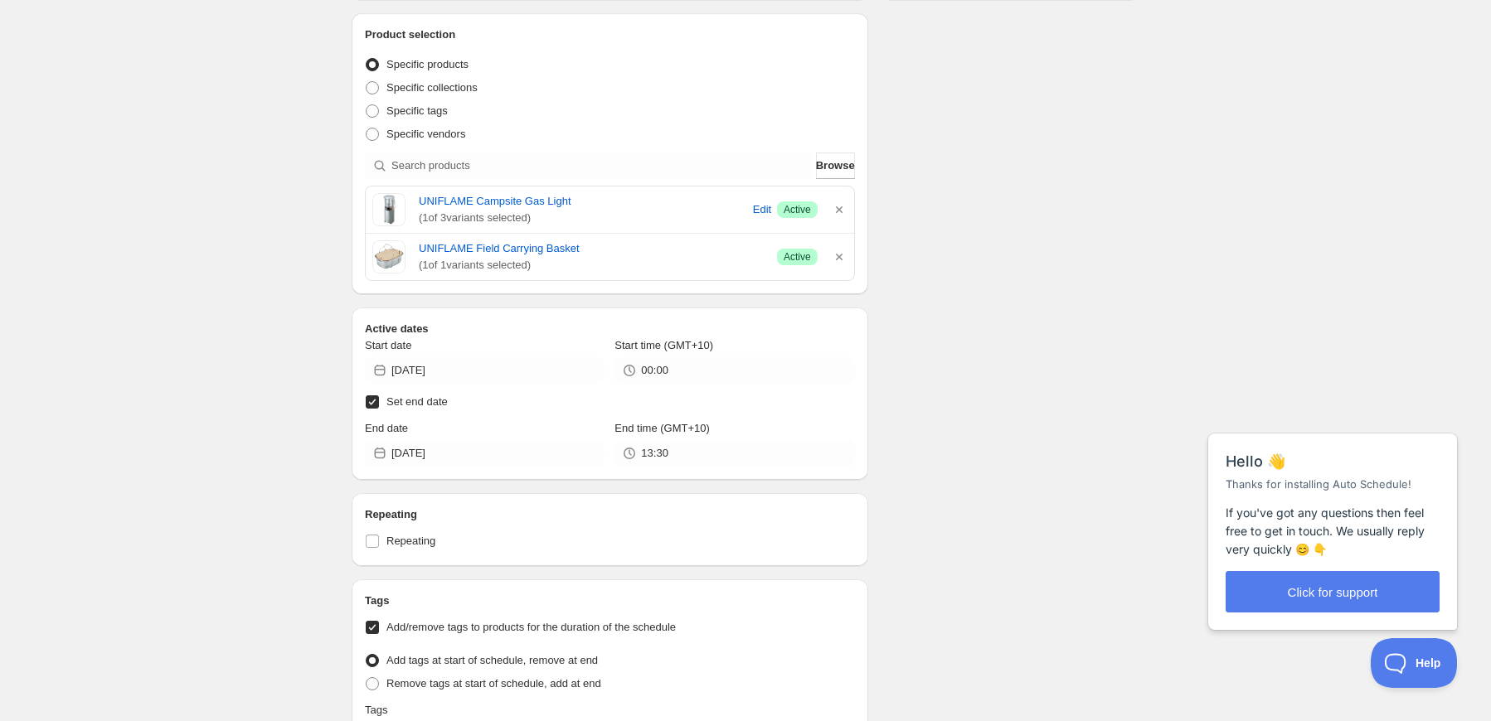
scroll to position [497, 0]
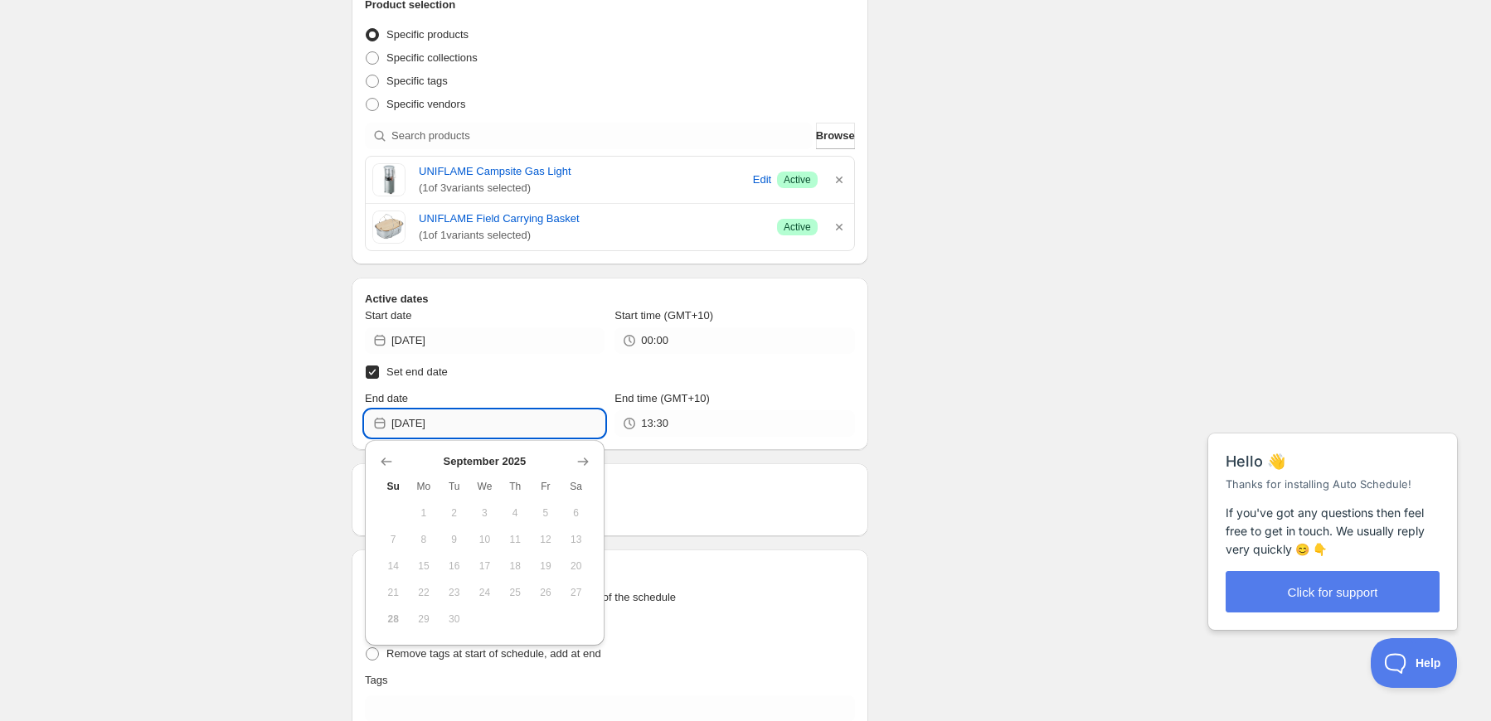
click at [564, 420] on input "[DATE]" at bounding box center [497, 423] width 213 height 27
click at [580, 461] on icon "Show next month, October 2025" at bounding box center [583, 462] width 17 height 17
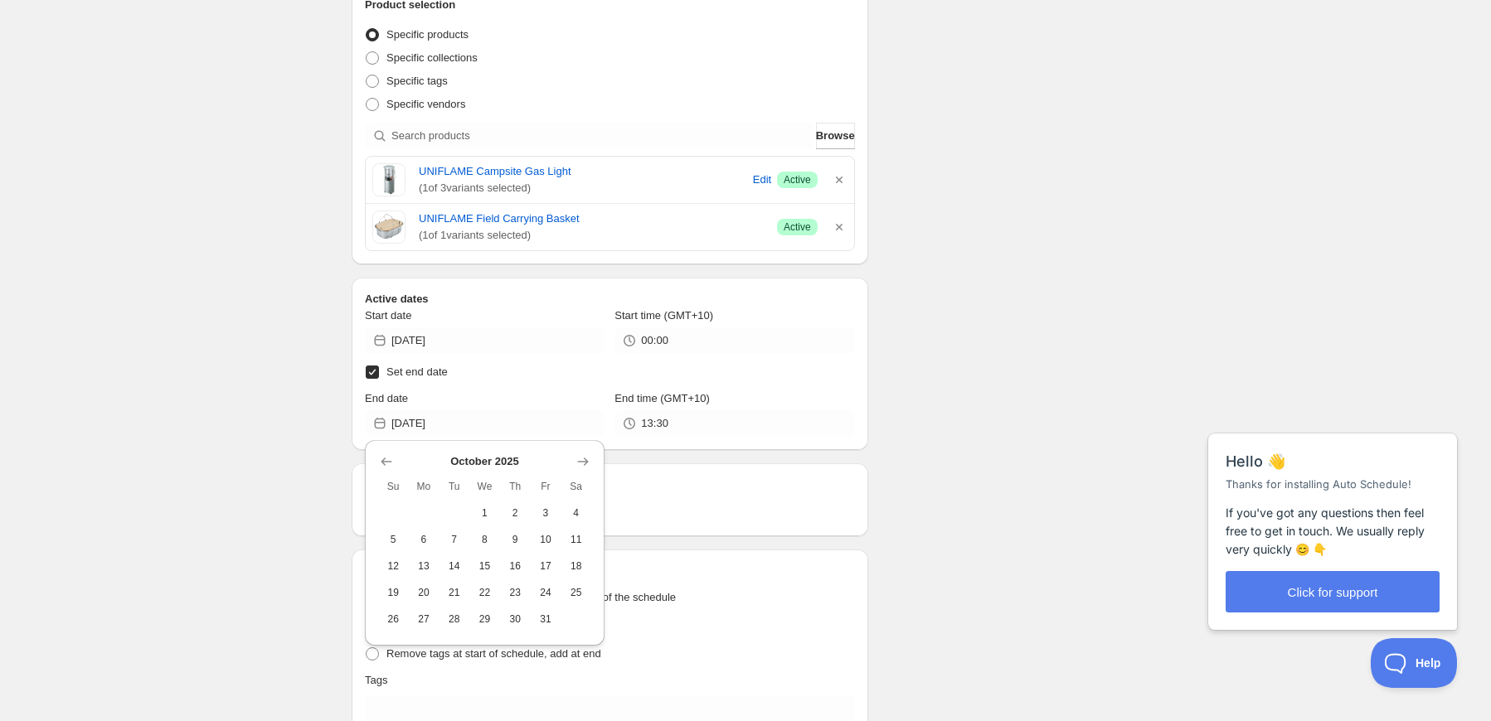
drag, startPoint x: 474, startPoint y: 562, endPoint x: 579, endPoint y: 504, distance: 119.5
click at [474, 561] on button "15" at bounding box center [484, 566] width 31 height 27
type input "[DATE]"
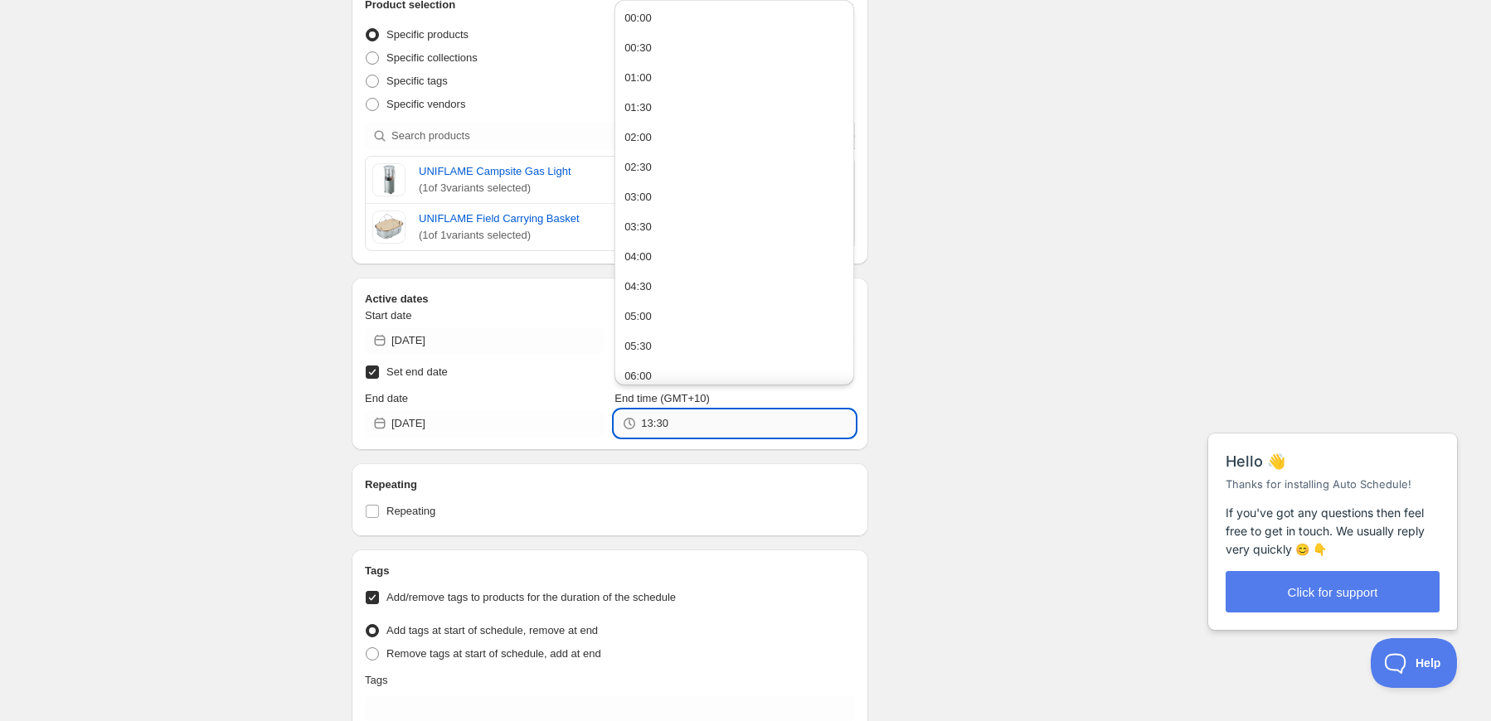
click at [675, 430] on input "13:30" at bounding box center [747, 423] width 213 height 27
click at [660, 360] on button "23:30" at bounding box center [734, 368] width 230 height 27
type input "23:30"
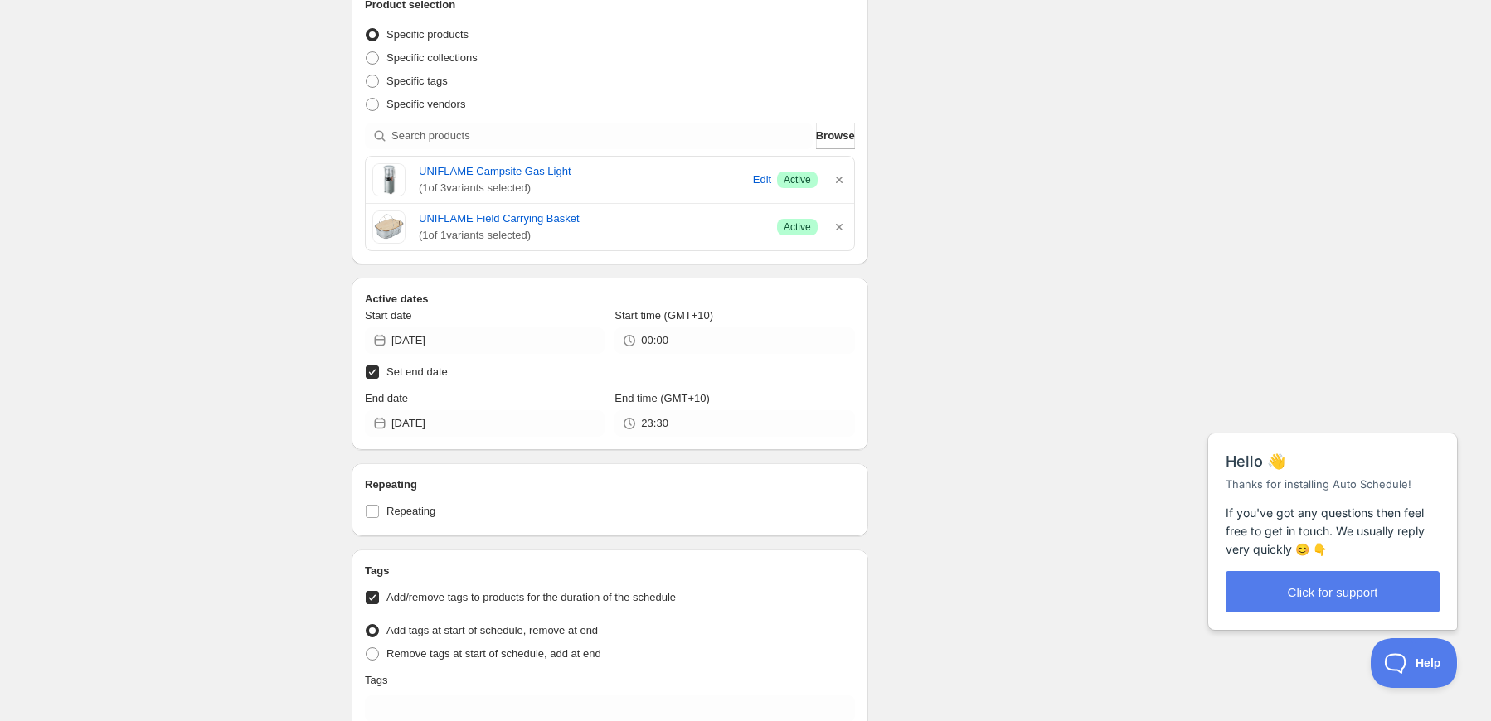
click at [950, 353] on div "Schedule name Copy of Copy of Copy of Copy of Copy of Copy of Anniversity Your …" at bounding box center [738, 248] width 801 height 1392
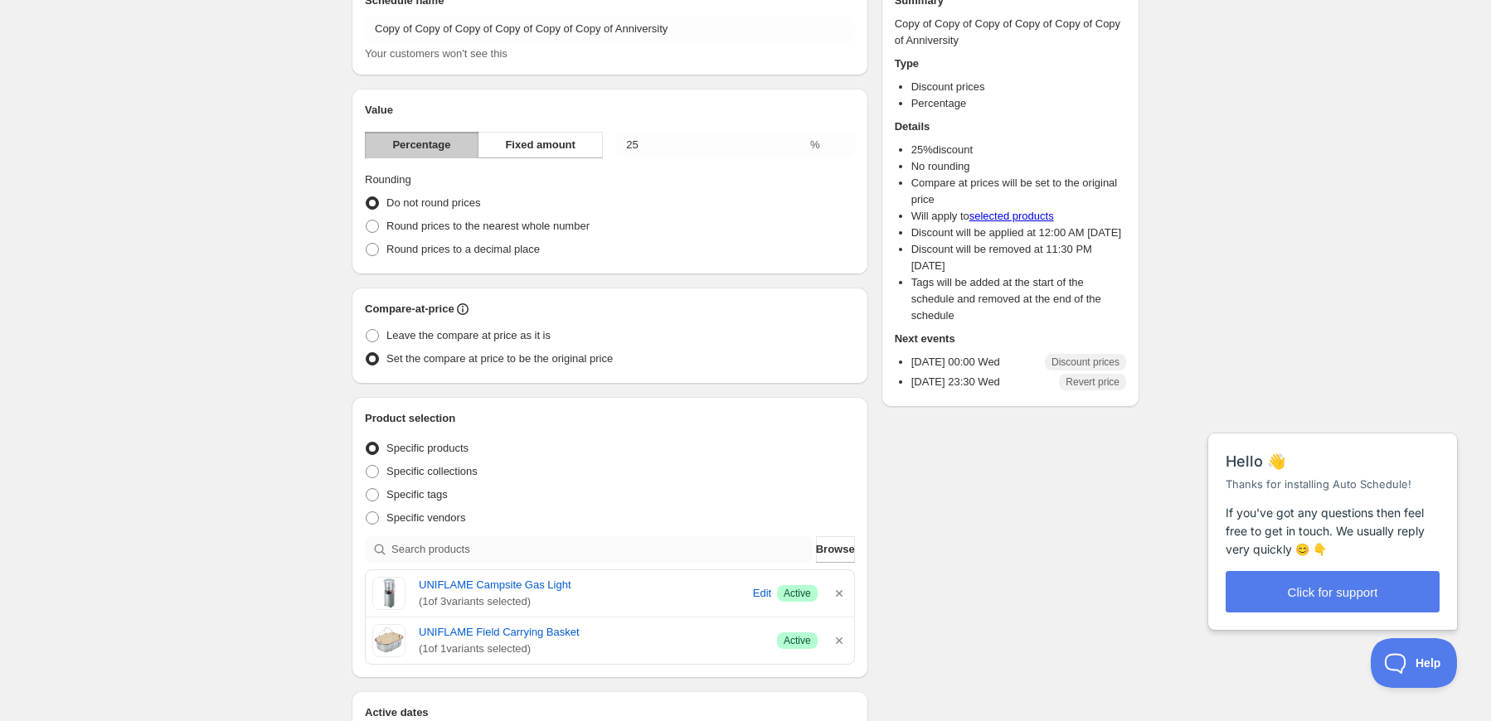
scroll to position [332, 0]
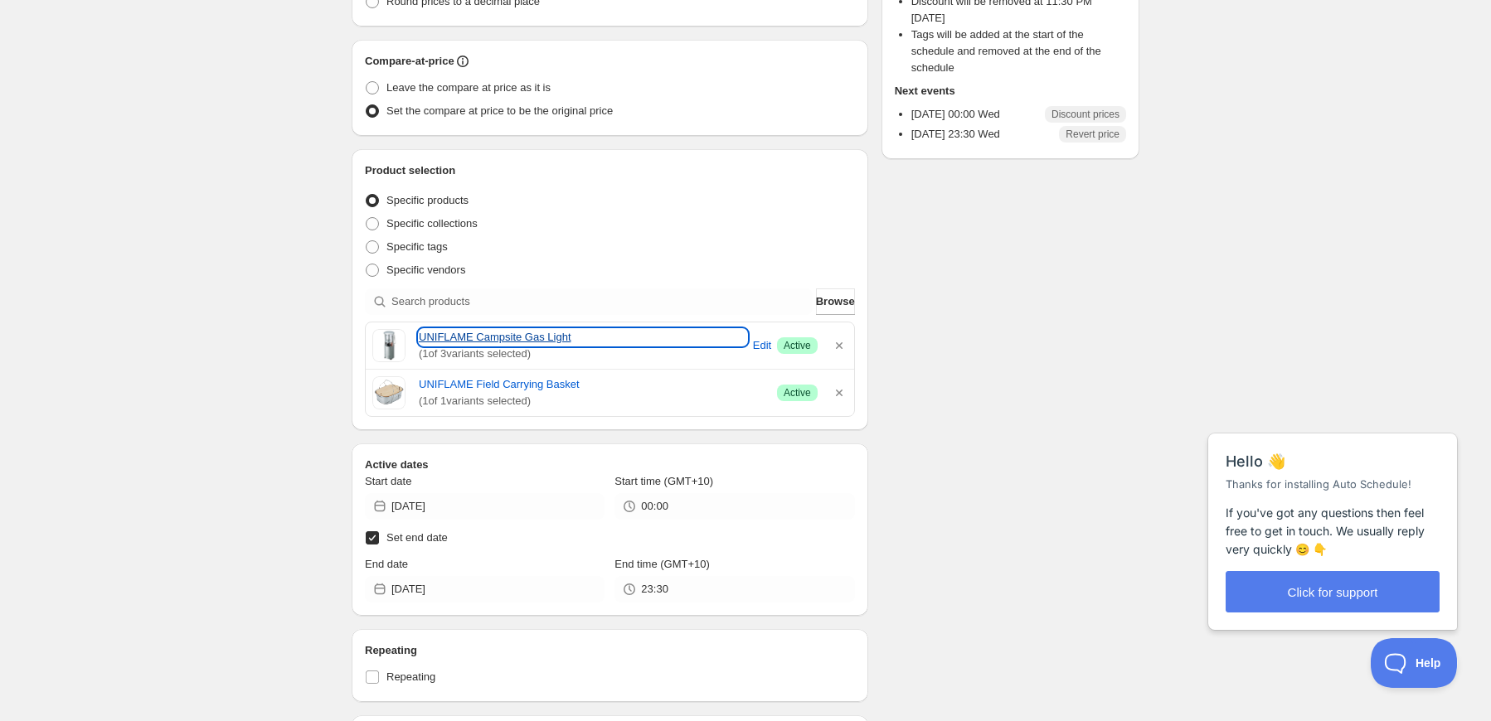
click at [540, 337] on link "UNIFLAME Campsite Gas Light" at bounding box center [583, 337] width 328 height 17
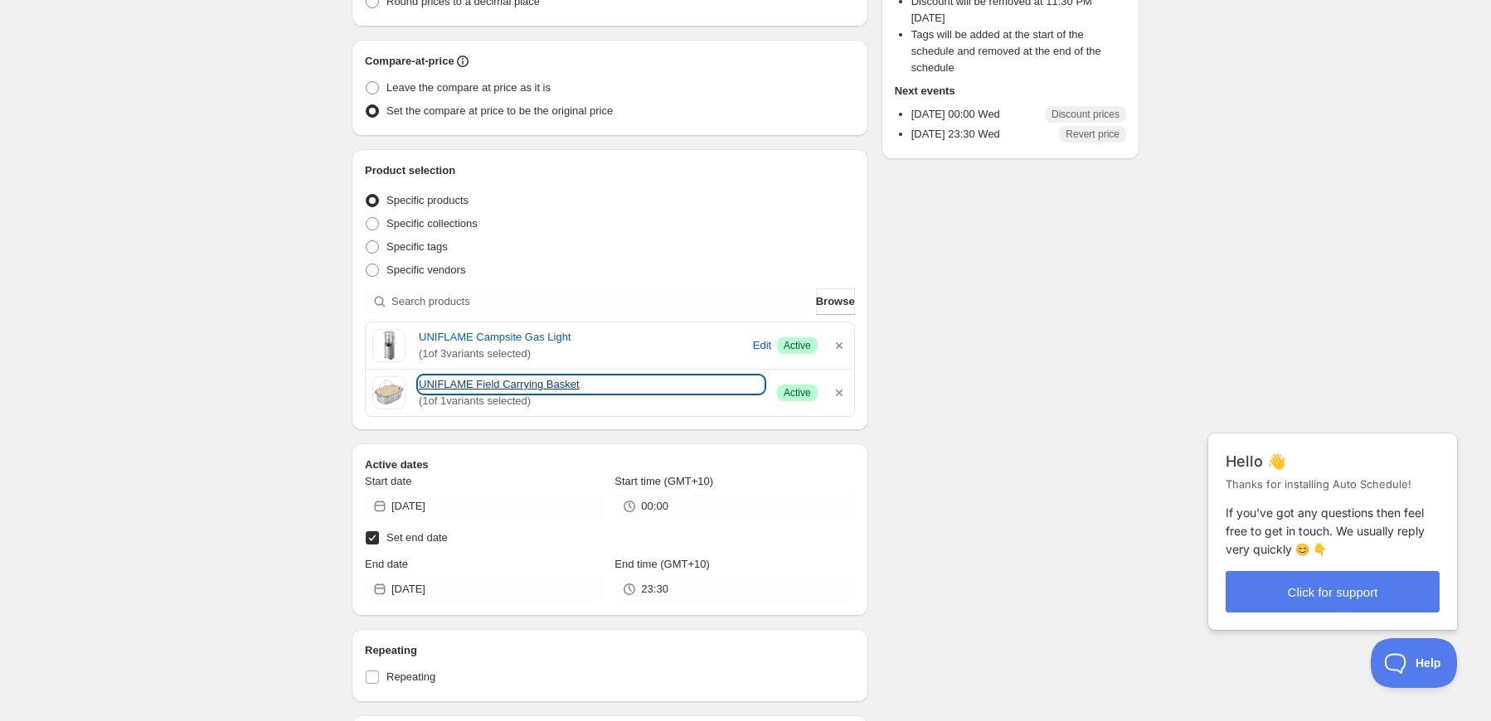
click at [488, 391] on link "UNIFLAME Field Carrying Basket" at bounding box center [591, 384] width 345 height 17
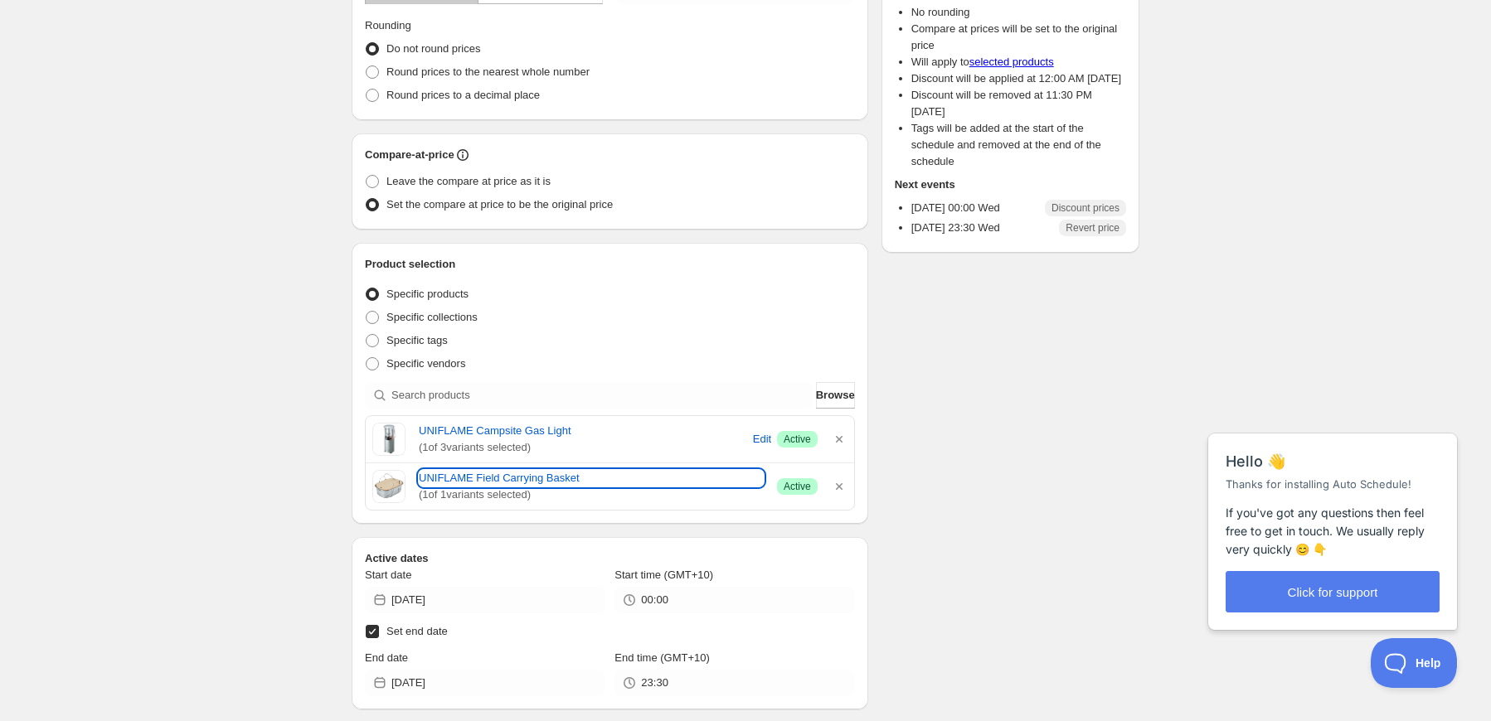
scroll to position [0, 0]
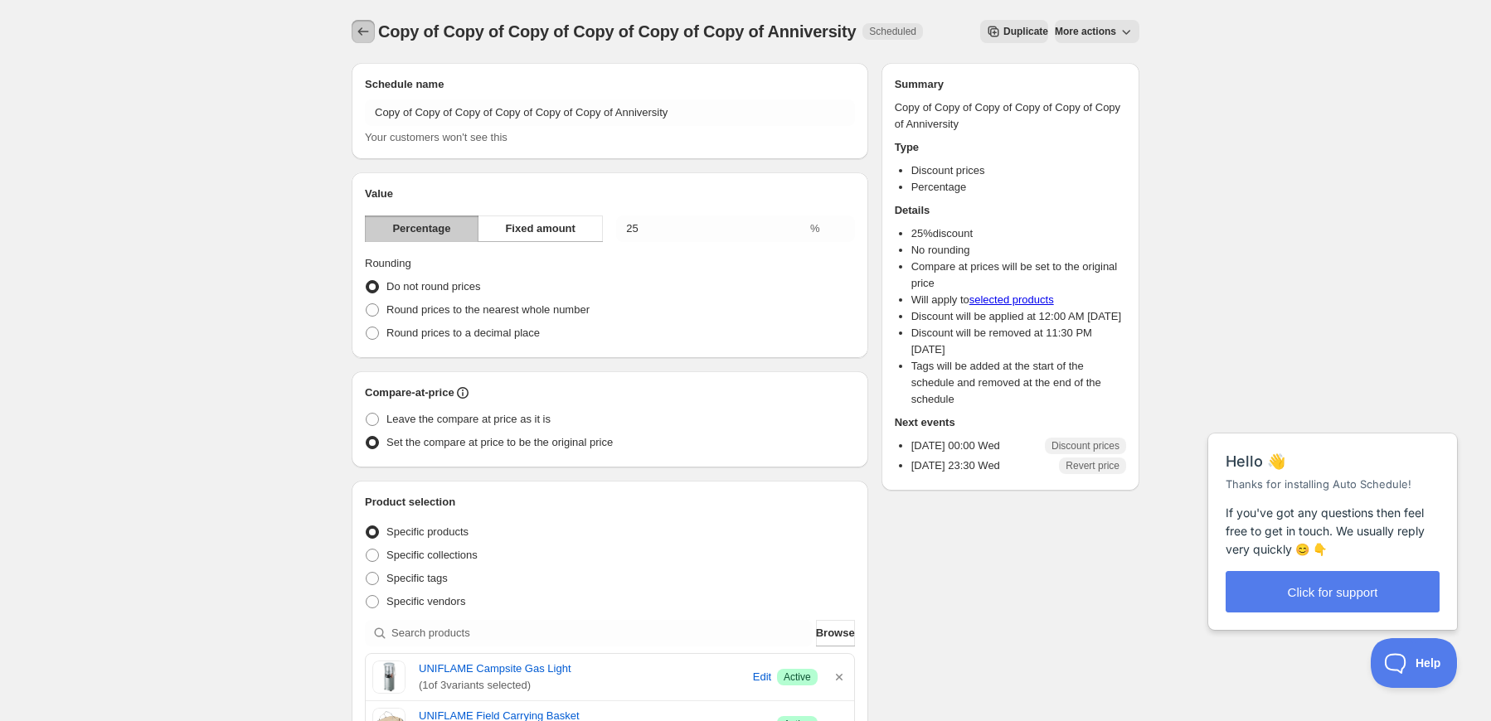
click at [359, 29] on icon "Schedules" at bounding box center [363, 31] width 17 height 17
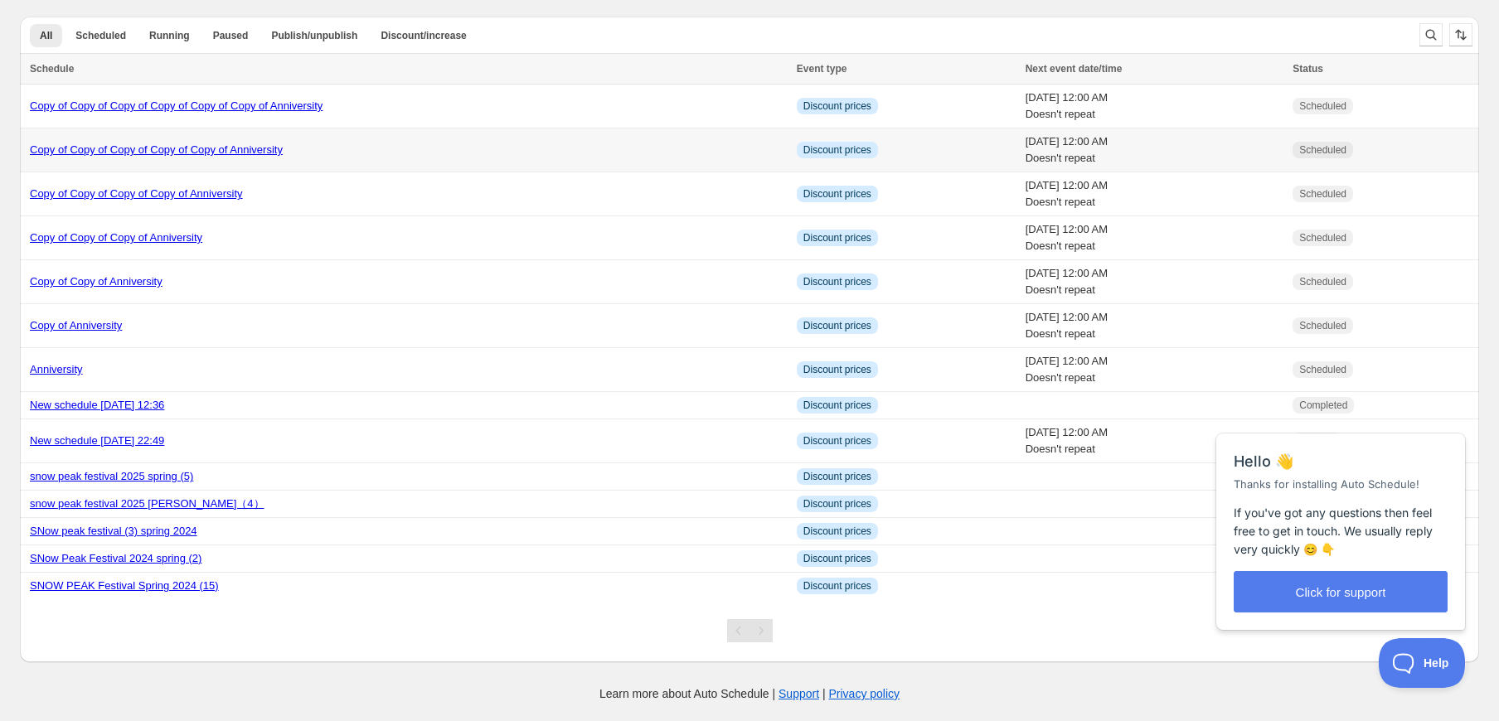
click at [216, 149] on link "Copy of Copy of Copy of Copy of Copy of Anniversity" at bounding box center [156, 149] width 253 height 12
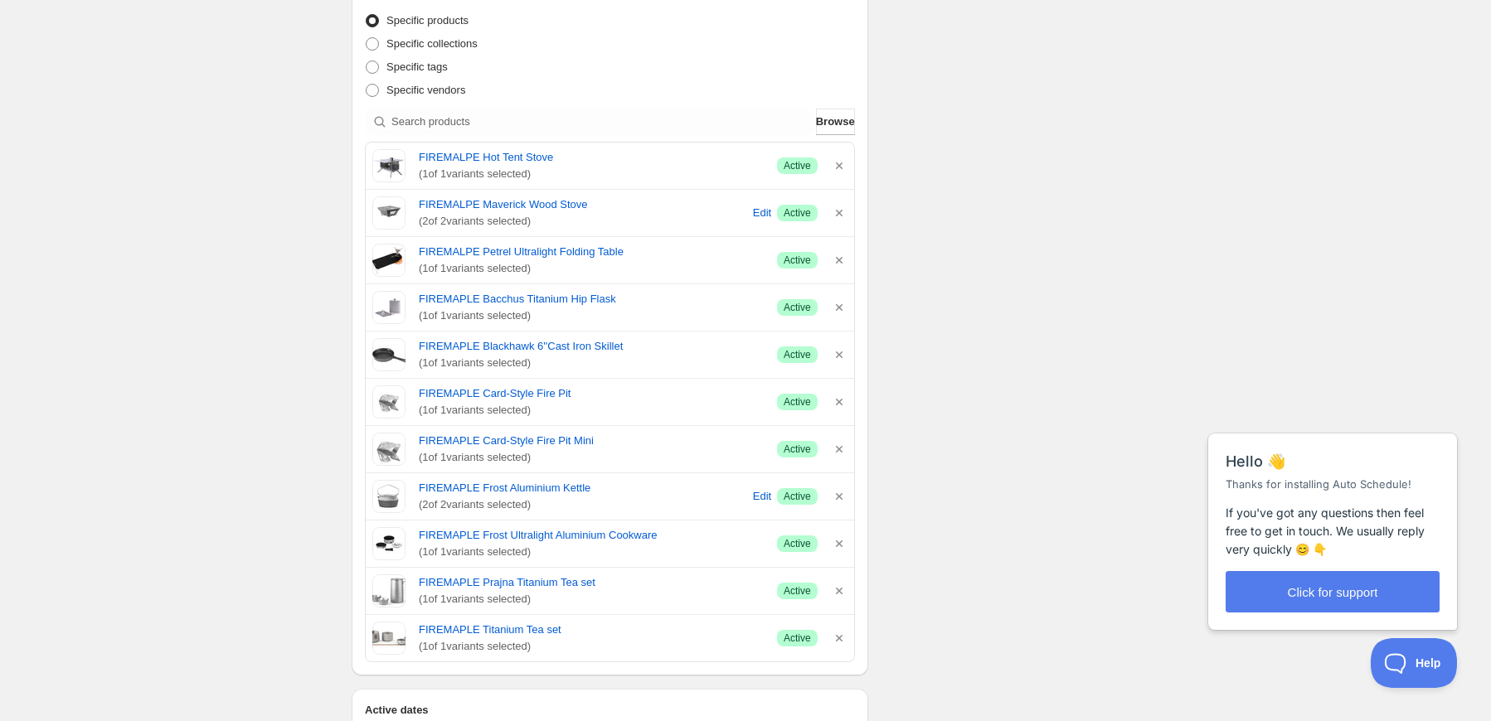
scroll to position [497, 0]
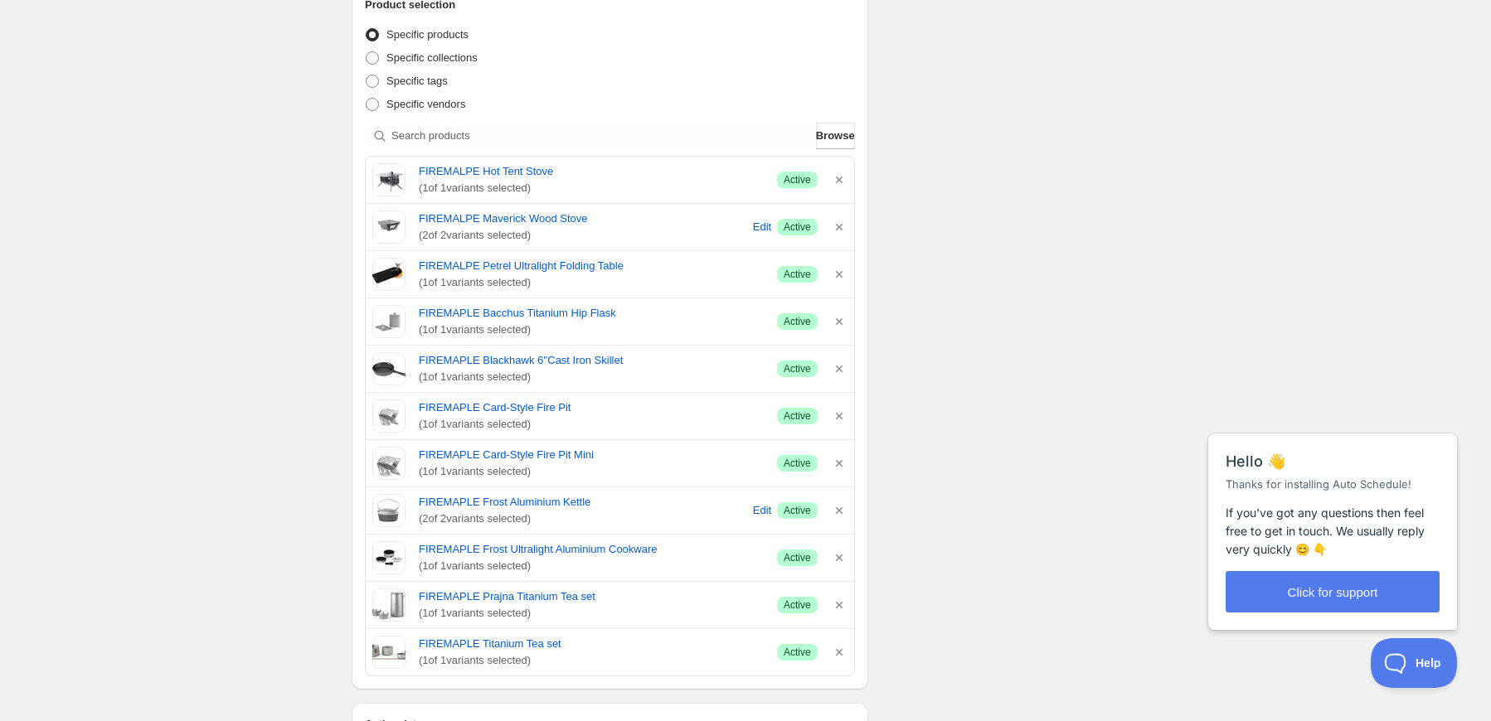
click at [946, 289] on div "Schedule name Copy of Copy of Copy of Copy of Copy of Anniversity Your customer…" at bounding box center [738, 460] width 801 height 1817
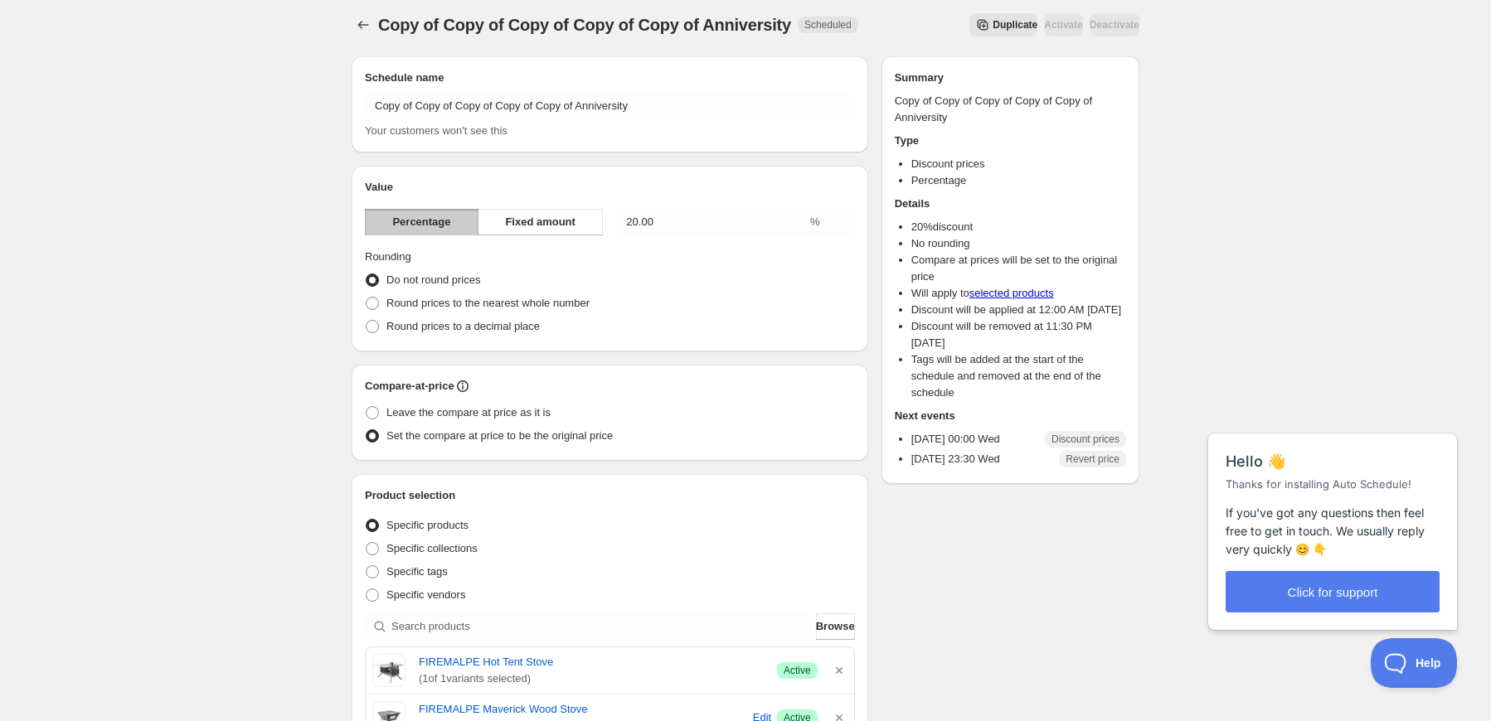
scroll to position [0, 0]
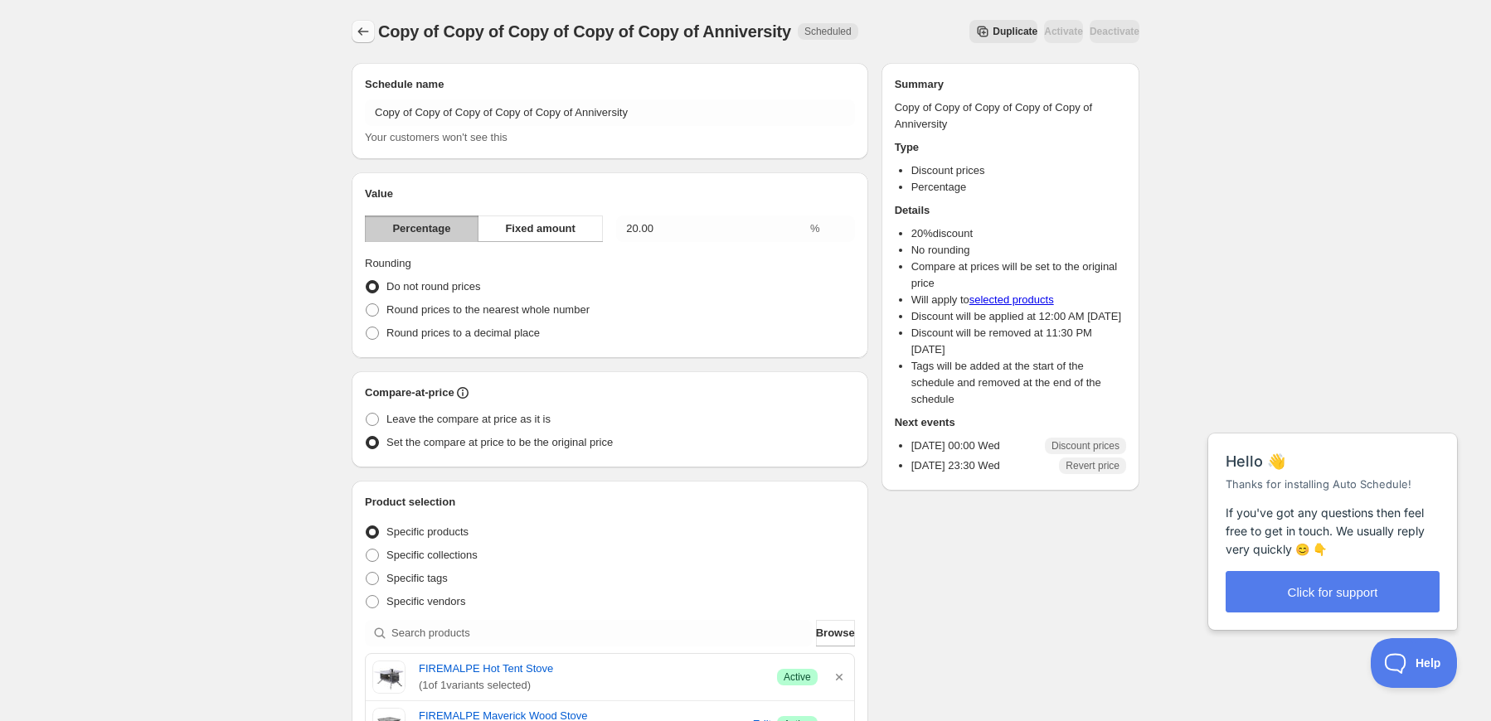
click at [368, 31] on icon "Schedules" at bounding box center [363, 31] width 17 height 17
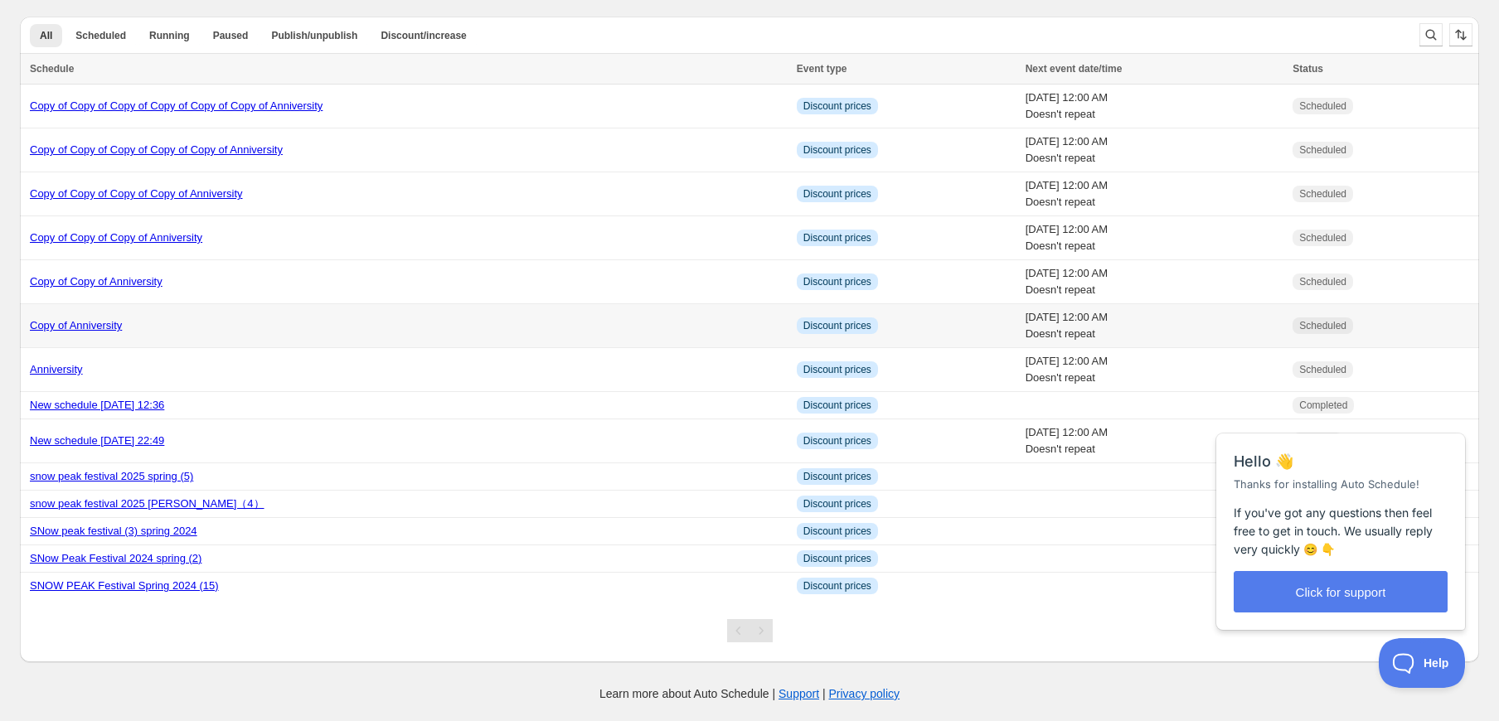
click at [95, 318] on div "Copy of Anniversity" at bounding box center [408, 326] width 757 height 17
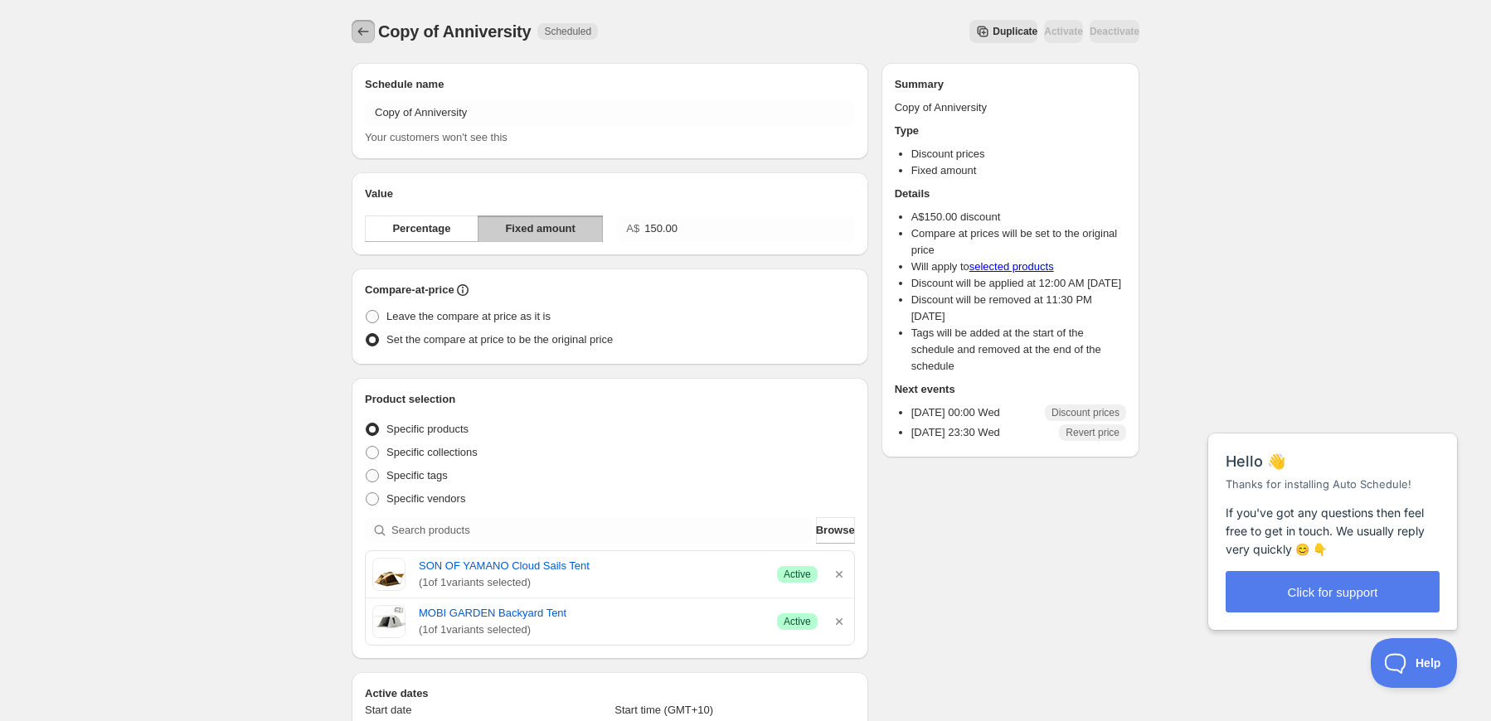
click at [365, 30] on icon "Schedules" at bounding box center [363, 31] width 17 height 17
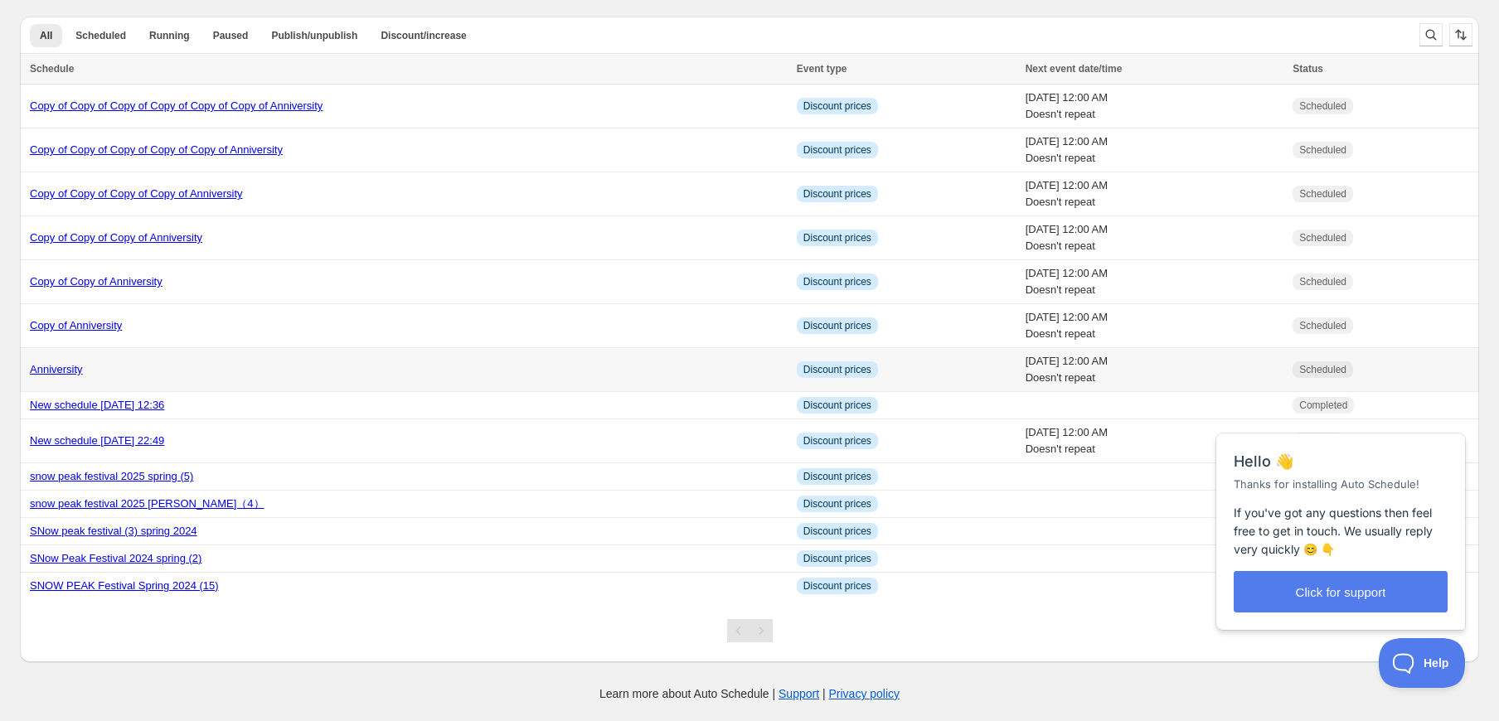
click at [65, 367] on link "Anniversity" at bounding box center [56, 369] width 53 height 12
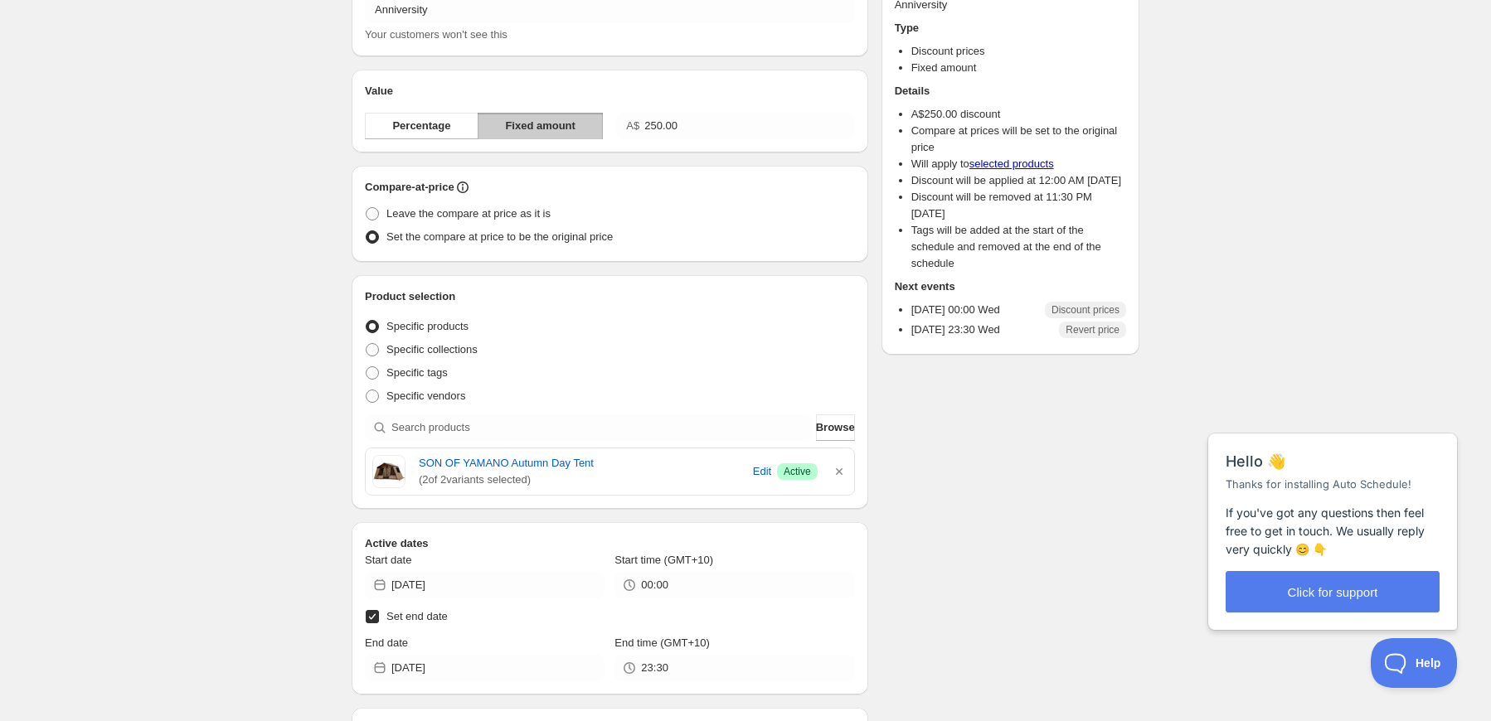
scroll to position [83, 0]
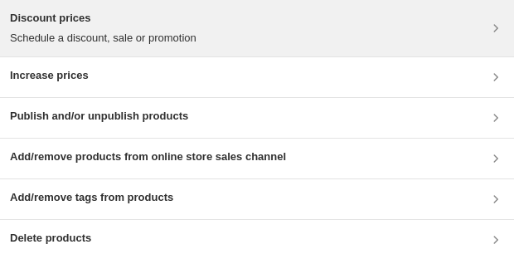
click at [317, 29] on div "Discount prices Schedule a discount, sale or promotion" at bounding box center [257, 28] width 494 height 36
